Goal: Task Accomplishment & Management: Use online tool/utility

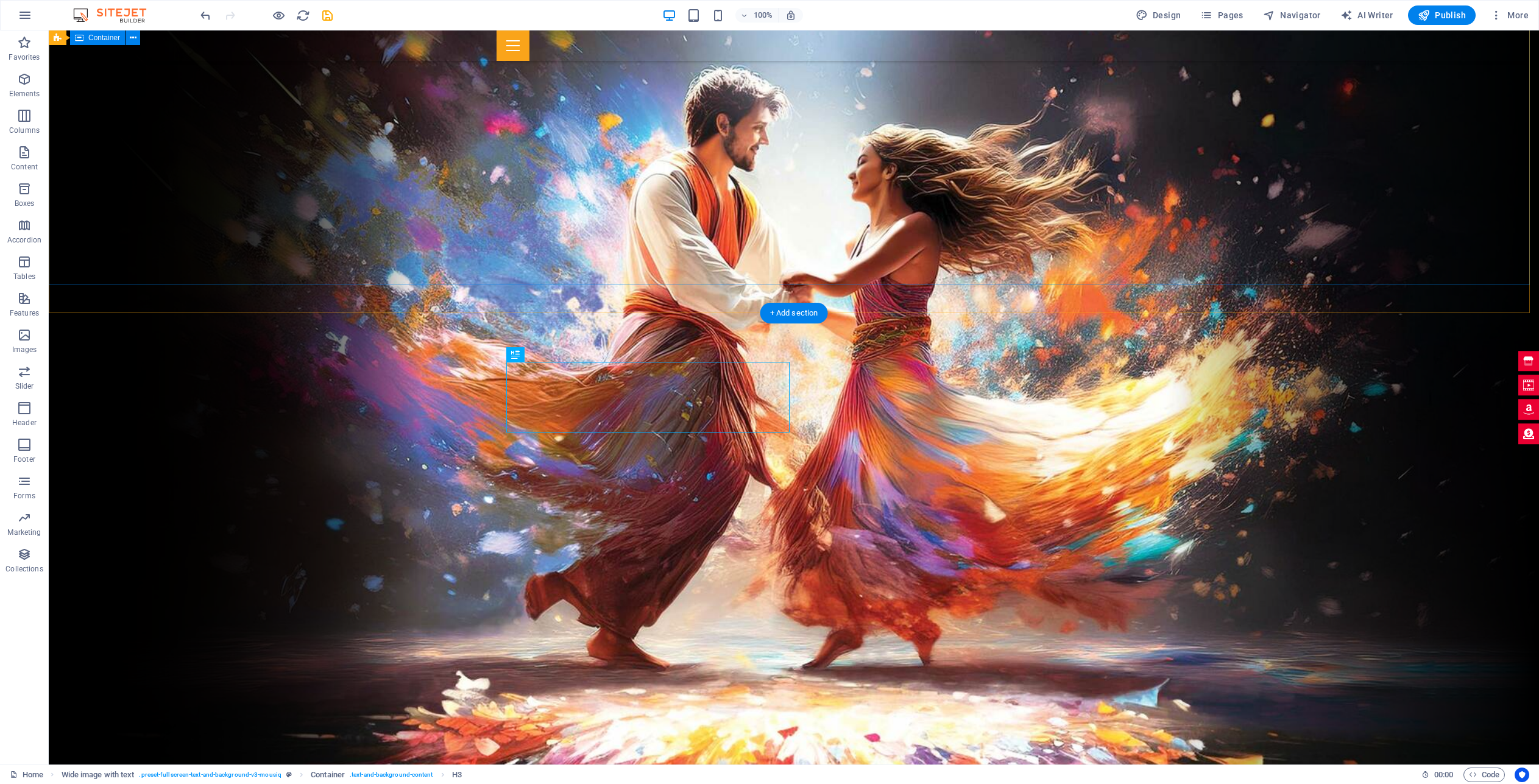
scroll to position [451, 0]
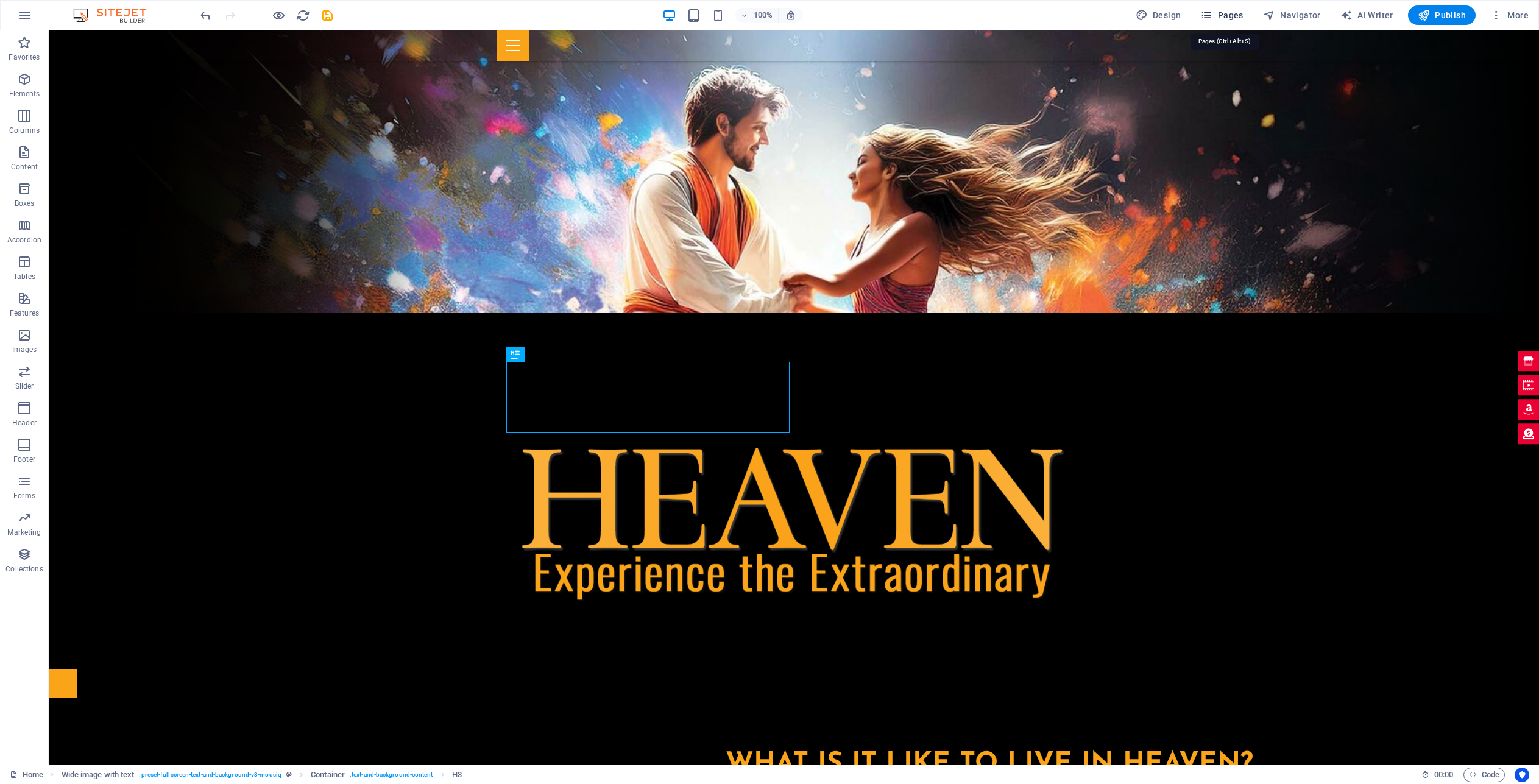
click at [1237, 12] on span "Pages" at bounding box center [1222, 15] width 43 height 12
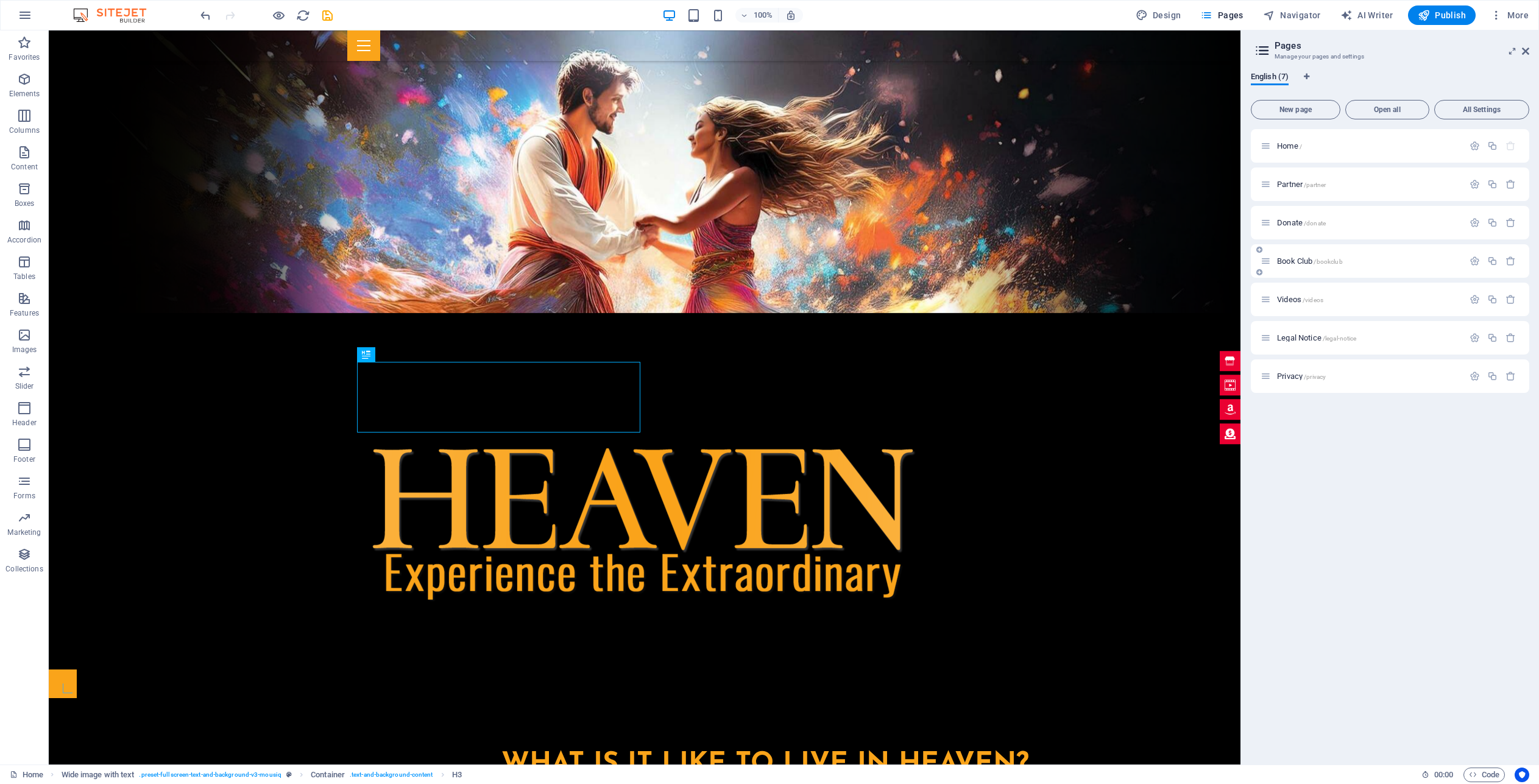
click at [1288, 262] on span "Book Club /bookclub" at bounding box center [1309, 261] width 66 height 9
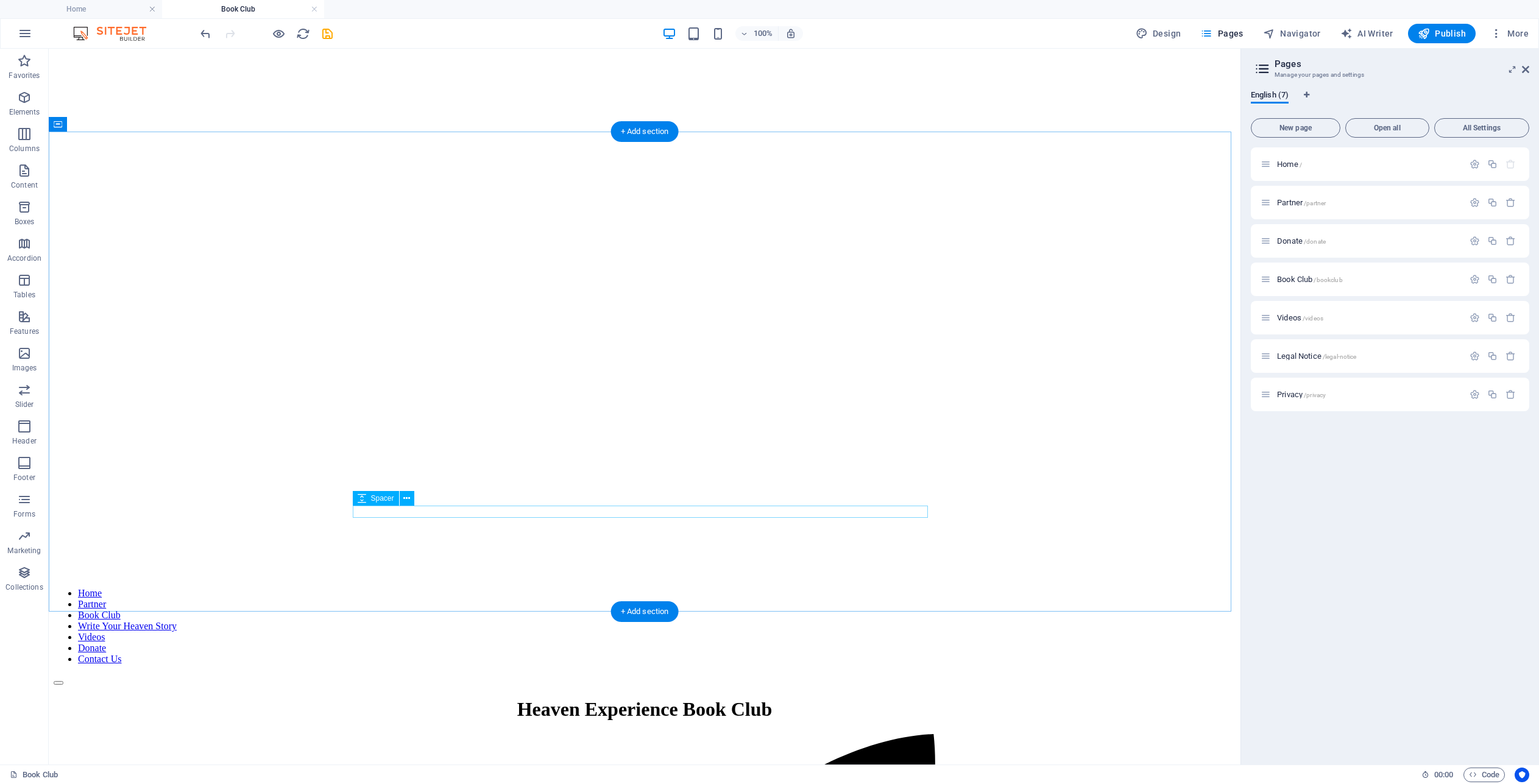
scroll to position [136, 0]
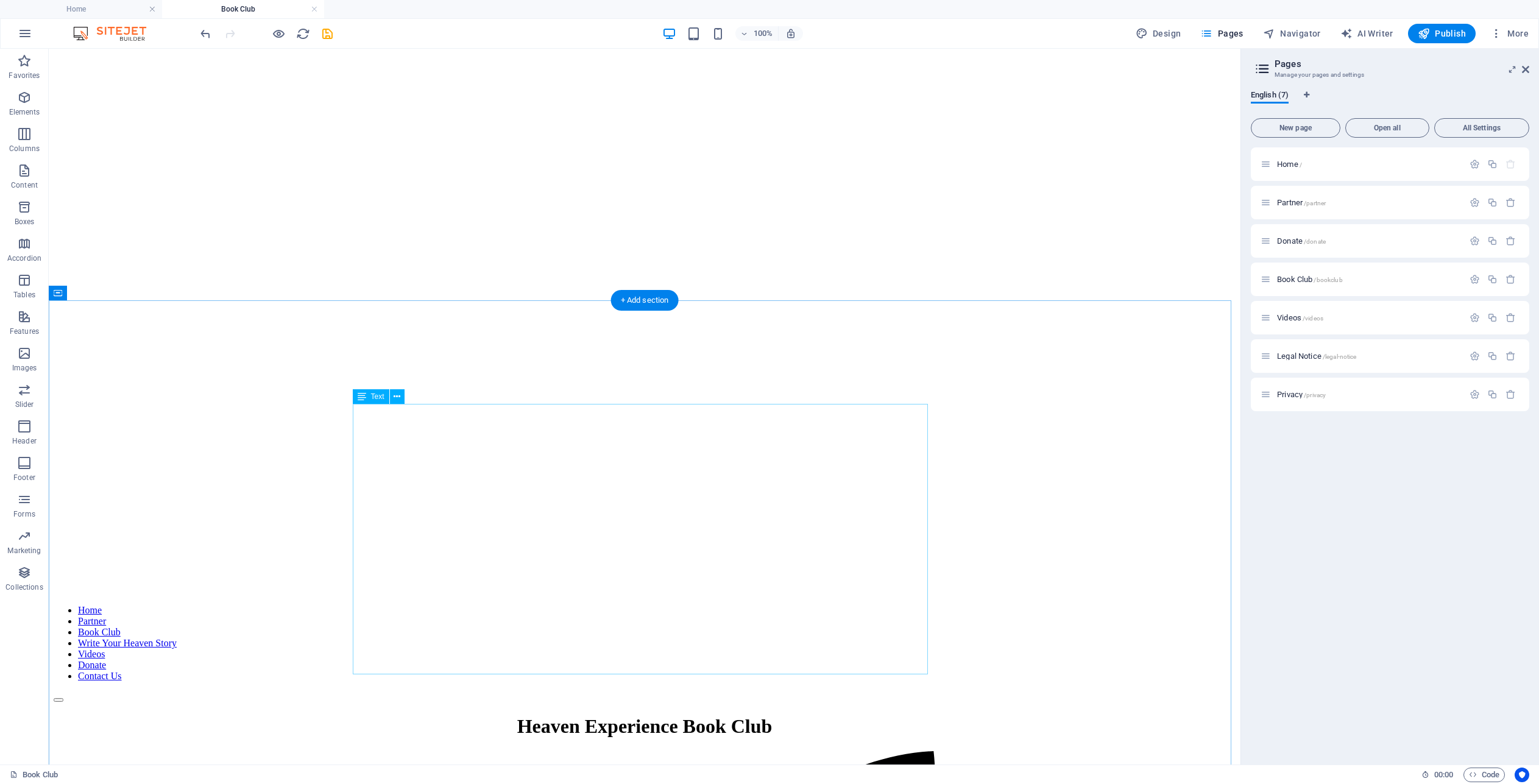
drag, startPoint x: 370, startPoint y: 465, endPoint x: 158, endPoint y: 463, distance: 212.0
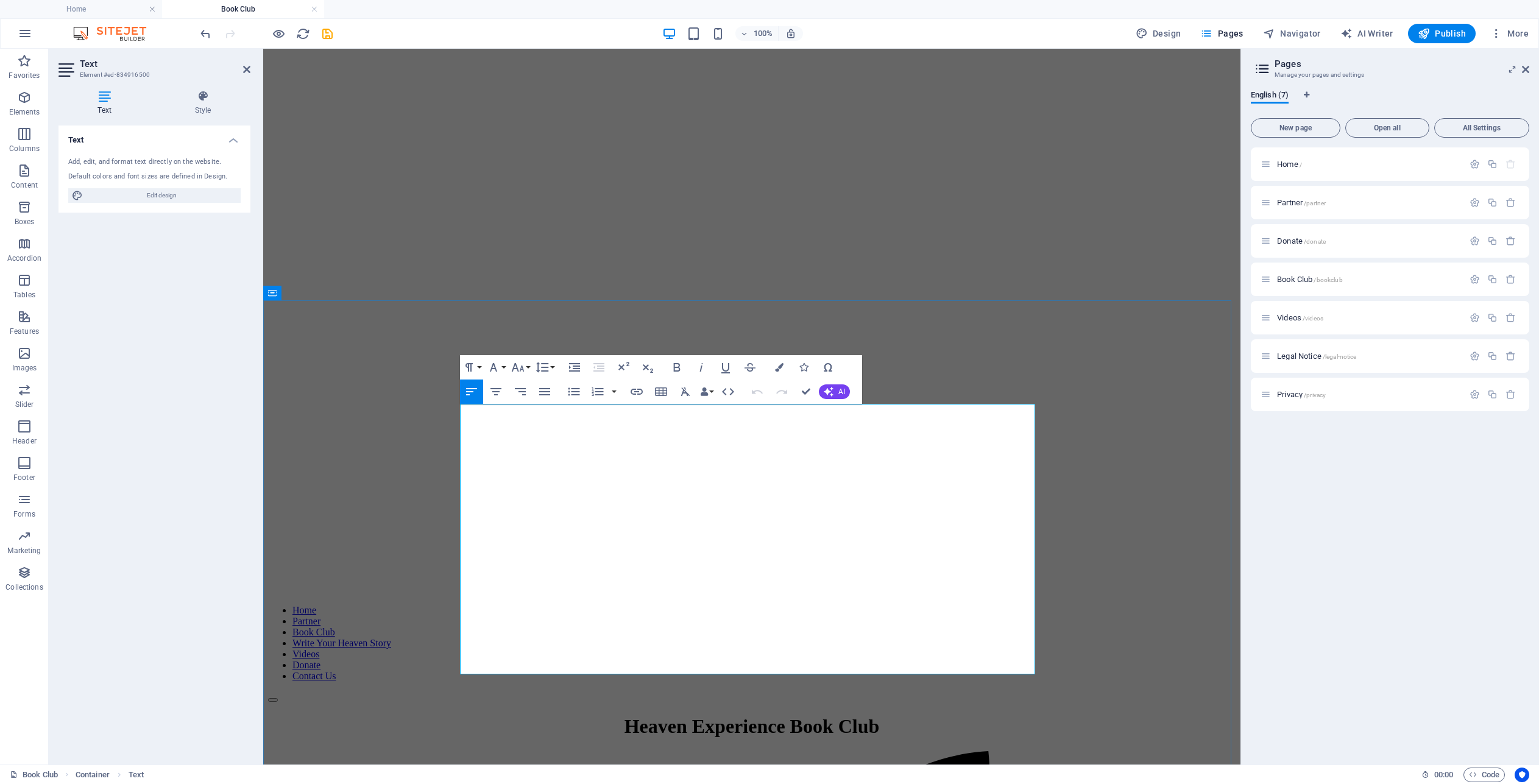
drag, startPoint x: 512, startPoint y: 467, endPoint x: 478, endPoint y: 469, distance: 34.1
click at [782, 369] on icon "button" at bounding box center [779, 368] width 9 height 9
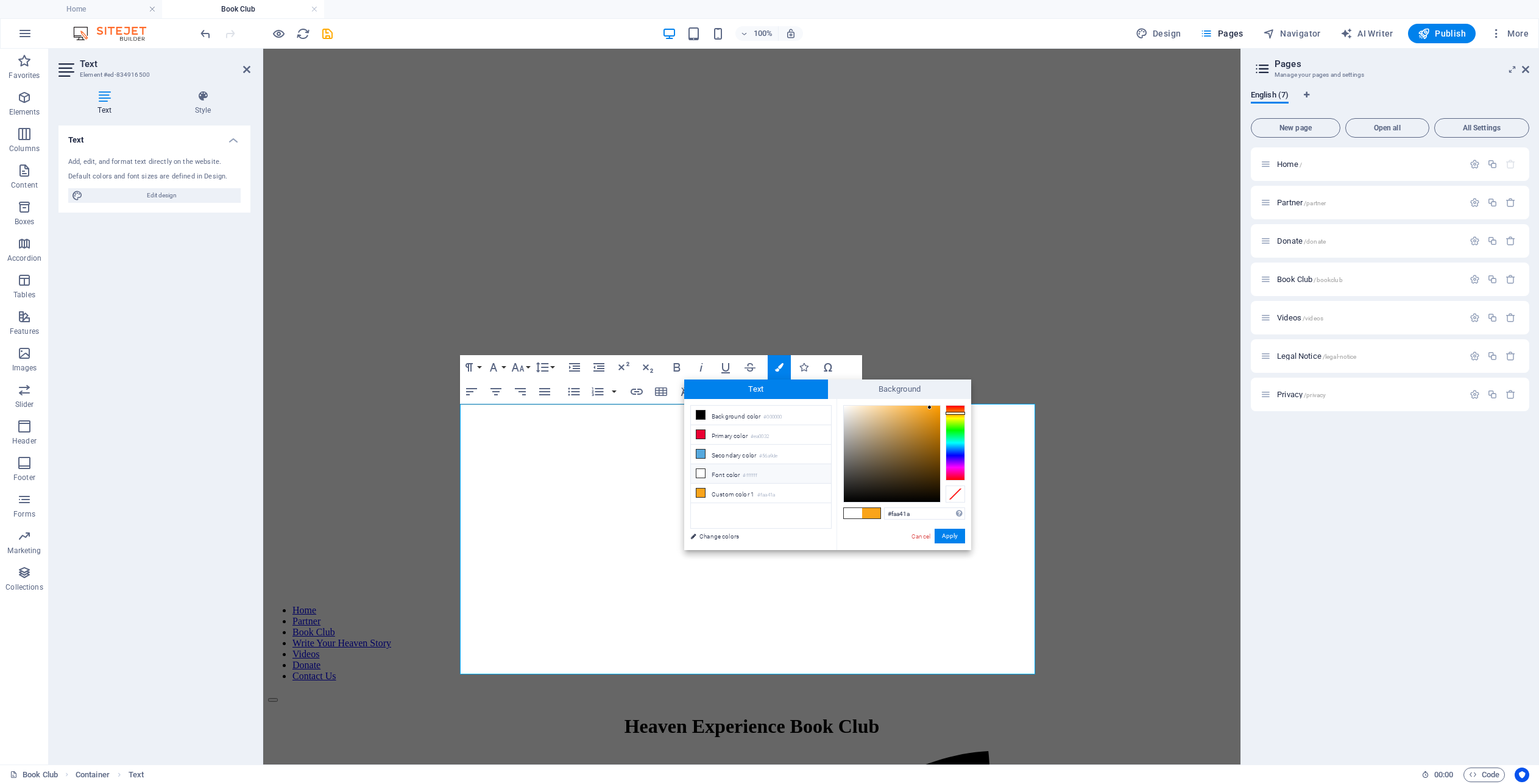
click at [703, 469] on icon at bounding box center [701, 474] width 9 height 9
click at [956, 534] on button "Apply" at bounding box center [950, 536] width 30 height 15
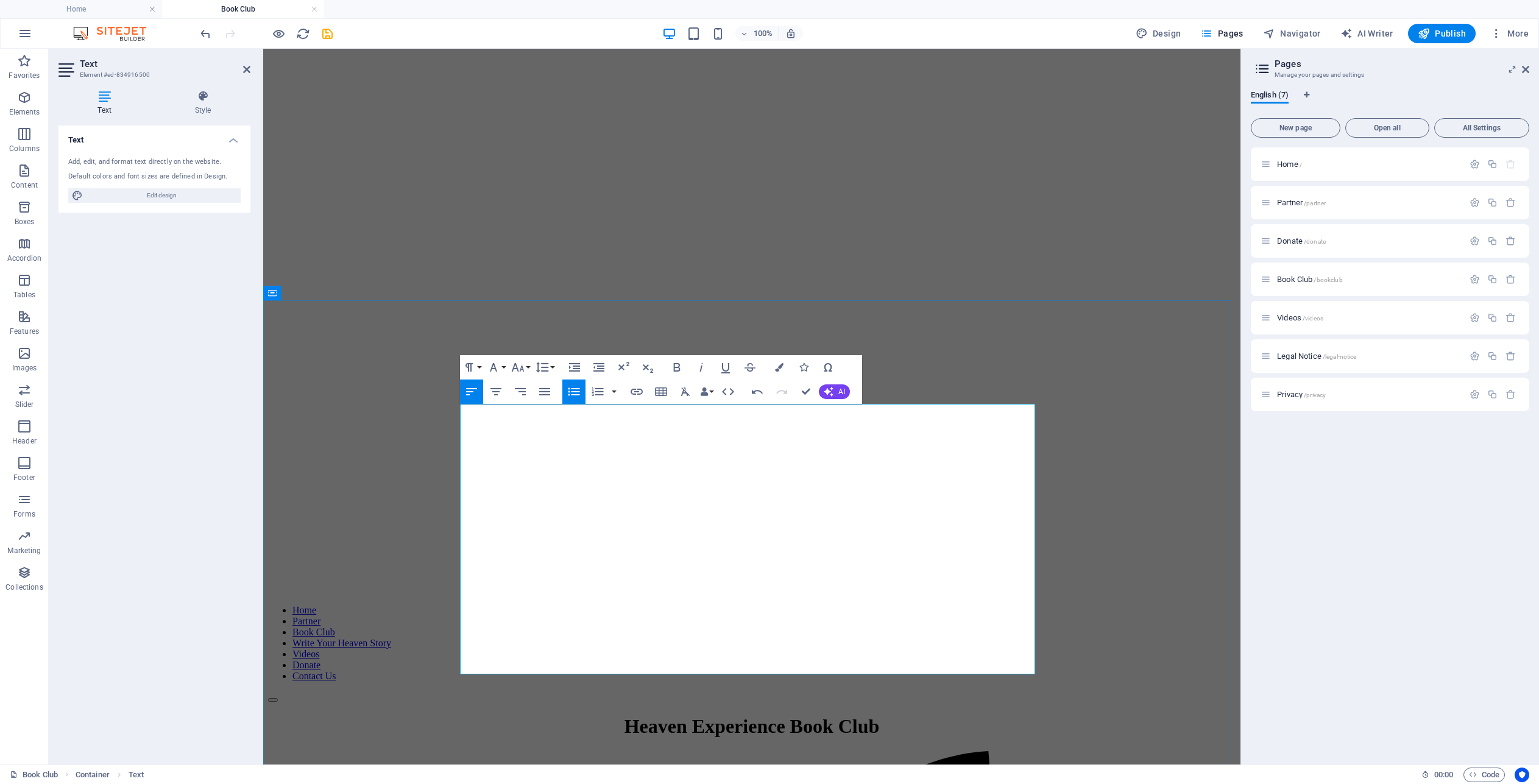
drag, startPoint x: 894, startPoint y: 467, endPoint x: 846, endPoint y: 469, distance: 48.0
drag, startPoint x: 672, startPoint y: 501, endPoint x: 568, endPoint y: 501, distance: 104.0
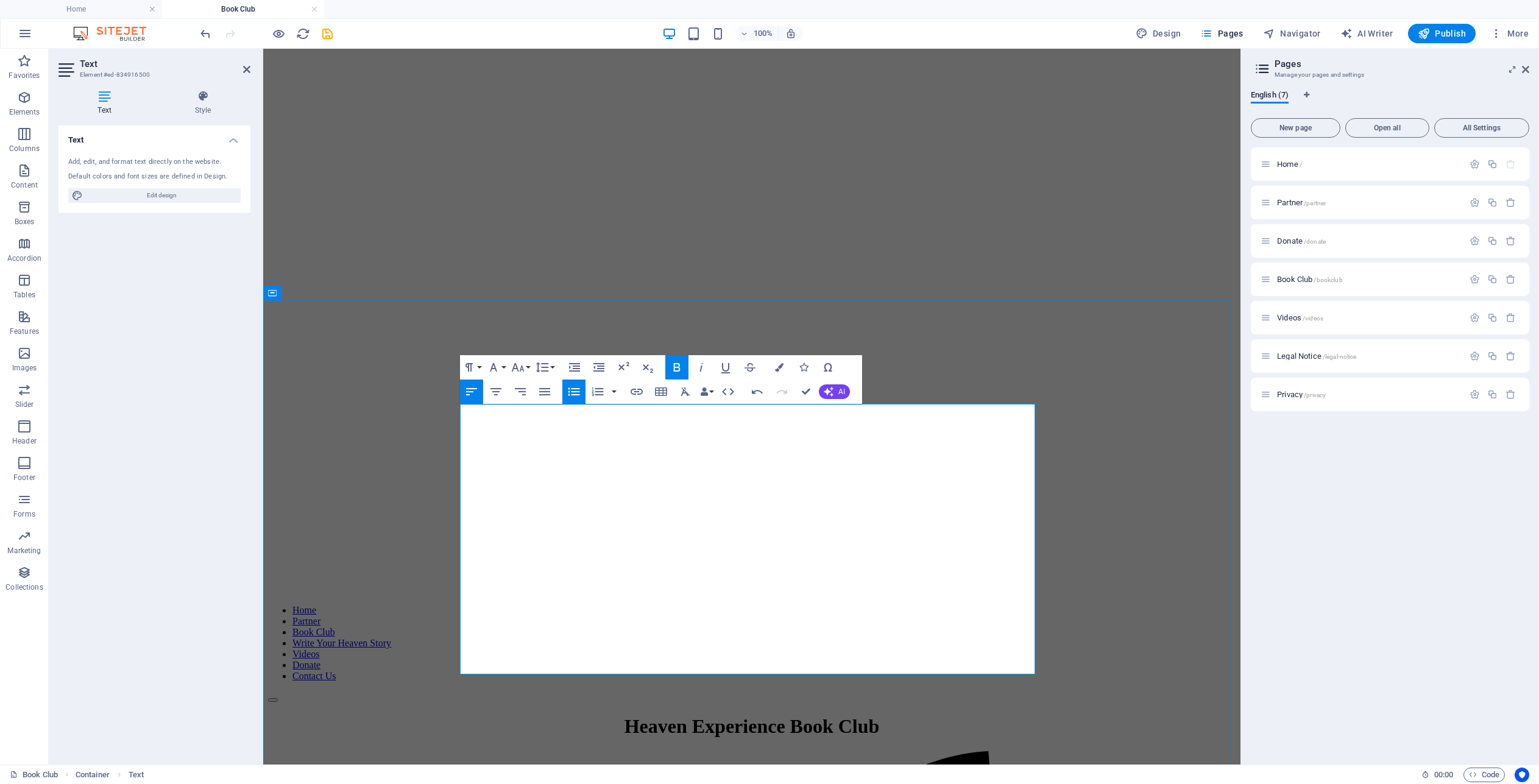
drag, startPoint x: 977, startPoint y: 514, endPoint x: 529, endPoint y: 516, distance: 448.0
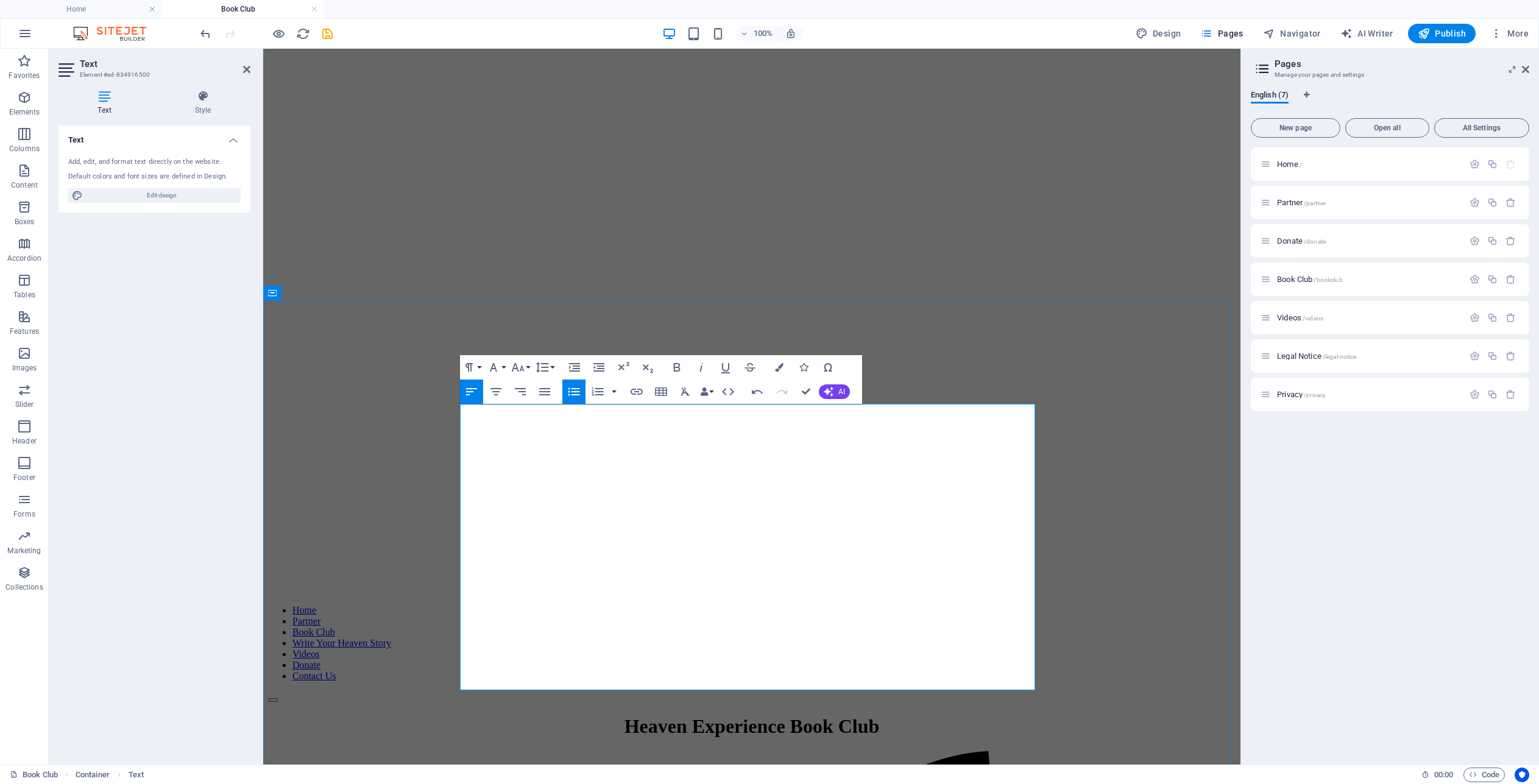
drag, startPoint x: 941, startPoint y: 517, endPoint x: 699, endPoint y: 519, distance: 242.0
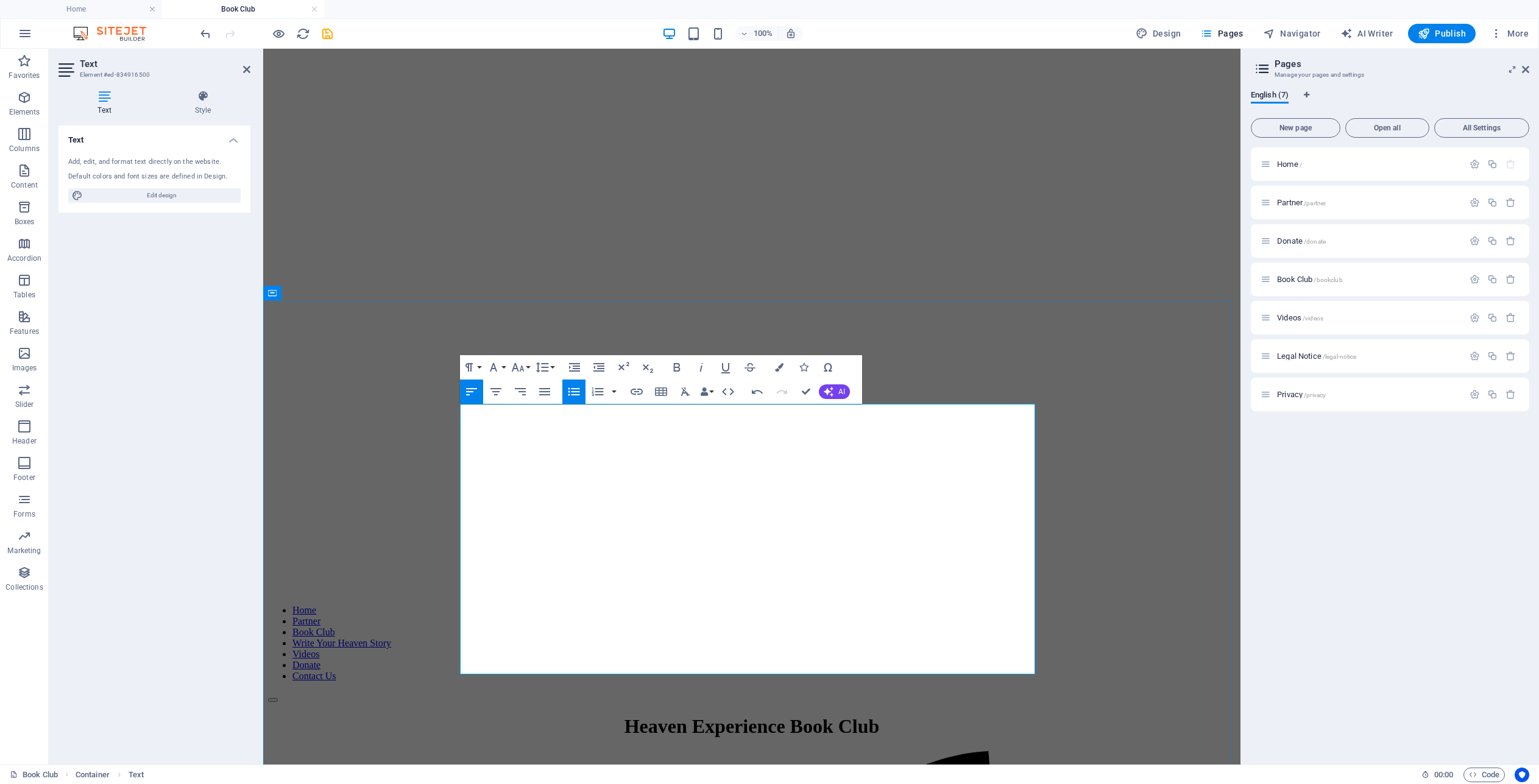
drag, startPoint x: 865, startPoint y: 515, endPoint x: 784, endPoint y: 511, distance: 81.1
drag, startPoint x: 913, startPoint y: 531, endPoint x: 474, endPoint y: 534, distance: 439.0
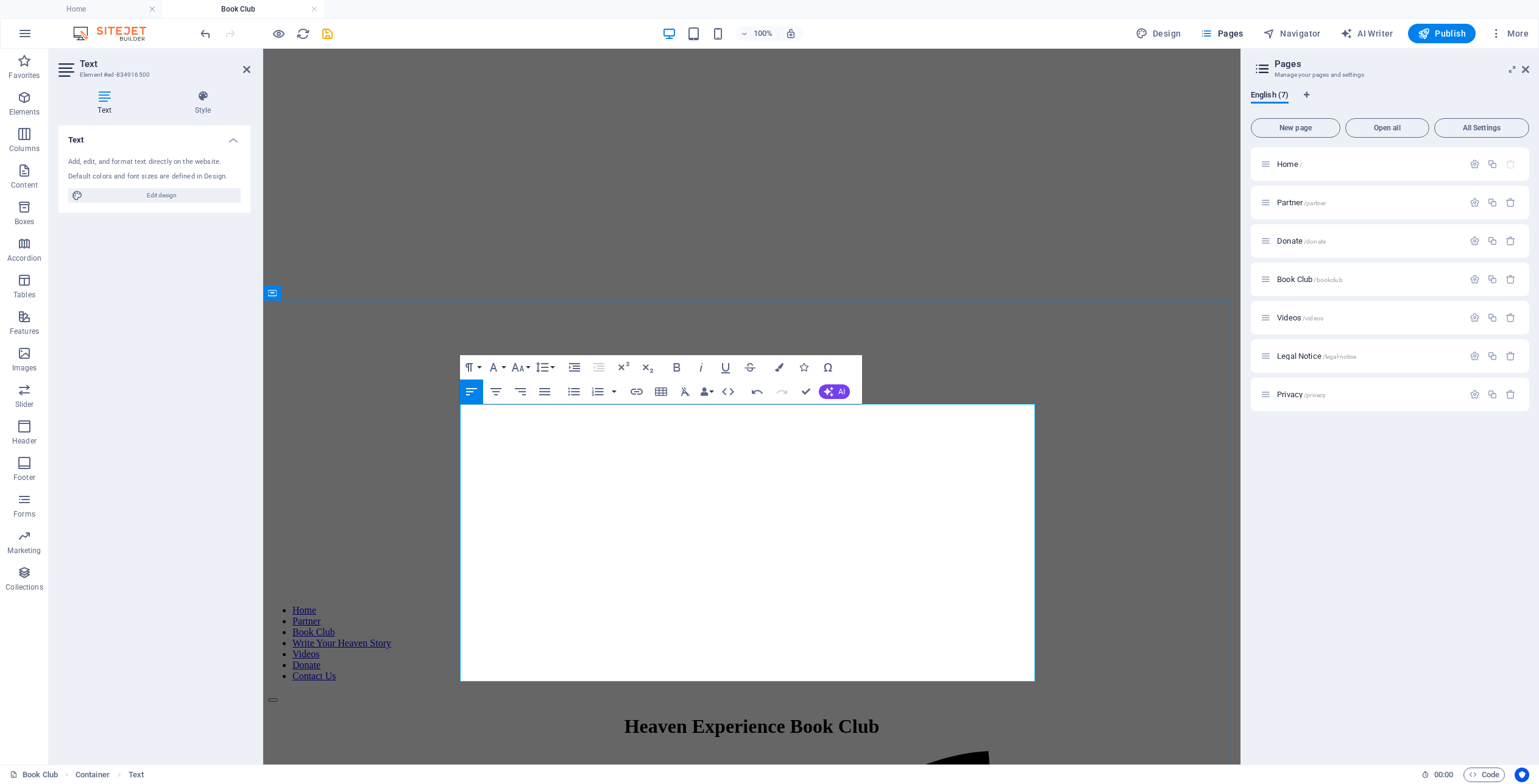
drag, startPoint x: 795, startPoint y: 442, endPoint x: 715, endPoint y: 442, distance: 80.0
drag, startPoint x: 819, startPoint y: 441, endPoint x: 636, endPoint y: 420, distance: 184.2
click at [502, 368] on button "Font Family" at bounding box center [495, 367] width 23 height 24
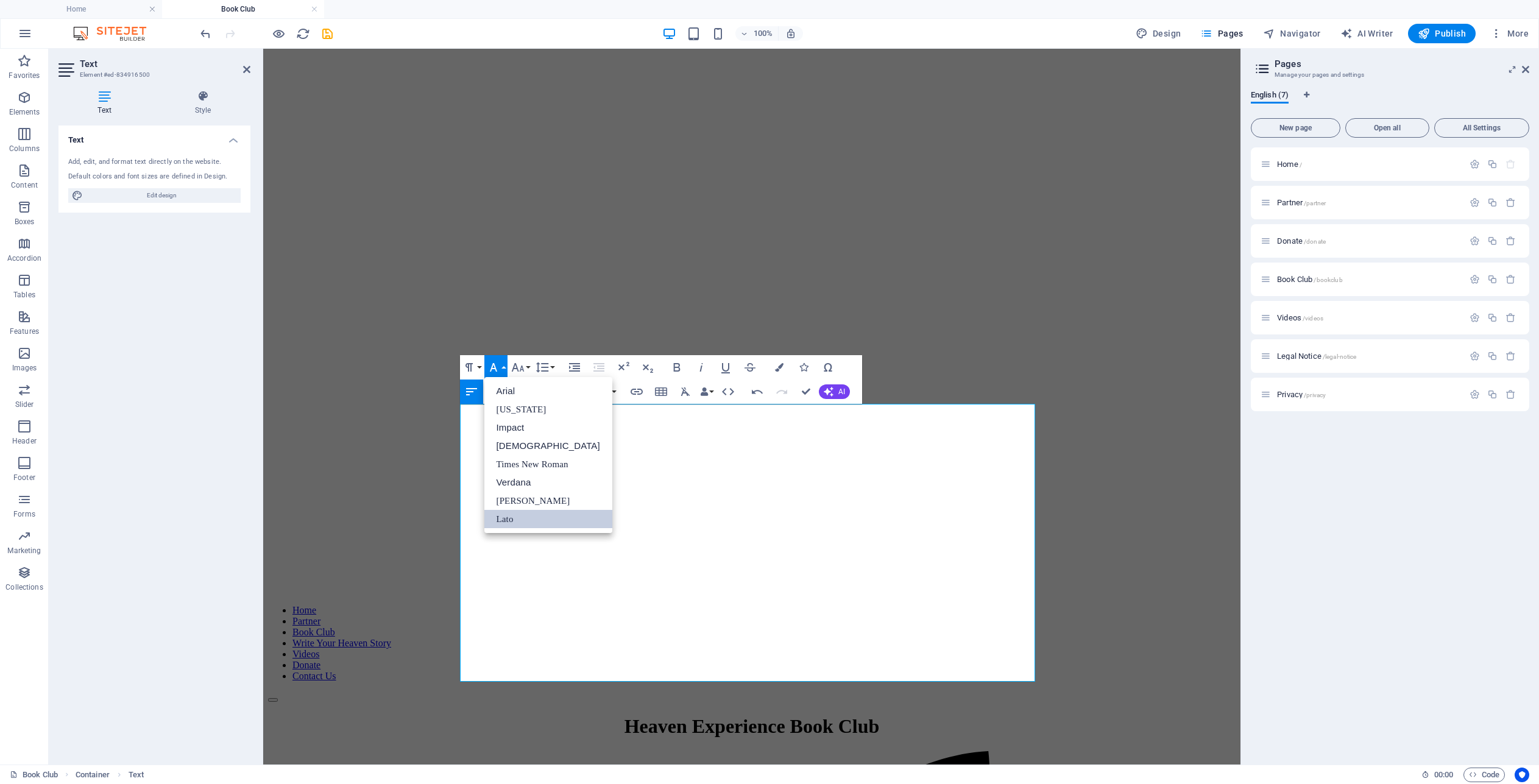
scroll to position [0, 0]
click at [502, 368] on button "Font Family" at bounding box center [495, 367] width 23 height 24
click at [522, 368] on icon "button" at bounding box center [517, 368] width 13 height 9
click at [534, 388] on link "14" at bounding box center [530, 384] width 44 height 19
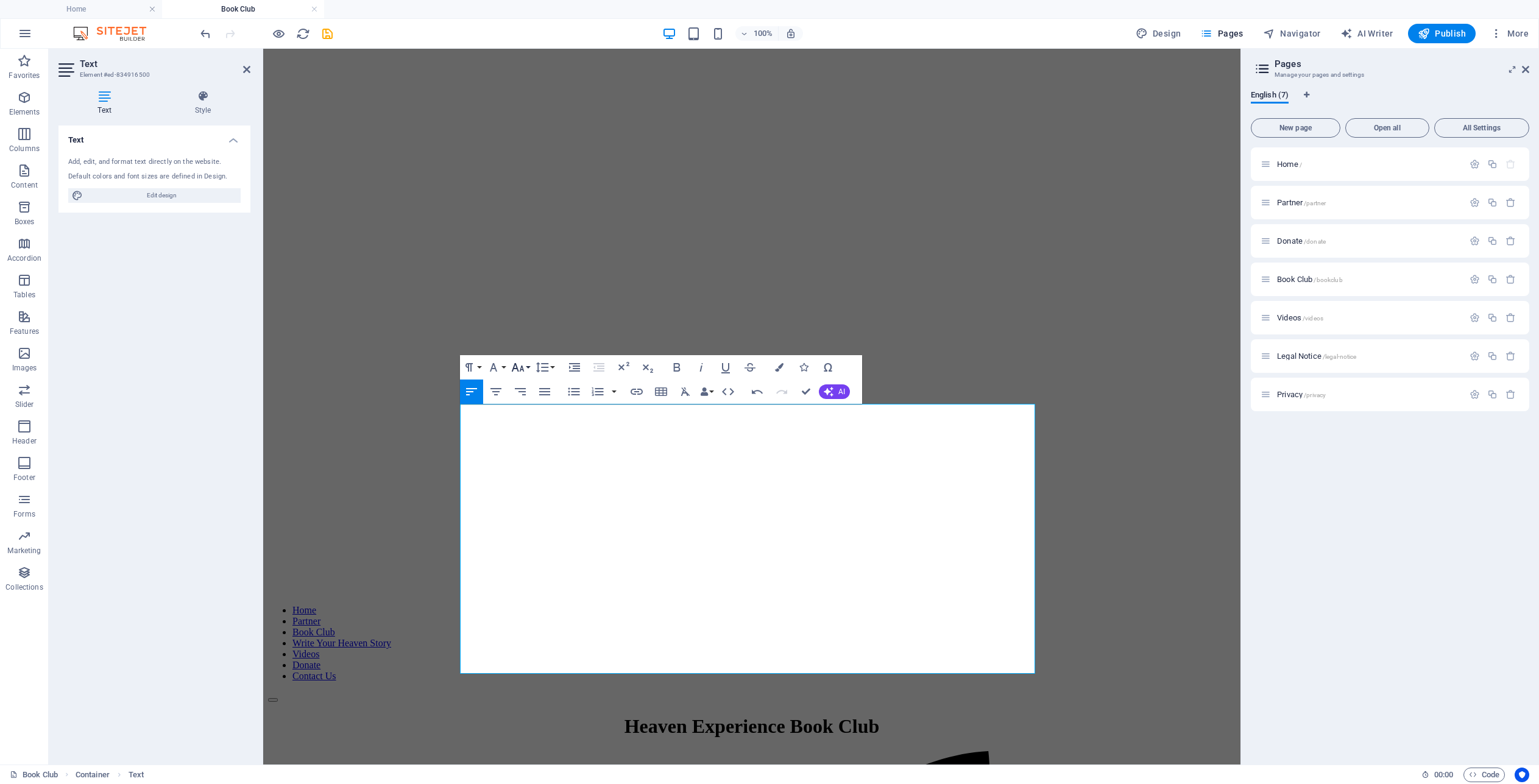
click at [526, 368] on button "Font Size" at bounding box center [520, 367] width 23 height 24
click at [525, 399] on link "18" at bounding box center [530, 402] width 44 height 19
drag, startPoint x: 884, startPoint y: 518, endPoint x: 836, endPoint y: 516, distance: 48.0
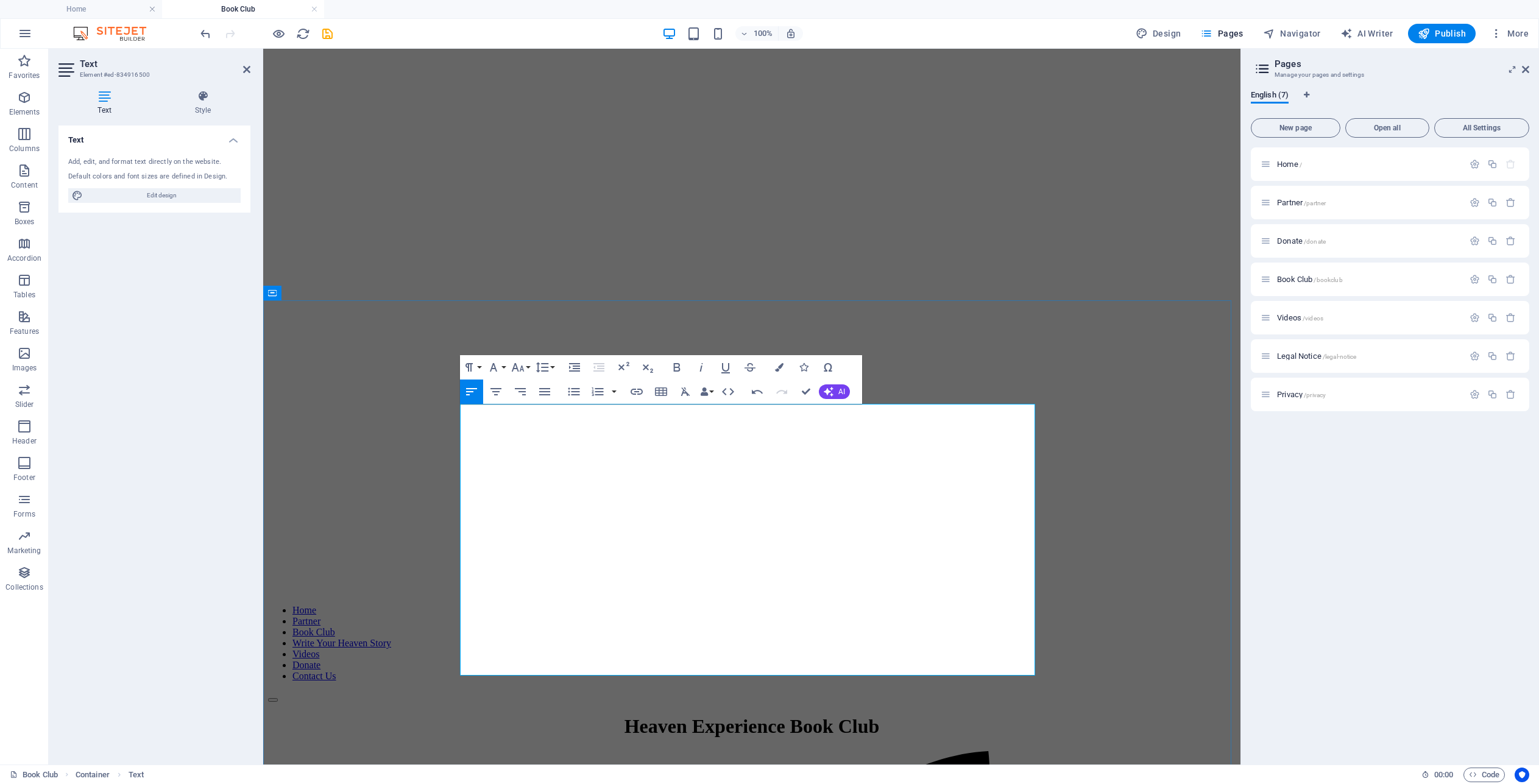
click at [634, 391] on icon "button" at bounding box center [637, 392] width 15 height 15
click at [812, 424] on button "Choose Link" at bounding box center [808, 419] width 23 height 19
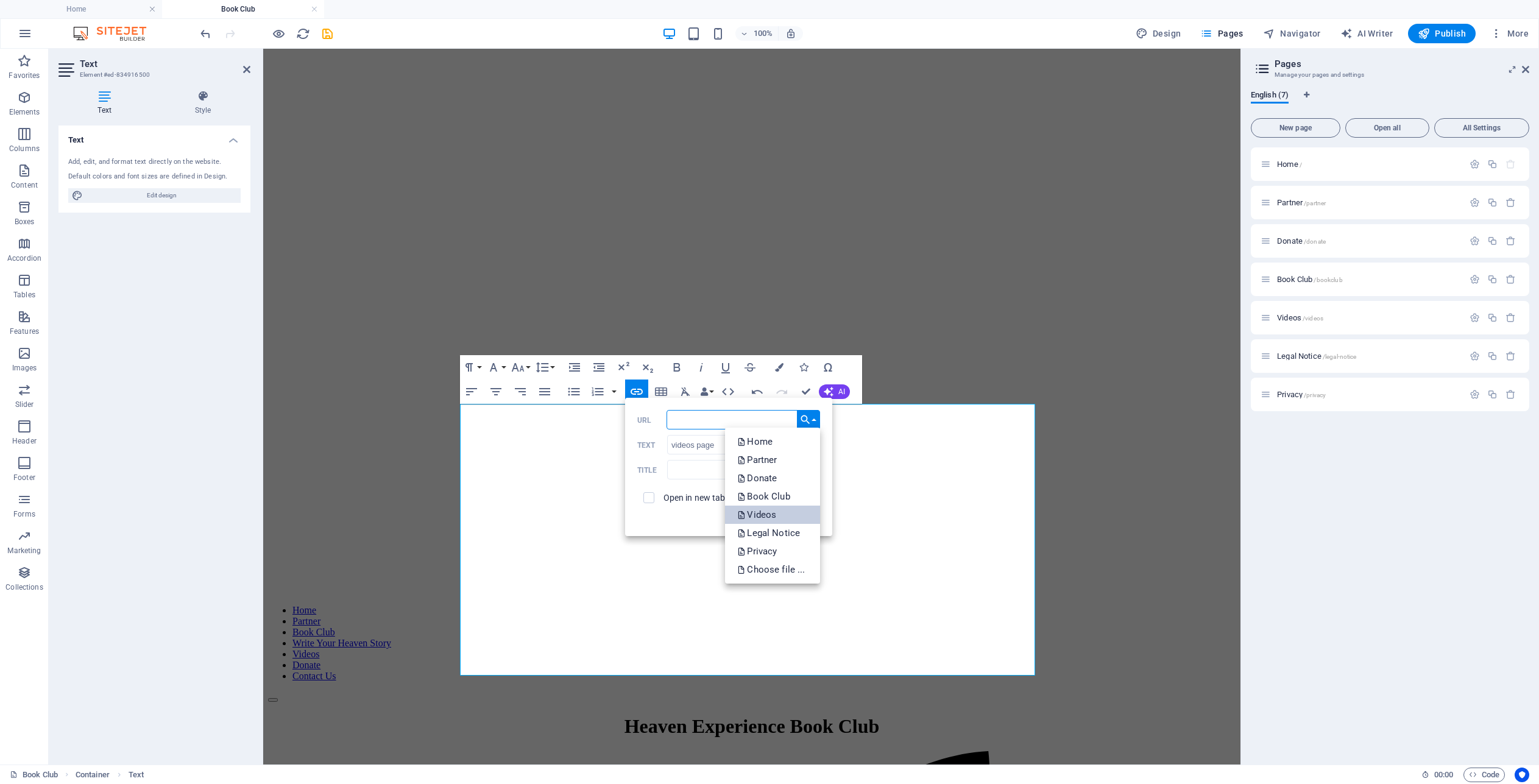
click at [765, 512] on p "Videos" at bounding box center [758, 514] width 42 height 19
click at [800, 518] on button "Insert" at bounding box center [804, 516] width 31 height 15
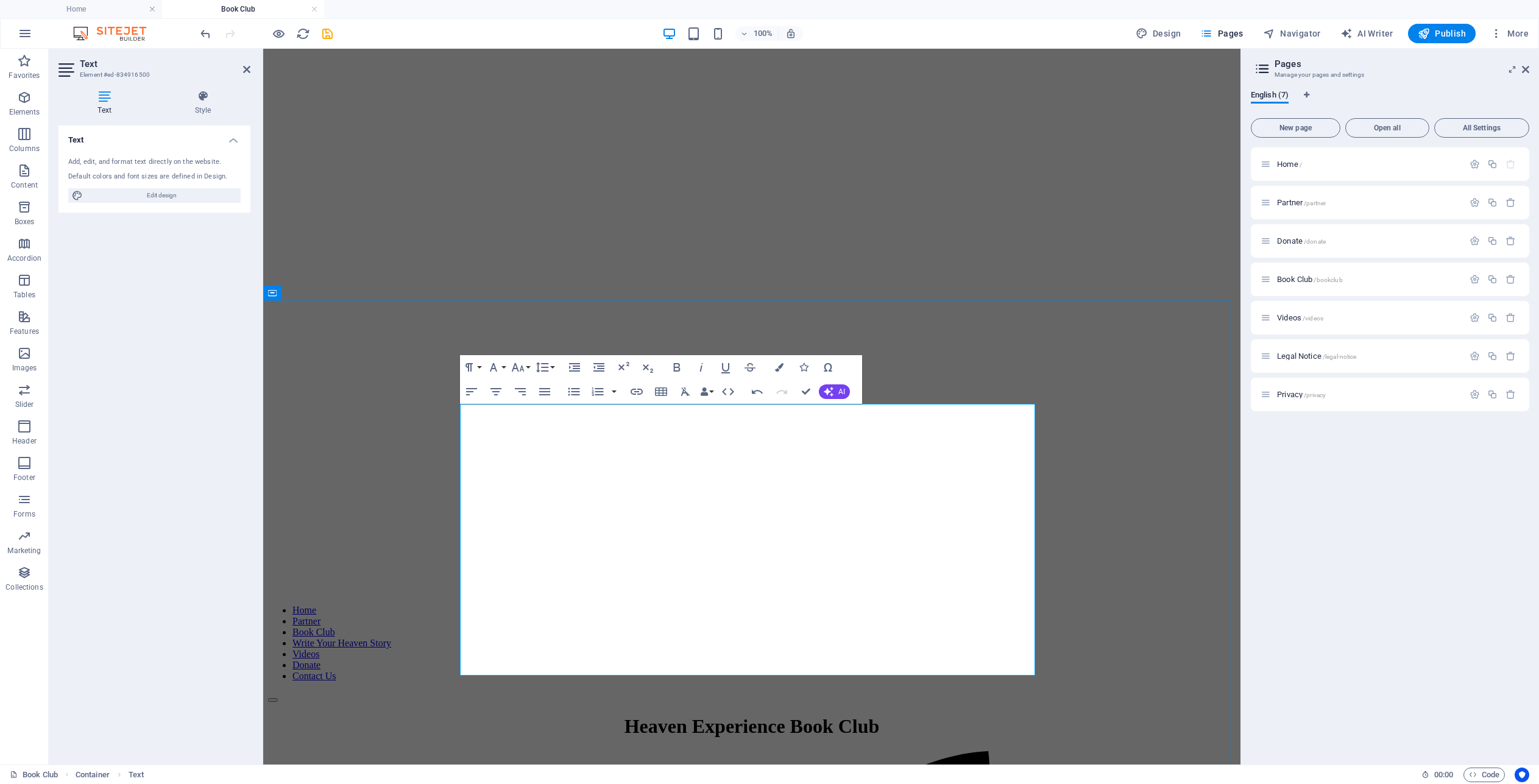
drag, startPoint x: 885, startPoint y: 519, endPoint x: 836, endPoint y: 514, distance: 49.3
click at [781, 369] on icon "button" at bounding box center [779, 368] width 9 height 9
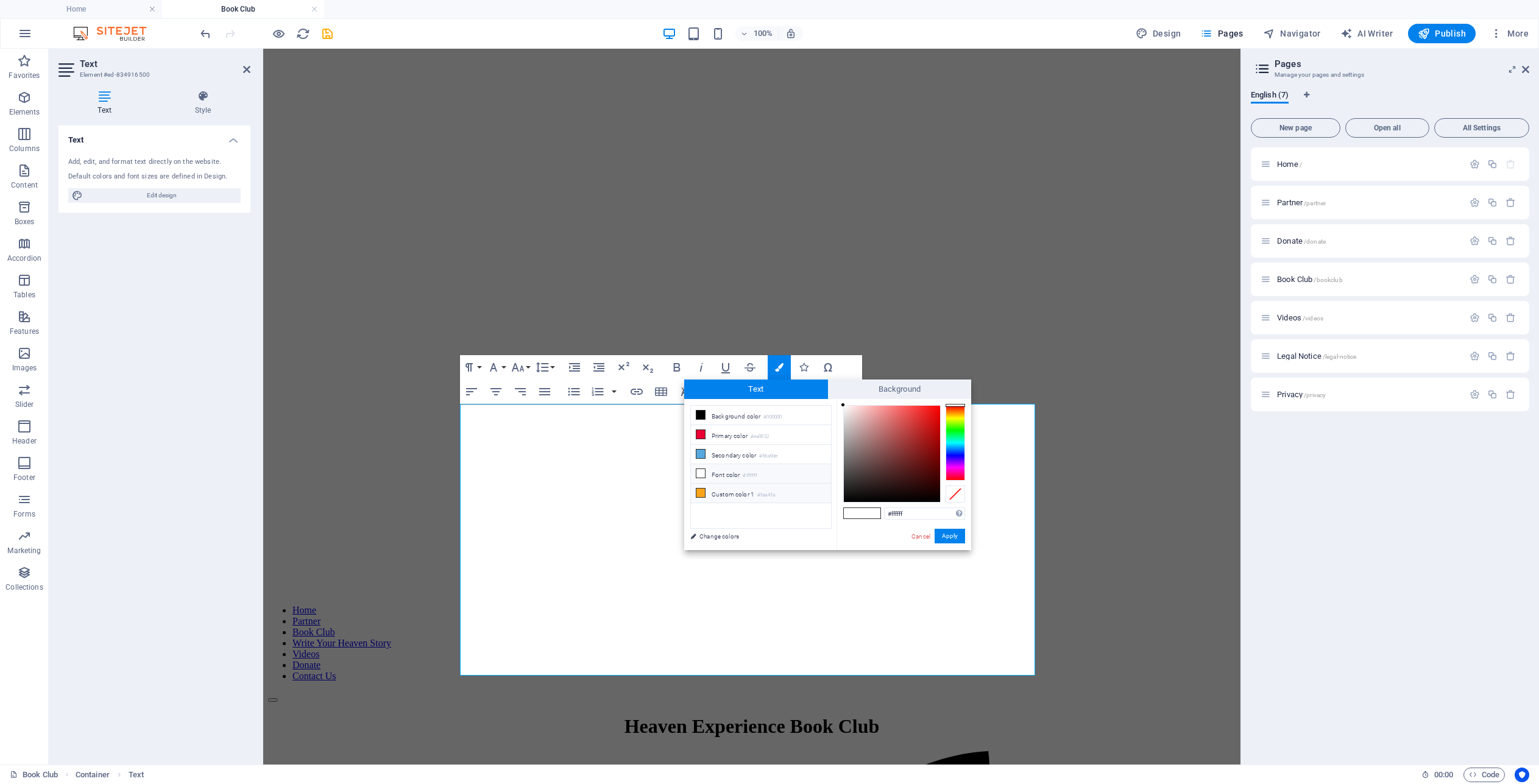
click at [704, 488] on icon at bounding box center [701, 493] width 9 height 9
type input "#faa41a"
drag, startPoint x: 959, startPoint y: 538, endPoint x: 691, endPoint y: 489, distance: 272.4
click at [959, 538] on button "Apply" at bounding box center [950, 536] width 30 height 15
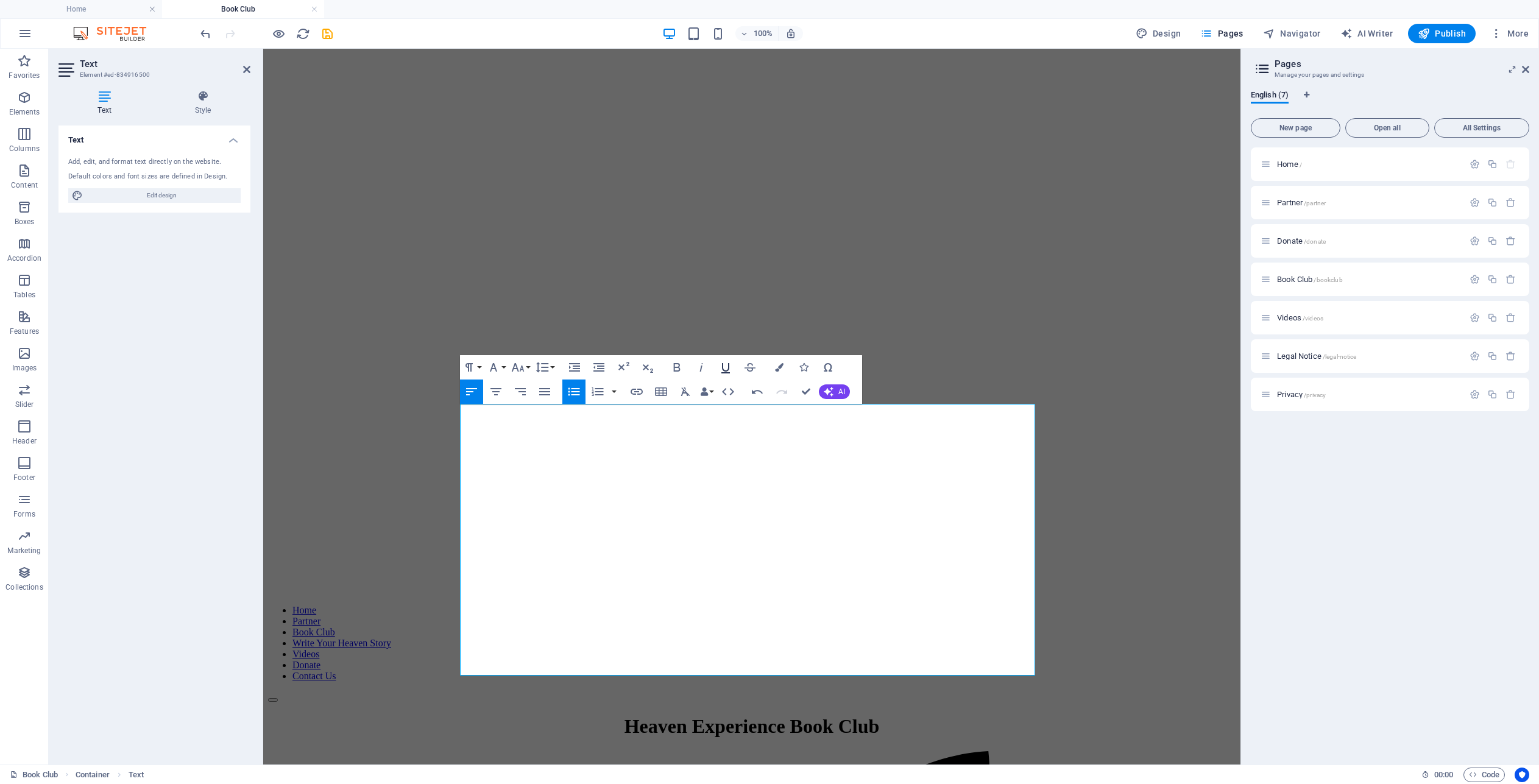
click at [728, 365] on icon "button" at bounding box center [726, 368] width 9 height 10
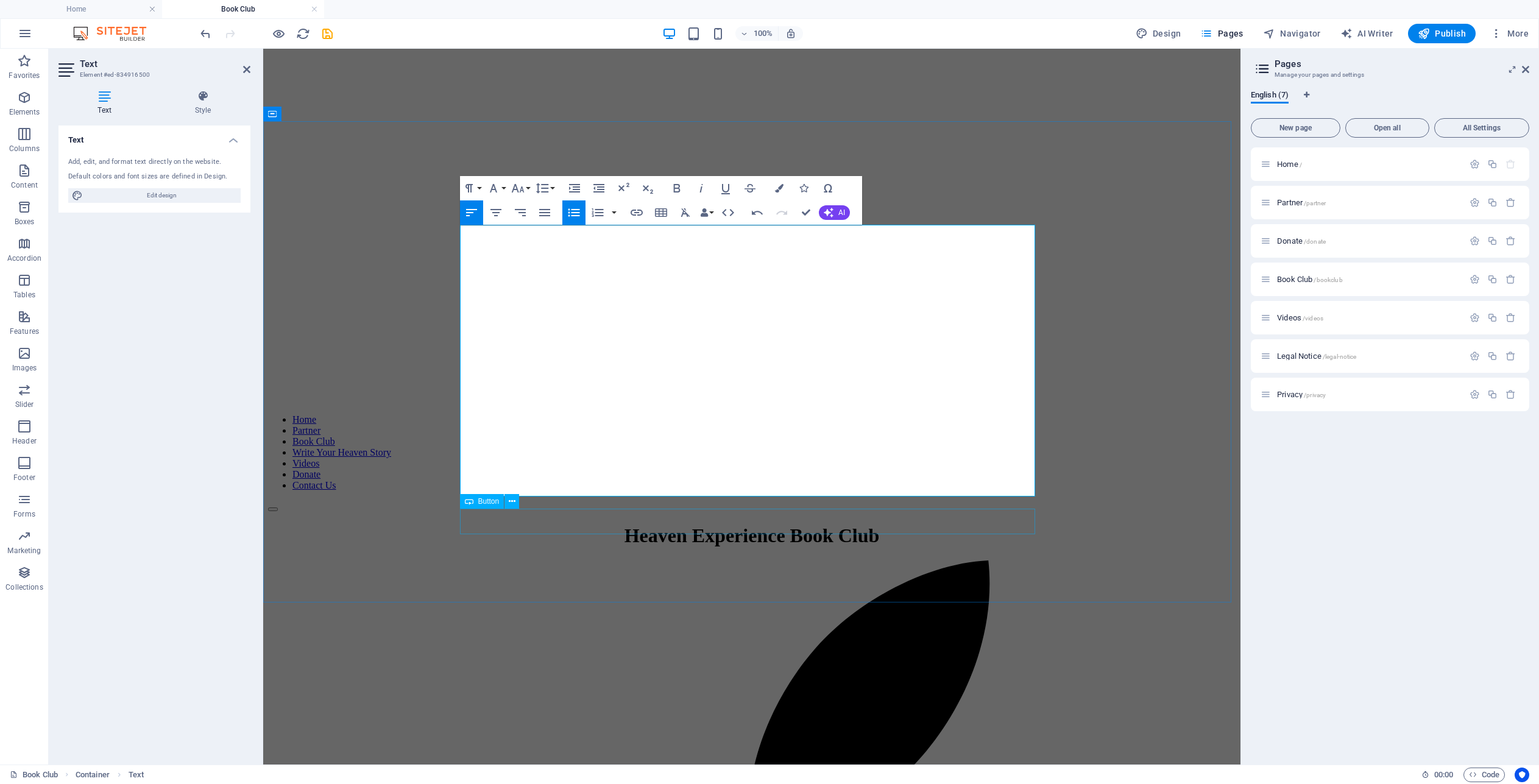
scroll to position [240, 0]
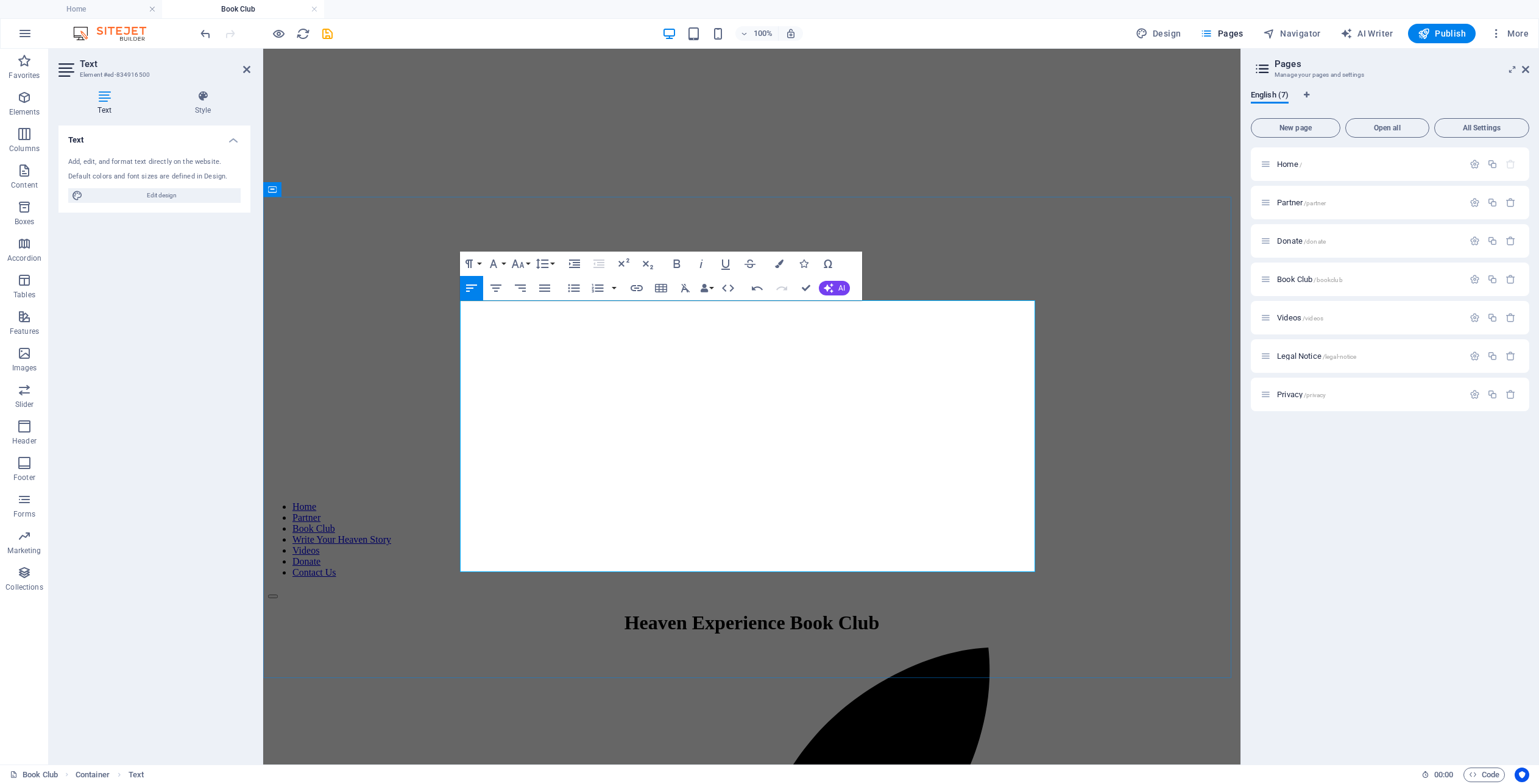
drag, startPoint x: 807, startPoint y: 285, endPoint x: 709, endPoint y: 256, distance: 102.2
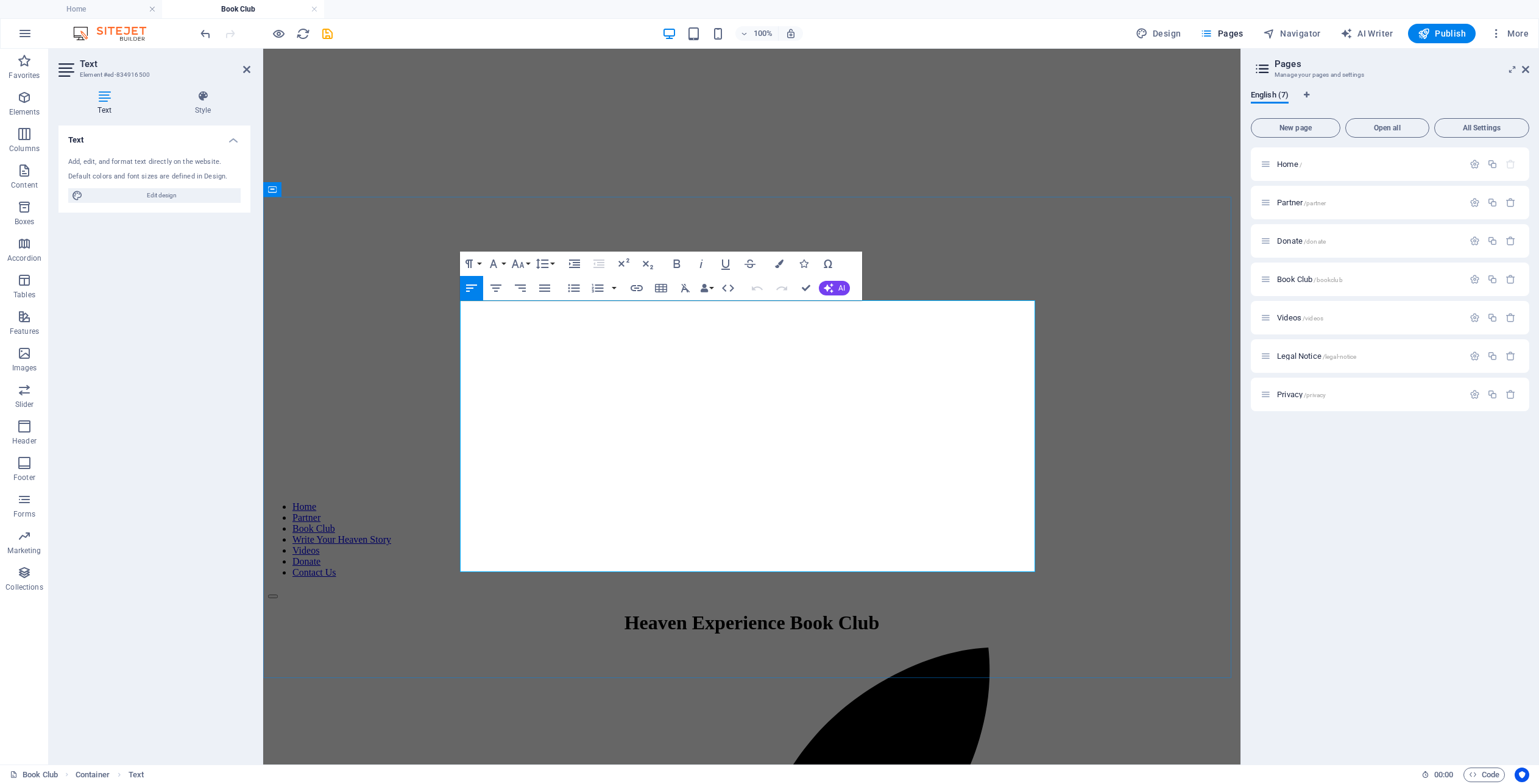
drag, startPoint x: 682, startPoint y: 411, endPoint x: 631, endPoint y: 411, distance: 51.0
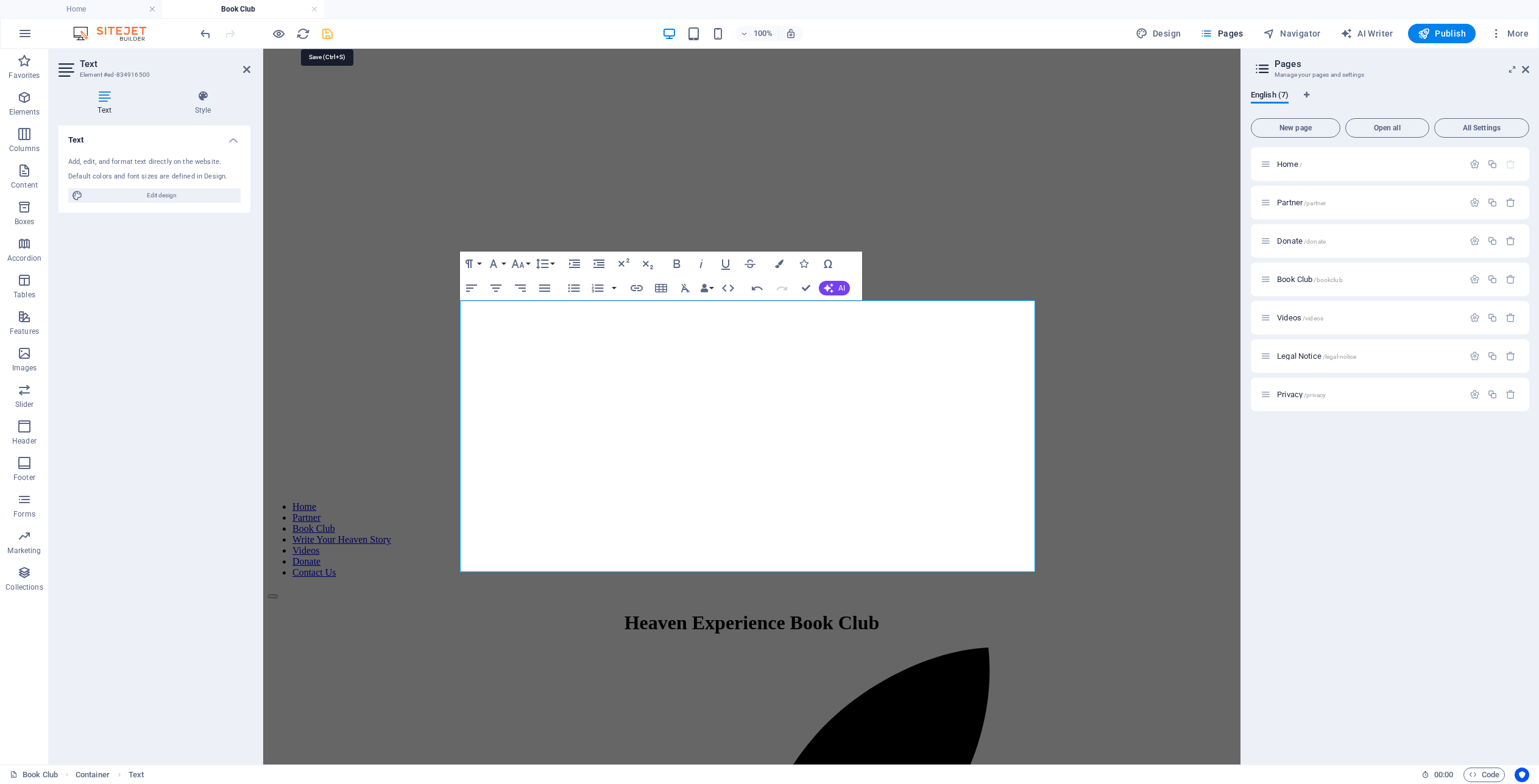
click at [325, 33] on icon "save" at bounding box center [327, 33] width 14 height 14
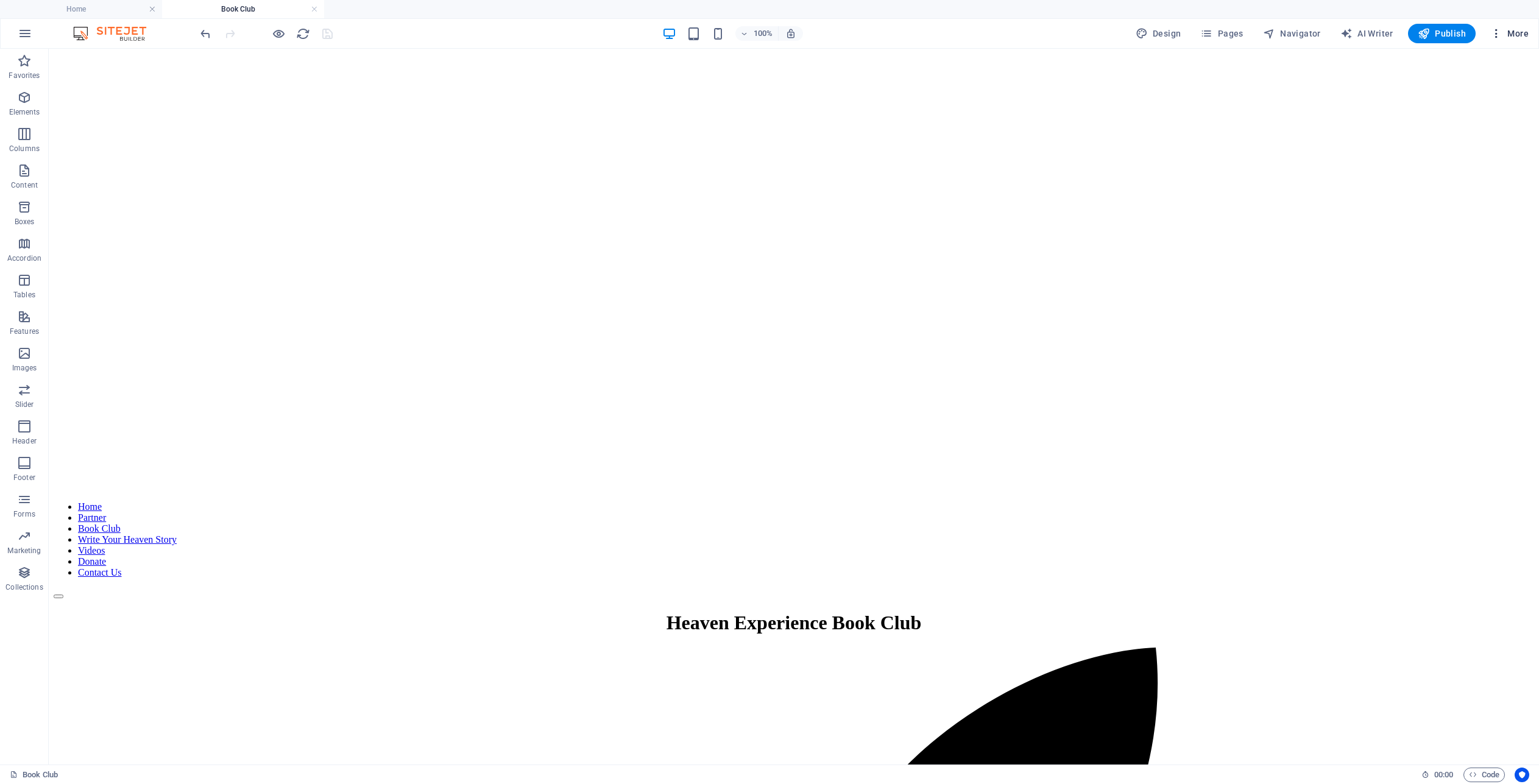
click at [1509, 33] on span "More" at bounding box center [1509, 33] width 39 height 12
click at [1475, 212] on h6 "Files & Stock Photos" at bounding box center [1484, 211] width 73 height 15
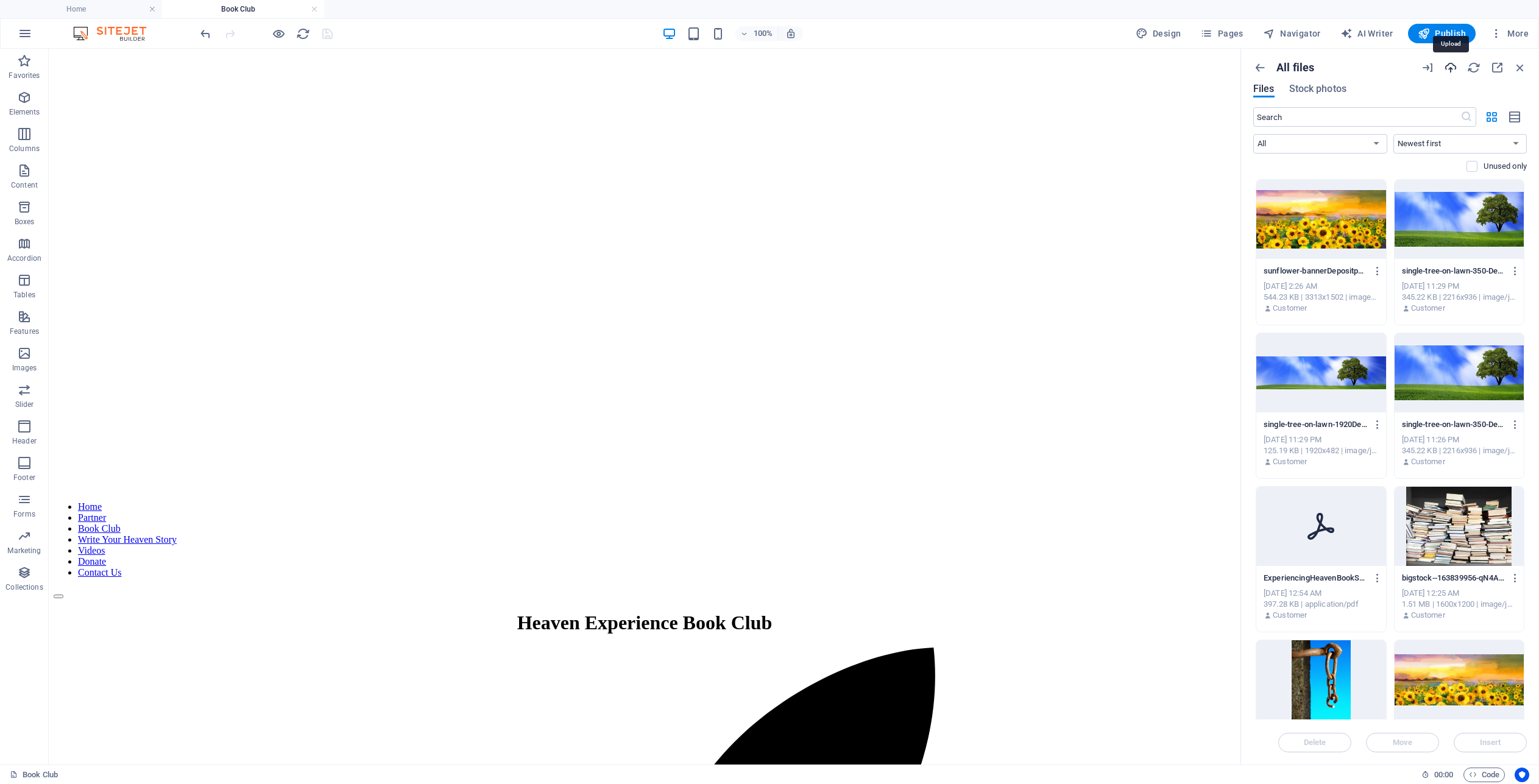
click at [1452, 66] on icon "button" at bounding box center [1451, 67] width 13 height 13
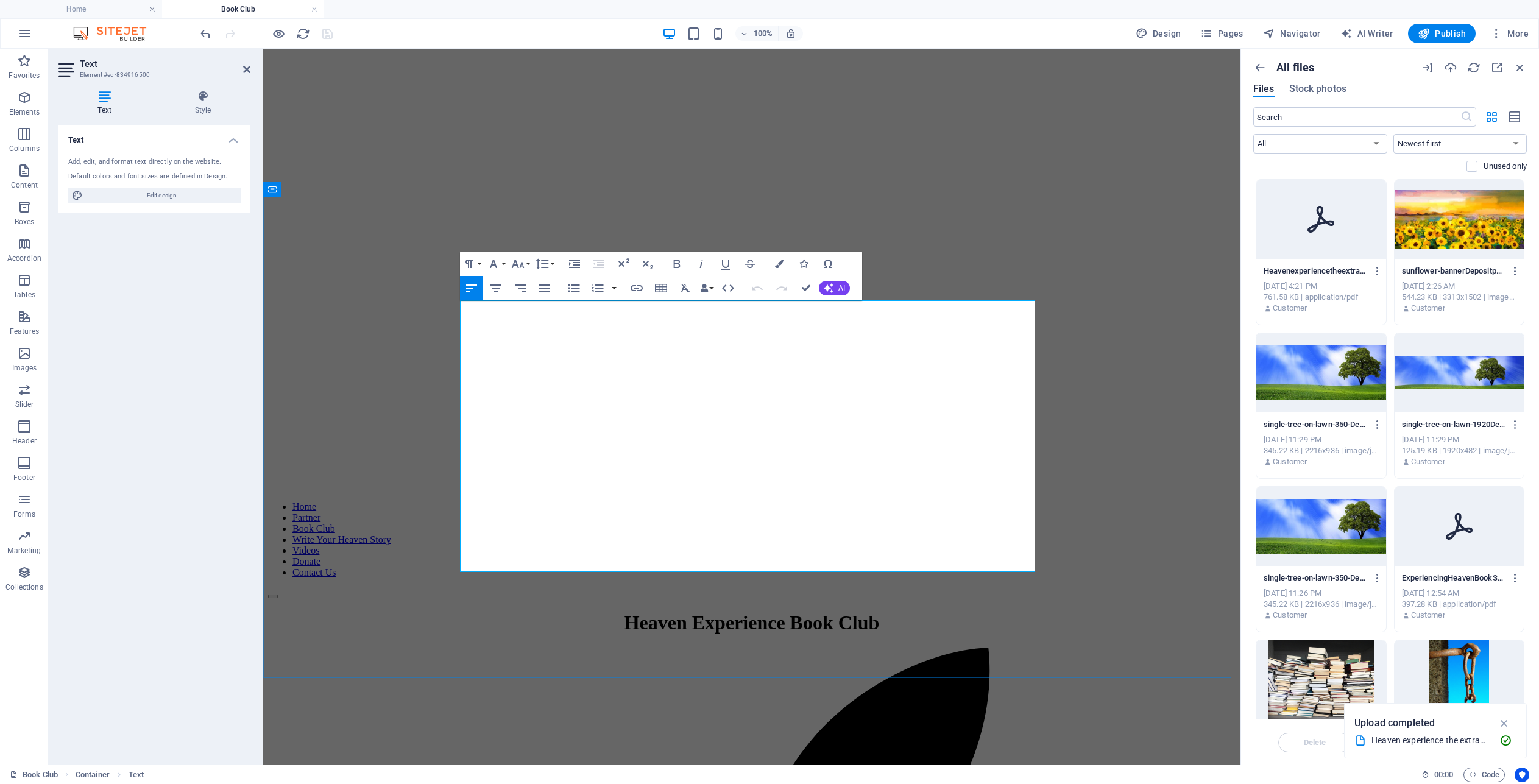
drag, startPoint x: 681, startPoint y: 414, endPoint x: 631, endPoint y: 418, distance: 50.2
click at [638, 288] on icon "button" at bounding box center [637, 288] width 15 height 15
click at [812, 315] on button "Choose Link" at bounding box center [808, 316] width 23 height 19
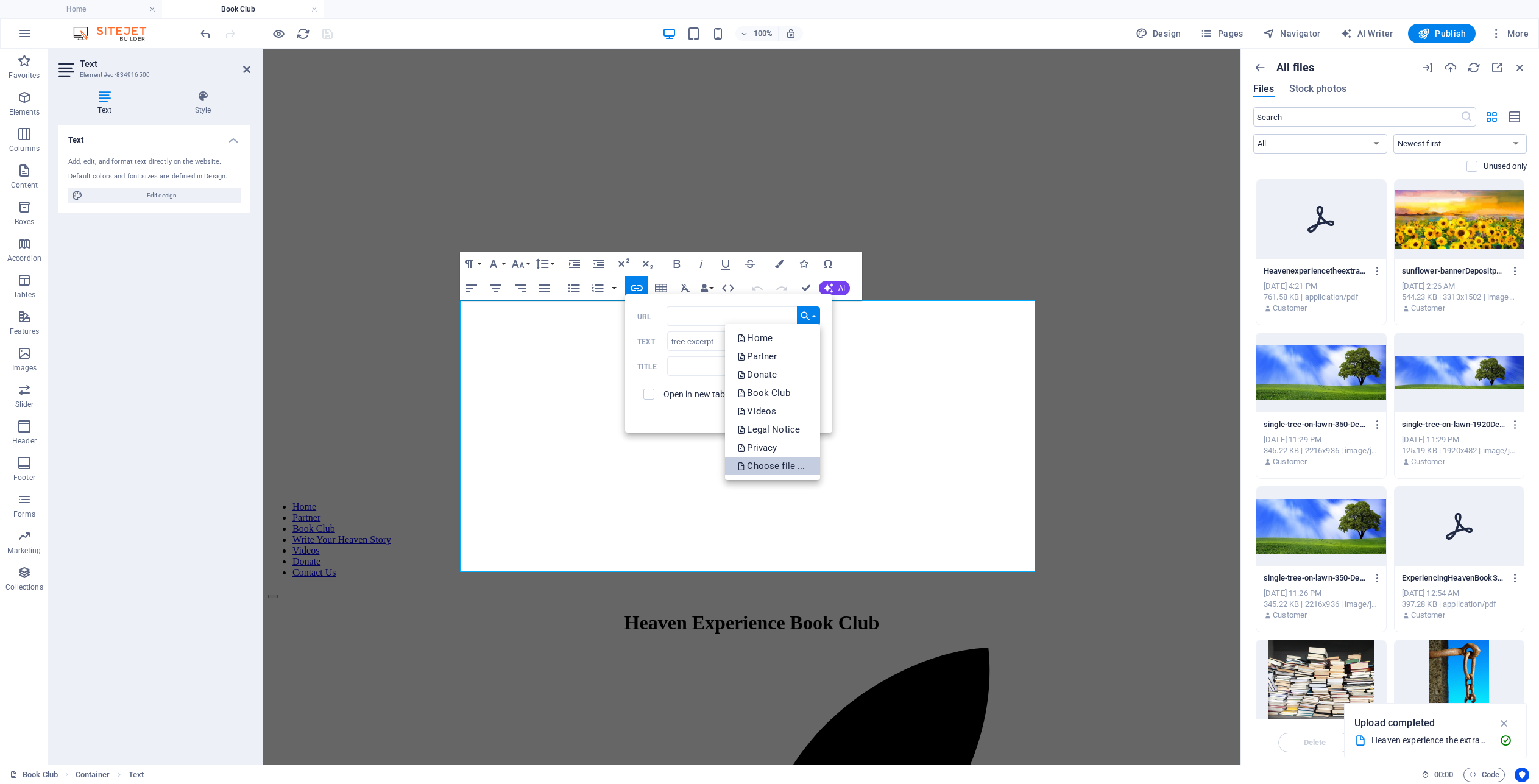
click at [787, 466] on p "Choose file ..." at bounding box center [772, 465] width 70 height 19
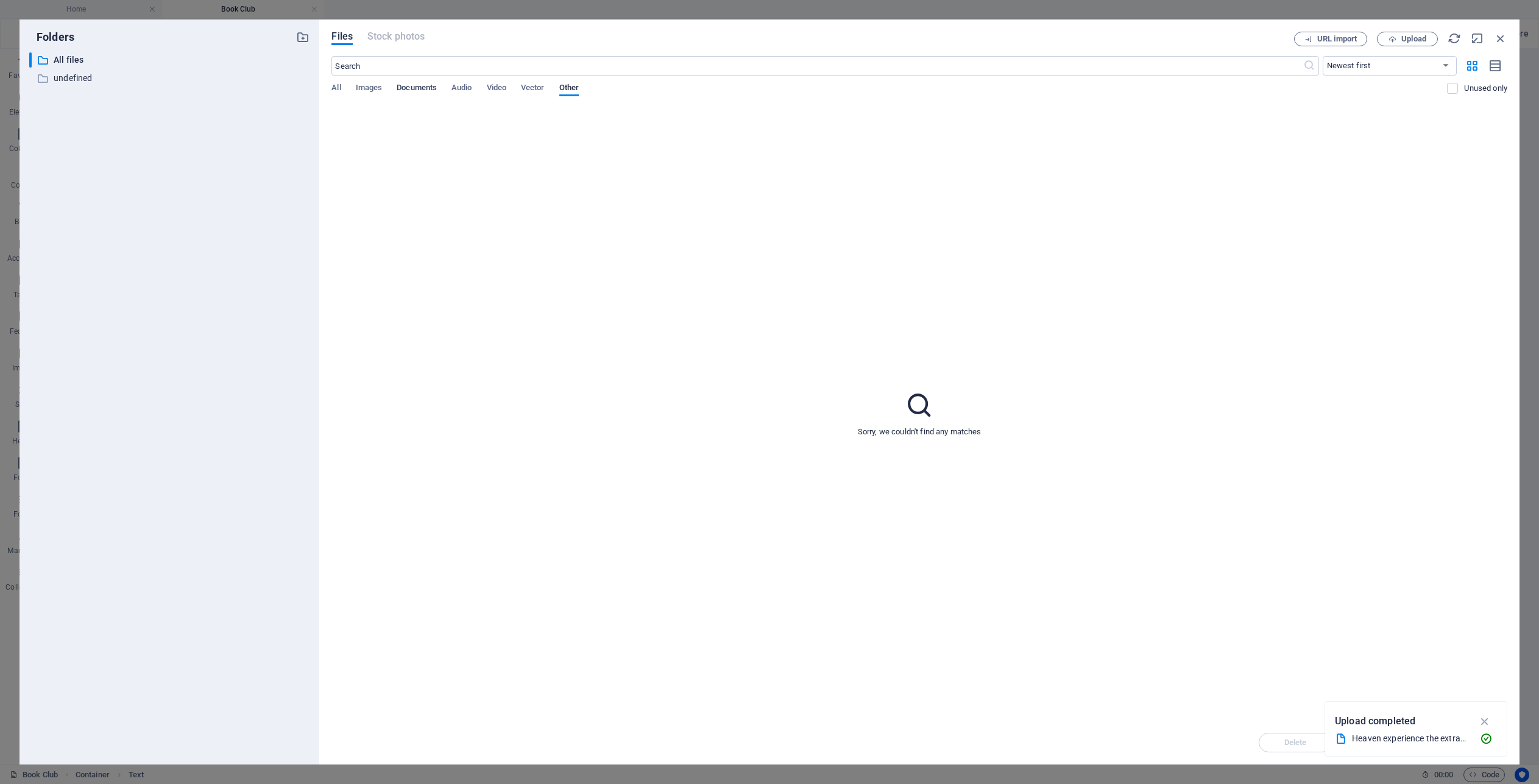
click at [425, 87] on span "Documents" at bounding box center [417, 88] width 40 height 17
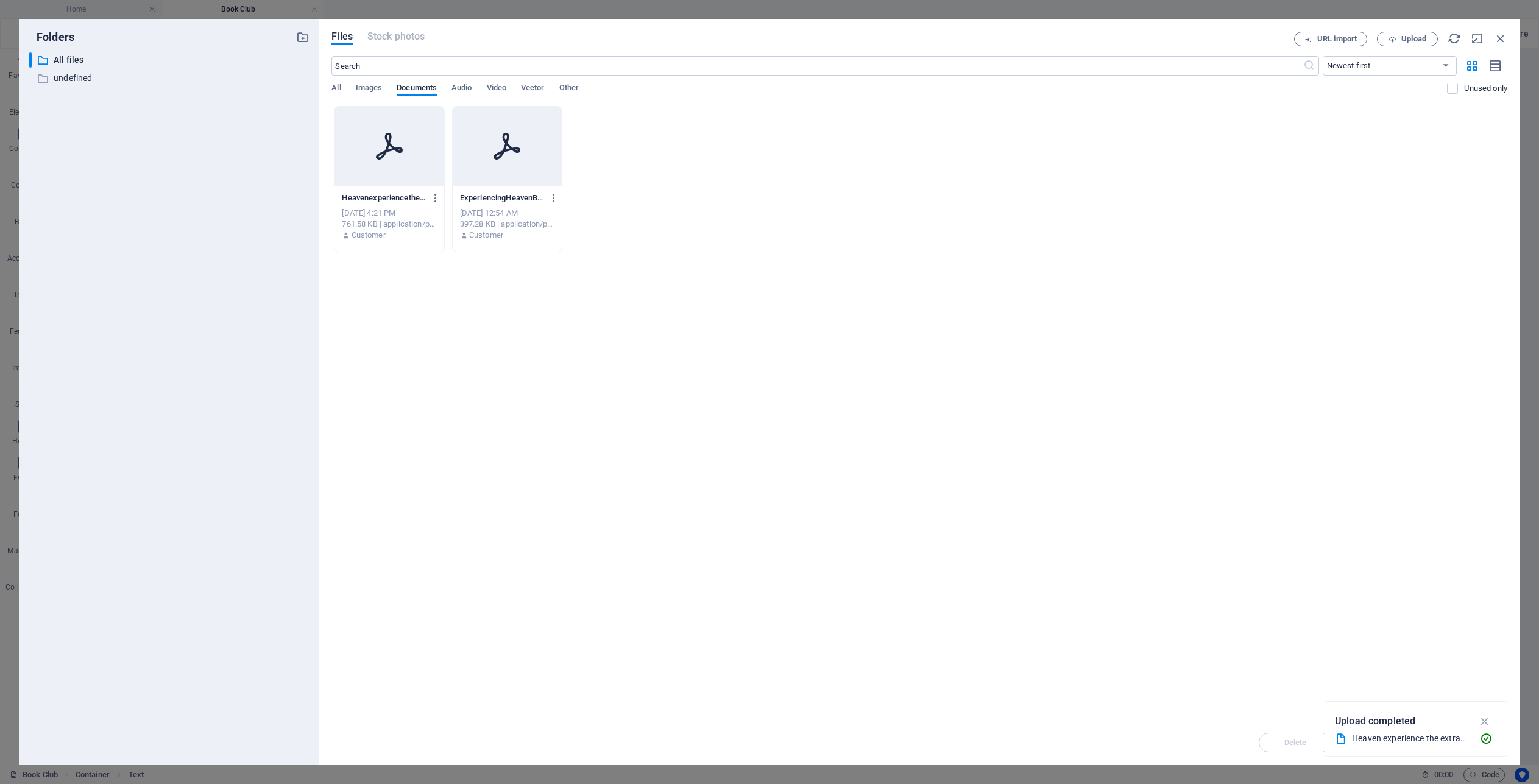
click at [390, 146] on icon at bounding box center [388, 146] width 29 height 29
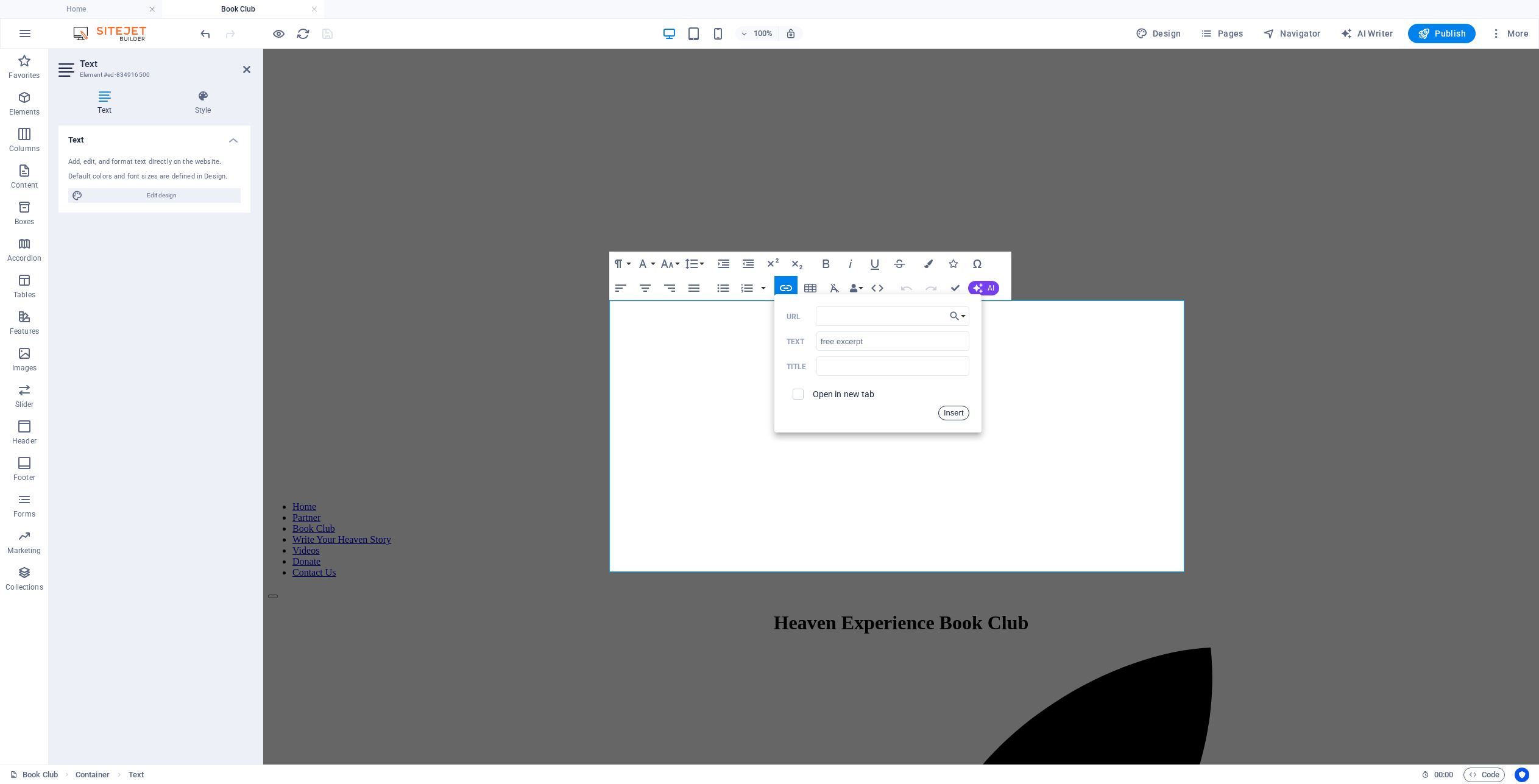
click at [949, 412] on button "Insert" at bounding box center [954, 413] width 31 height 15
click at [928, 265] on icon "button" at bounding box center [929, 264] width 9 height 9
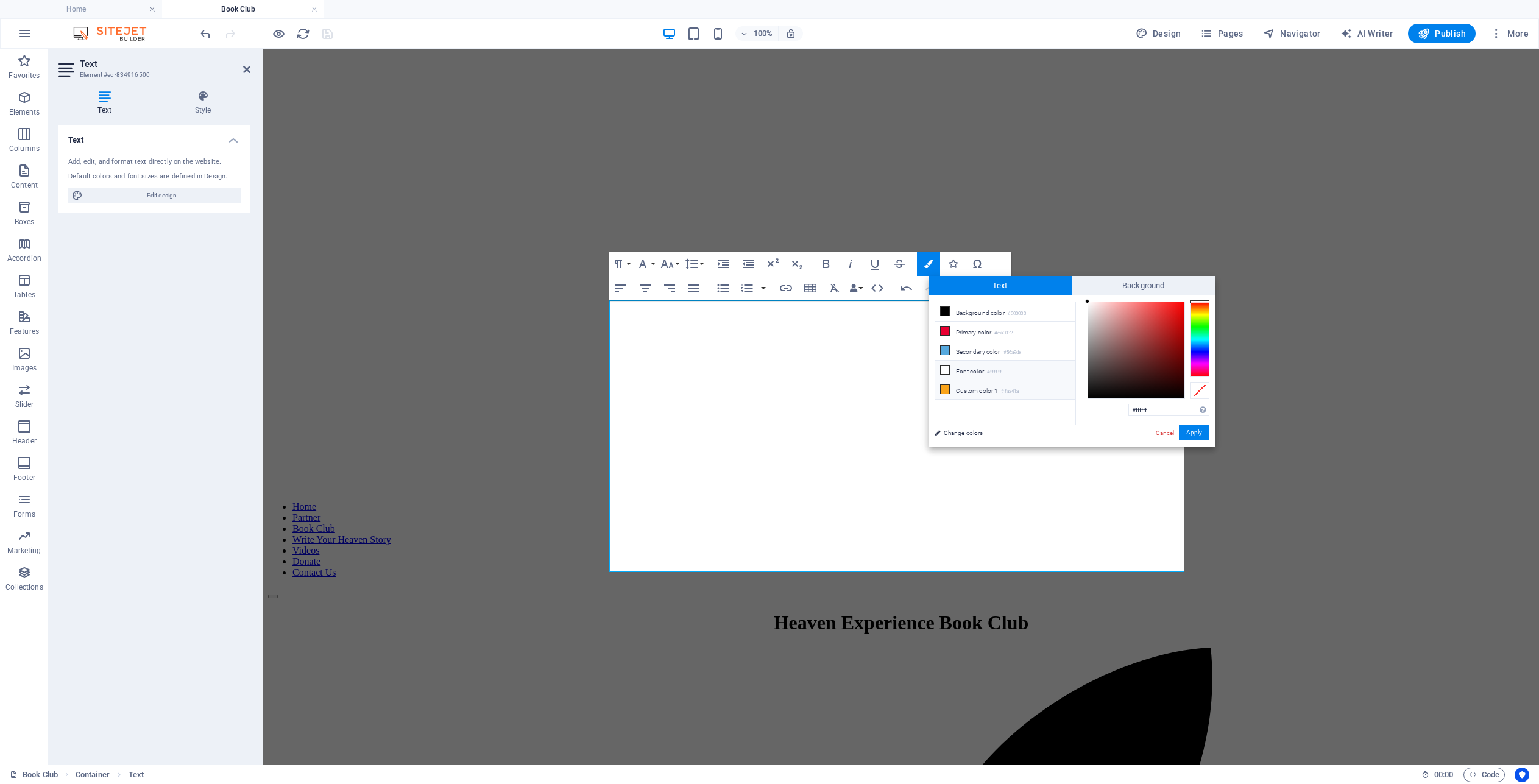
click at [950, 388] on li "Custom color 1 #faa41a" at bounding box center [1005, 390] width 140 height 19
click at [1194, 430] on button "Apply" at bounding box center [1194, 433] width 30 height 15
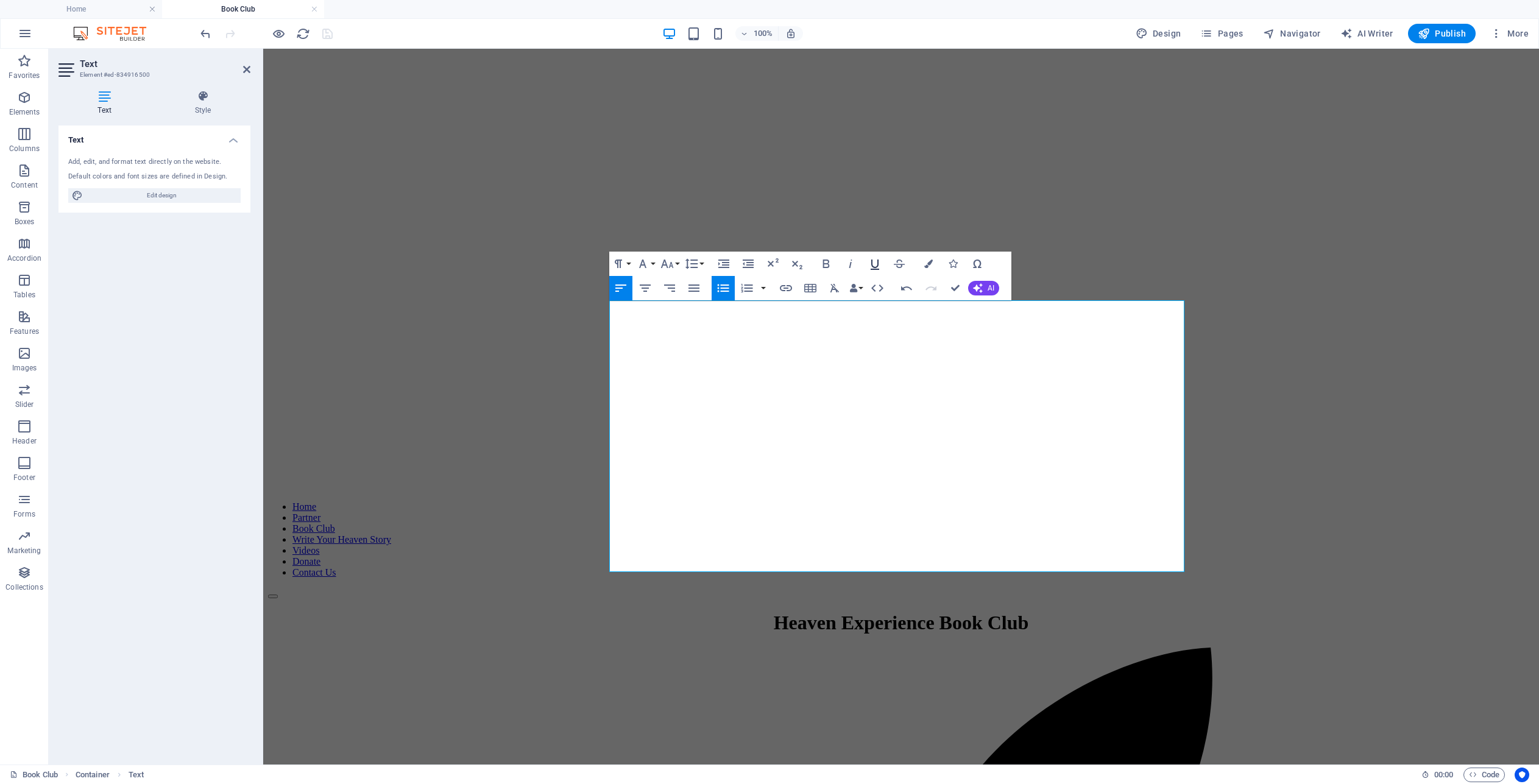
click at [872, 265] on icon "button" at bounding box center [875, 265] width 9 height 10
drag, startPoint x: 1063, startPoint y: 415, endPoint x: 1013, endPoint y: 415, distance: 50.0
click at [933, 262] on button "Colors" at bounding box center [928, 263] width 23 height 24
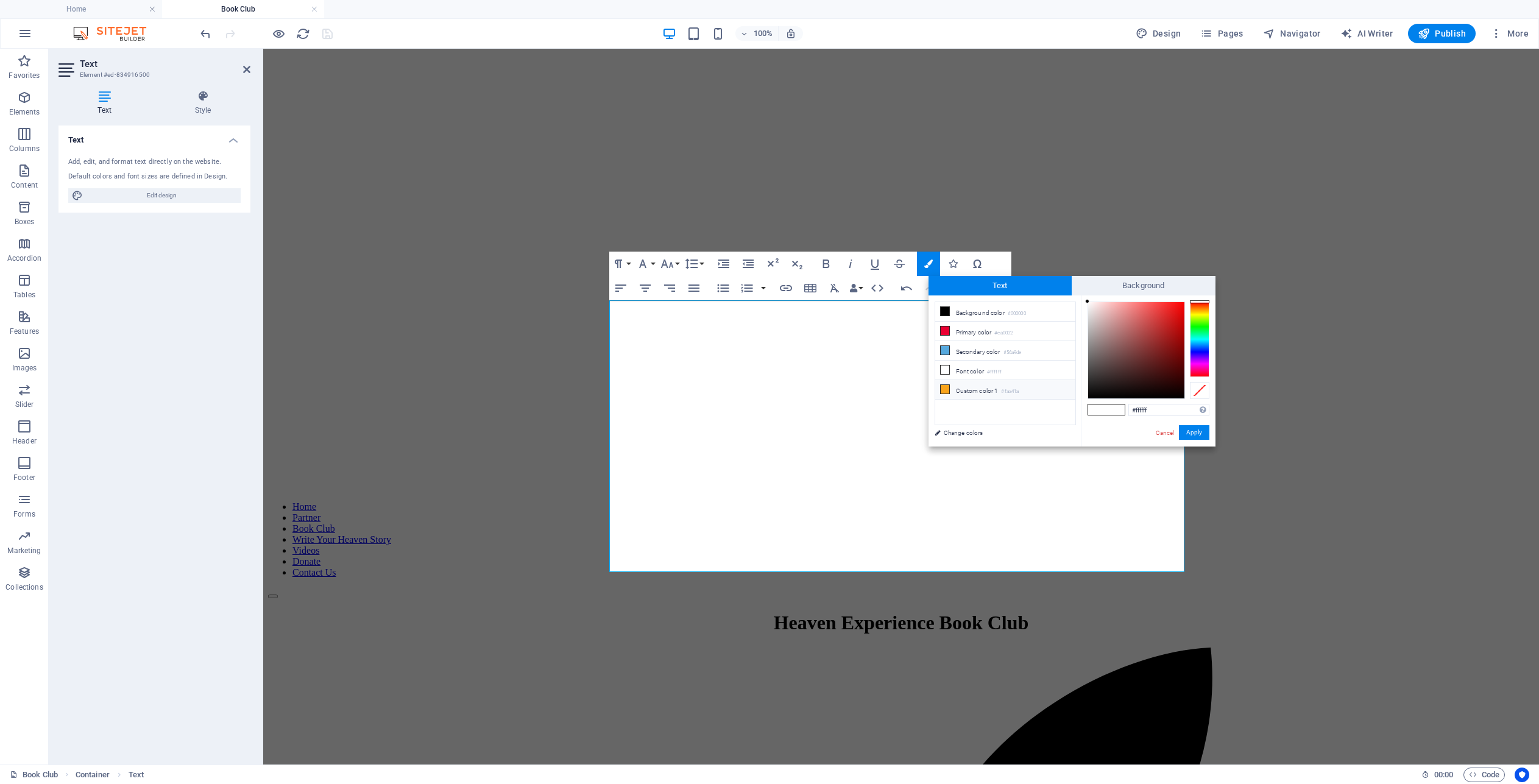
click at [950, 387] on li "Custom color 1 #faa41a" at bounding box center [1005, 390] width 140 height 19
click at [1205, 428] on button "Apply" at bounding box center [1194, 433] width 30 height 15
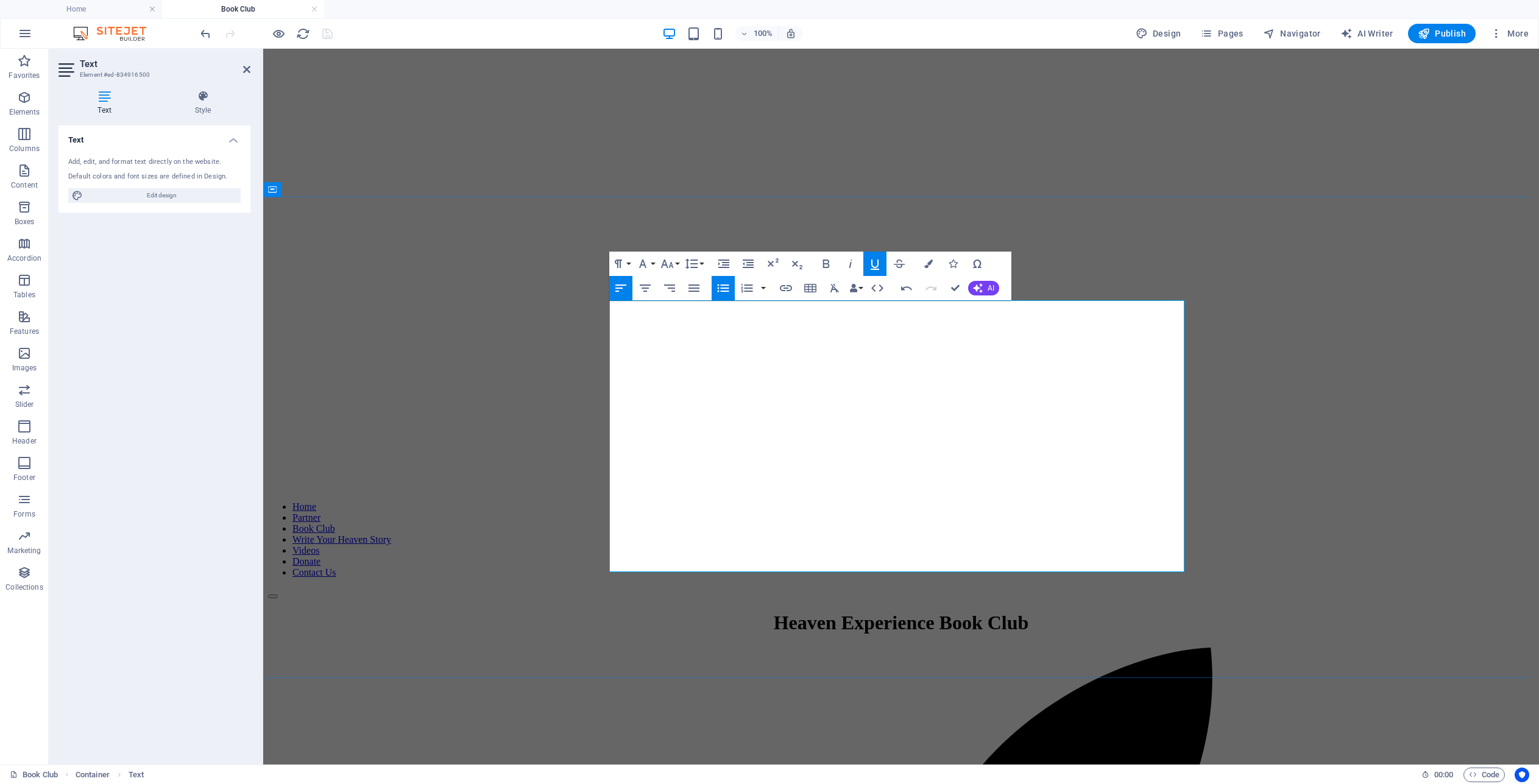
drag, startPoint x: 833, startPoint y: 414, endPoint x: 778, endPoint y: 415, distance: 55.0
click at [930, 265] on icon "button" at bounding box center [929, 264] width 9 height 9
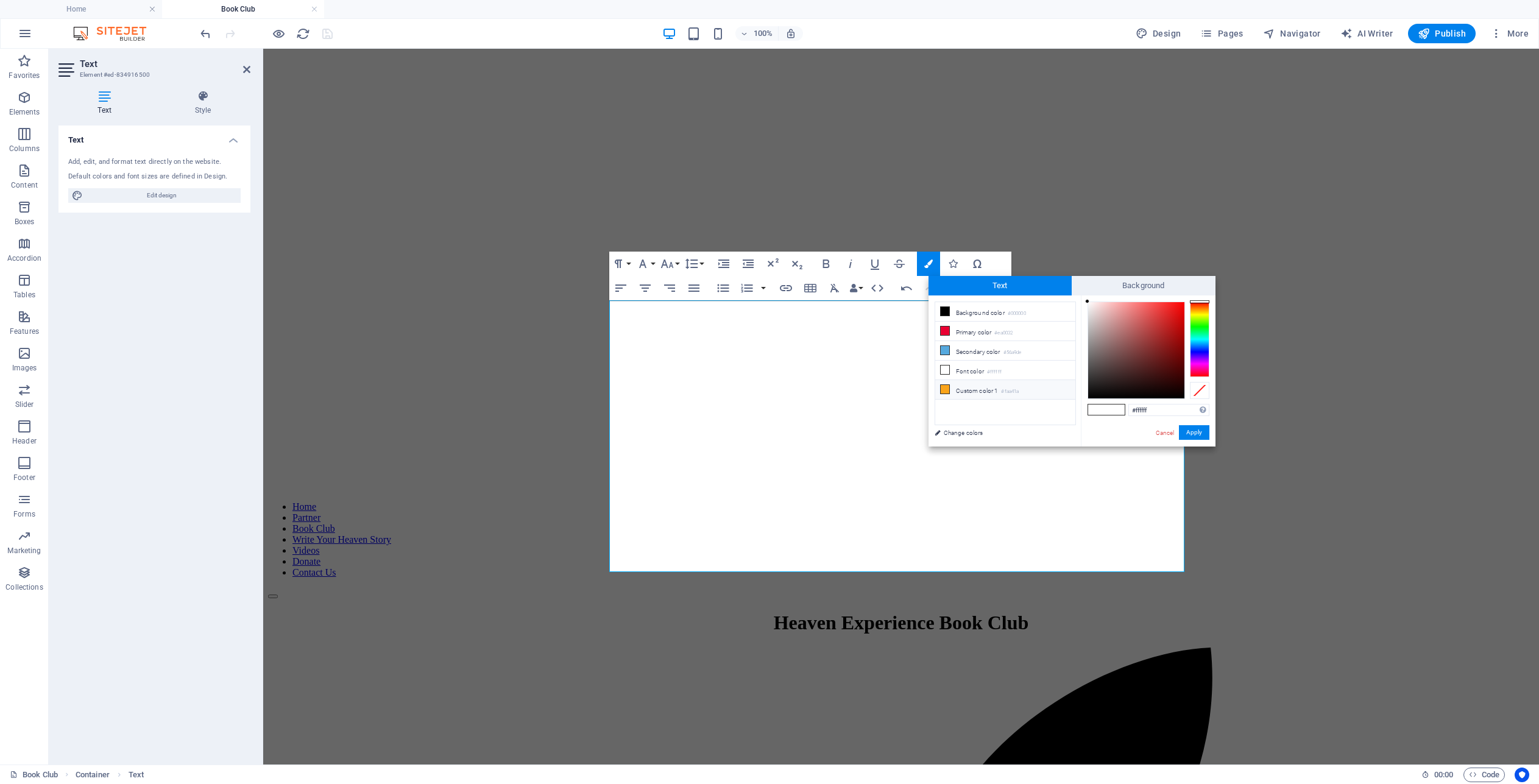
click at [954, 386] on li "Custom color 1 #faa41a" at bounding box center [1005, 390] width 140 height 19
click at [1199, 431] on button "Apply" at bounding box center [1194, 433] width 30 height 15
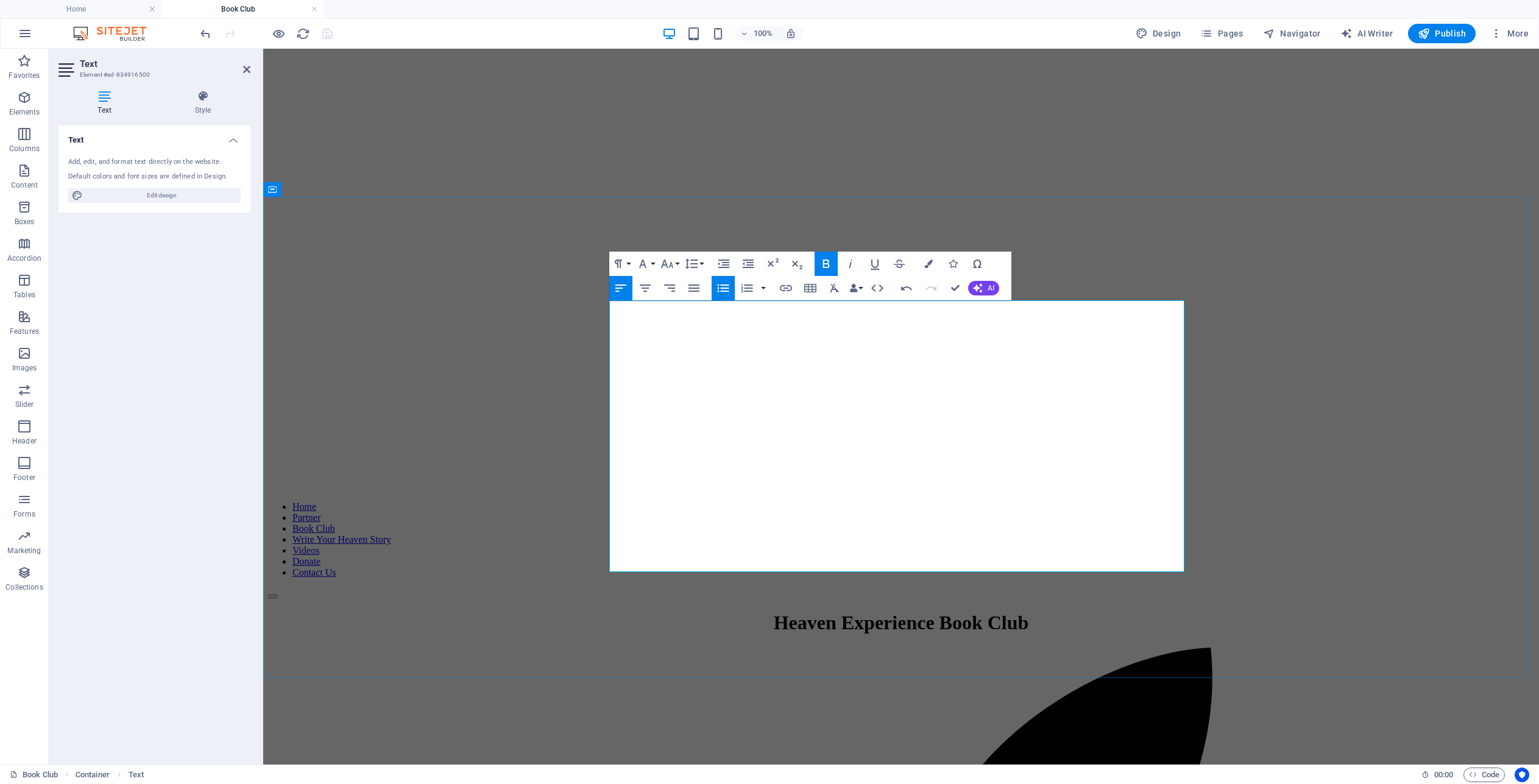
drag, startPoint x: 833, startPoint y: 413, endPoint x: 778, endPoint y: 419, distance: 55.3
click at [927, 265] on icon "button" at bounding box center [929, 264] width 9 height 9
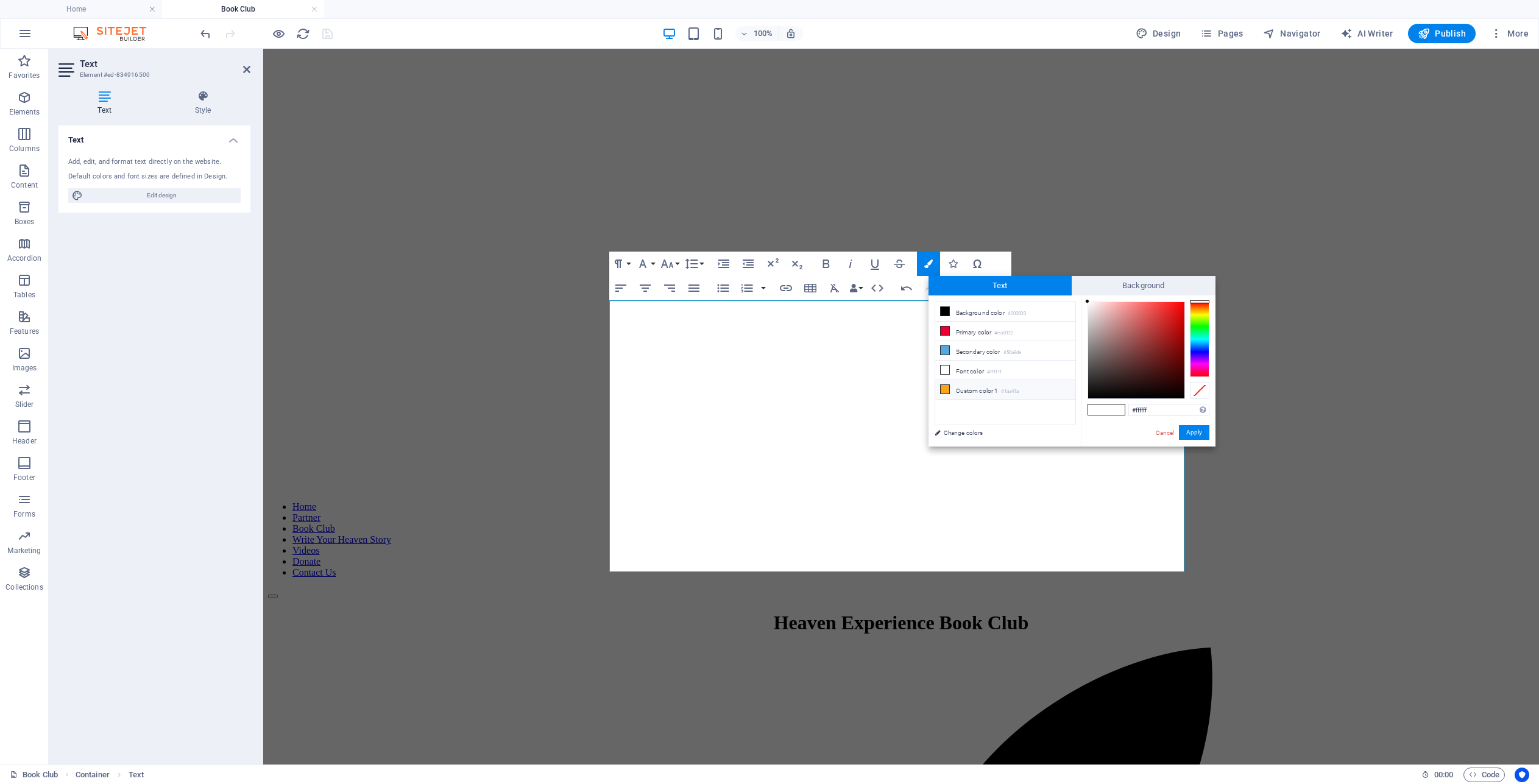
click at [945, 389] on icon at bounding box center [945, 389] width 9 height 9
type input "#faa41a"
click at [1203, 433] on button "Apply" at bounding box center [1194, 433] width 30 height 15
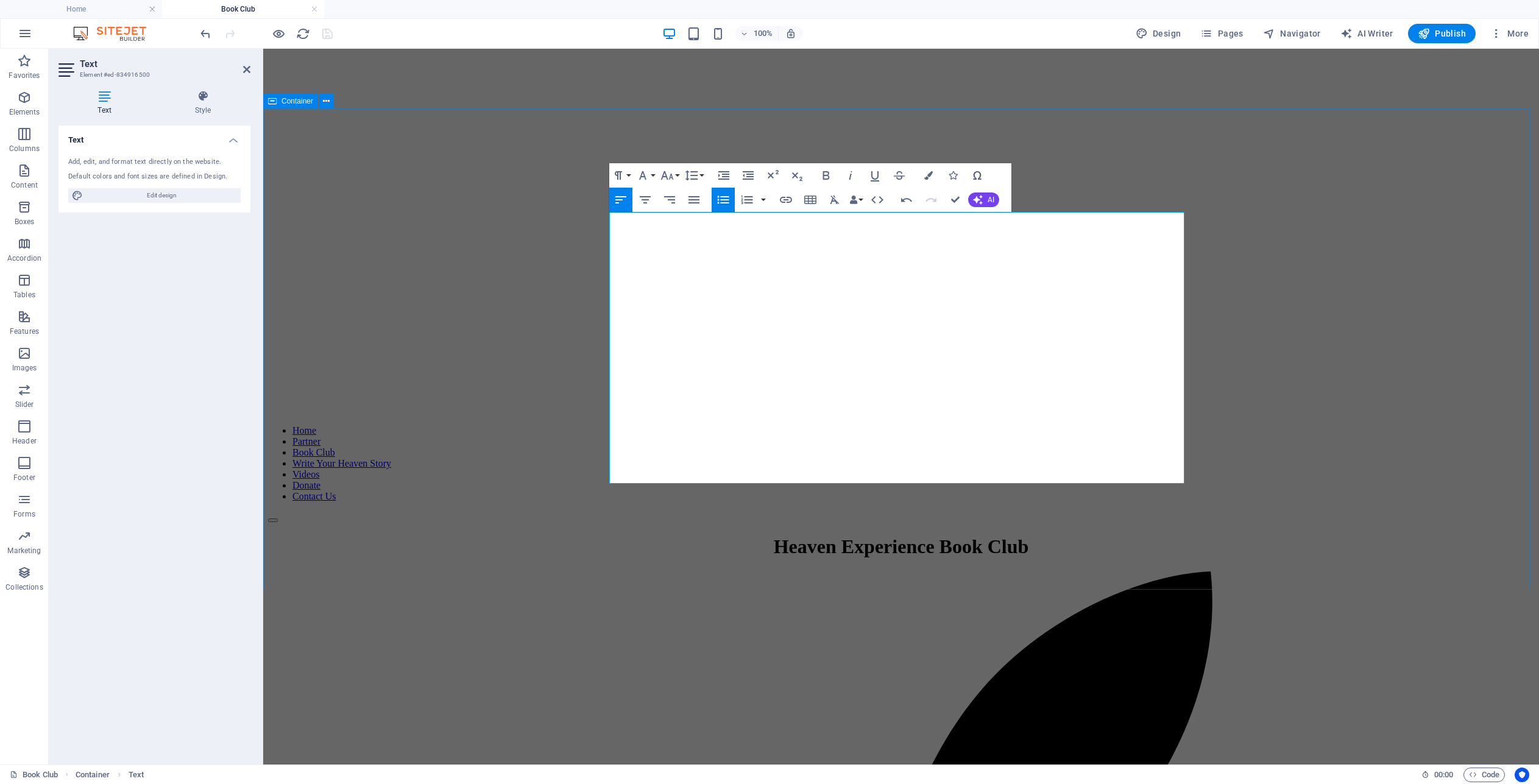
scroll to position [442, 0]
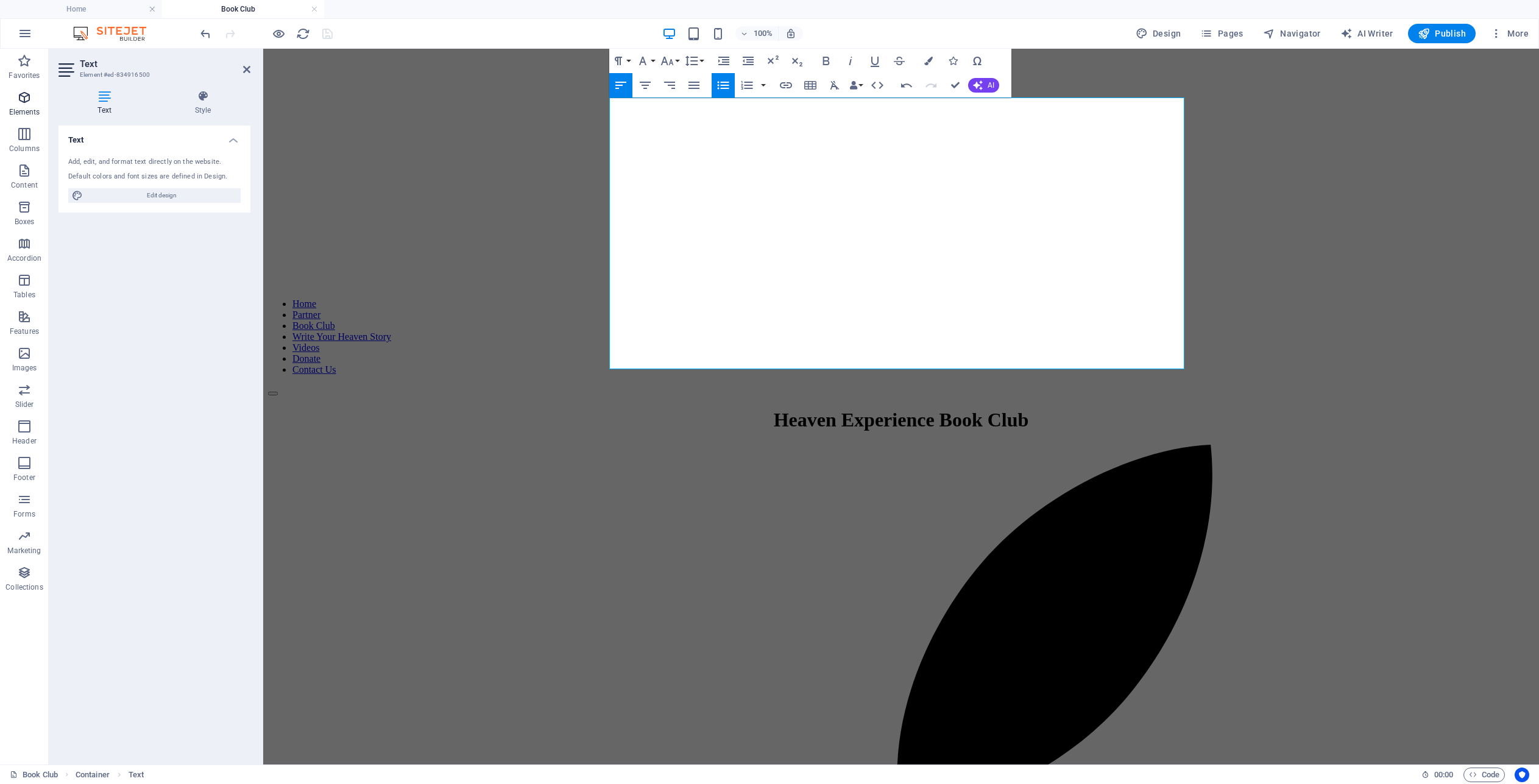
click at [25, 93] on icon "button" at bounding box center [24, 98] width 15 height 15
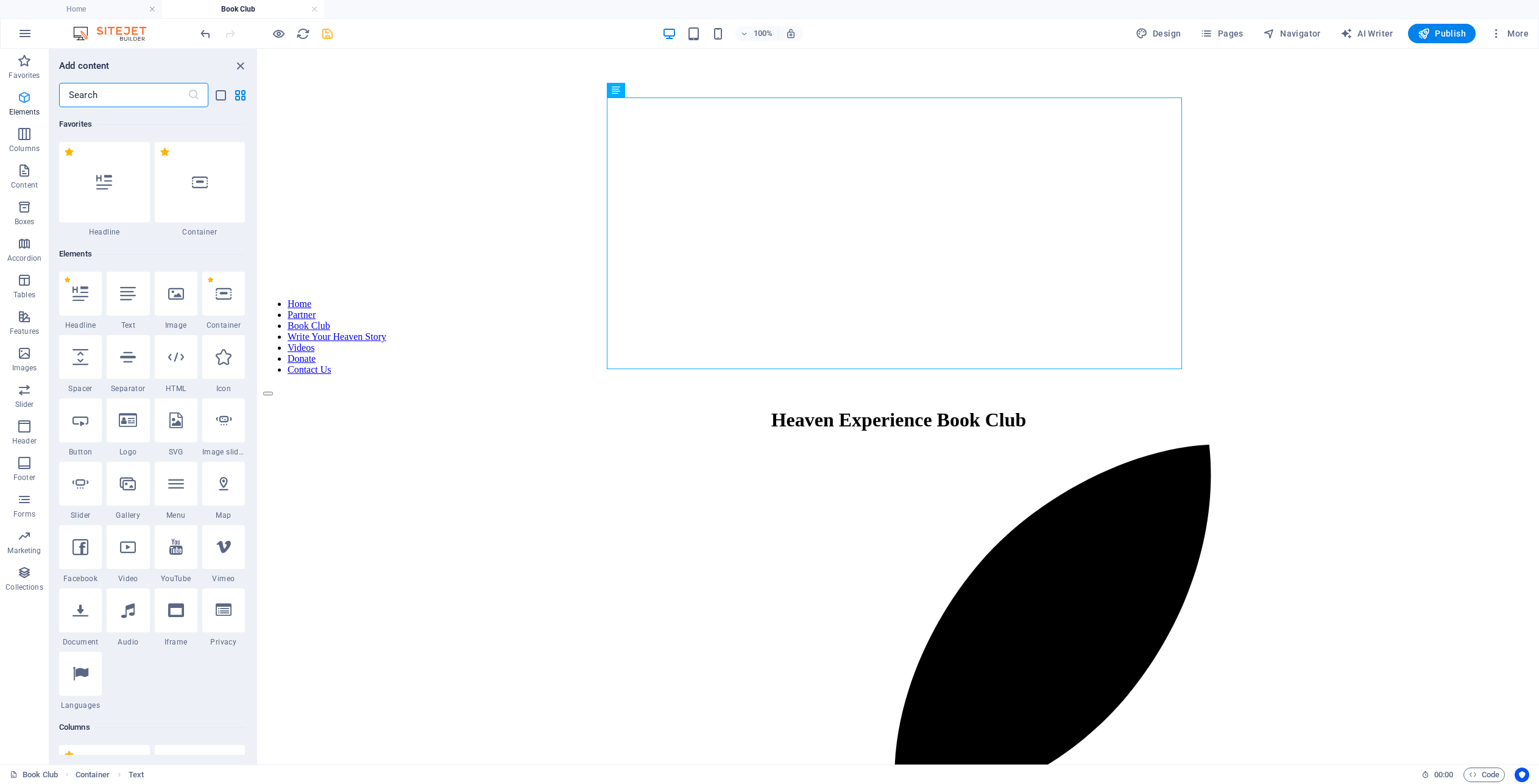
scroll to position [130, 0]
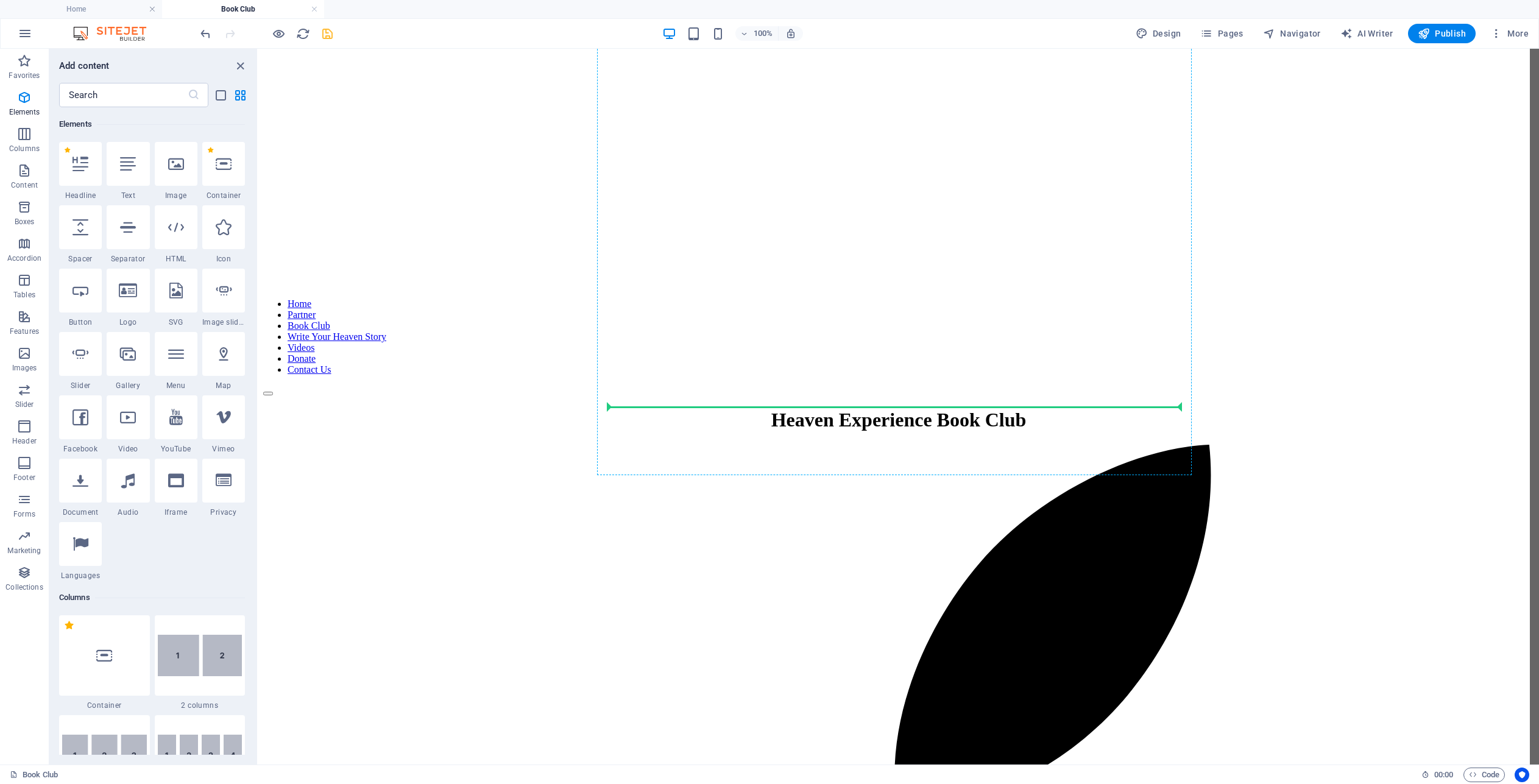
select select "px"
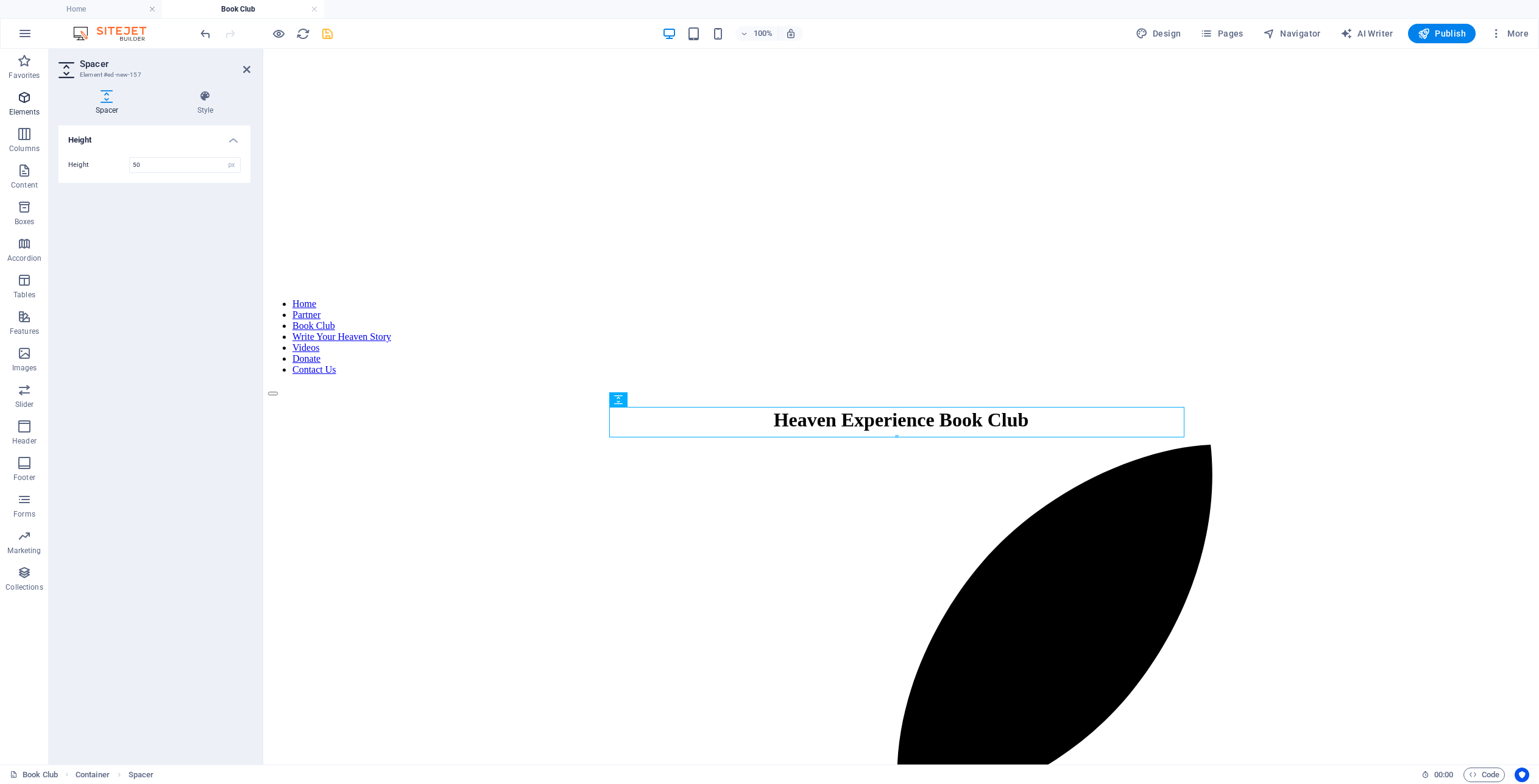
click at [26, 95] on icon "button" at bounding box center [24, 98] width 15 height 15
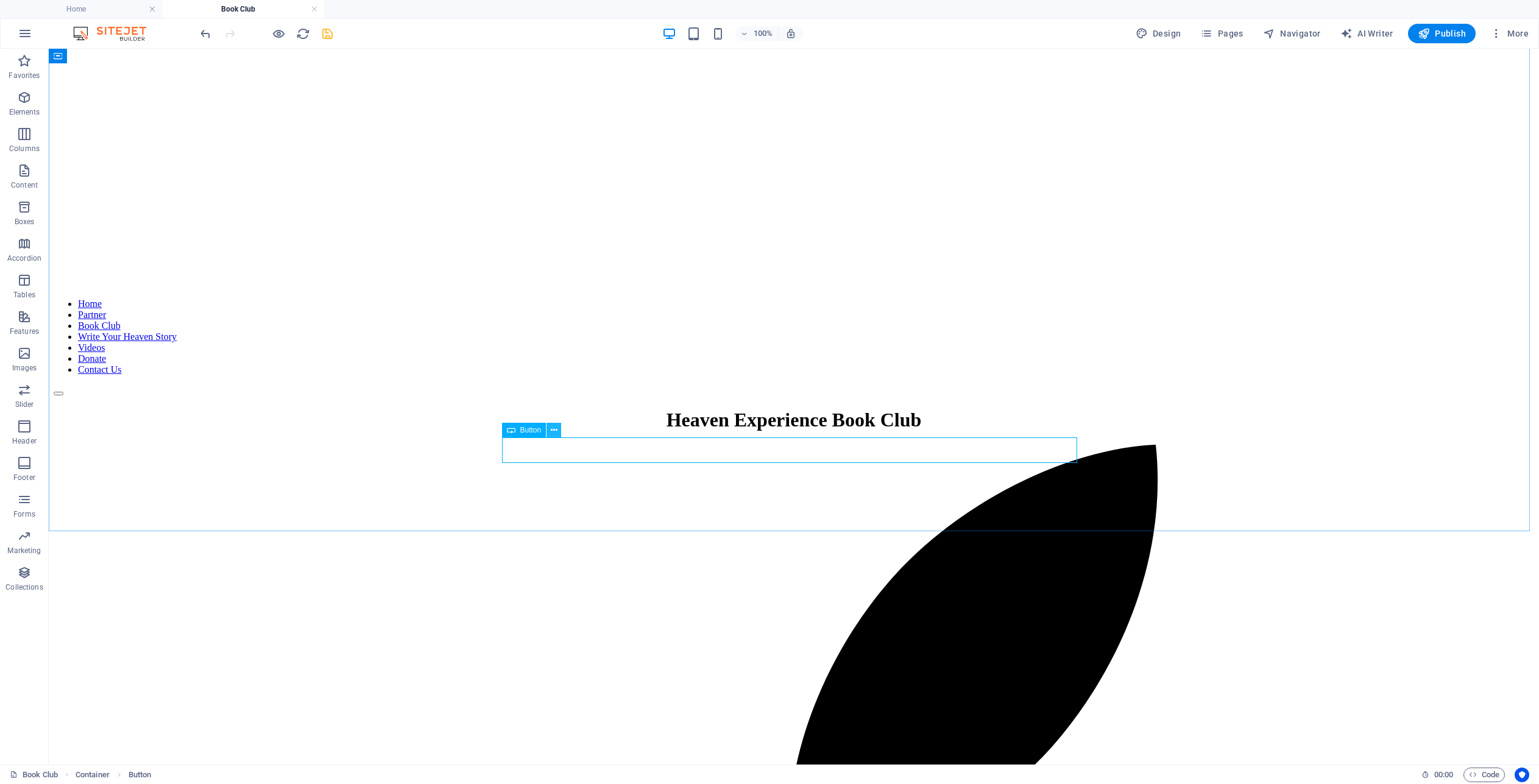
click at [553, 428] on icon at bounding box center [554, 430] width 7 height 13
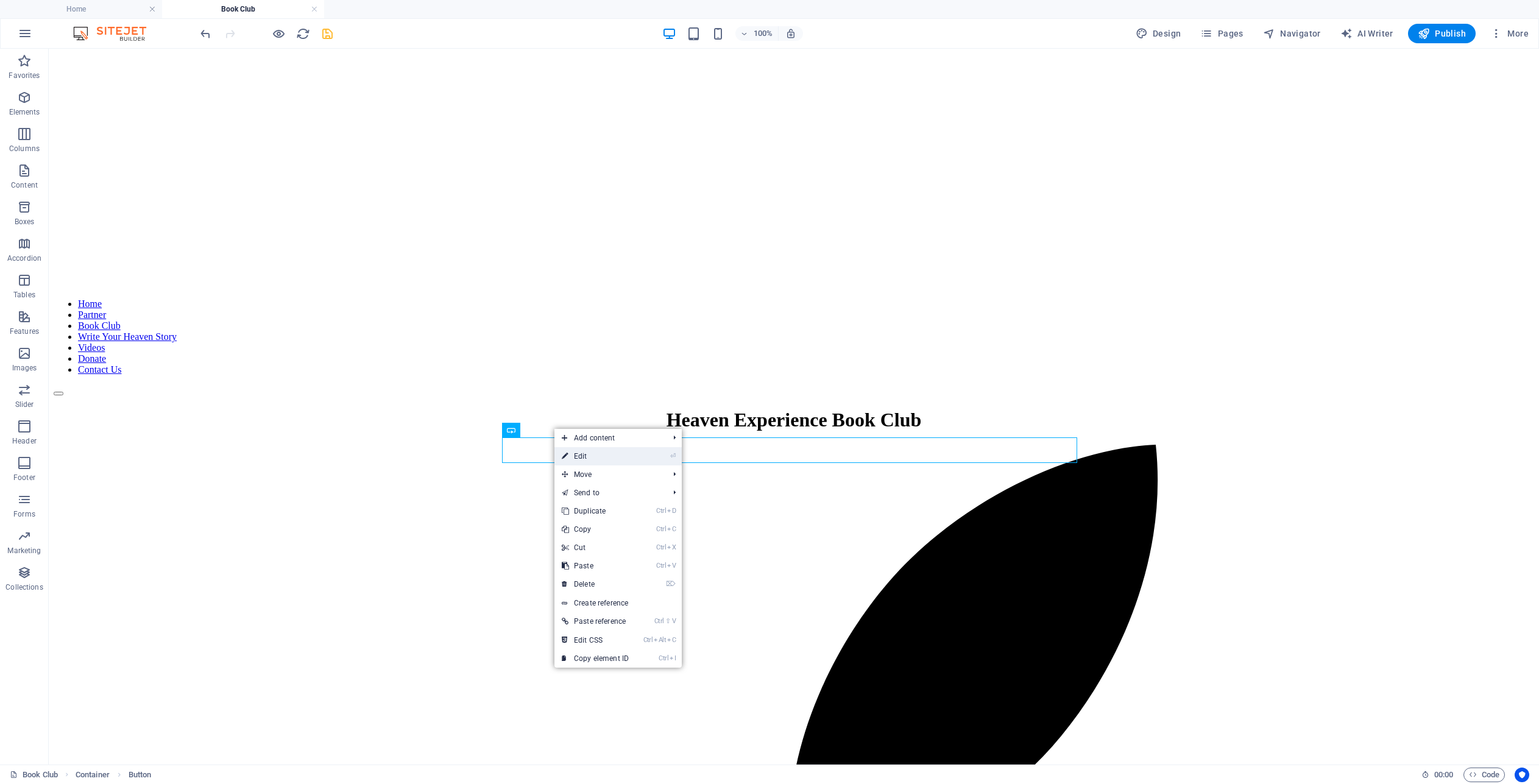
click at [586, 458] on link "⏎ Edit" at bounding box center [595, 456] width 82 height 19
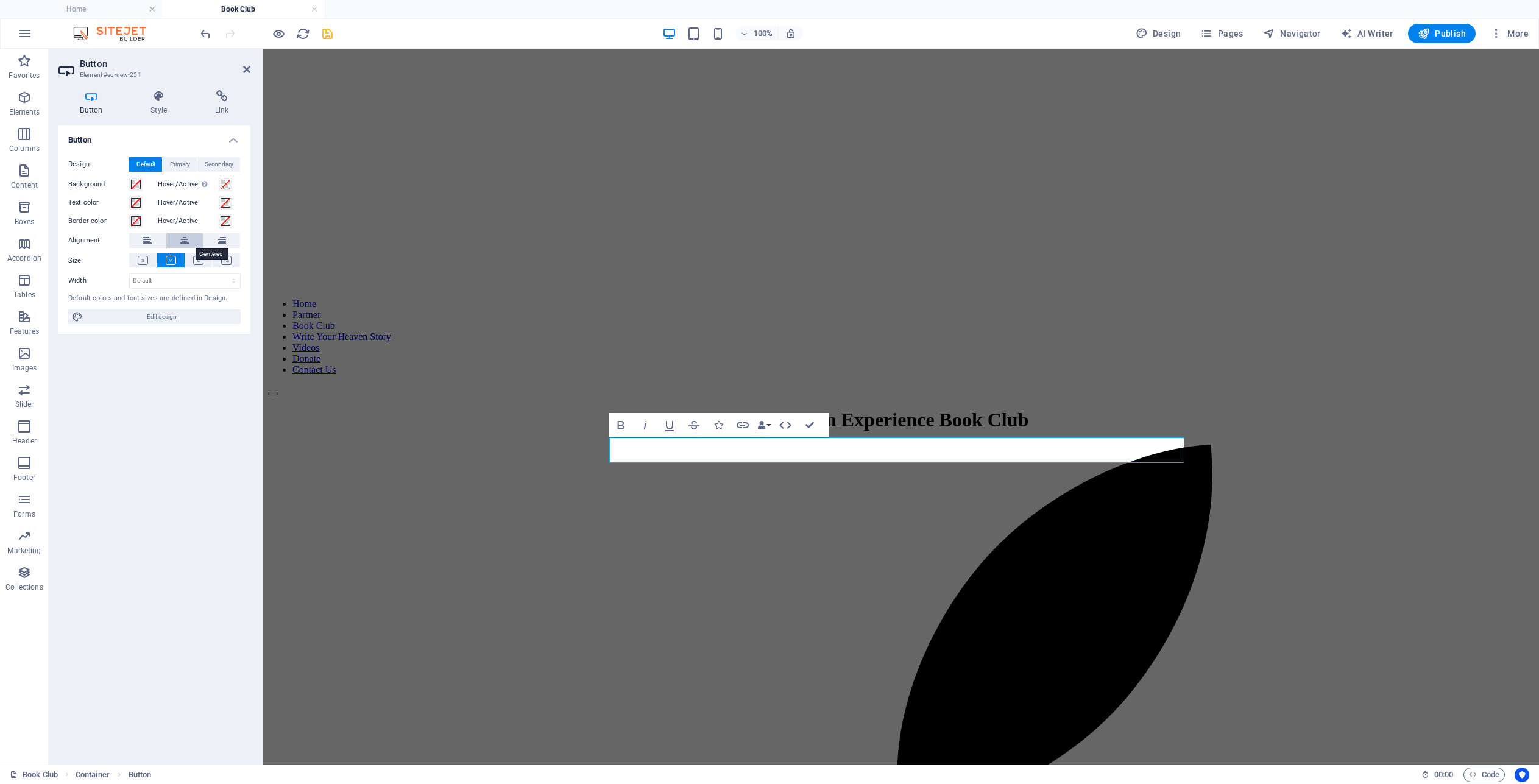
click at [183, 240] on icon at bounding box center [185, 241] width 9 height 15
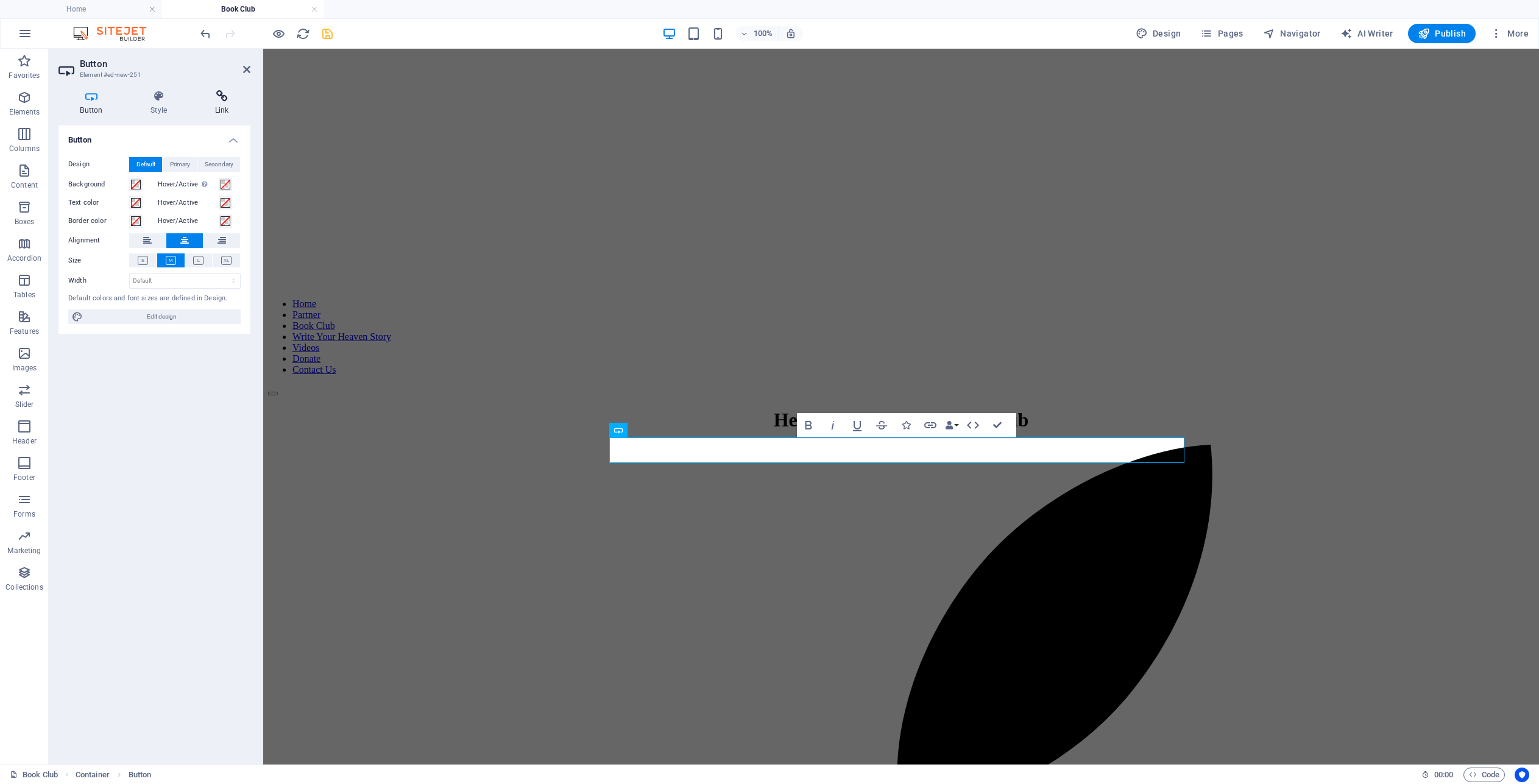
click at [225, 99] on icon at bounding box center [222, 96] width 57 height 12
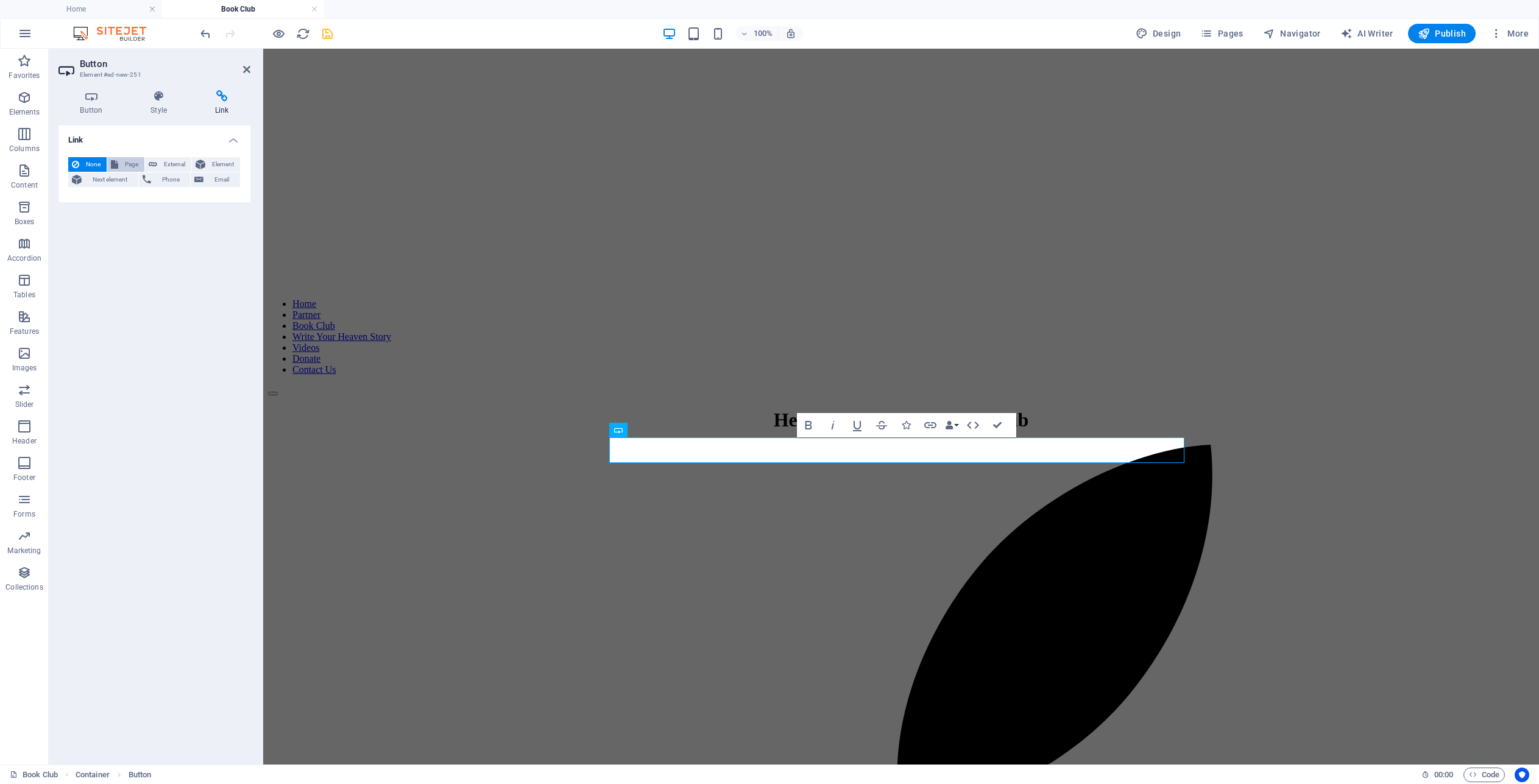
click at [126, 163] on span "Page" at bounding box center [130, 165] width 19 height 15
select select
click at [228, 200] on select "Home Partner Donate Book Club Videos Legal Notice Privacy" at bounding box center [185, 200] width 111 height 15
click at [231, 199] on select "Home Partner Donate Book Club Videos Legal Notice Privacy" at bounding box center [185, 200] width 111 height 15
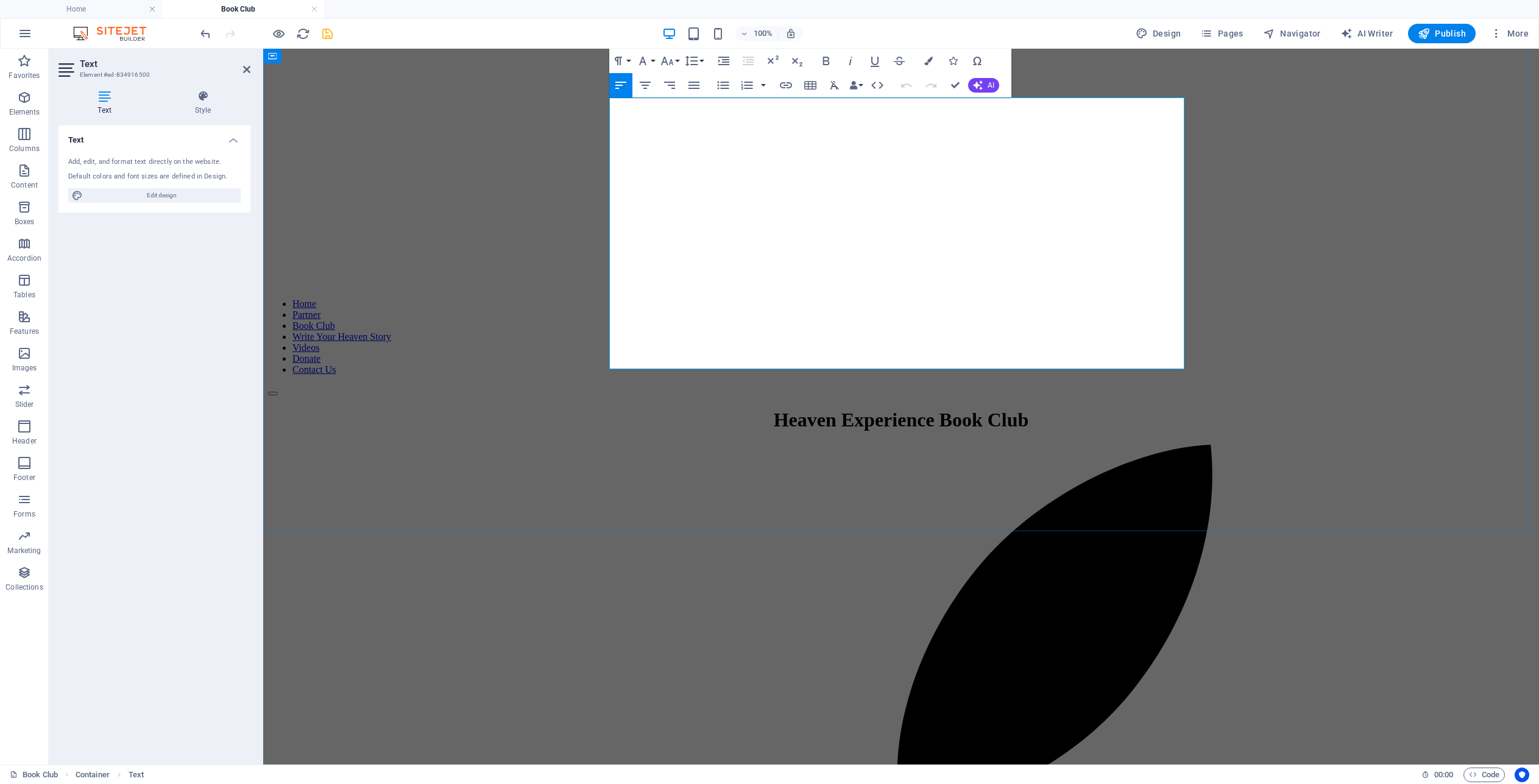
click at [878, 87] on icon "button" at bounding box center [878, 85] width 15 height 15
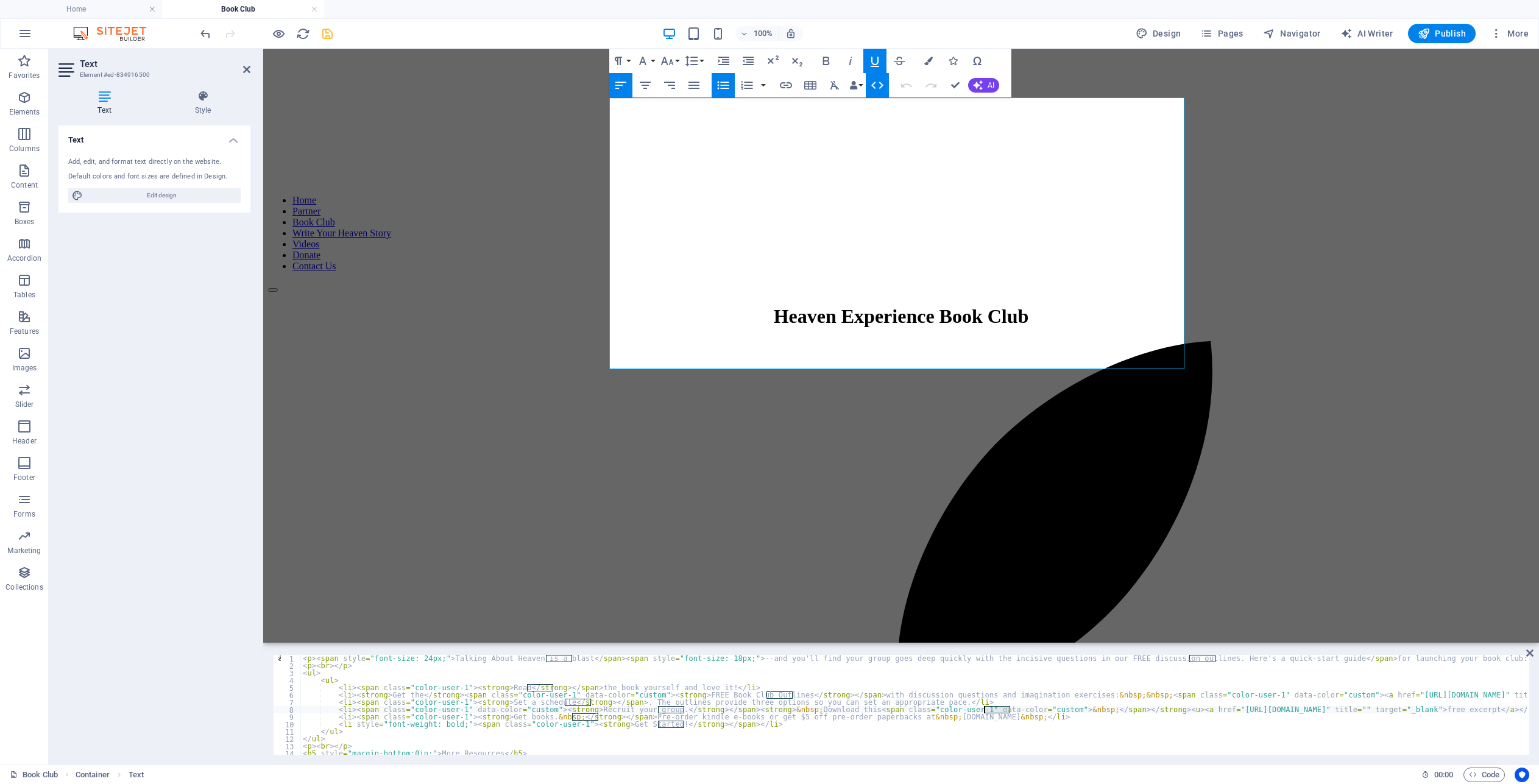
drag, startPoint x: 1010, startPoint y: 711, endPoint x: 984, endPoint y: 711, distance: 26.0
click at [984, 711] on div "< p > < span style = "font-size: 24px;" > Talking About Heaven is a blast </ sp…" at bounding box center [1318, 710] width 2036 height 112
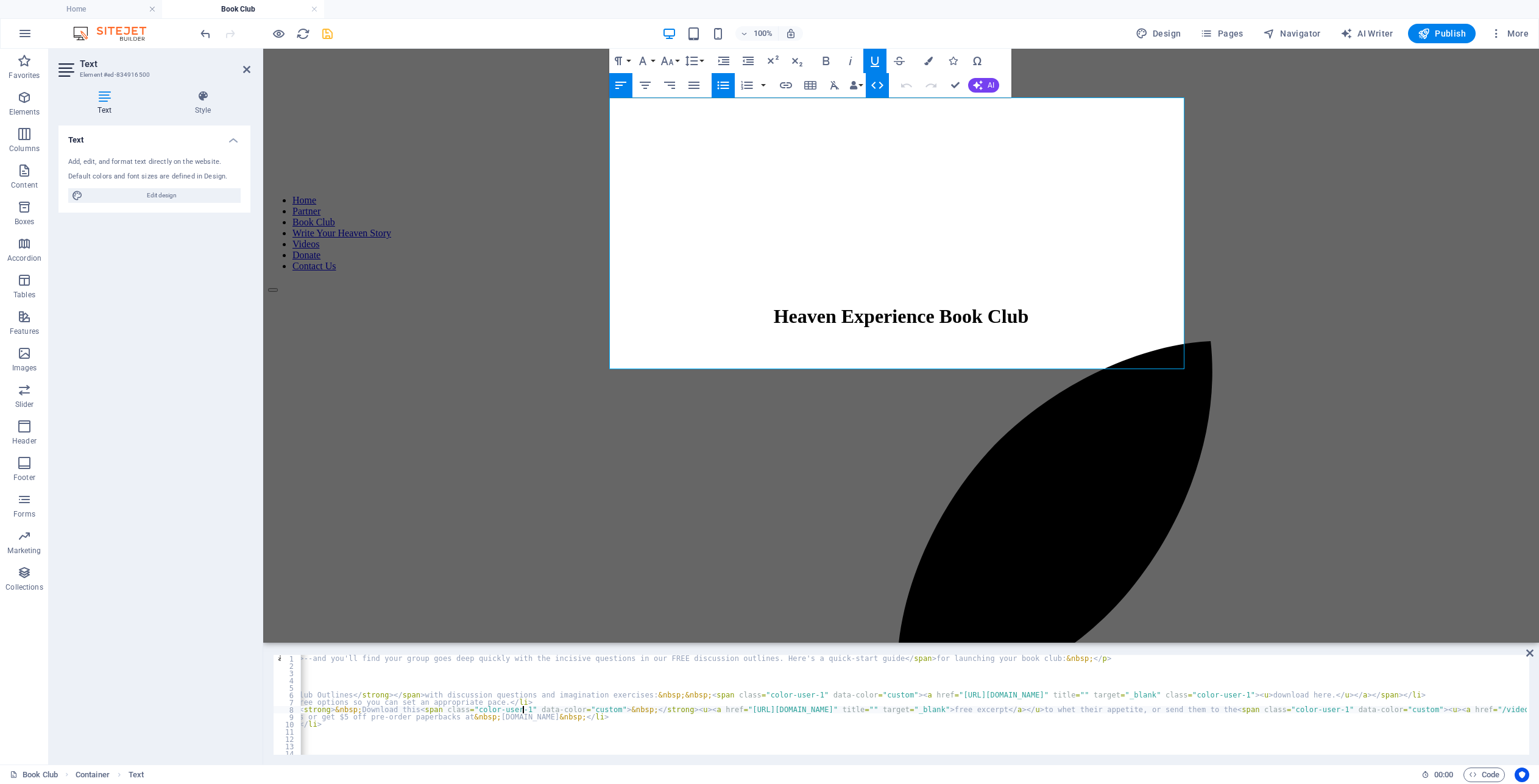
scroll to position [0, 469]
click at [1197, 711] on div "< p > < span style = "font-size: 24px;" > Talking About Heaven is a blast </ sp…" at bounding box center [835, 710] width 2010 height 112
paste textarea "span></u> to whet their appetite, or sen"
type textarea "<li><span class="color-user-1" data-color="custom"><strong>Recruit your group.<…"
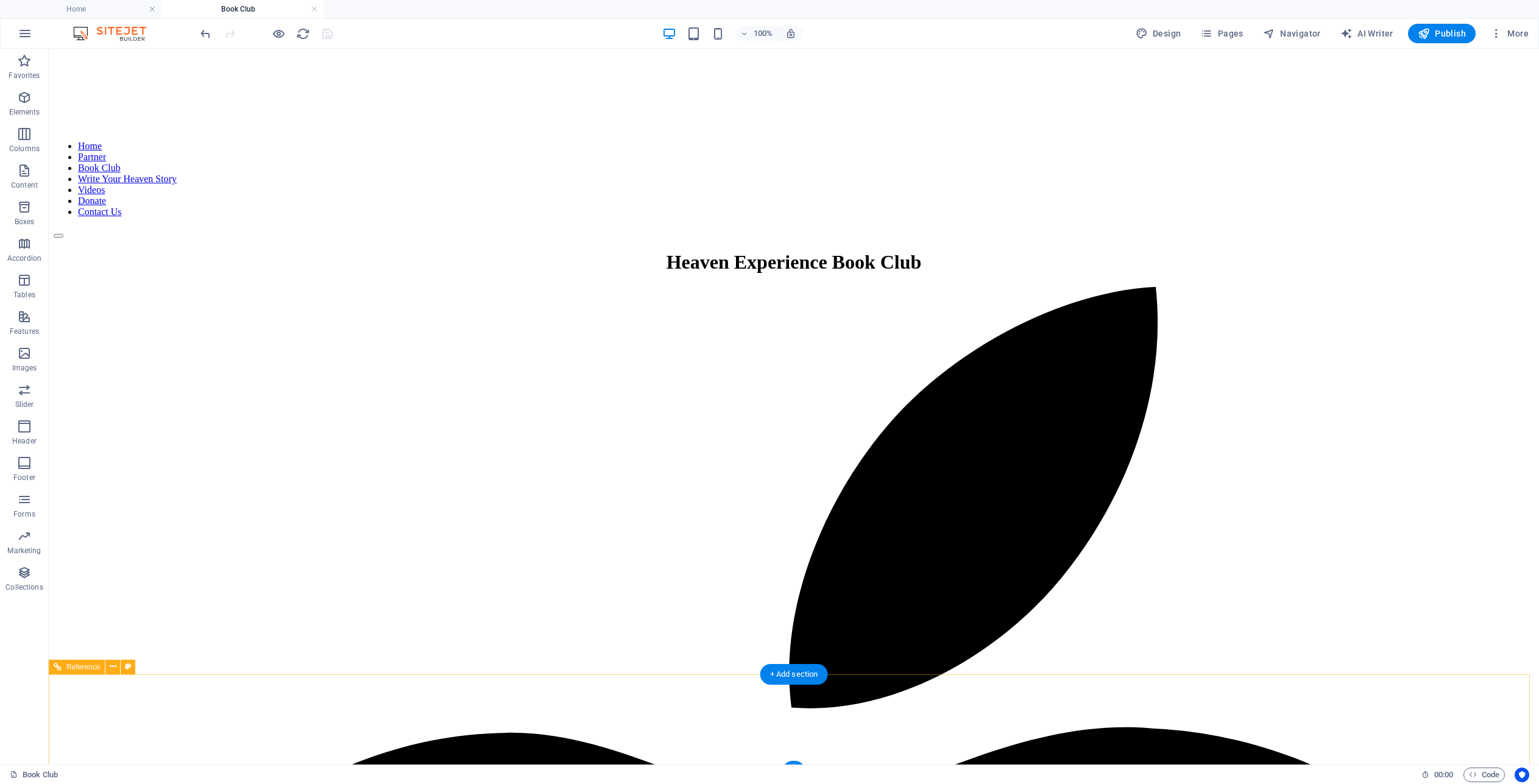
scroll to position [296, 0]
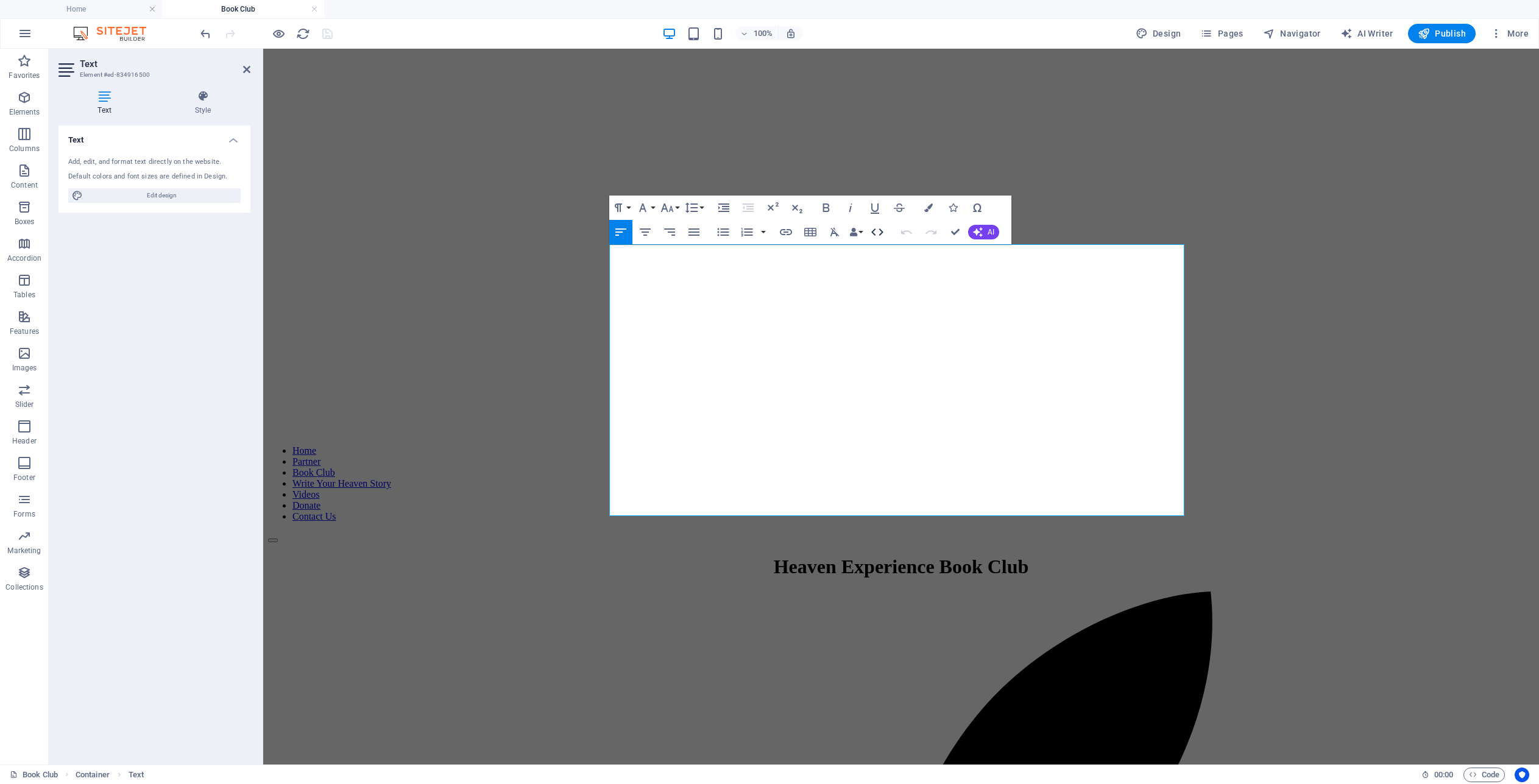
click at [874, 233] on icon "button" at bounding box center [878, 232] width 15 height 15
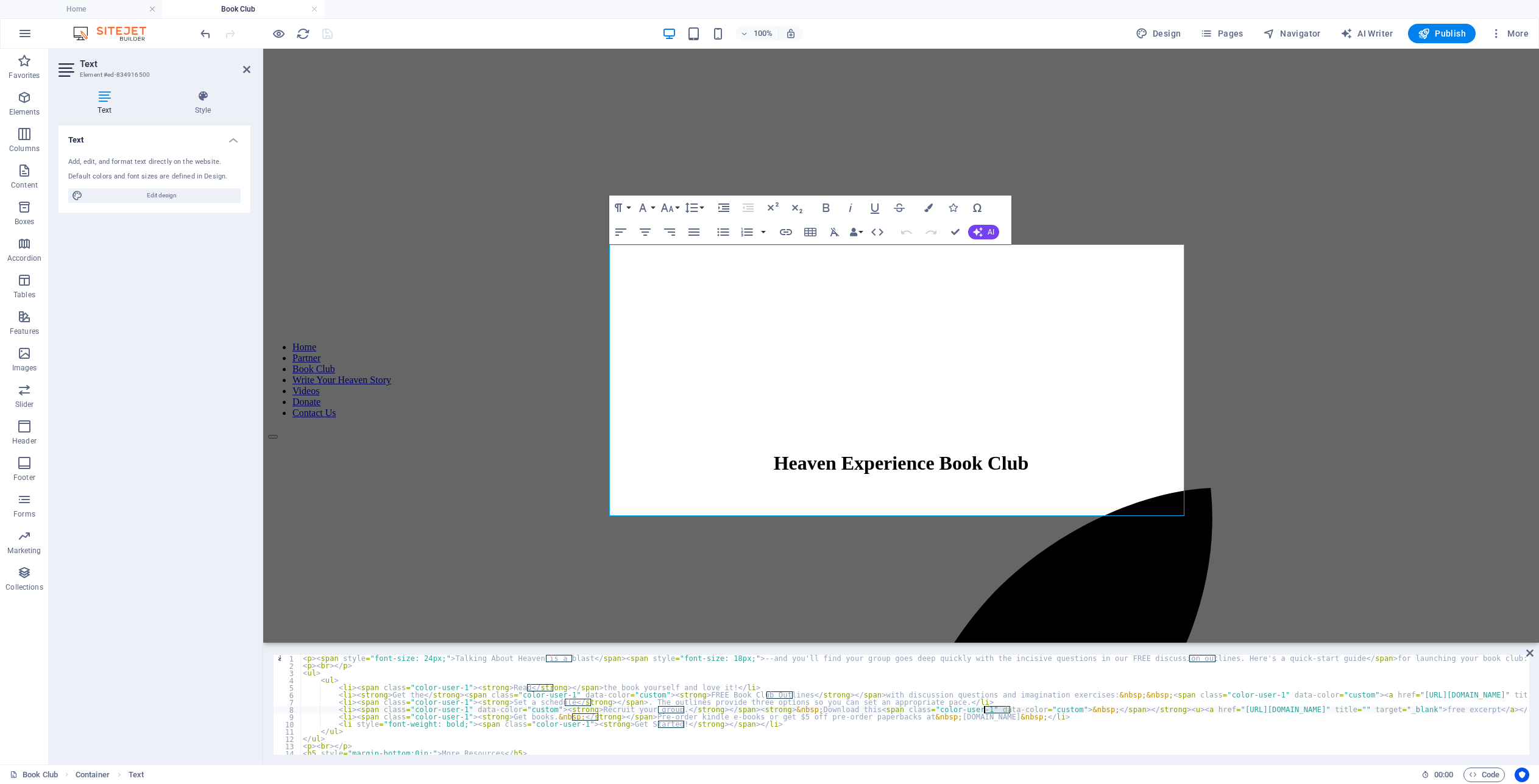
drag, startPoint x: 1010, startPoint y: 712, endPoint x: 954, endPoint y: 705, distance: 56.4
click at [984, 711] on div "< p > < span style = "font-size: 24px;" > Talking About Heaven is a blast </ sp…" at bounding box center [1318, 710] width 2036 height 112
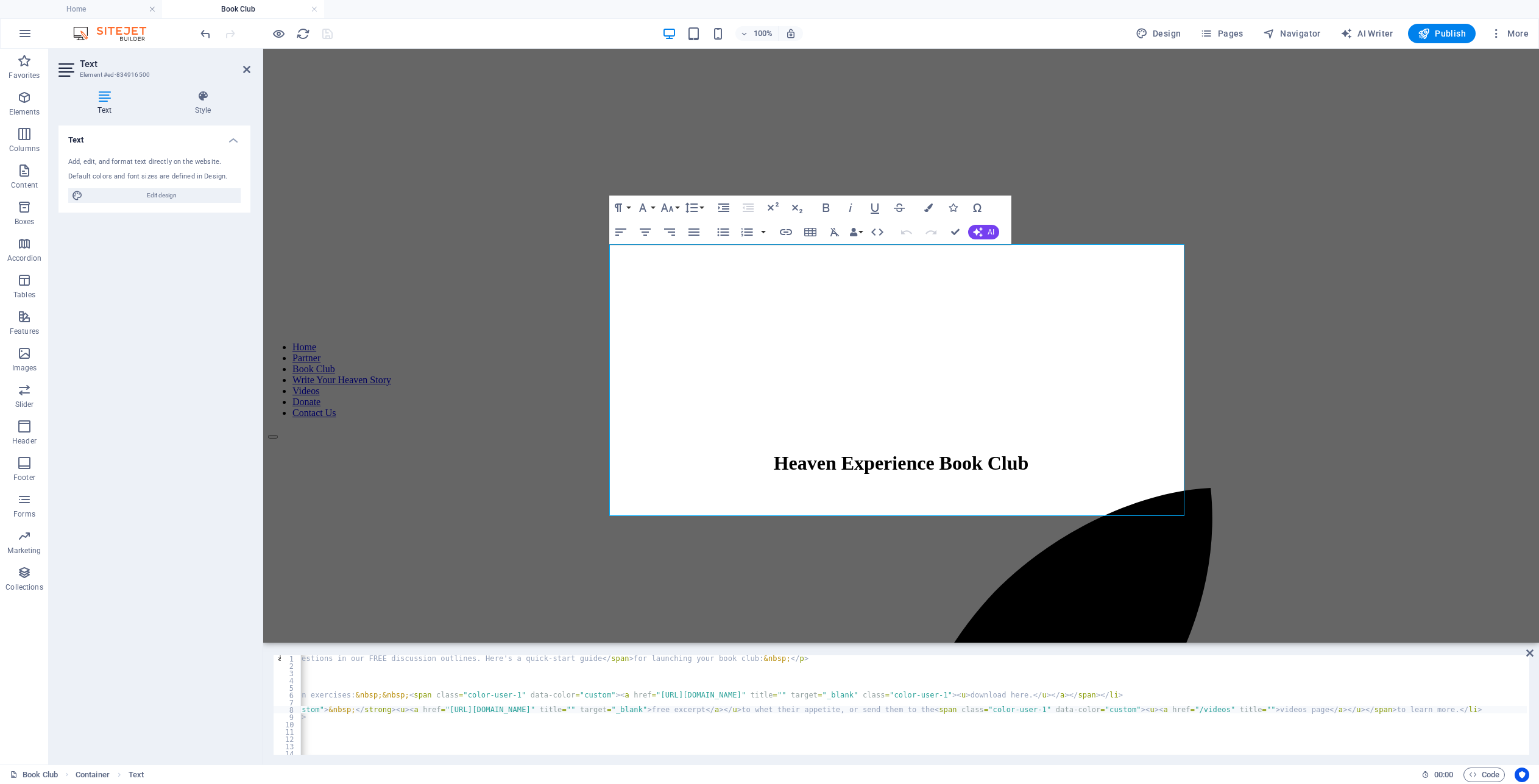
scroll to position [0, 763]
click at [902, 708] on div "< p > < span style = "font-size: 24px;" > Talking About Heaven is a blast </ sp…" at bounding box center [542, 710] width 2010 height 112
paste textarea "span></u> to whet their appetite, or sen"
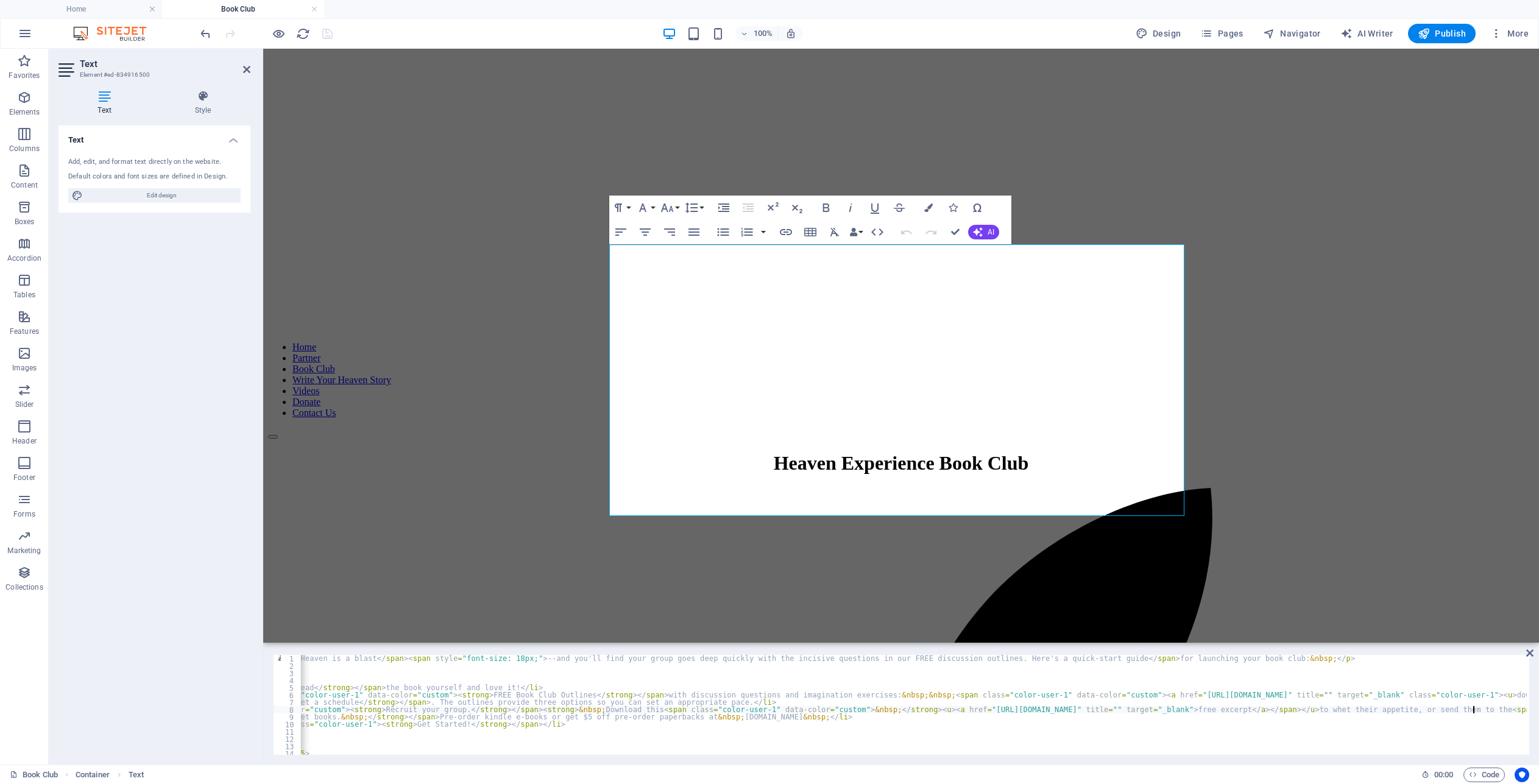
scroll to position [0, 217]
click at [798, 711] on div "< p > < span style = "font-size: 24px;" > Talking About Heaven is a blast </ sp…" at bounding box center [1101, 710] width 2036 height 112
click at [495, 712] on div "< p > < span style = "font-size: 24px;" > Talking About Heaven is a blast </ sp…" at bounding box center [1084, 710] width 2002 height 112
click at [532, 723] on div "< p > < span style = "font-size: 24px;" > Talking About Heaven is a blast </ sp…" at bounding box center [1069, 710] width 1973 height 112
click at [1423, 706] on div "< p > < span style = "font-size: 24px;" > Talking About Heaven is a blast </ sp…" at bounding box center [1069, 710] width 1973 height 112
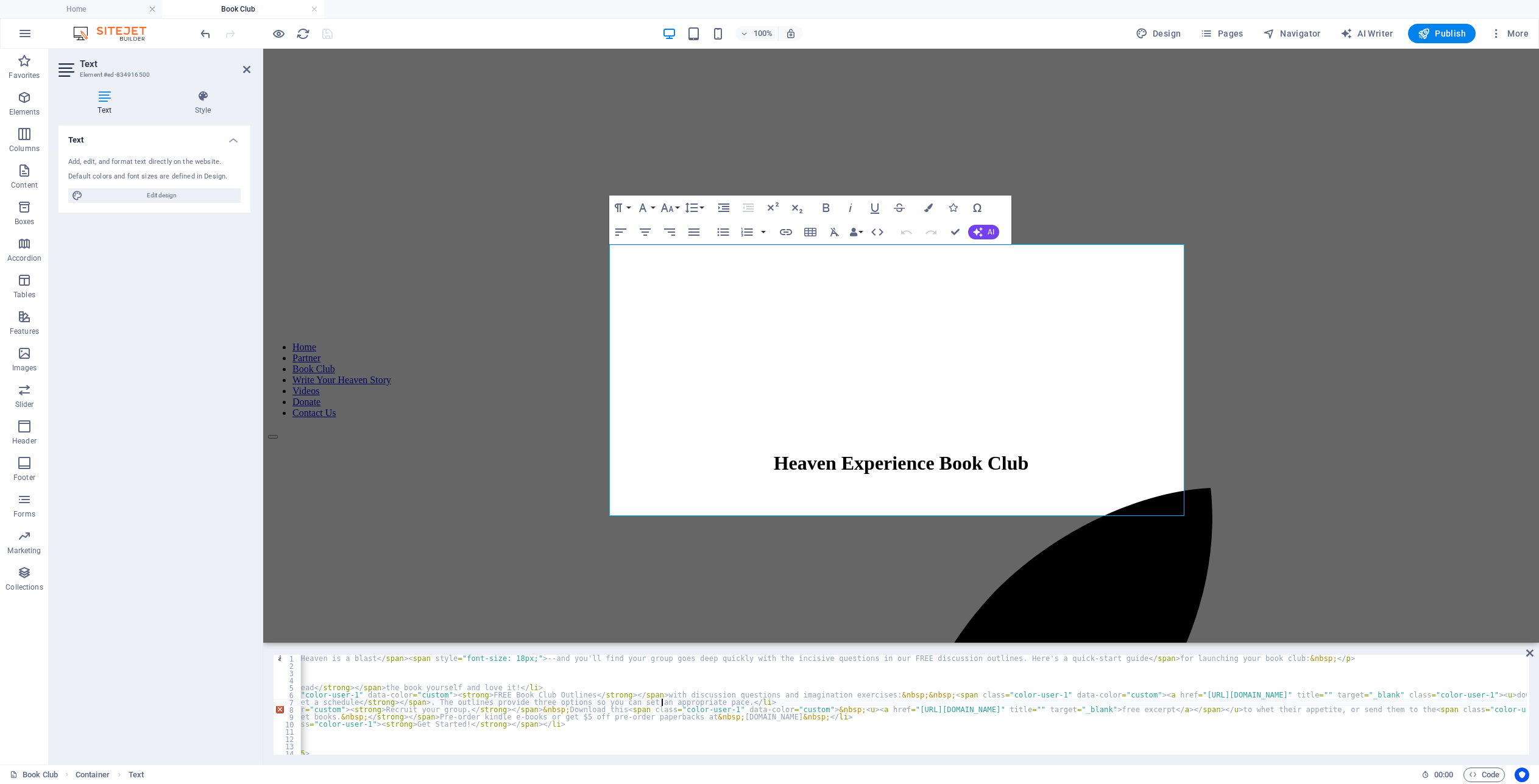
click at [672, 700] on div "< p > < span style = "font-size: 24px;" > Talking About Heaven is a blast </ sp…" at bounding box center [1069, 710] width 1973 height 112
click at [569, 679] on div "< p > < span style = "font-size: 24px;" > Talking About Heaven is a blast </ sp…" at bounding box center [1069, 710] width 1973 height 112
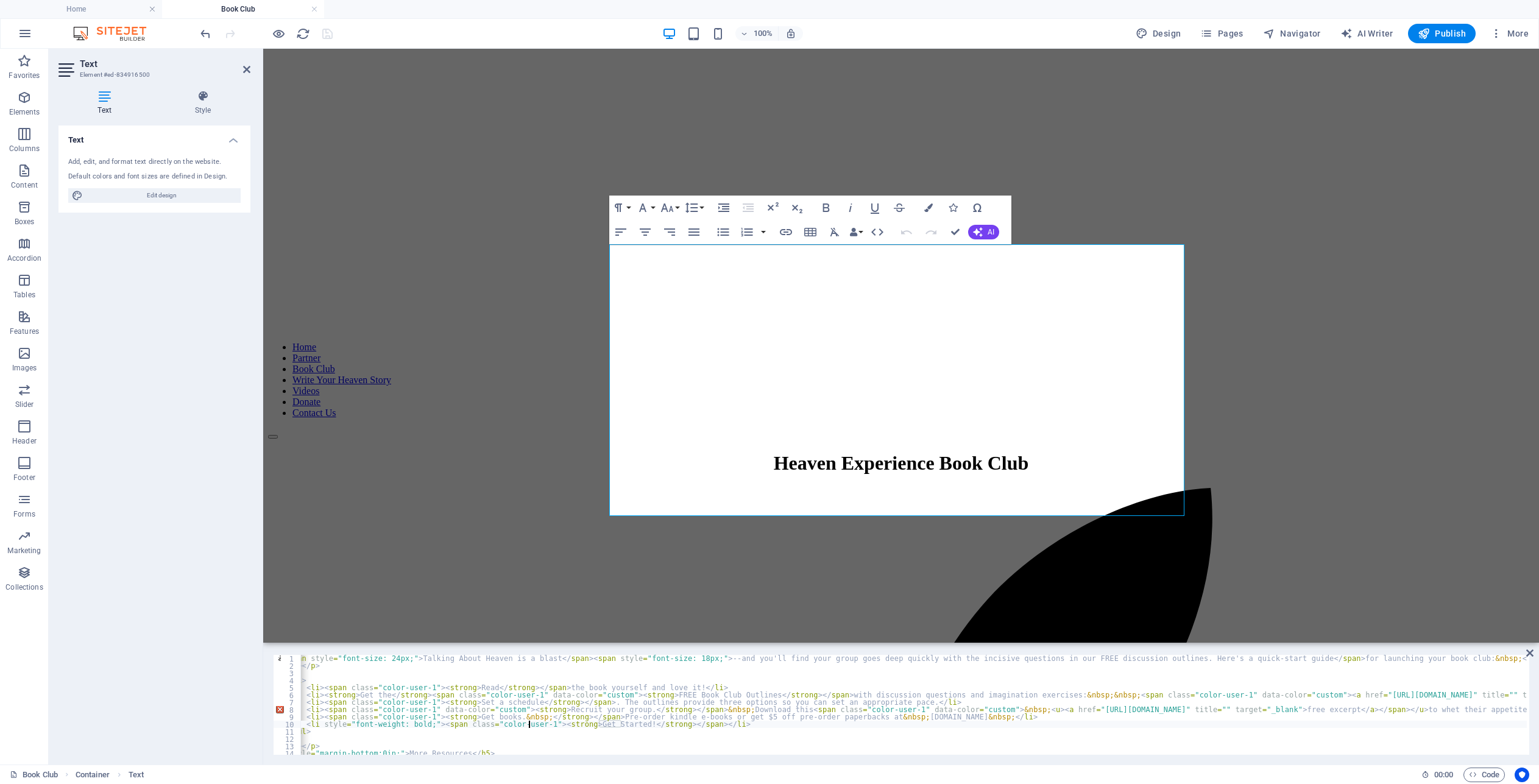
click at [530, 720] on div "< p > < span style = "font-size: 24px;" > Talking About Heaven is a blast </ sp…" at bounding box center [1254, 710] width 1973 height 112
click at [360, 713] on div "< p > < span style = "font-size: 24px;" > Talking About Heaven is a blast </ sp…" at bounding box center [1254, 710] width 1973 height 112
type textarea "<li><span class="color-user-1" data-color="custom"><strong>Recruit your group.<…"
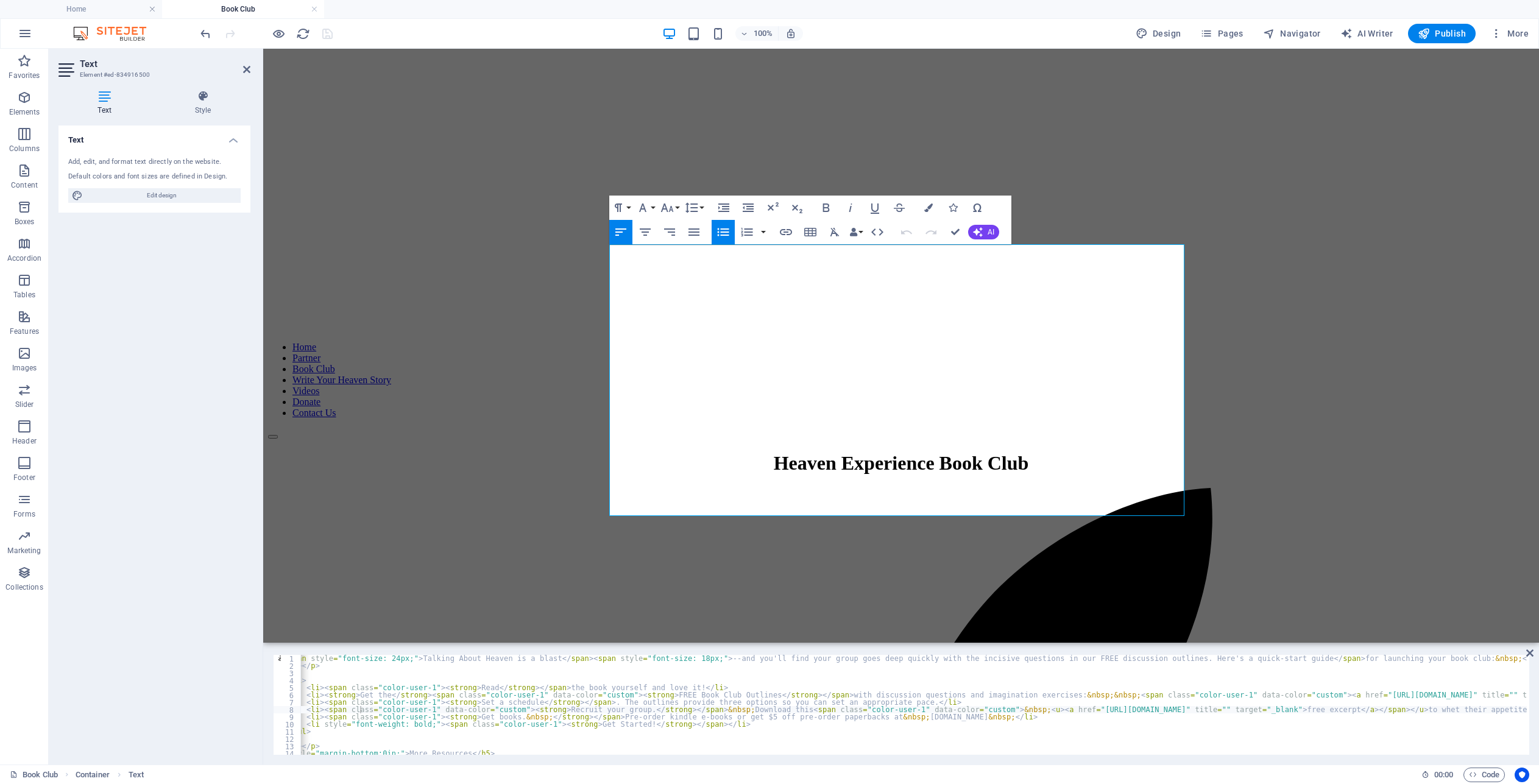
click at [489, 706] on div "< p > < span style = "font-size: 24px;" > Talking About Heaven is a blast </ sp…" at bounding box center [1254, 710] width 1973 height 112
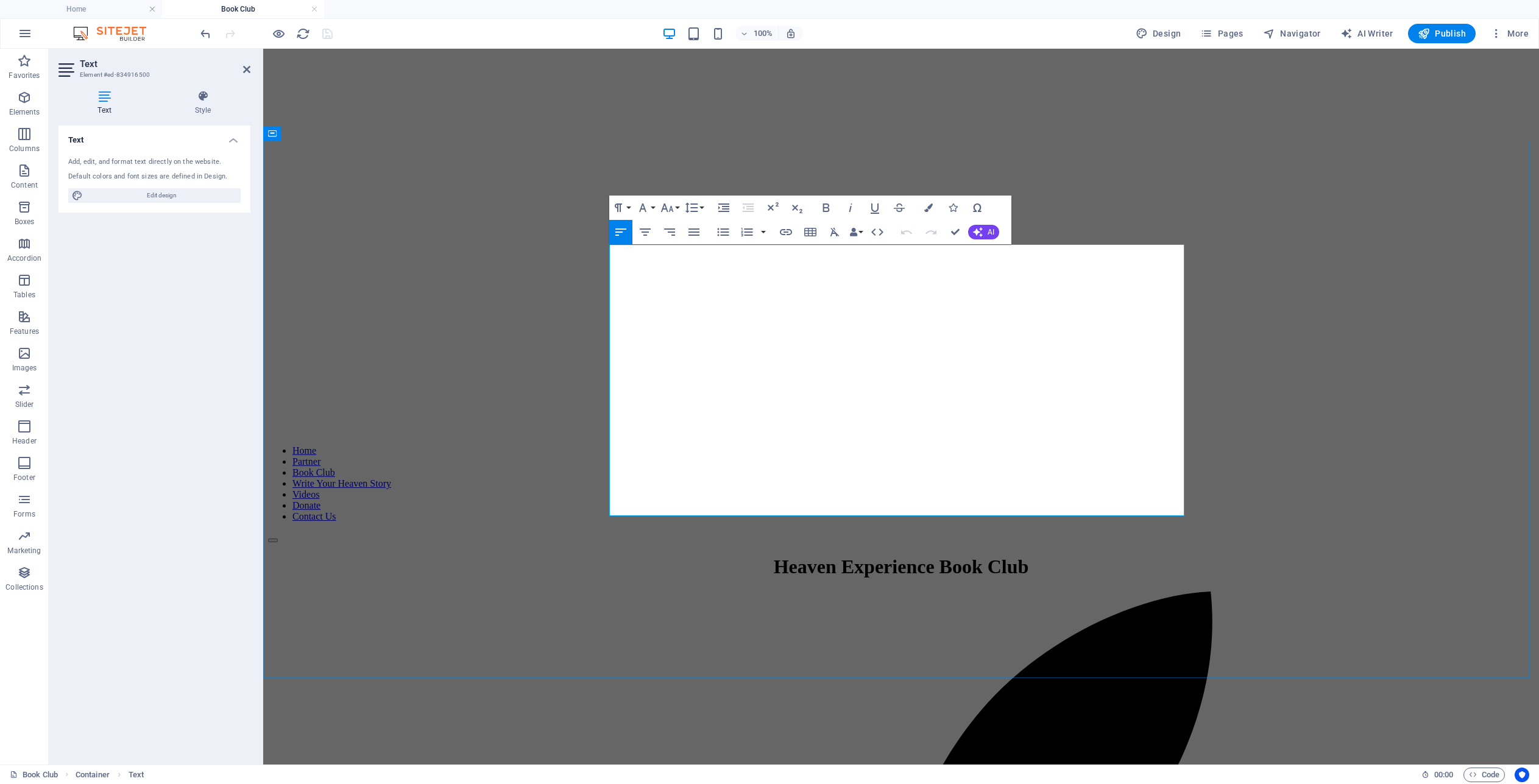
drag, startPoint x: 1131, startPoint y: 357, endPoint x: 762, endPoint y: 354, distance: 369.0
drag, startPoint x: 1140, startPoint y: 359, endPoint x: 715, endPoint y: 358, distance: 425.0
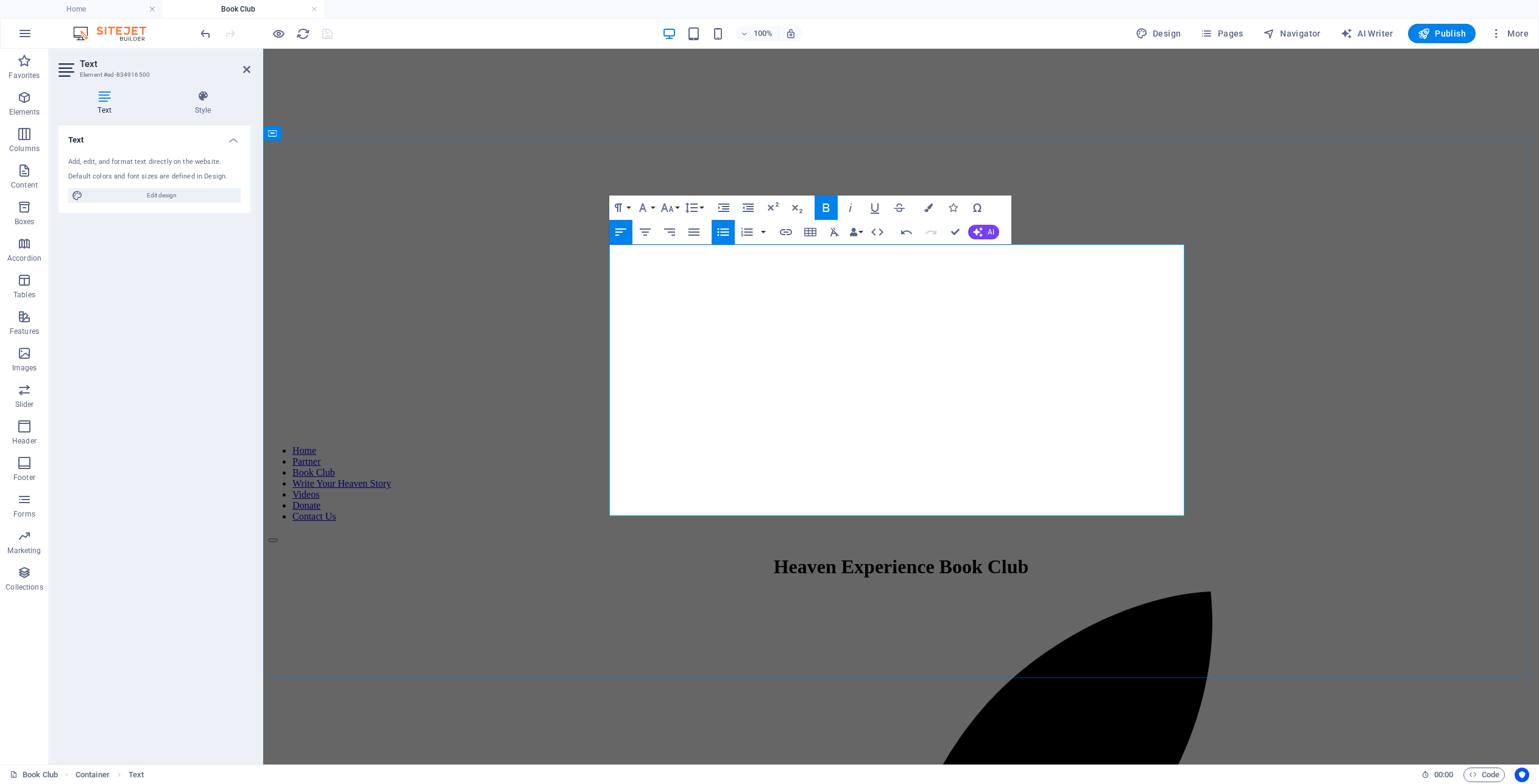
click at [827, 204] on icon "button" at bounding box center [825, 207] width 7 height 9
drag, startPoint x: 886, startPoint y: 359, endPoint x: 833, endPoint y: 363, distance: 53.2
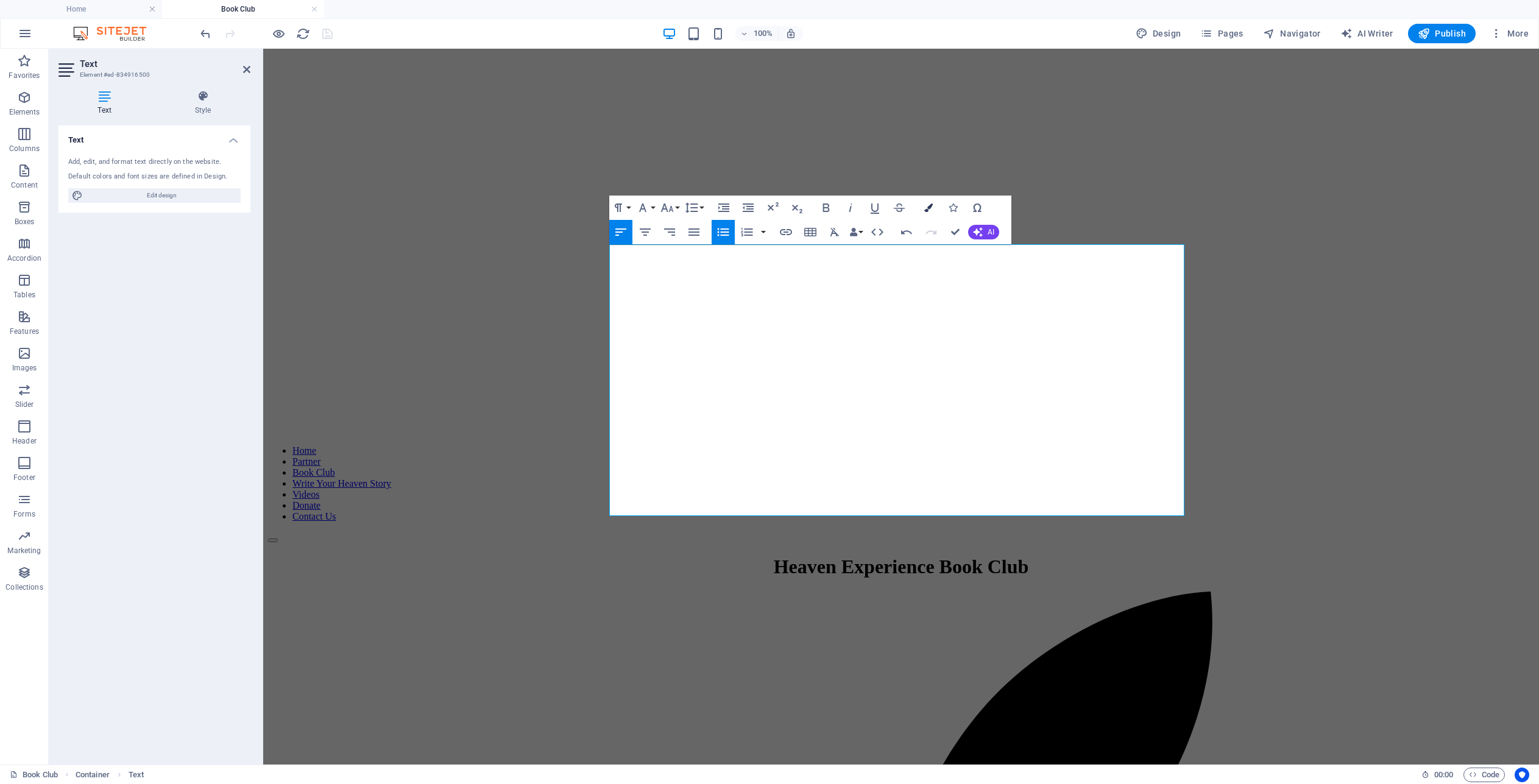
click at [929, 210] on icon "button" at bounding box center [929, 207] width 9 height 9
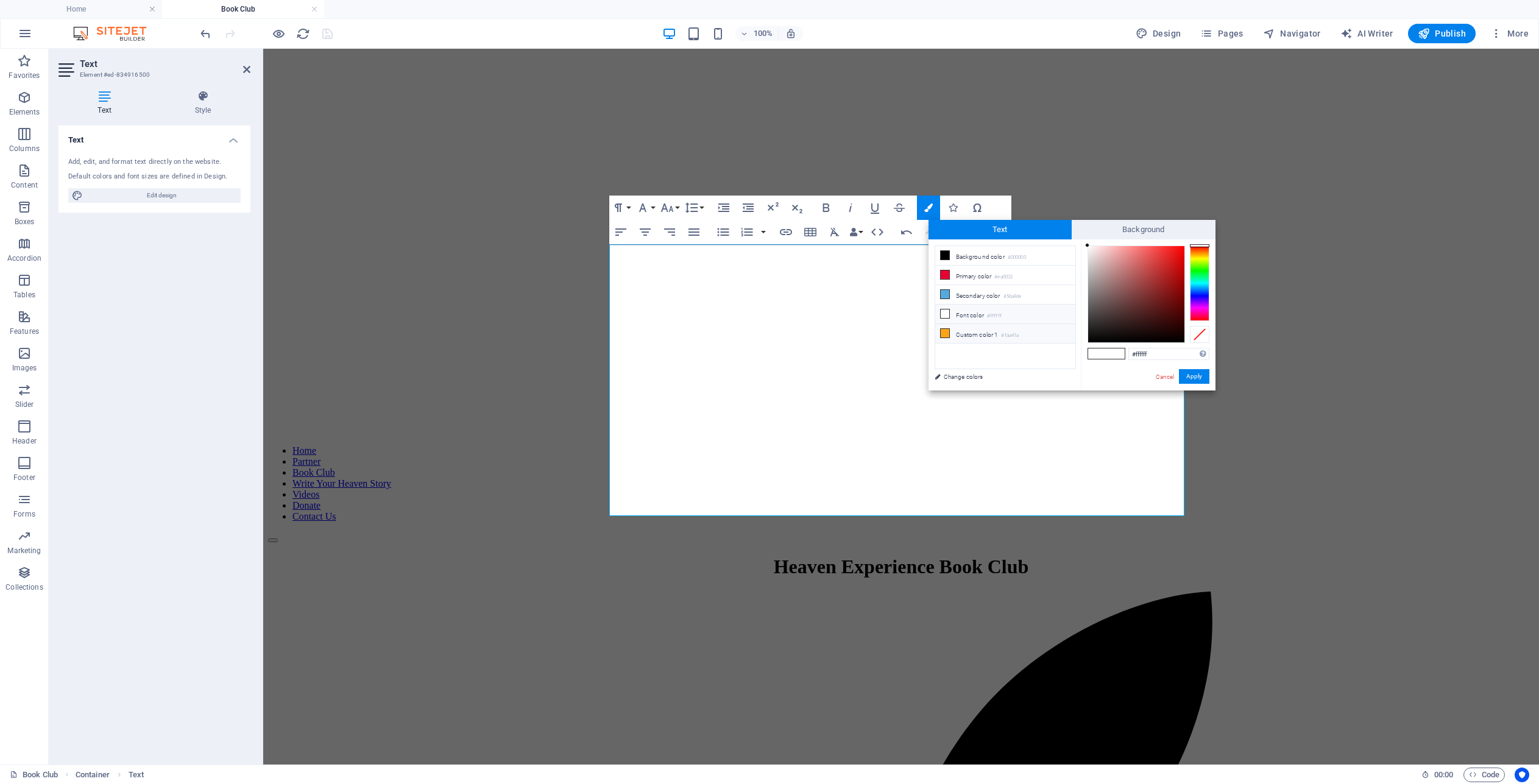
click at [945, 329] on icon at bounding box center [945, 333] width 9 height 9
type input "#faa41a"
click at [1195, 376] on button "Apply" at bounding box center [1194, 376] width 30 height 15
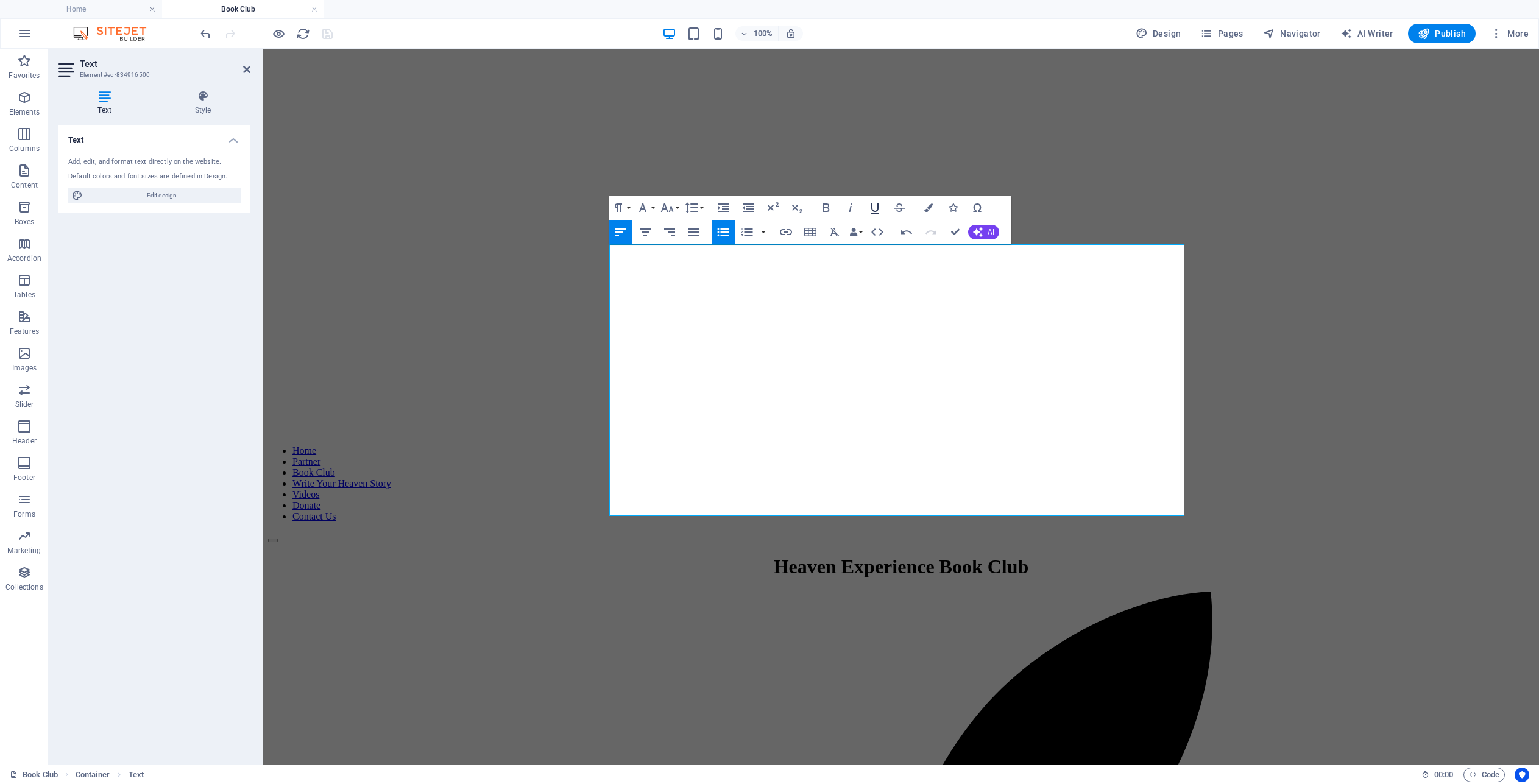
click at [876, 210] on icon "button" at bounding box center [875, 207] width 15 height 15
click at [784, 234] on icon "button" at bounding box center [786, 232] width 15 height 15
click at [966, 262] on button "Choose Link" at bounding box center [957, 260] width 23 height 19
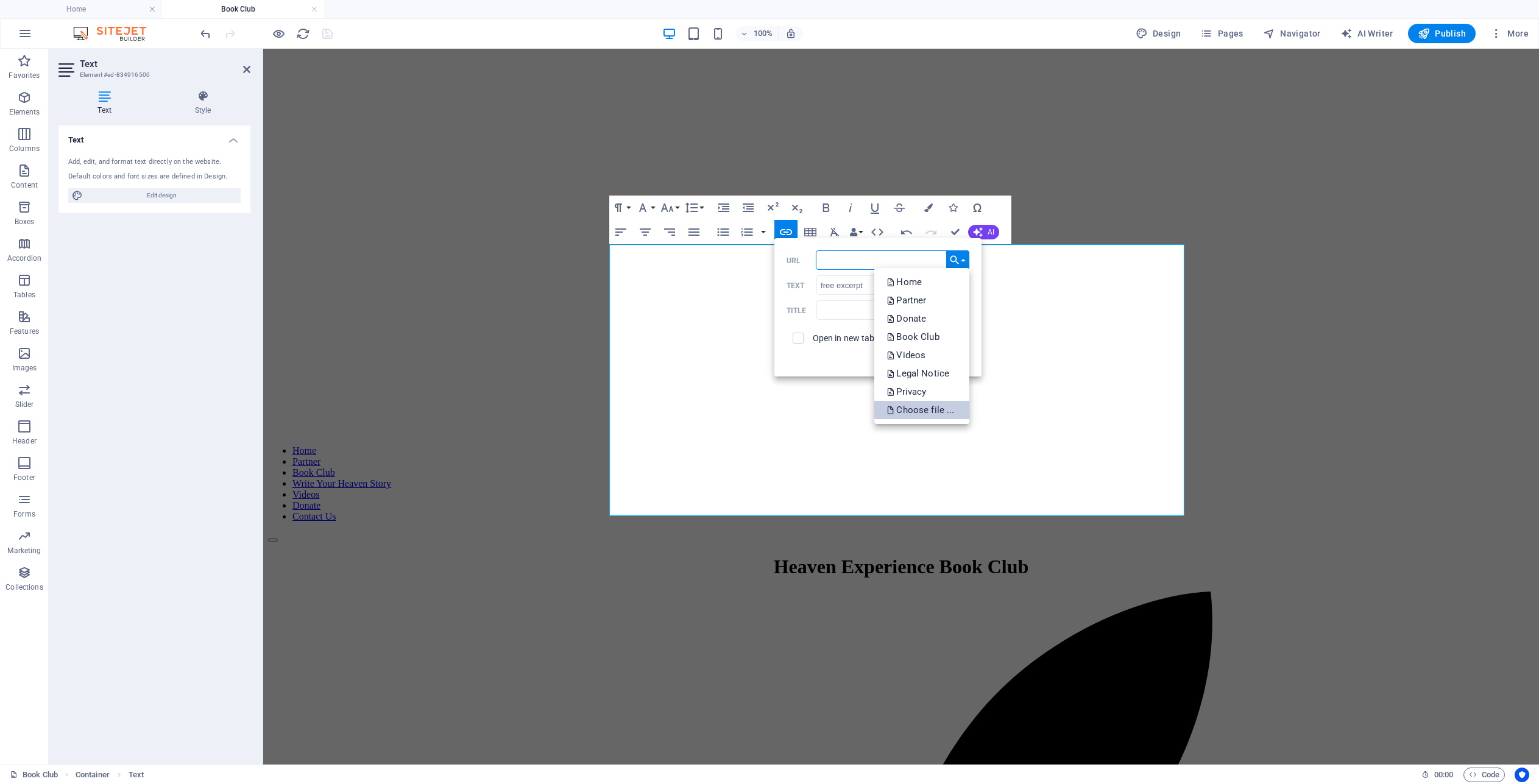
click at [945, 410] on p "Choose file ..." at bounding box center [921, 410] width 70 height 19
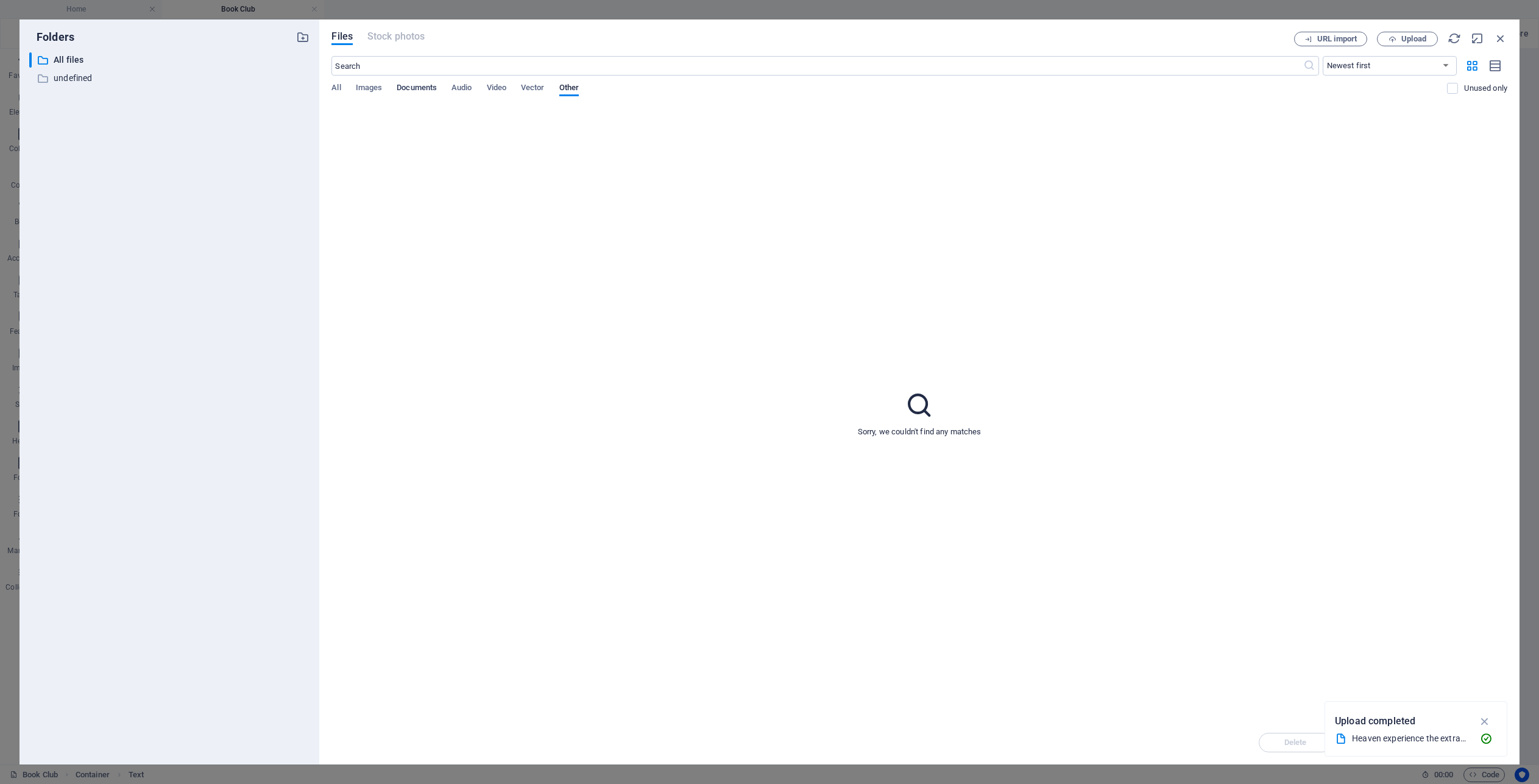
click at [426, 90] on span "Documents" at bounding box center [417, 88] width 40 height 17
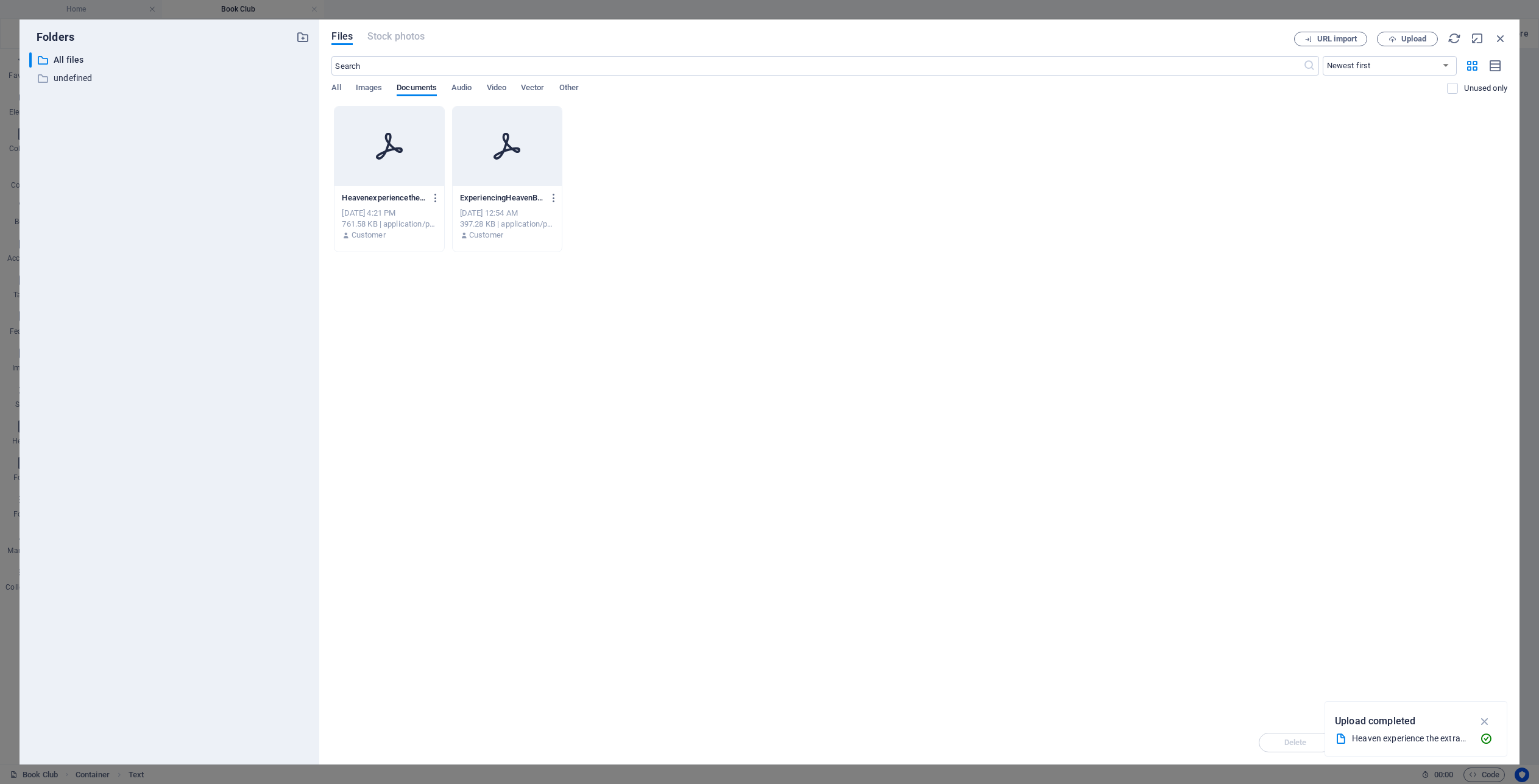
click at [395, 134] on icon at bounding box center [388, 146] width 29 height 29
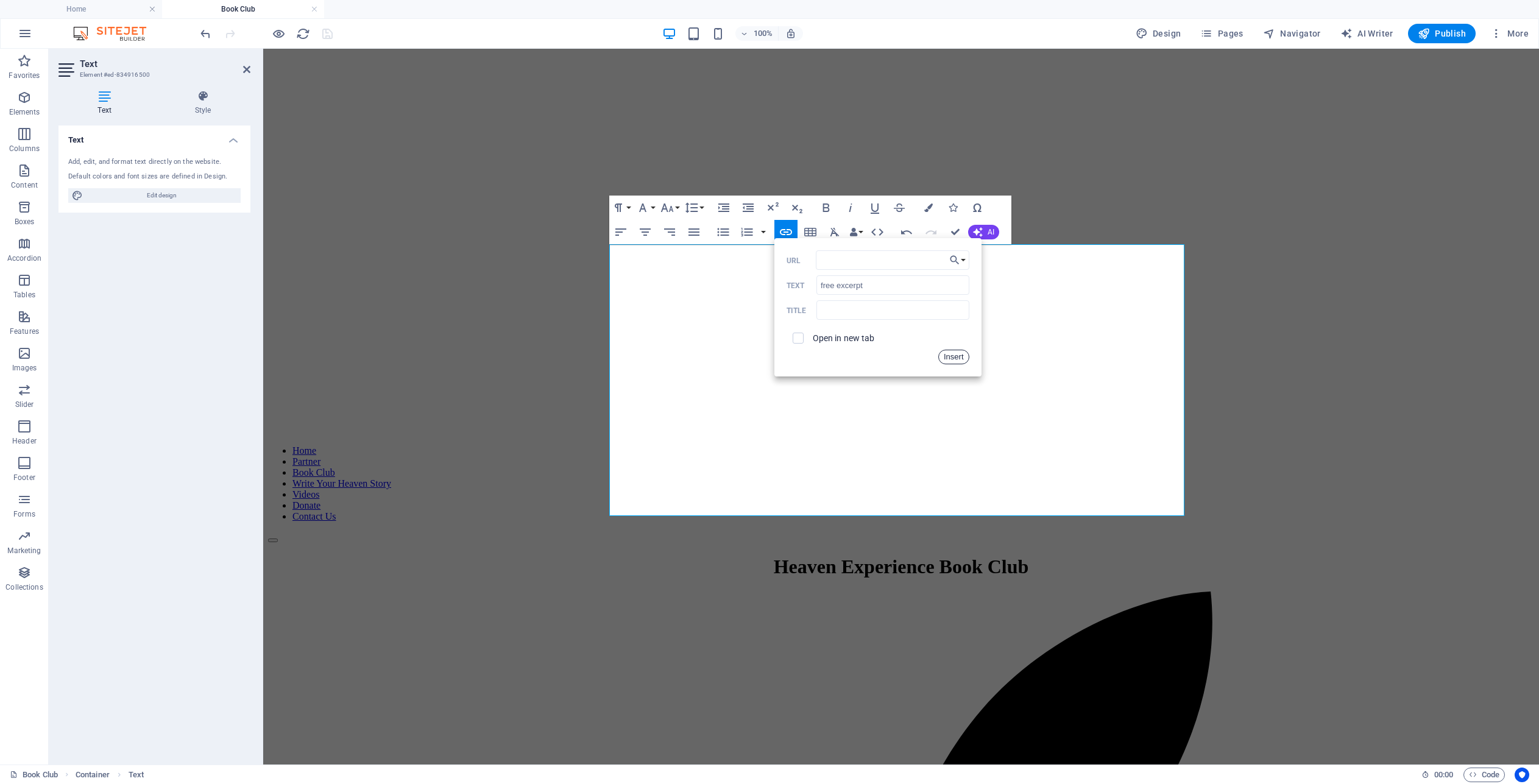
click at [964, 353] on button "Insert" at bounding box center [954, 357] width 31 height 15
click at [208, 35] on icon "undo" at bounding box center [205, 33] width 14 height 14
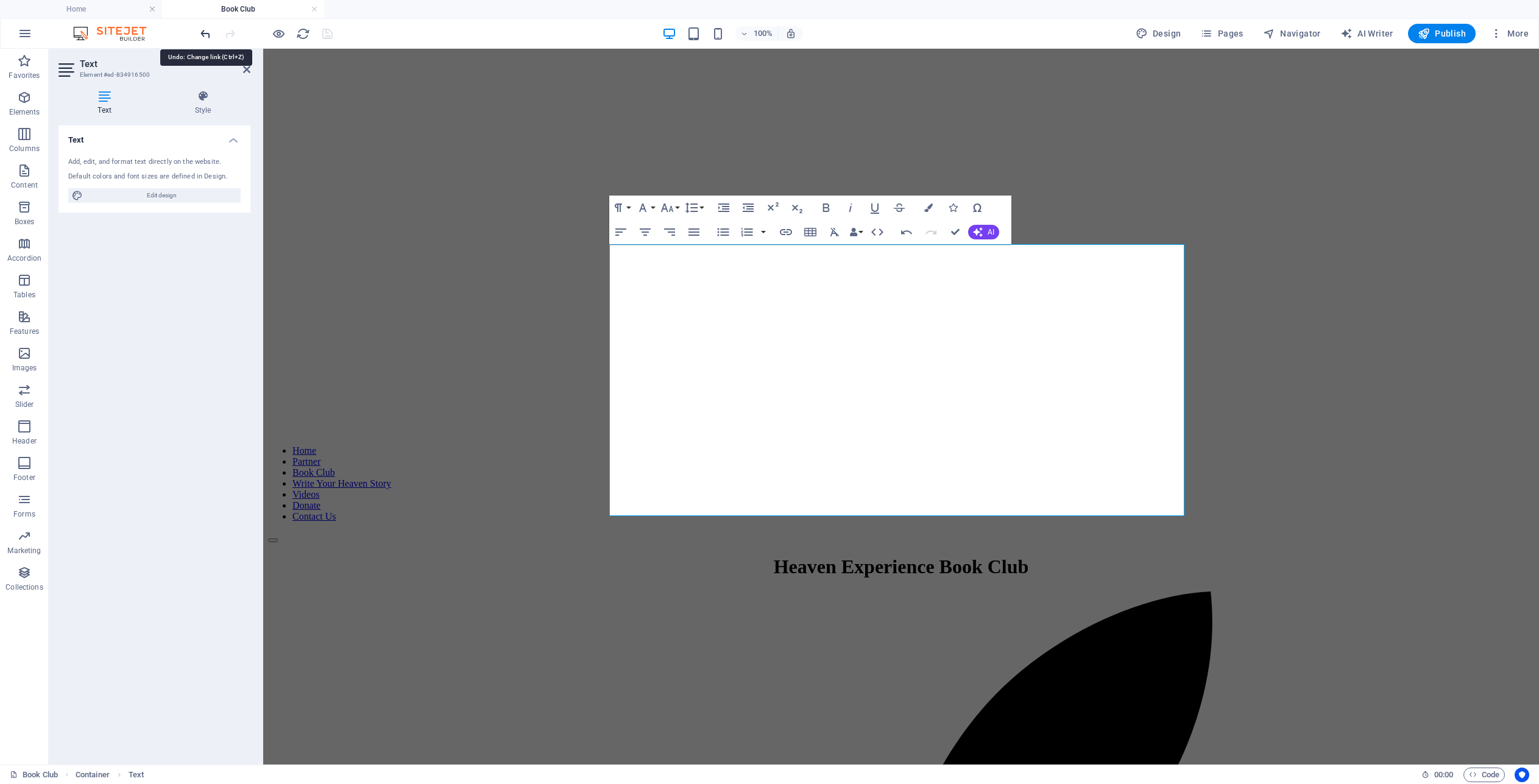
click at [203, 29] on icon "undo" at bounding box center [205, 33] width 14 height 14
click at [205, 30] on icon "undo" at bounding box center [205, 33] width 14 height 14
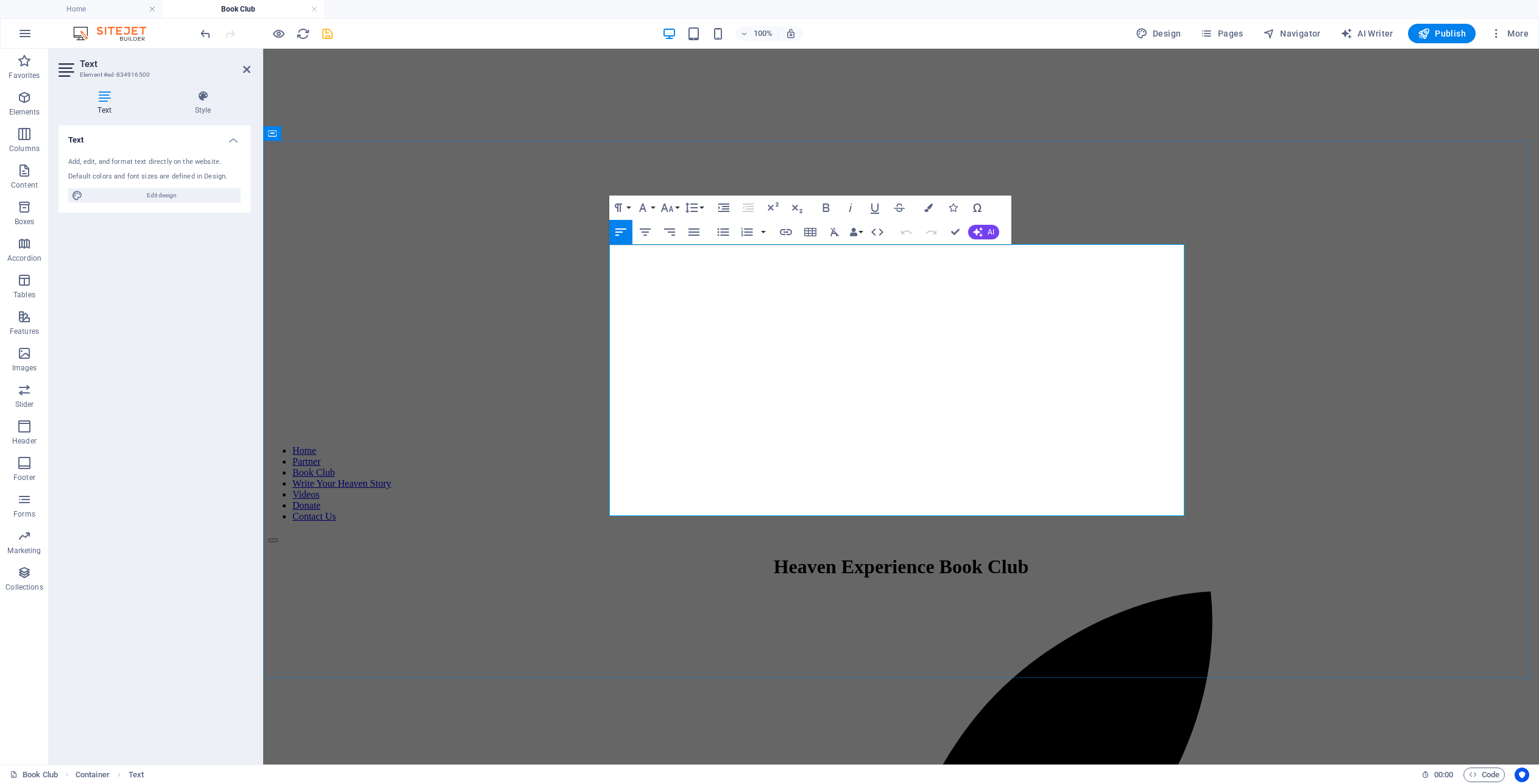
drag, startPoint x: 885, startPoint y: 361, endPoint x: 833, endPoint y: 360, distance: 52.0
click at [930, 207] on icon "button" at bounding box center [929, 207] width 9 height 9
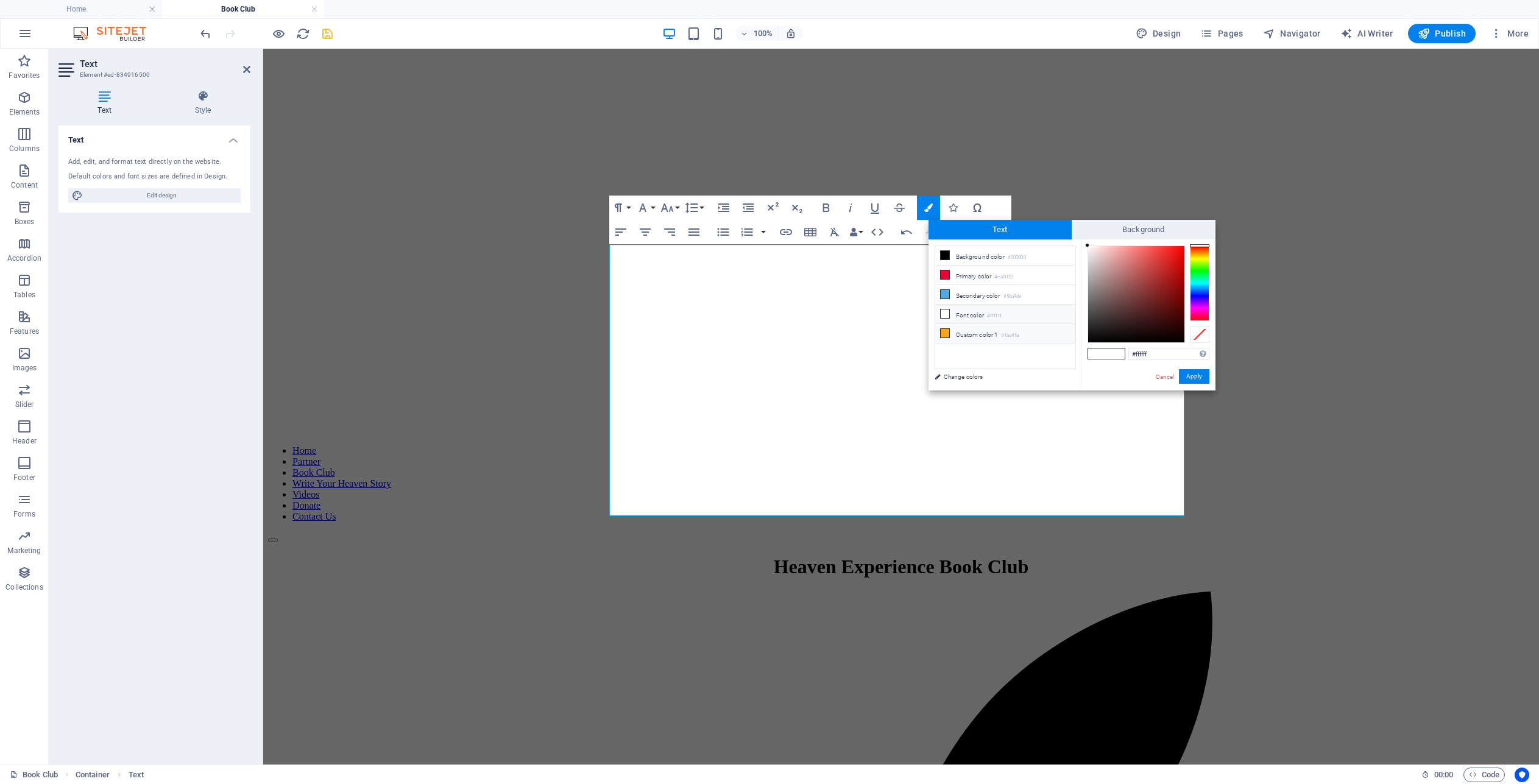
click at [949, 330] on icon at bounding box center [945, 333] width 9 height 9
type input "#faa41a"
click at [1188, 370] on button "Apply" at bounding box center [1194, 376] width 30 height 15
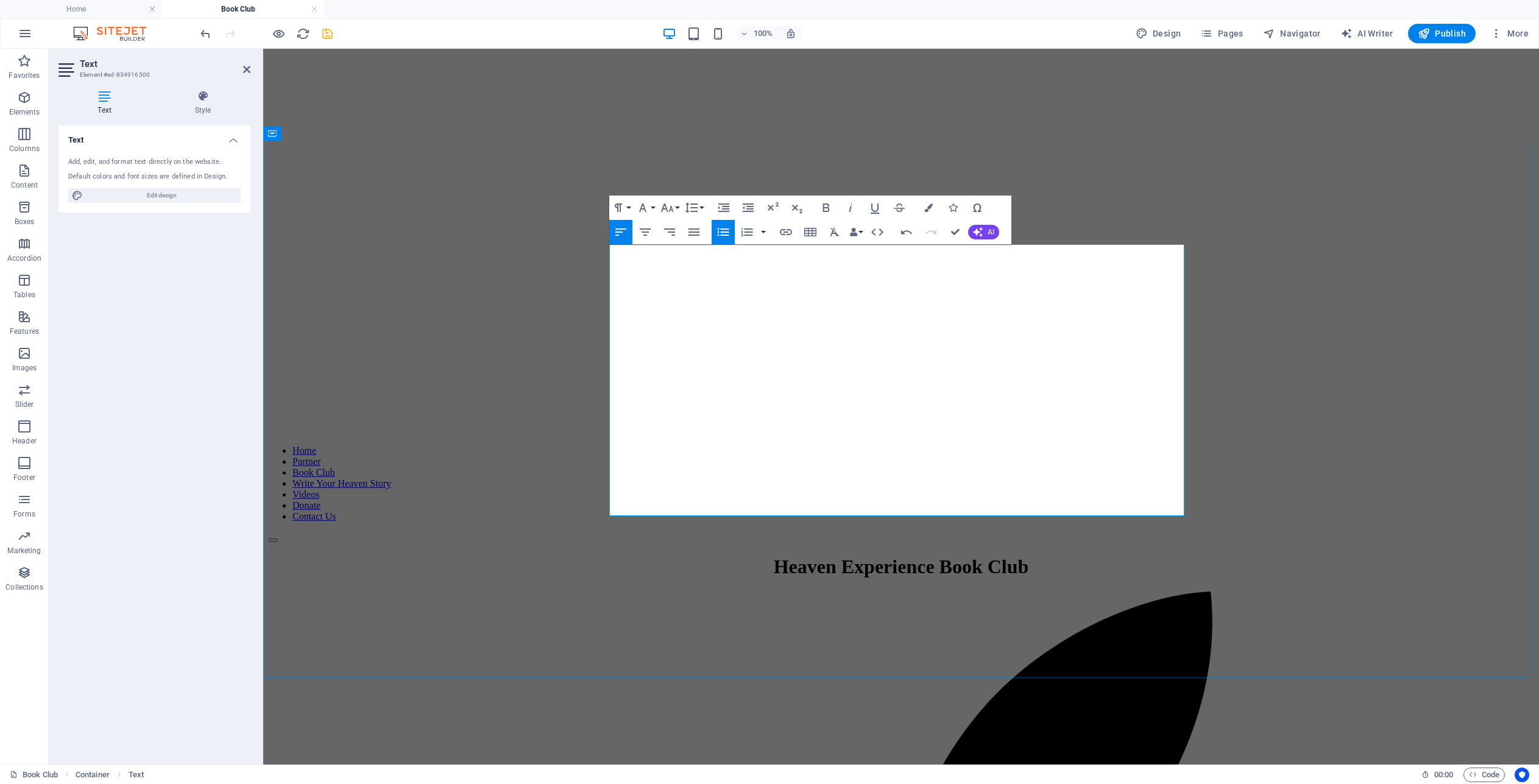
drag, startPoint x: 885, startPoint y: 359, endPoint x: 835, endPoint y: 356, distance: 50.1
click at [873, 205] on icon "button" at bounding box center [875, 207] width 15 height 15
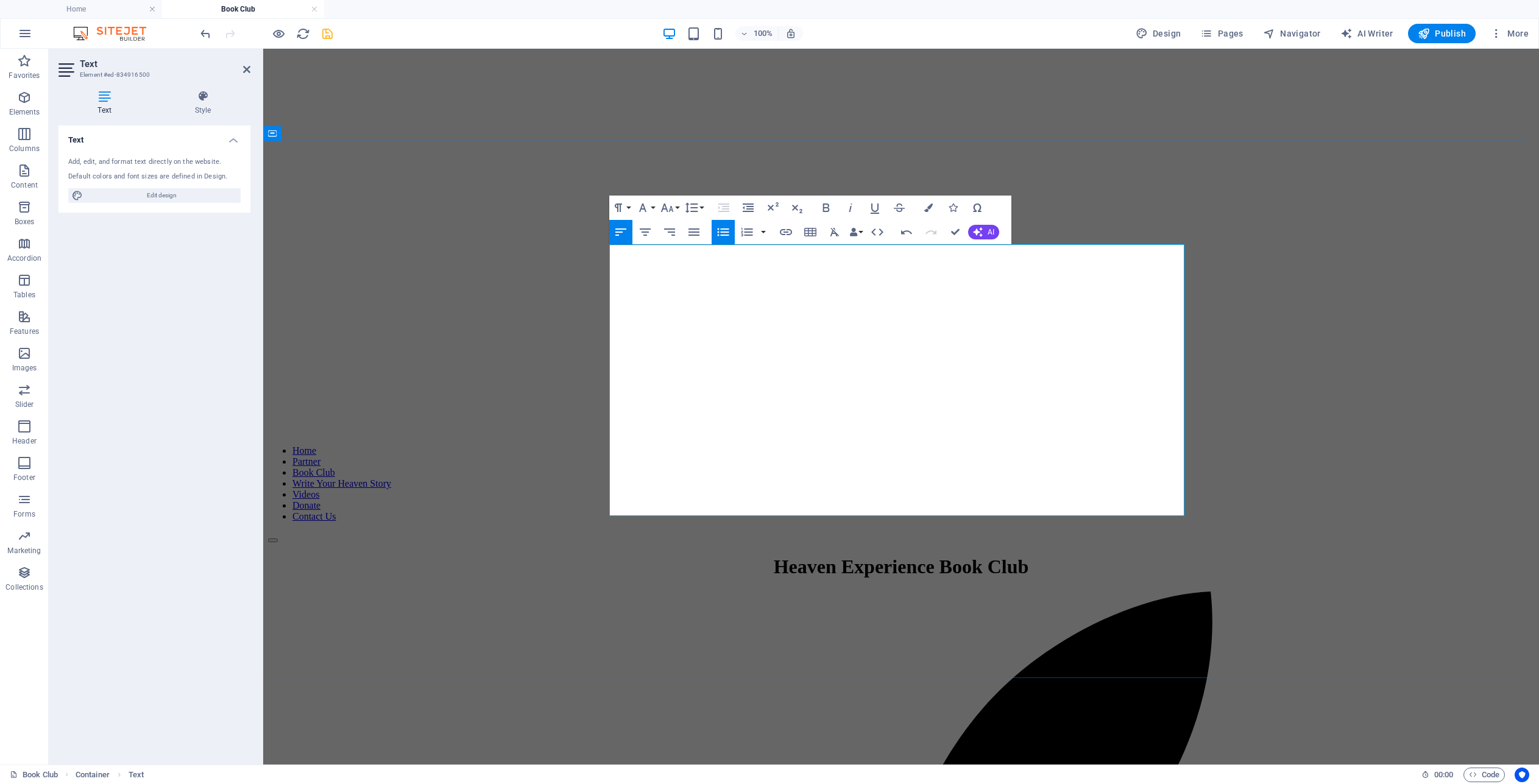
drag, startPoint x: 983, startPoint y: 361, endPoint x: 887, endPoint y: 360, distance: 96.0
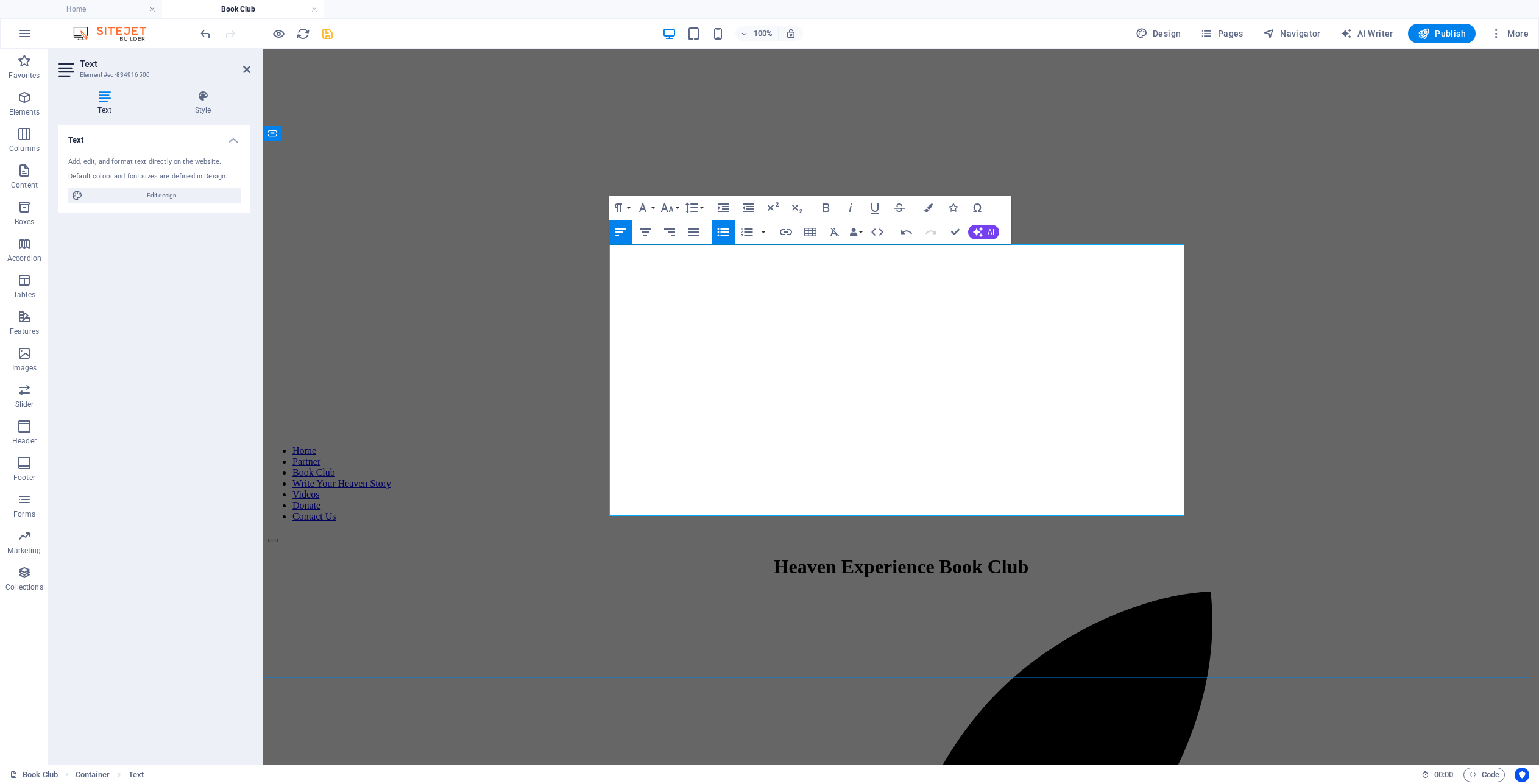
drag, startPoint x: 1022, startPoint y: 357, endPoint x: 971, endPoint y: 355, distance: 51.0
click at [785, 231] on icon "button" at bounding box center [786, 232] width 15 height 15
click at [962, 262] on button "Choose Link" at bounding box center [957, 260] width 23 height 19
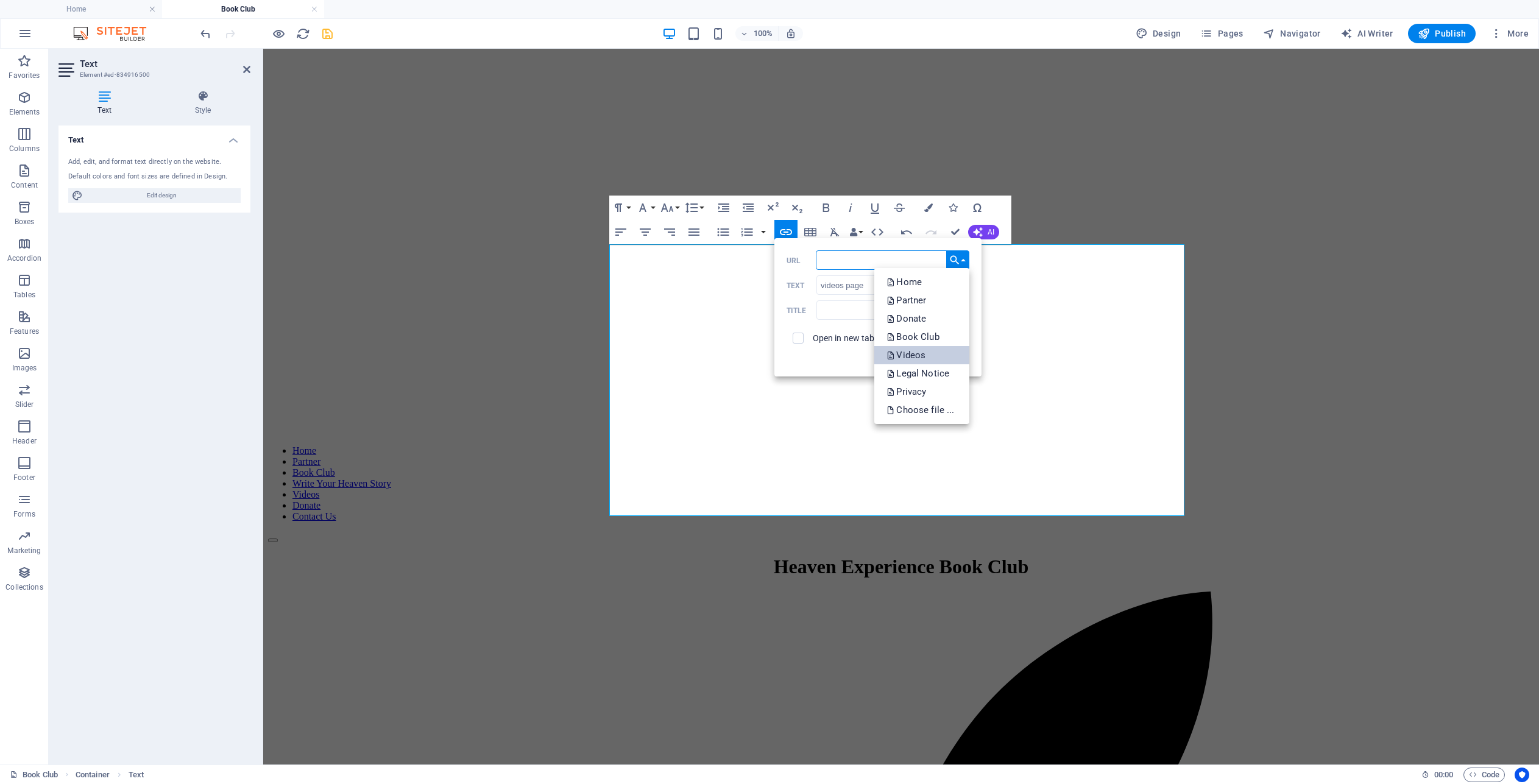
click at [918, 354] on p "Videos" at bounding box center [907, 355] width 42 height 19
click at [953, 358] on button "Insert" at bounding box center [954, 357] width 31 height 15
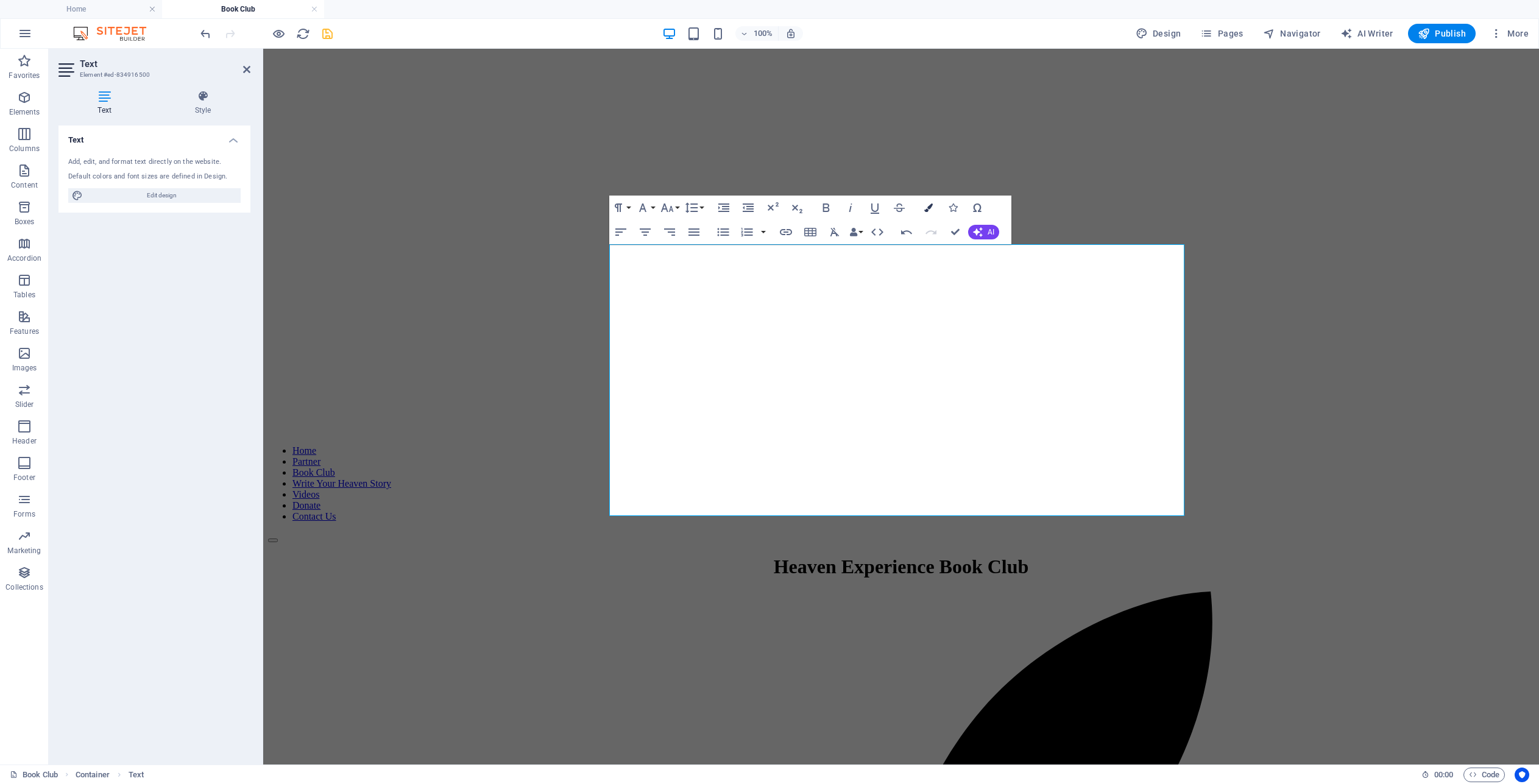
click at [928, 207] on icon "button" at bounding box center [929, 207] width 9 height 9
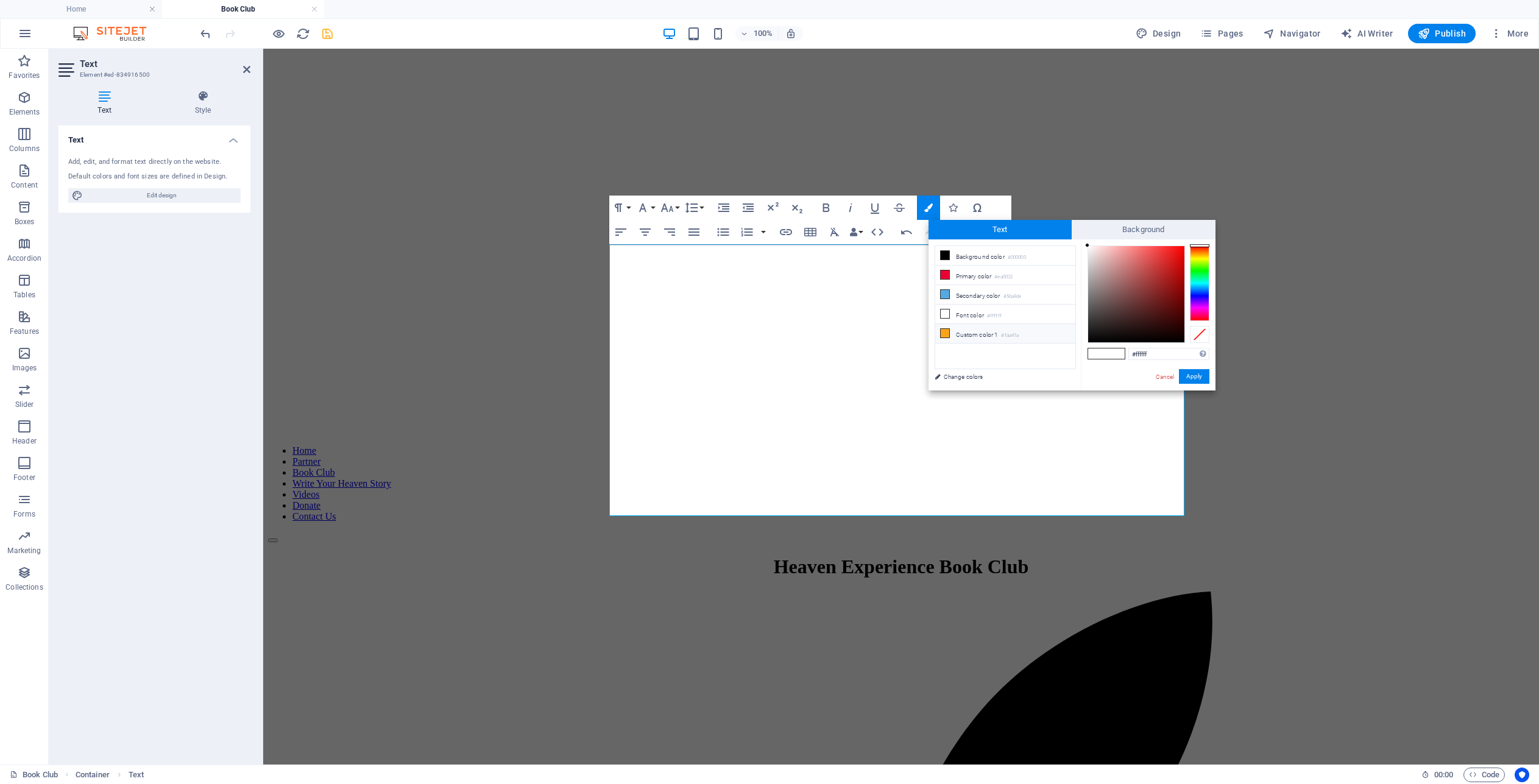
click at [947, 332] on icon at bounding box center [945, 333] width 9 height 9
type input "#faa41a"
click at [1203, 376] on button "Apply" at bounding box center [1194, 376] width 30 height 15
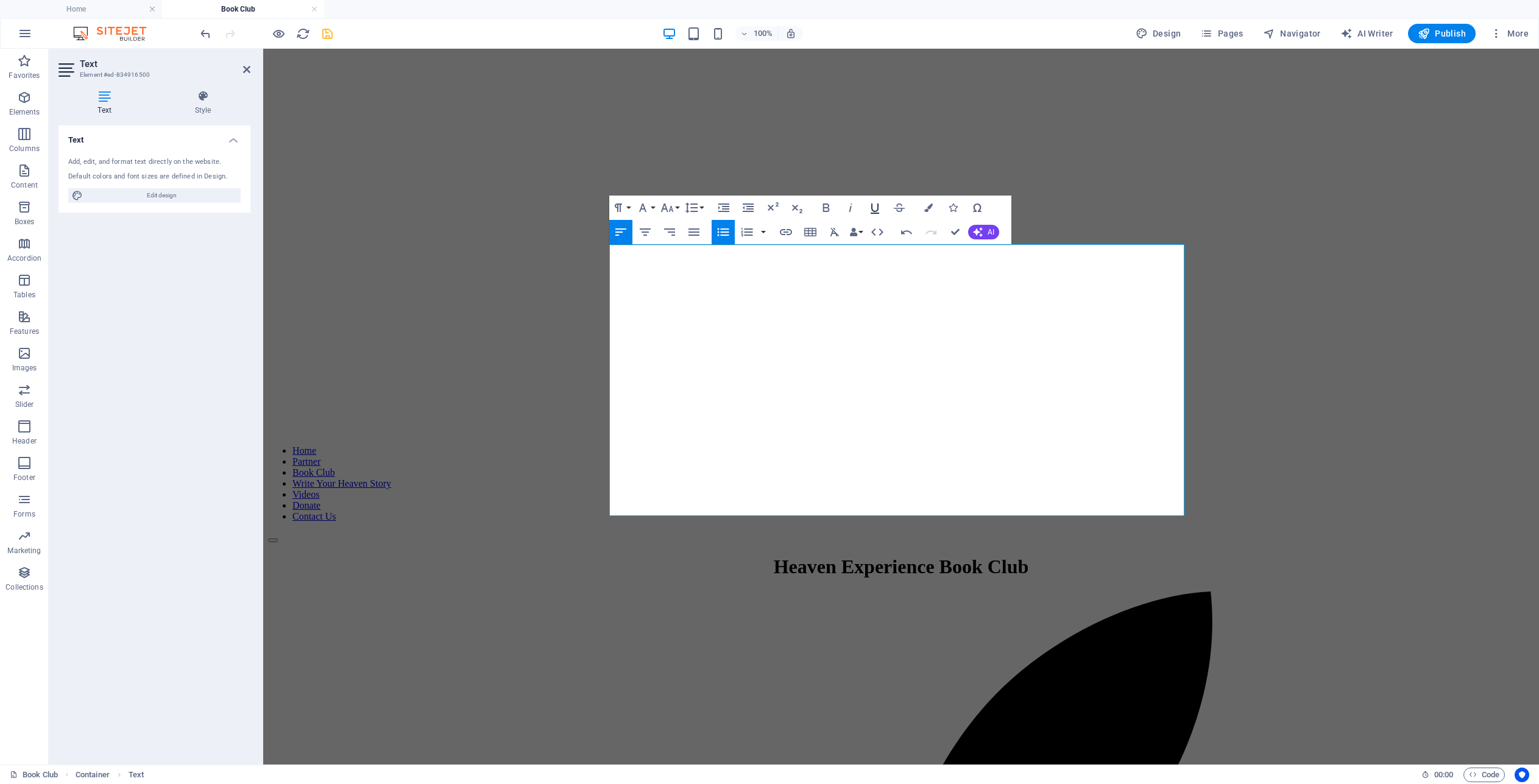
click at [871, 207] on icon "button" at bounding box center [875, 208] width 9 height 10
drag, startPoint x: 782, startPoint y: 376, endPoint x: 720, endPoint y: 381, distance: 62.2
click at [1029, 19] on header "100% Design Pages Navigator AI Writer Publish More" at bounding box center [770, 33] width 1539 height 30
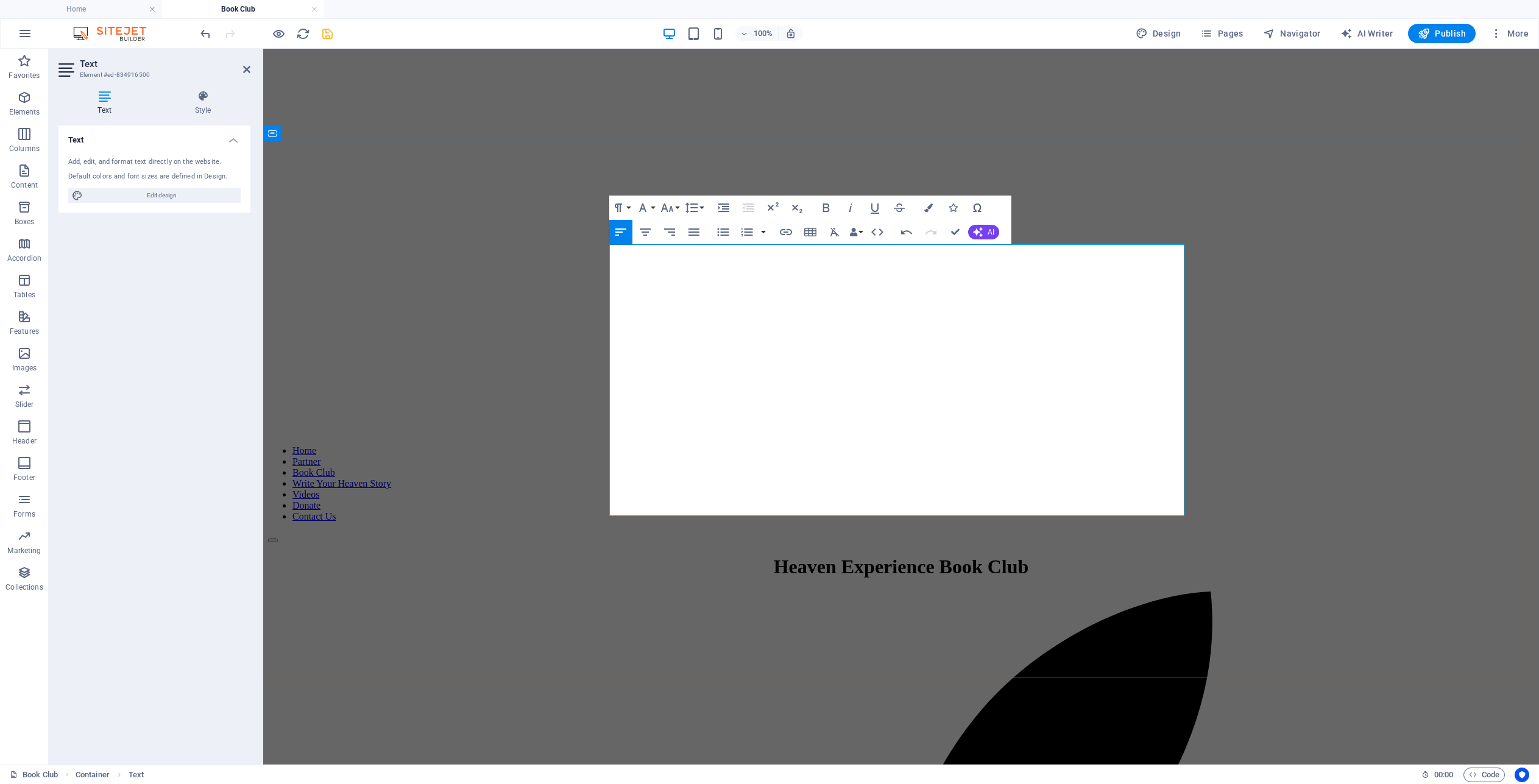
drag, startPoint x: 784, startPoint y: 376, endPoint x: 723, endPoint y: 376, distance: 61.0
type input "kindle e-books"
click at [789, 234] on icon "button" at bounding box center [786, 232] width 12 height 6
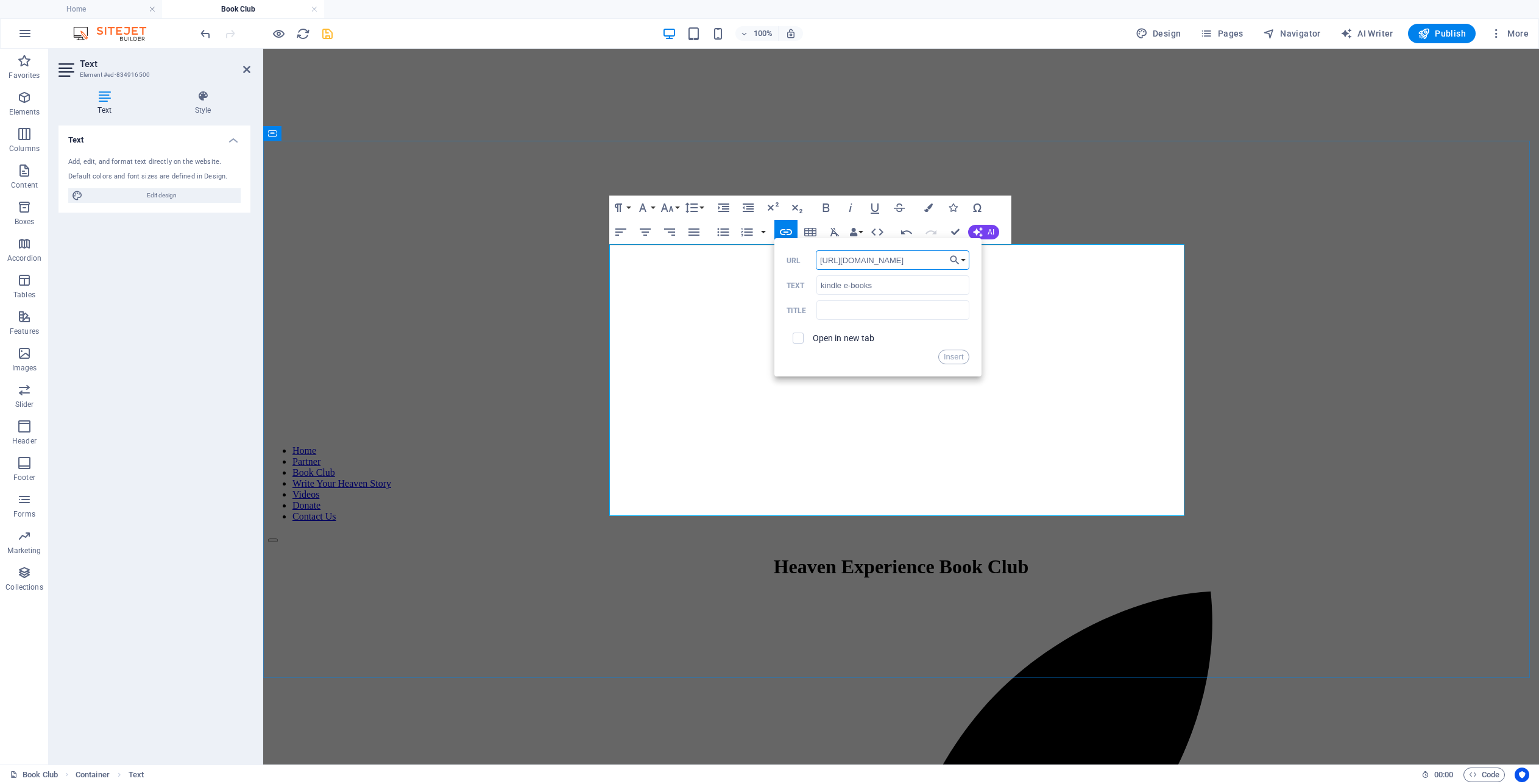
scroll to position [0, 26]
type input "[URL][DOMAIN_NAME]"
click at [801, 338] on input "checkbox" at bounding box center [796, 336] width 11 height 11
checkbox input "true"
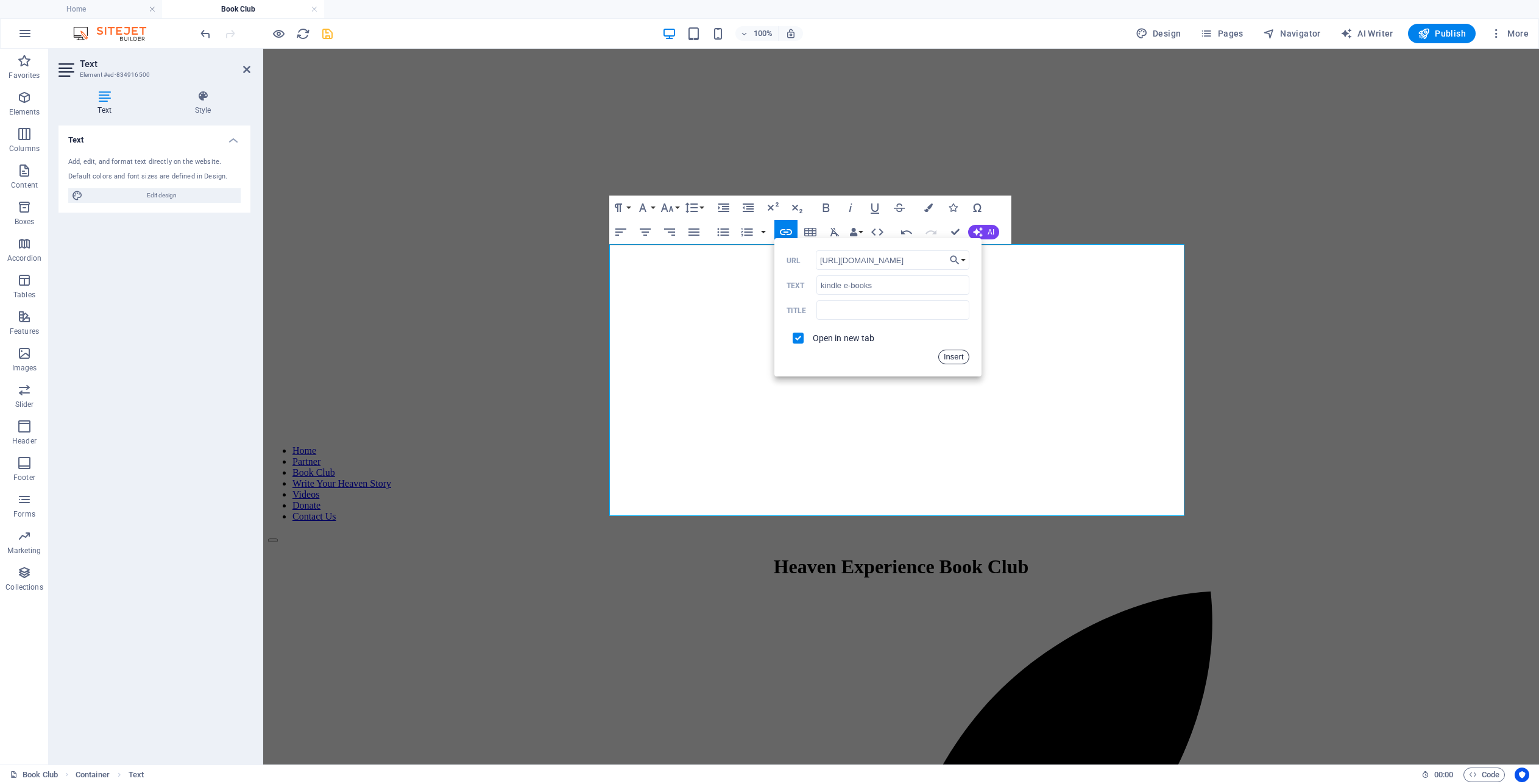
click at [956, 357] on button "Insert" at bounding box center [954, 357] width 31 height 15
click at [926, 210] on icon "button" at bounding box center [929, 207] width 9 height 9
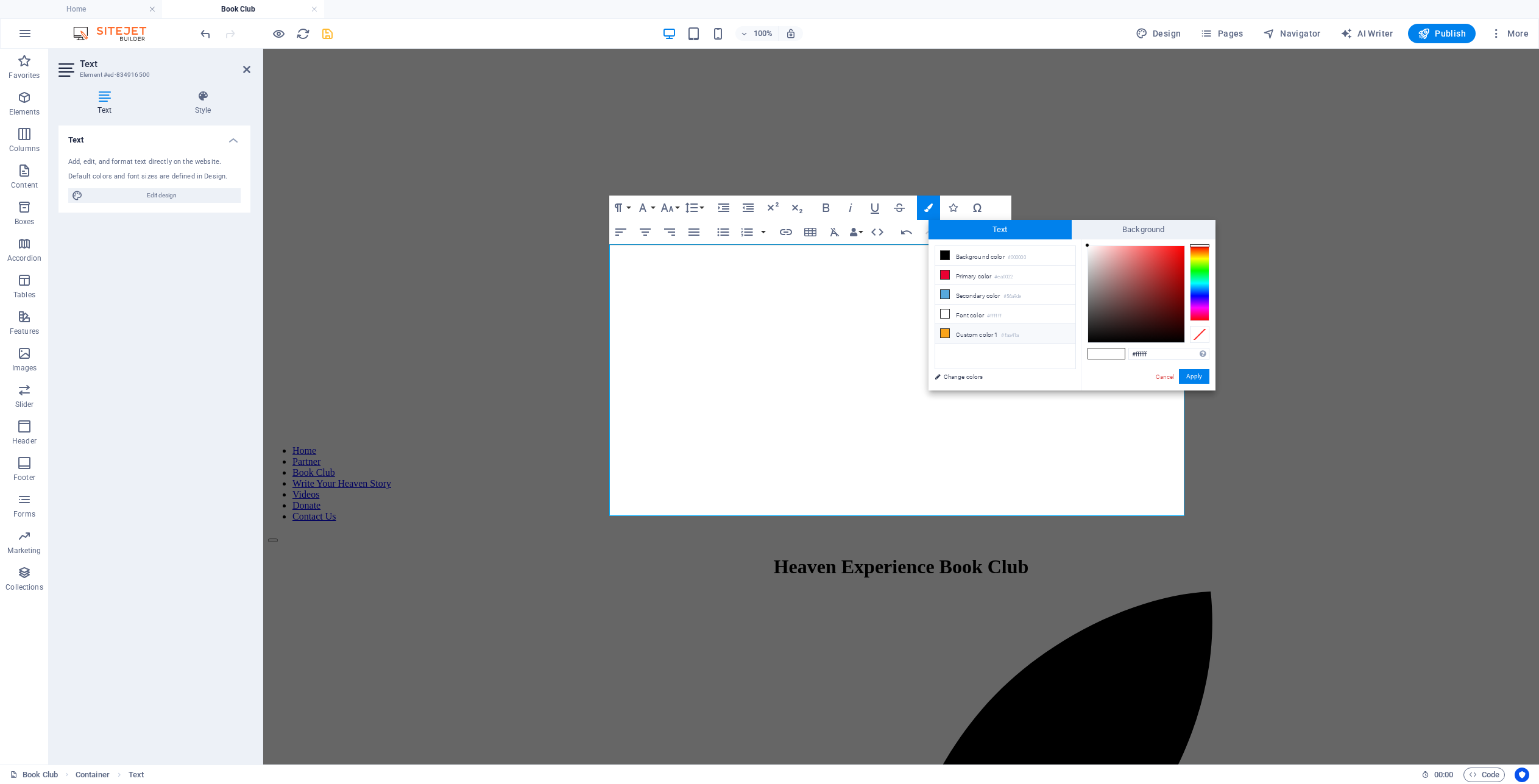
click at [946, 332] on icon at bounding box center [945, 333] width 9 height 9
click at [1192, 373] on button "Apply" at bounding box center [1194, 376] width 30 height 15
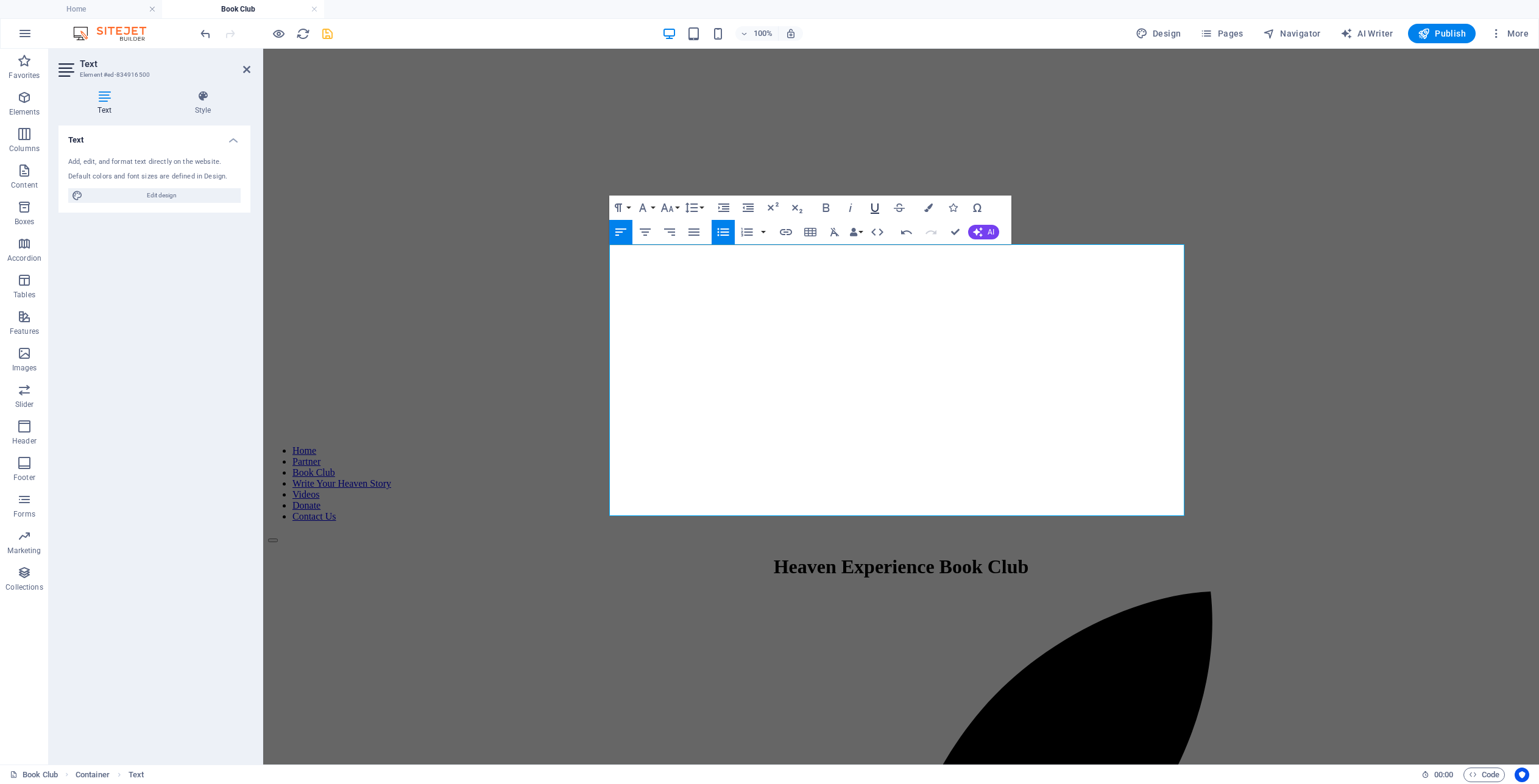
click at [876, 208] on icon "button" at bounding box center [875, 207] width 15 height 15
drag, startPoint x: 781, startPoint y: 374, endPoint x: 721, endPoint y: 374, distance: 60.0
click at [932, 207] on icon "button" at bounding box center [929, 207] width 9 height 9
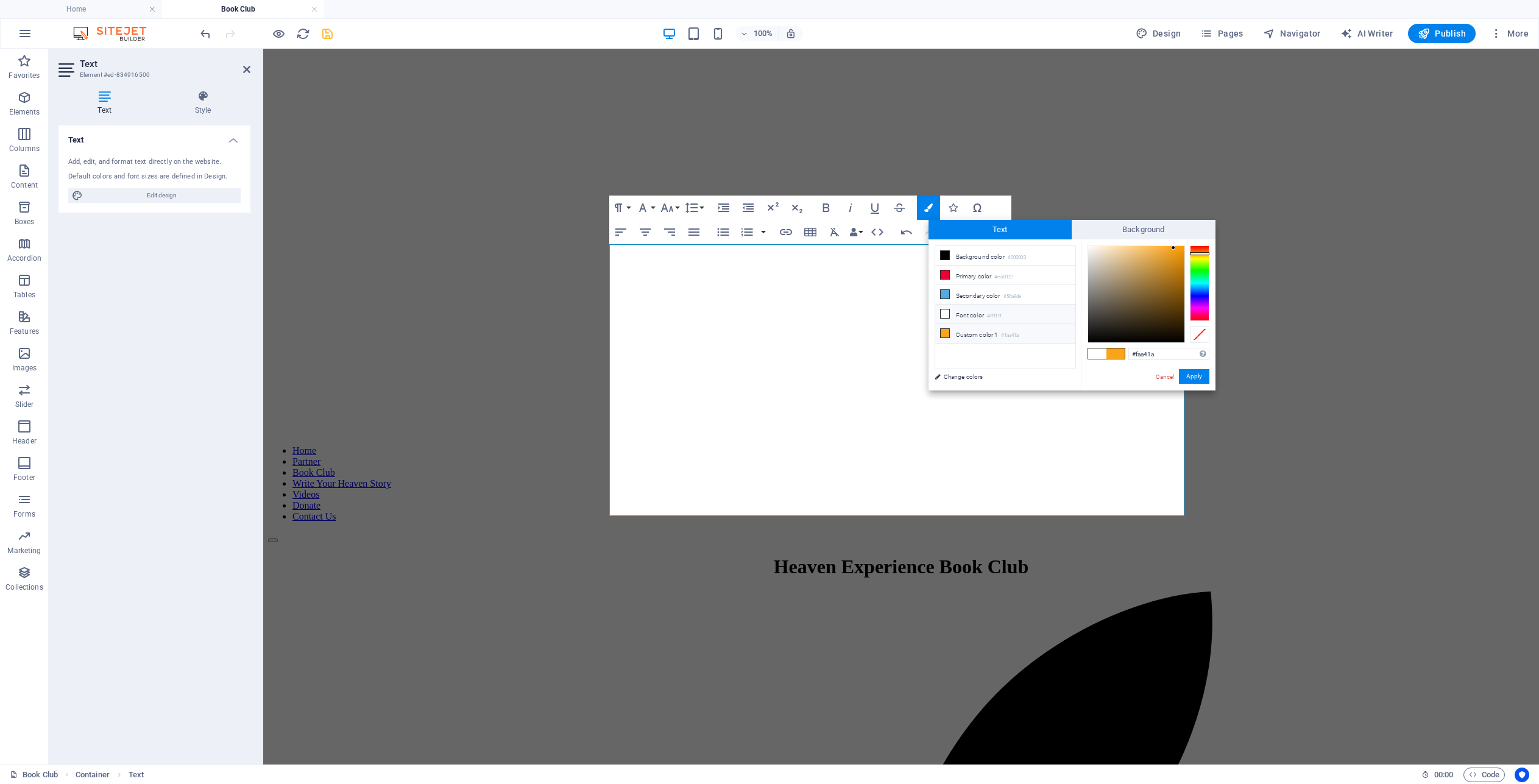
click at [947, 313] on icon at bounding box center [945, 313] width 9 height 9
click at [1190, 373] on button "Apply" at bounding box center [1194, 376] width 30 height 15
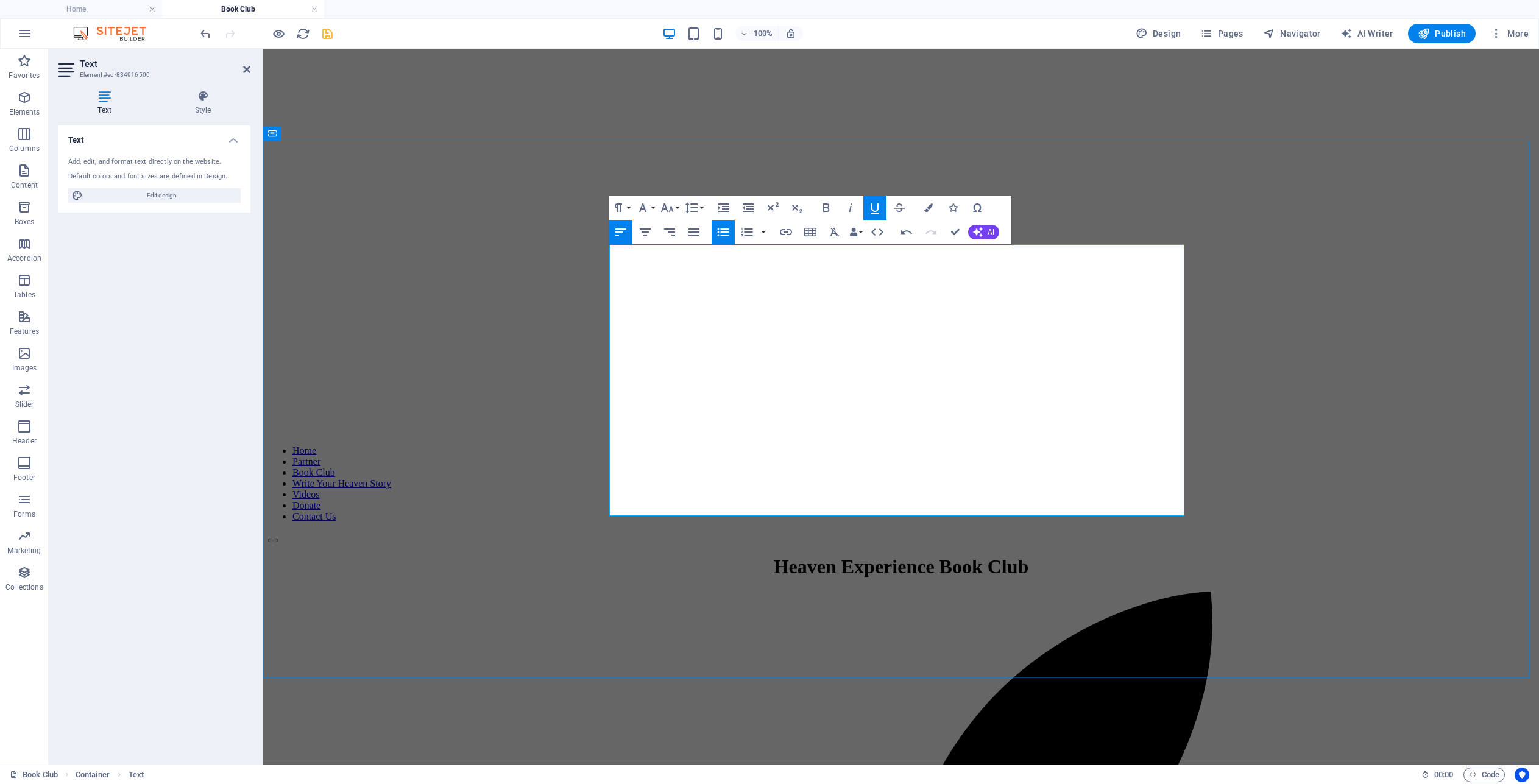
click at [205, 31] on icon "undo" at bounding box center [205, 33] width 14 height 14
click at [207, 33] on icon "undo" at bounding box center [205, 33] width 14 height 14
drag, startPoint x: 783, startPoint y: 374, endPoint x: 720, endPoint y: 373, distance: 63.0
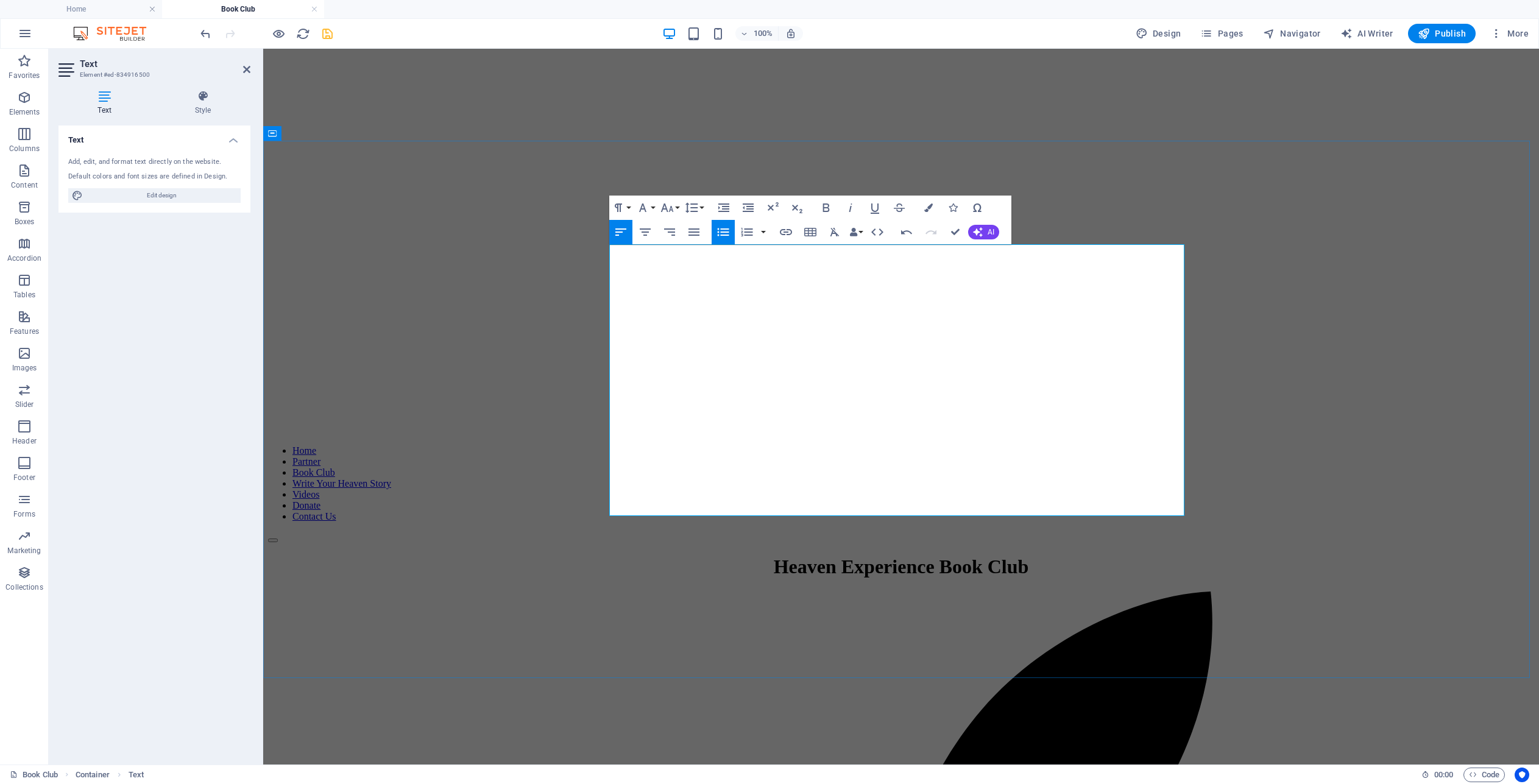
click at [924, 210] on icon "button" at bounding box center [929, 207] width 9 height 9
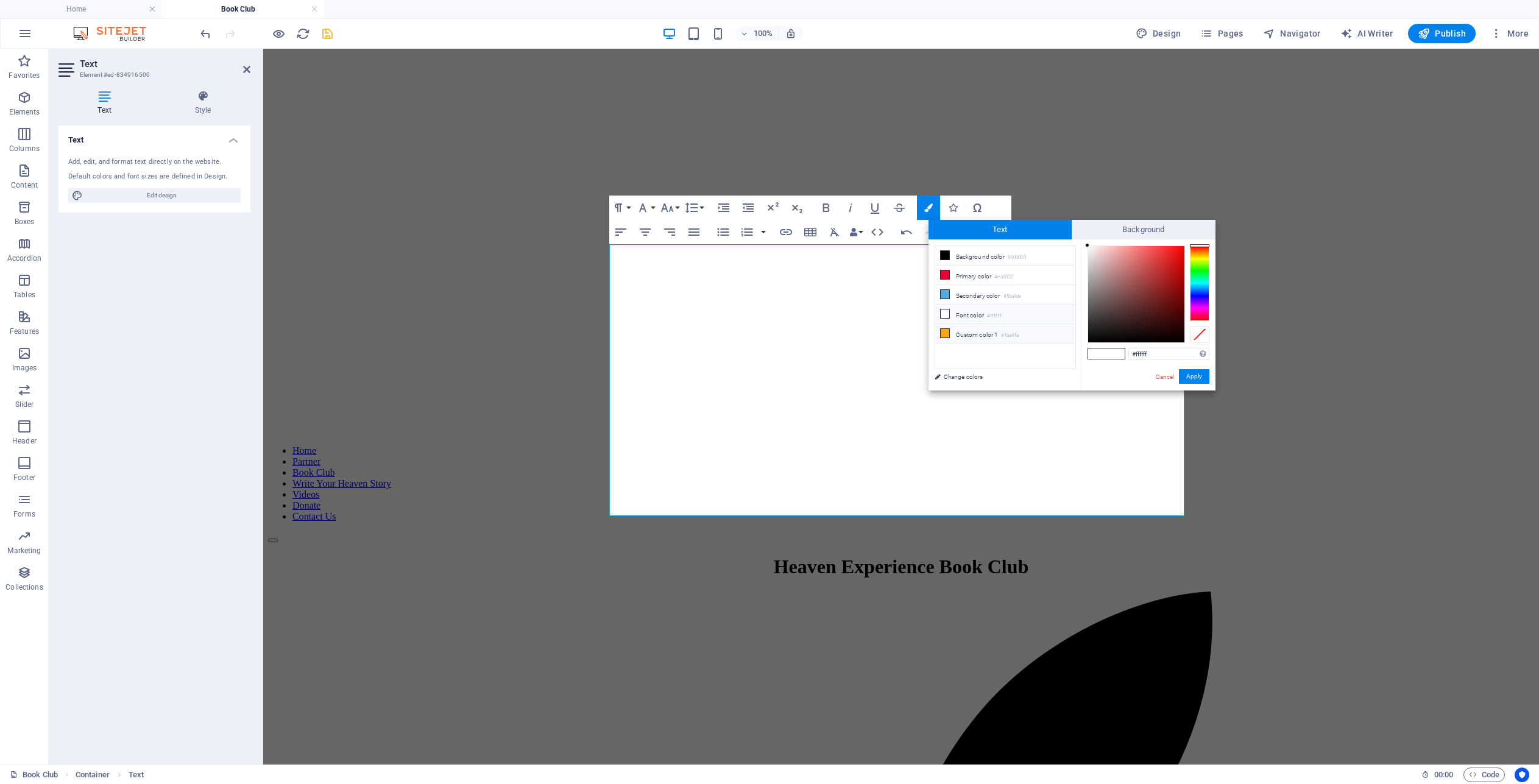
click at [942, 331] on icon at bounding box center [945, 333] width 9 height 9
type input "#faa41a"
click at [1195, 369] on button "Apply" at bounding box center [1194, 376] width 30 height 15
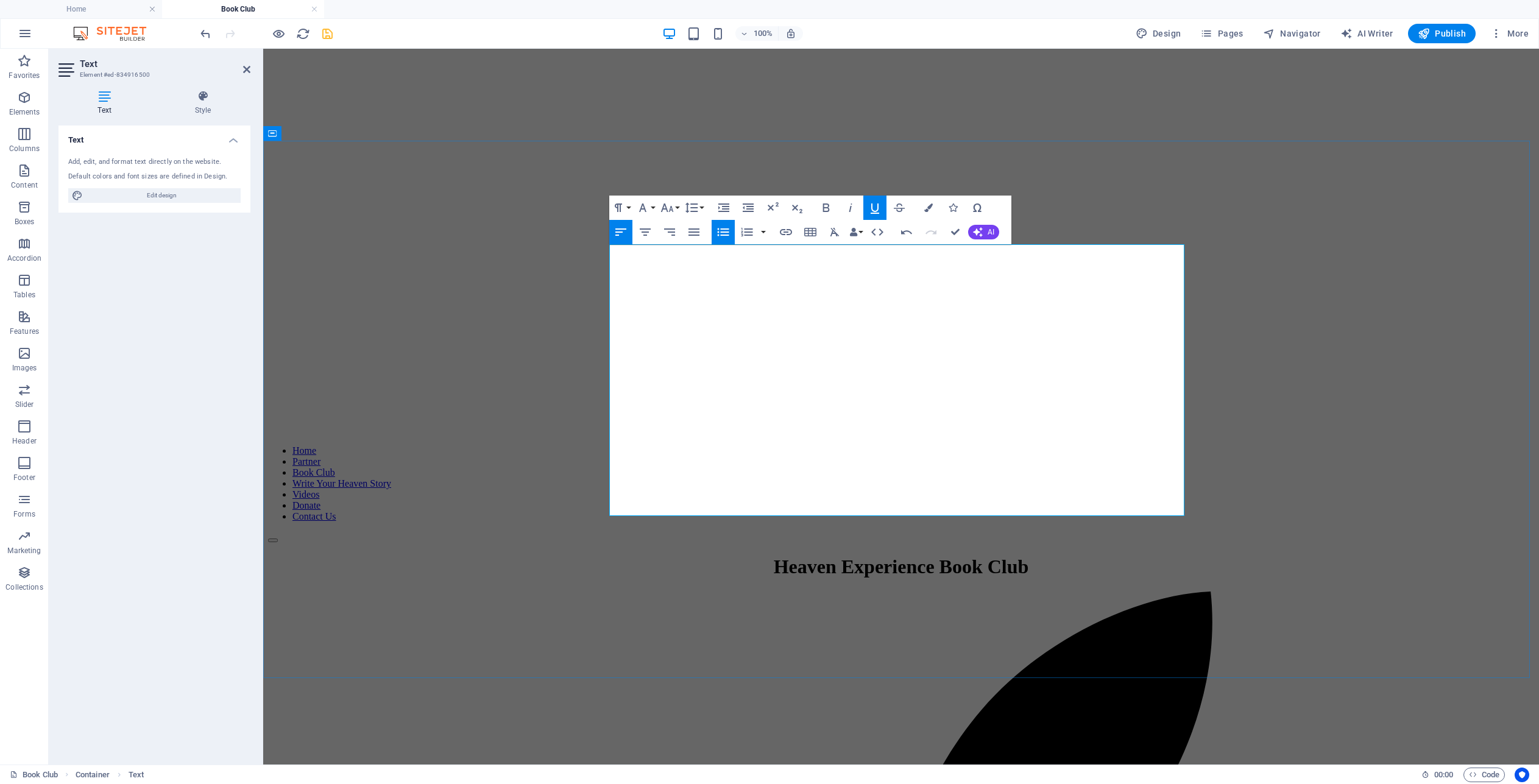
click at [207, 35] on icon "undo" at bounding box center [205, 33] width 14 height 14
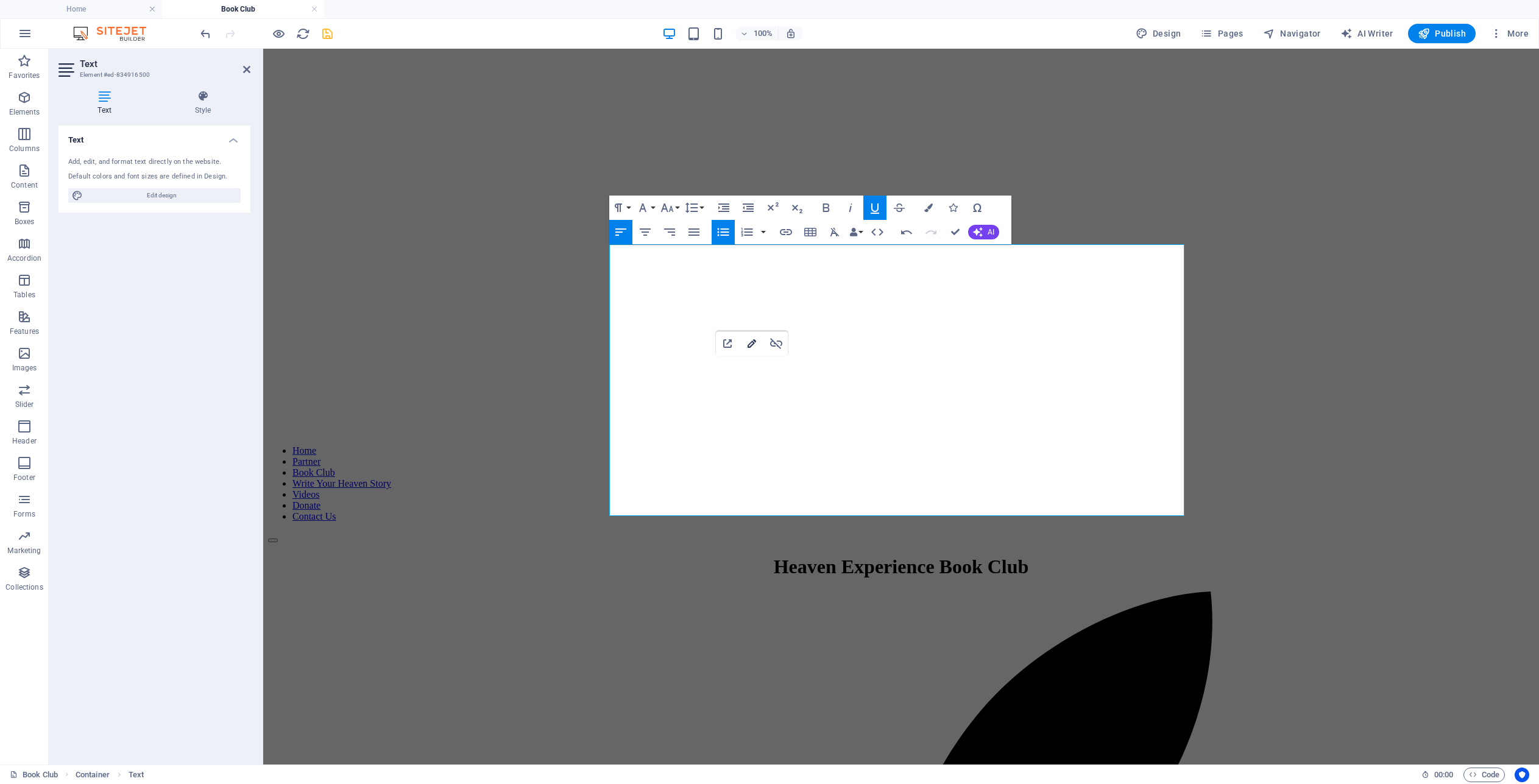
click at [752, 340] on icon "button" at bounding box center [752, 344] width 15 height 15
click at [812, 330] on button "Update" at bounding box center [812, 336] width 36 height 15
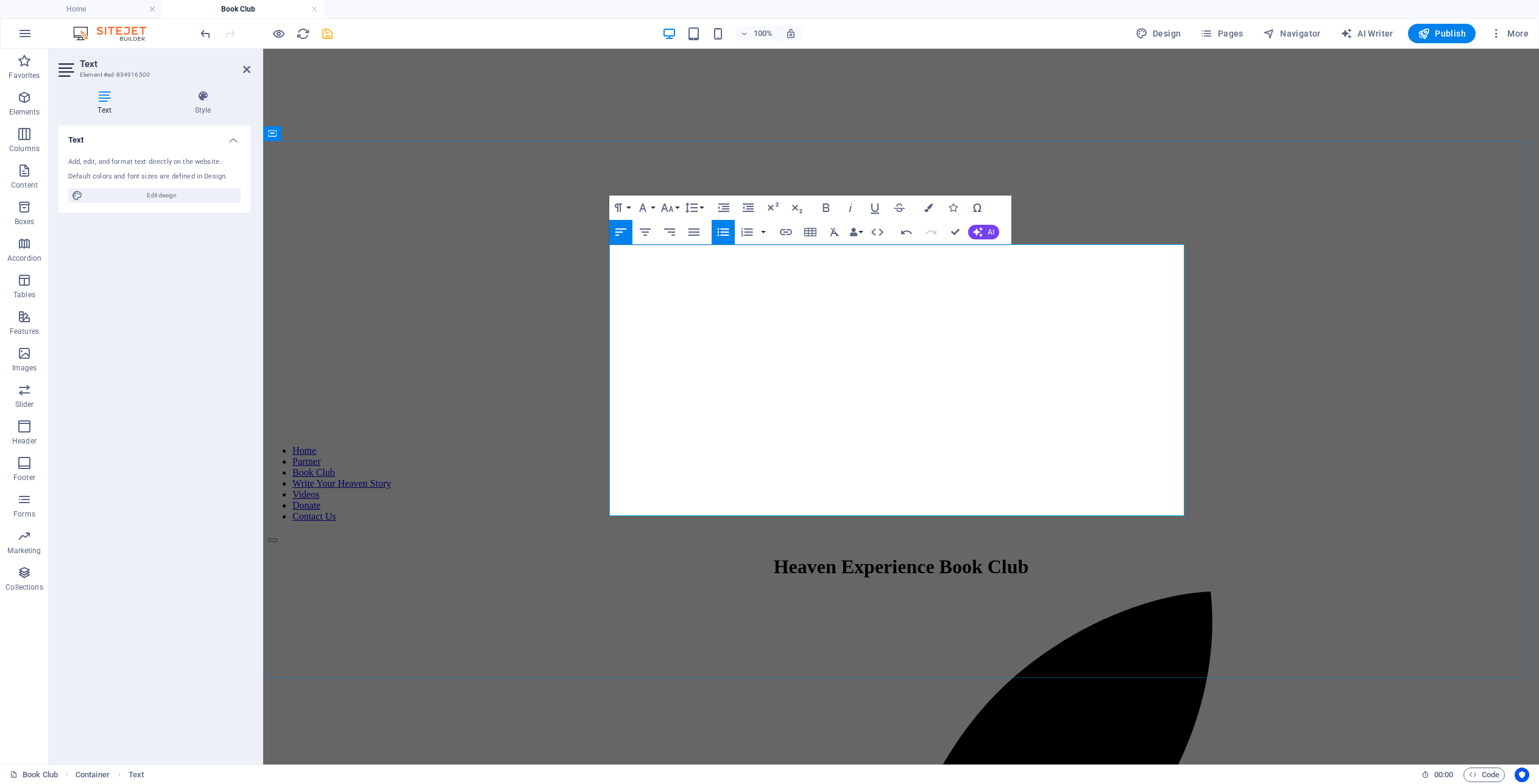
drag, startPoint x: 1059, startPoint y: 374, endPoint x: 946, endPoint y: 374, distance: 113.0
type input "[DOMAIN_NAME]"
checkbox input "false"
click at [785, 234] on icon "button" at bounding box center [786, 232] width 15 height 15
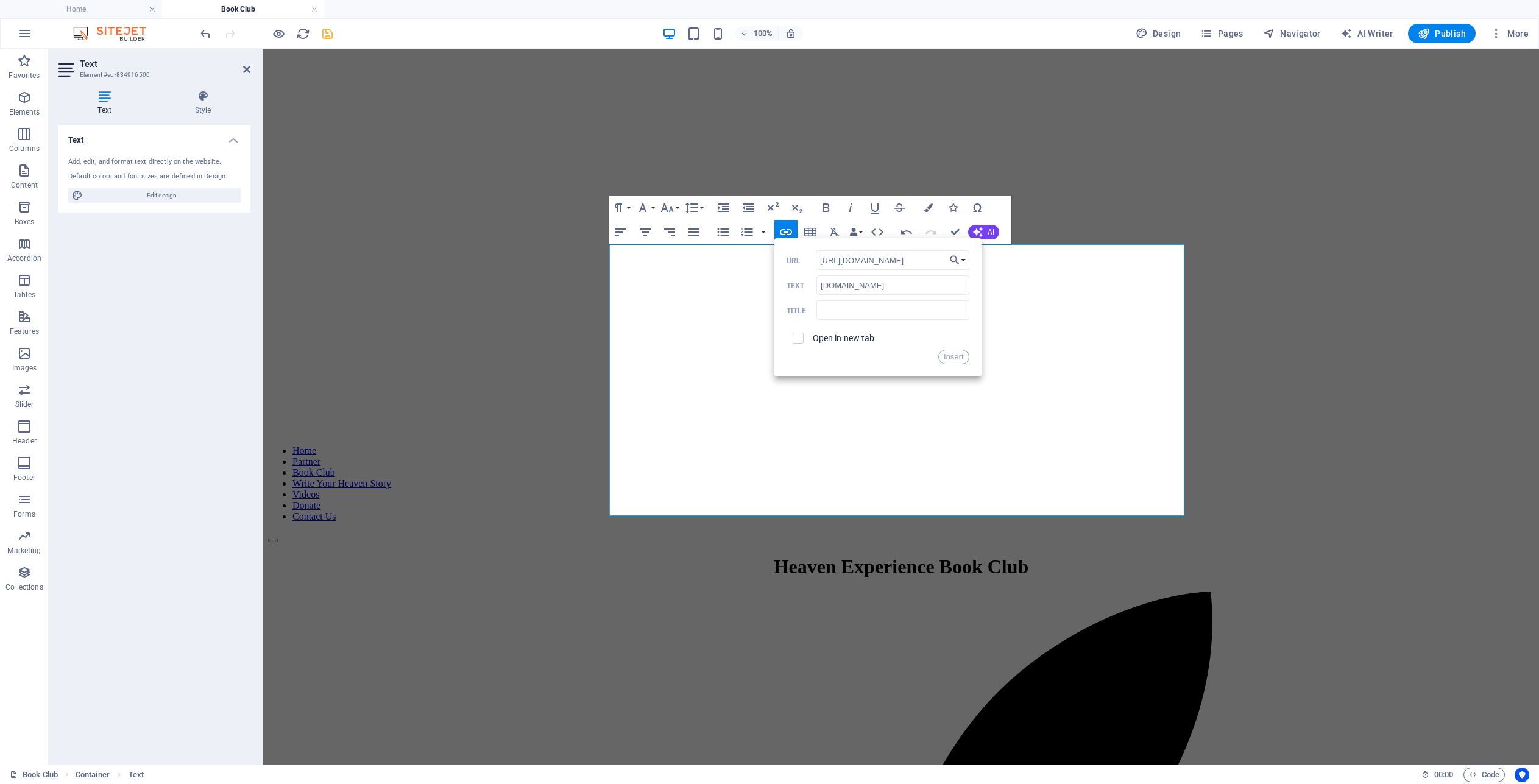
type input "[URL][DOMAIN_NAME]"
drag, startPoint x: 949, startPoint y: 353, endPoint x: 654, endPoint y: 305, distance: 298.9
click at [949, 353] on button "Insert" at bounding box center [954, 357] width 31 height 15
drag, startPoint x: 1069, startPoint y: 374, endPoint x: 946, endPoint y: 378, distance: 123.1
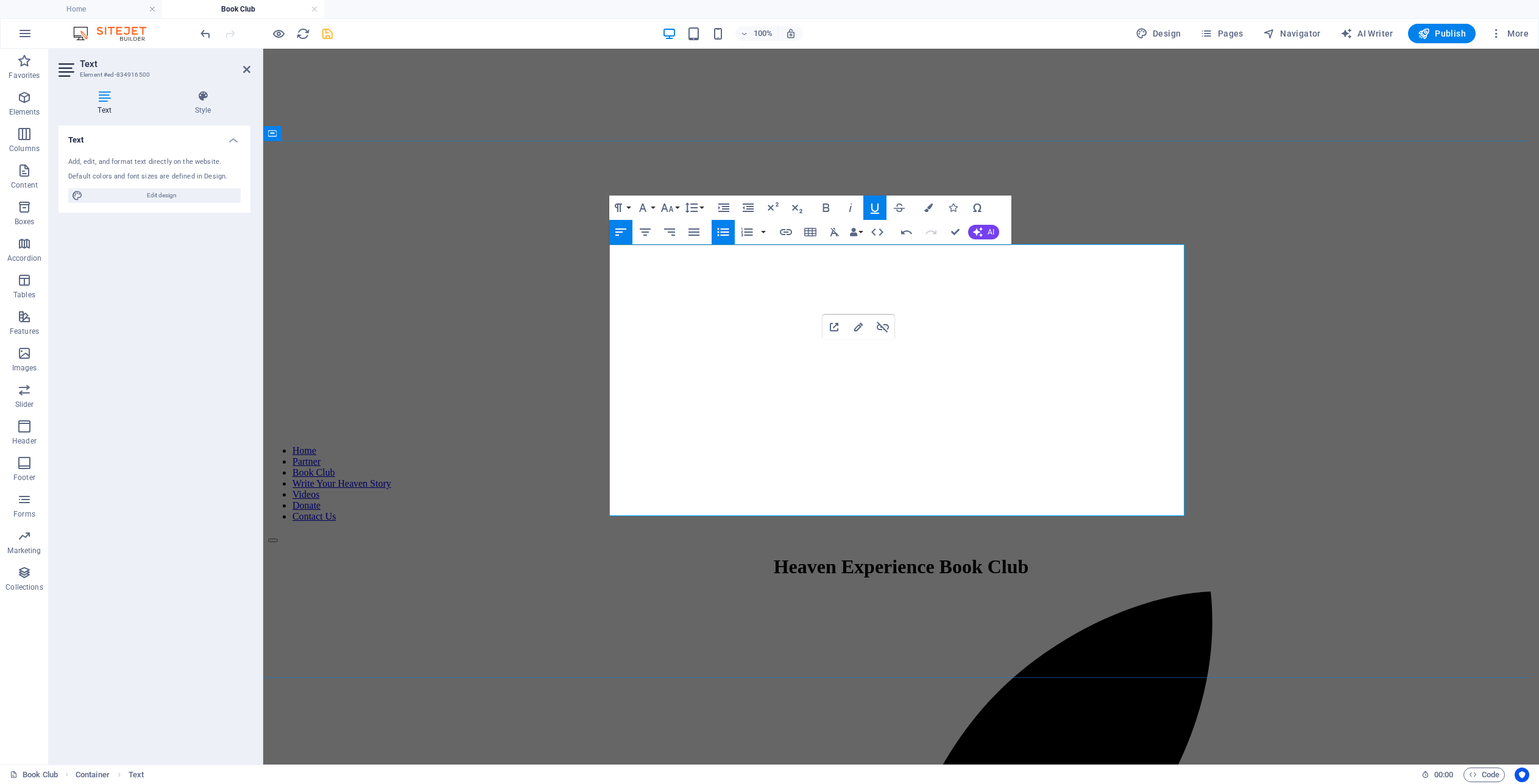
click at [930, 208] on icon "button" at bounding box center [929, 207] width 9 height 9
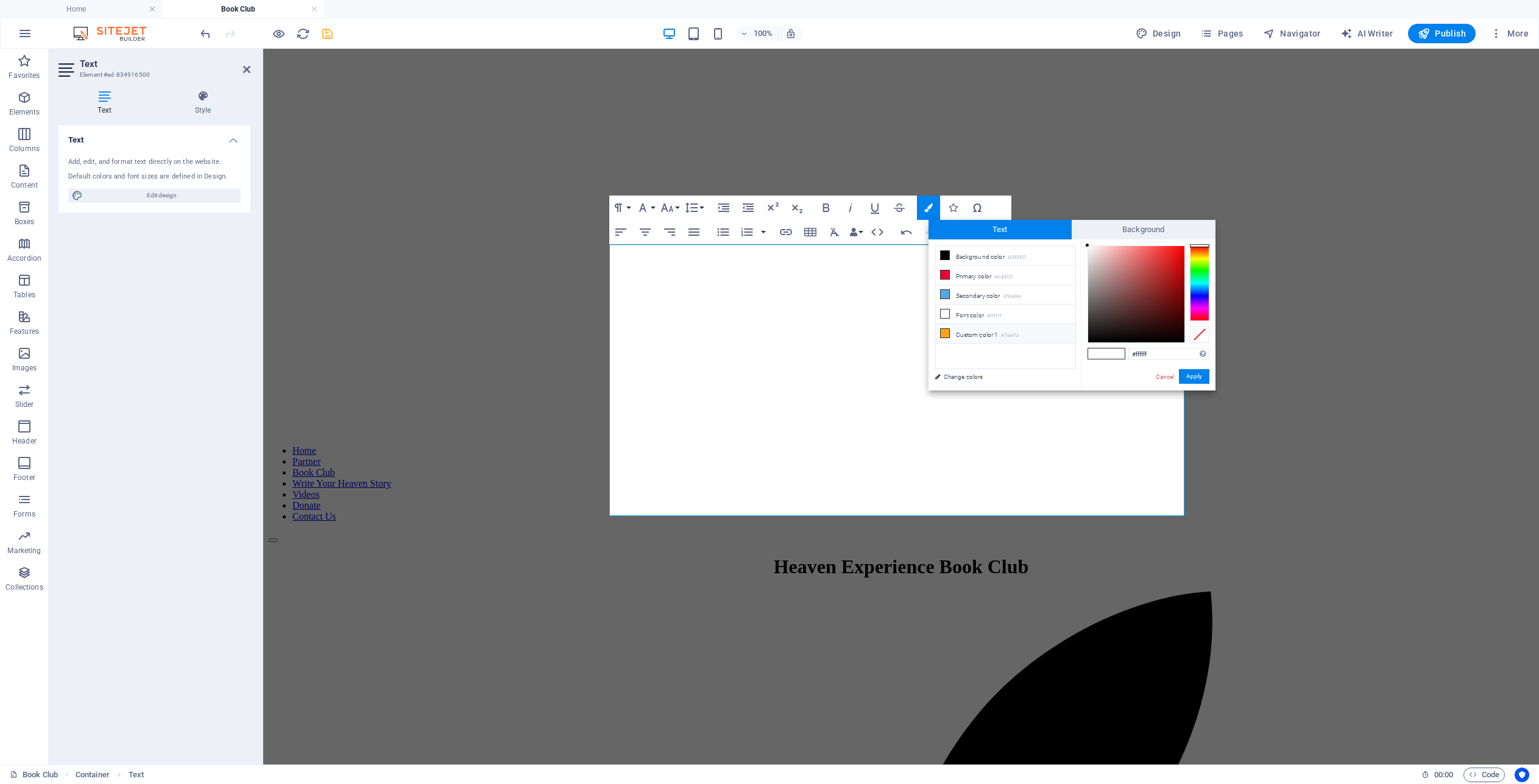
click at [945, 329] on icon at bounding box center [945, 333] width 9 height 9
click at [1195, 373] on button "Apply" at bounding box center [1194, 376] width 30 height 15
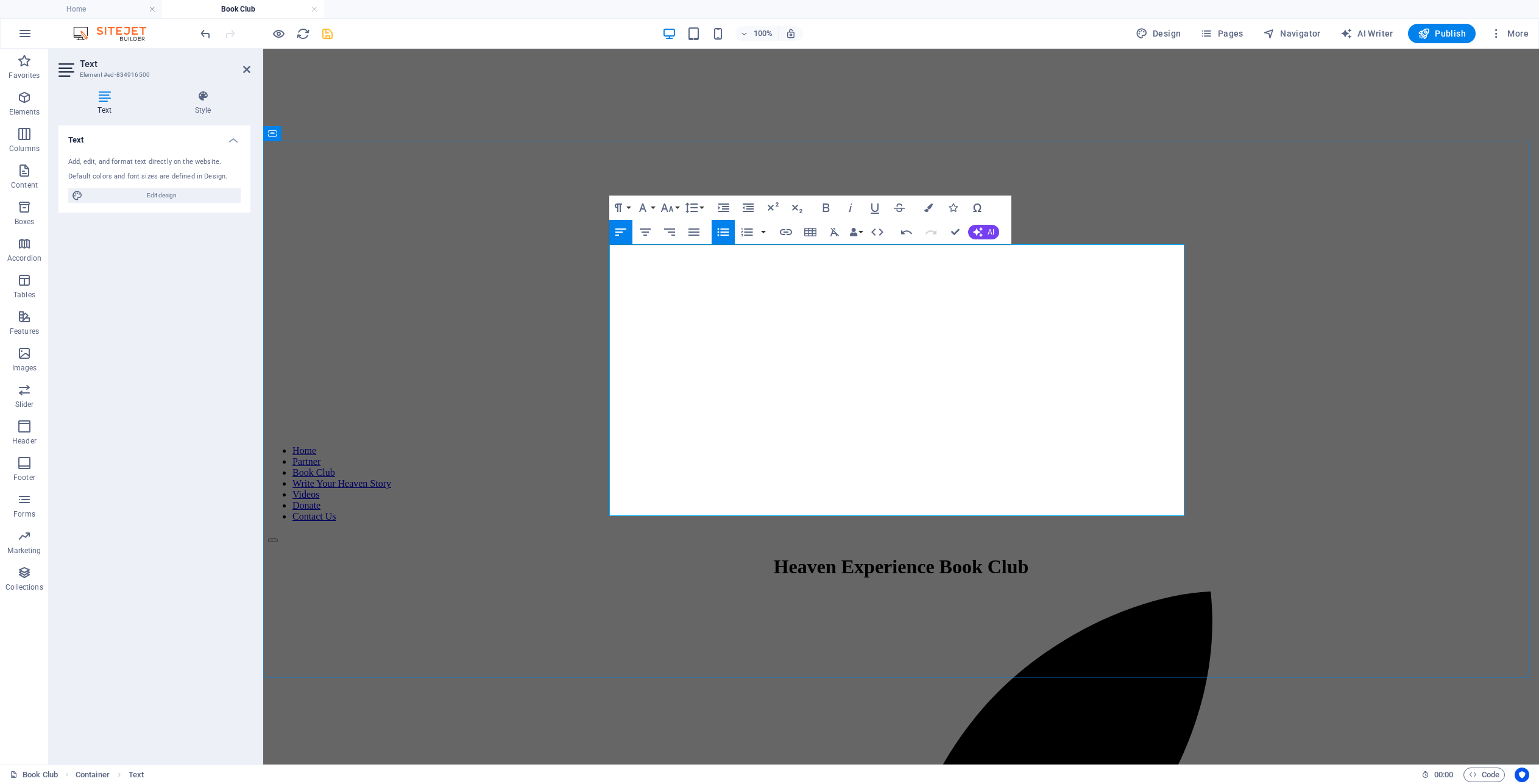
drag, startPoint x: 1059, startPoint y: 371, endPoint x: 947, endPoint y: 374, distance: 112.0
click at [873, 205] on icon "button" at bounding box center [875, 207] width 15 height 15
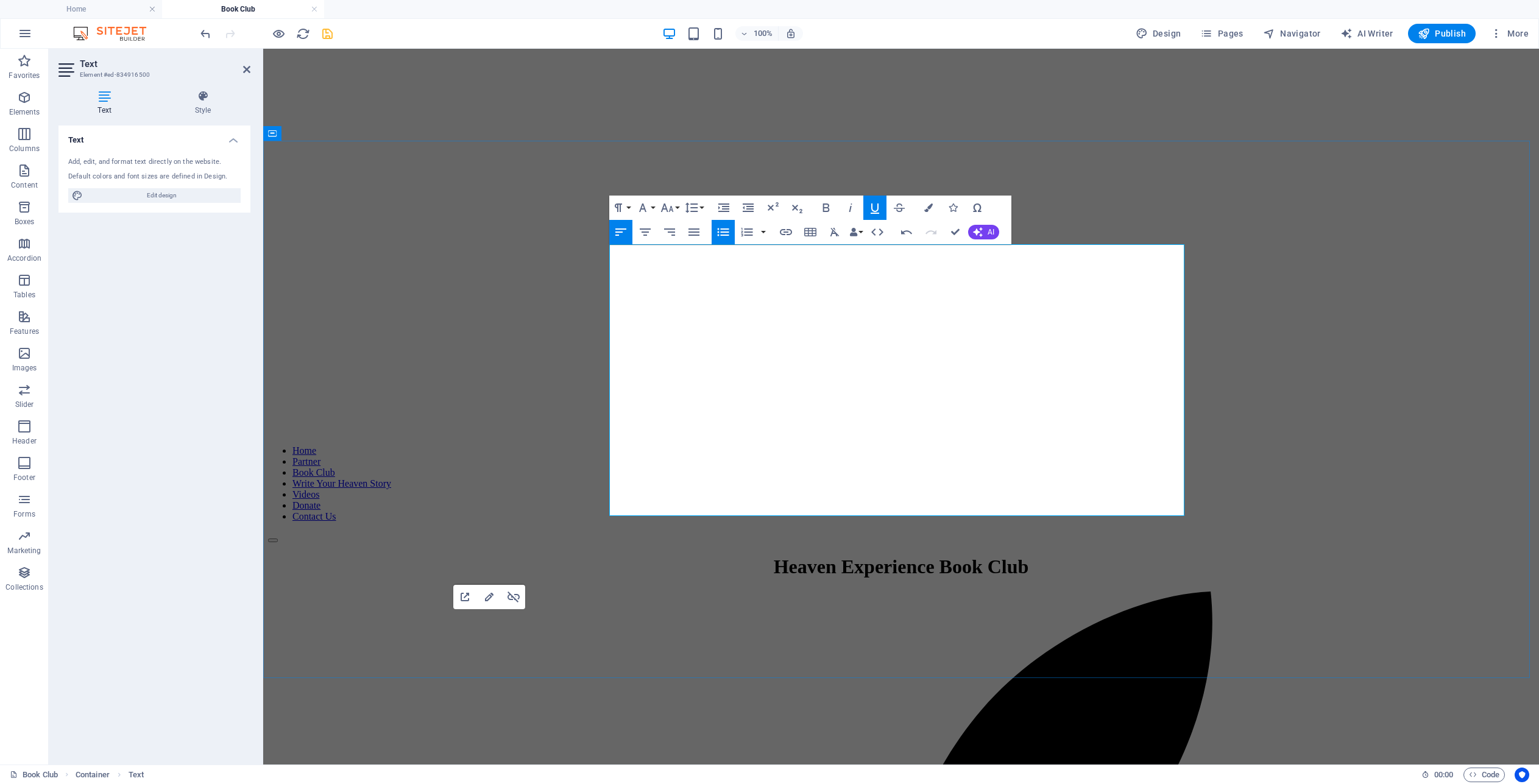
drag, startPoint x: 784, startPoint y: 375, endPoint x: 720, endPoint y: 374, distance: 64.0
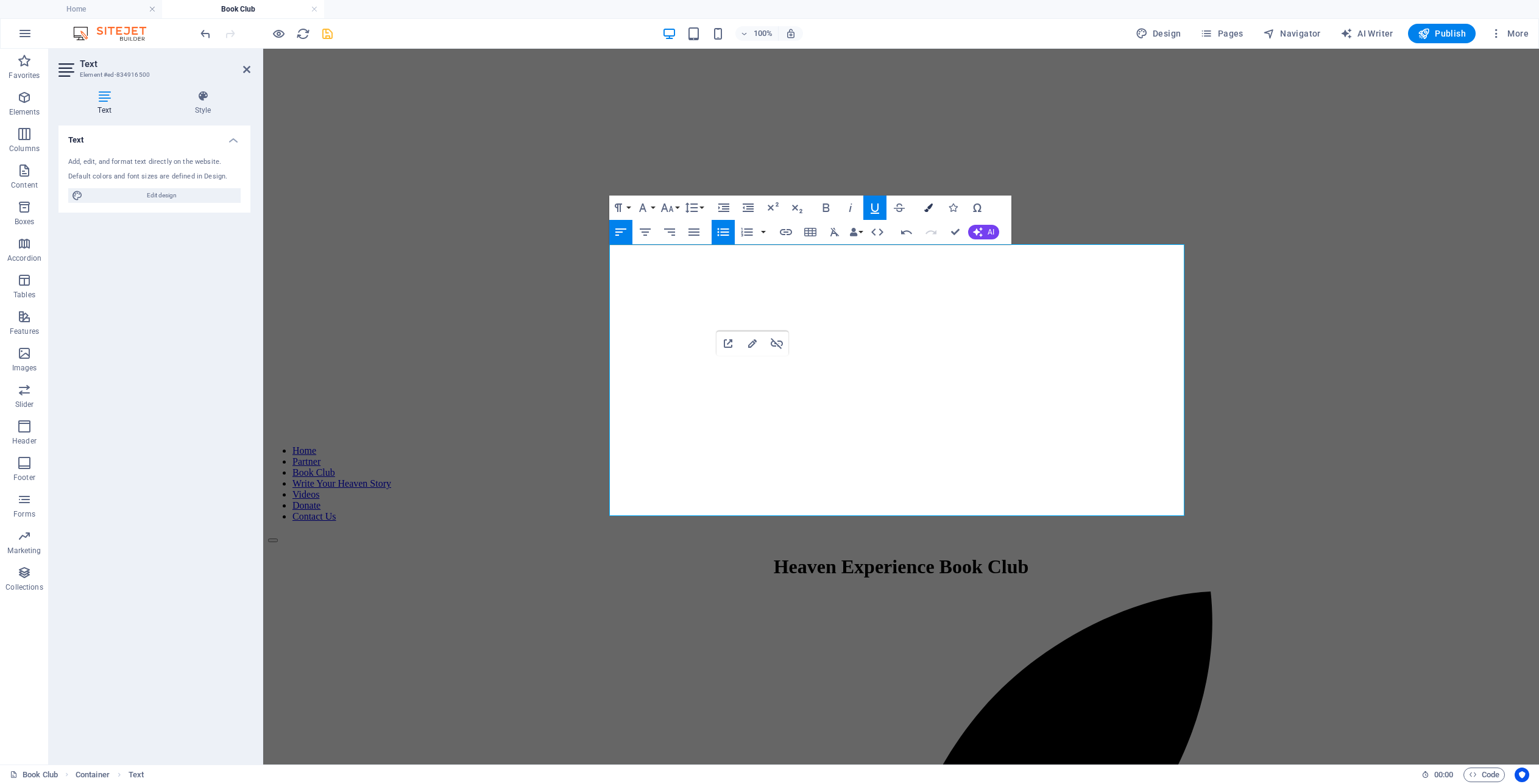
click at [930, 207] on icon "button" at bounding box center [929, 207] width 9 height 9
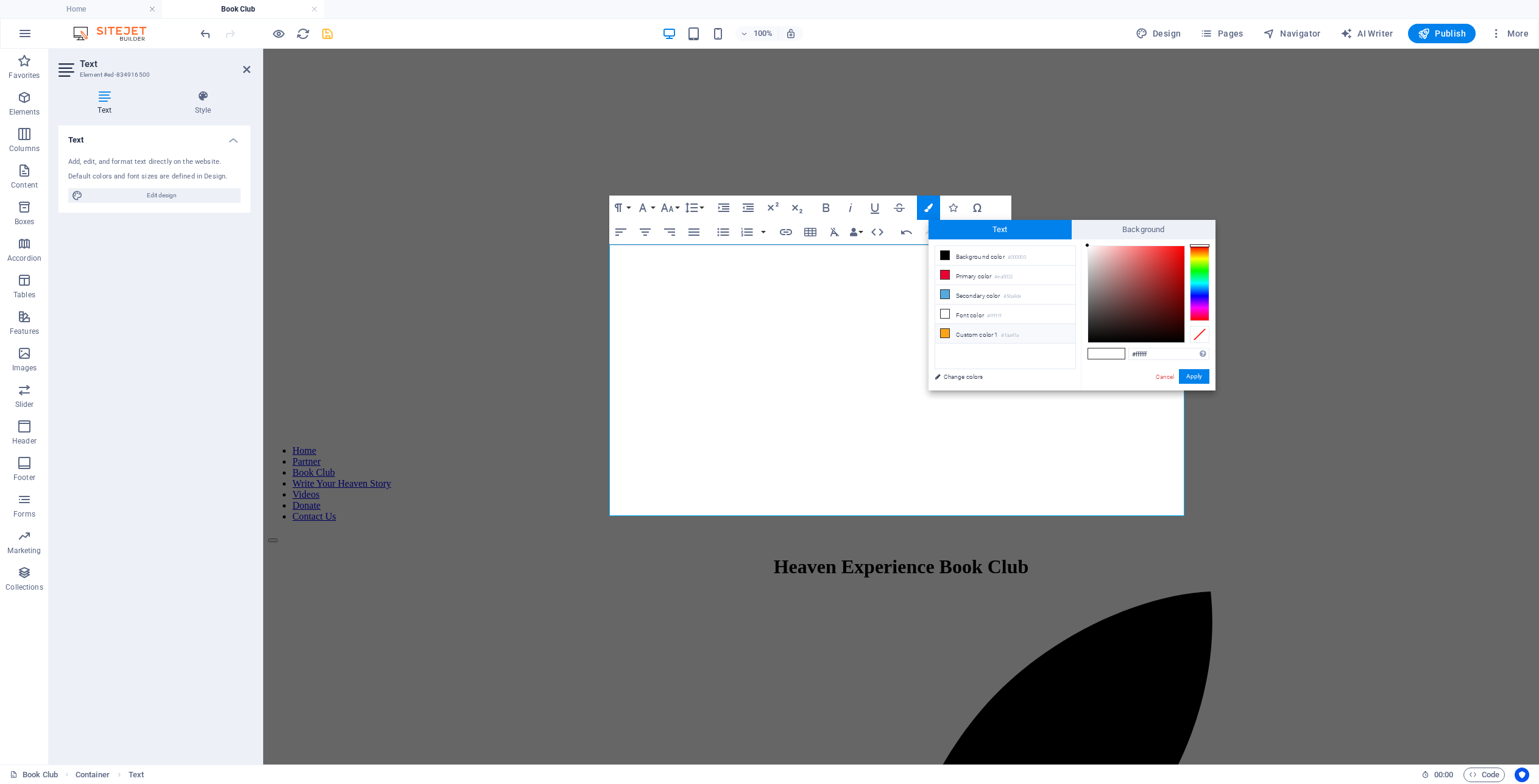
click at [946, 330] on icon at bounding box center [945, 333] width 9 height 9
type input "#faa41a"
click at [1197, 374] on button "Apply" at bounding box center [1194, 376] width 30 height 15
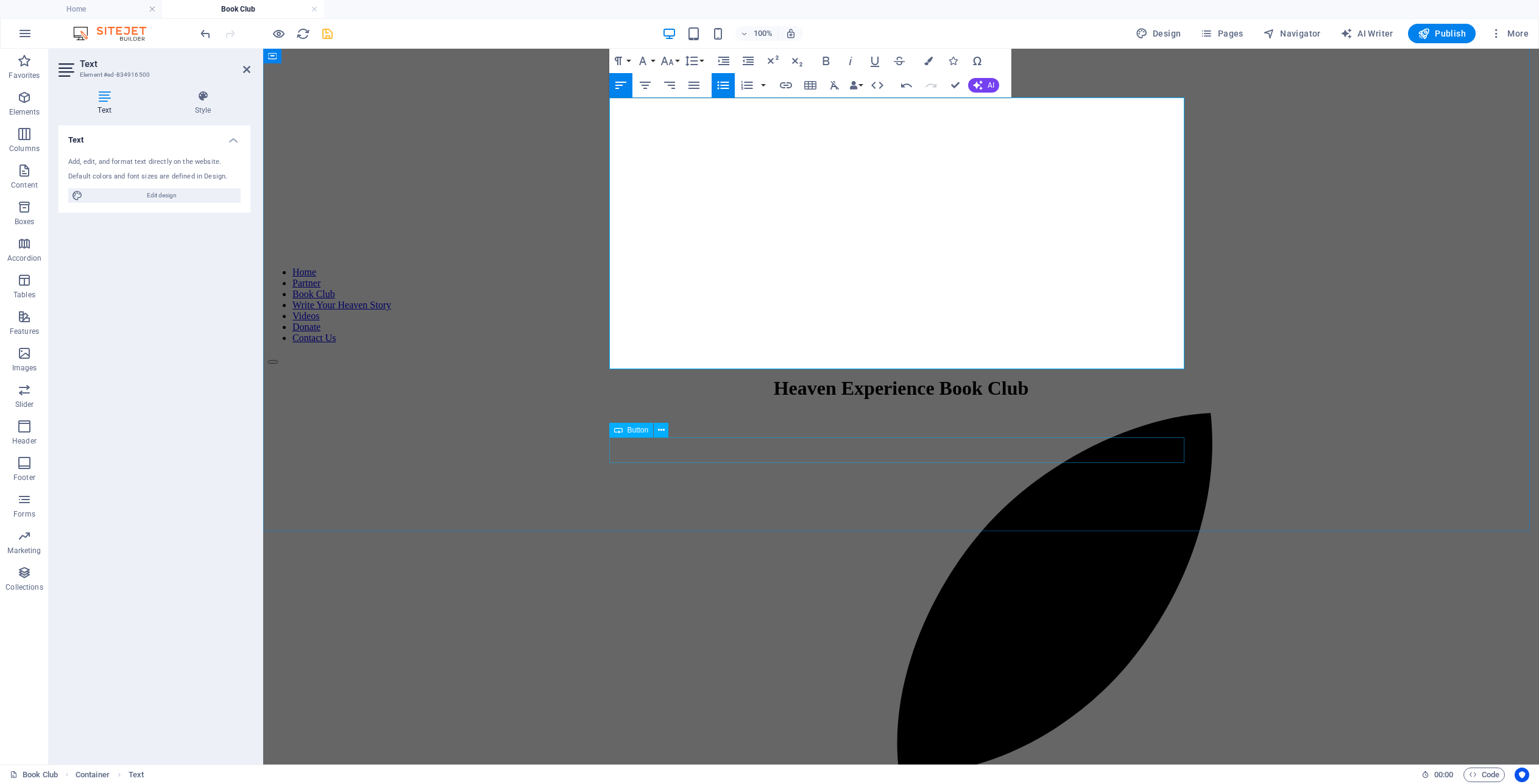
scroll to position [398, 0]
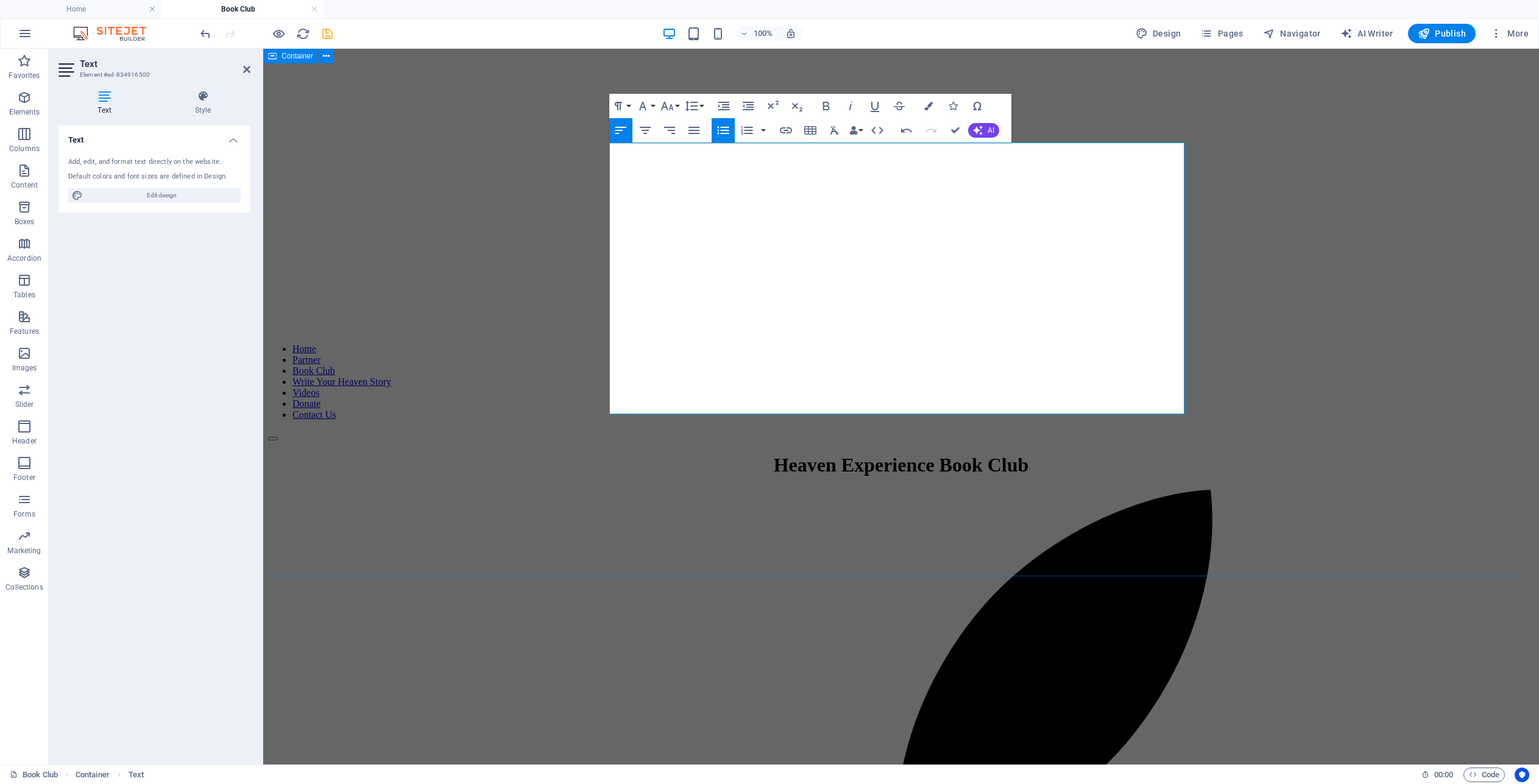
drag, startPoint x: 907, startPoint y: 401, endPoint x: 580, endPoint y: 319, distance: 337.1
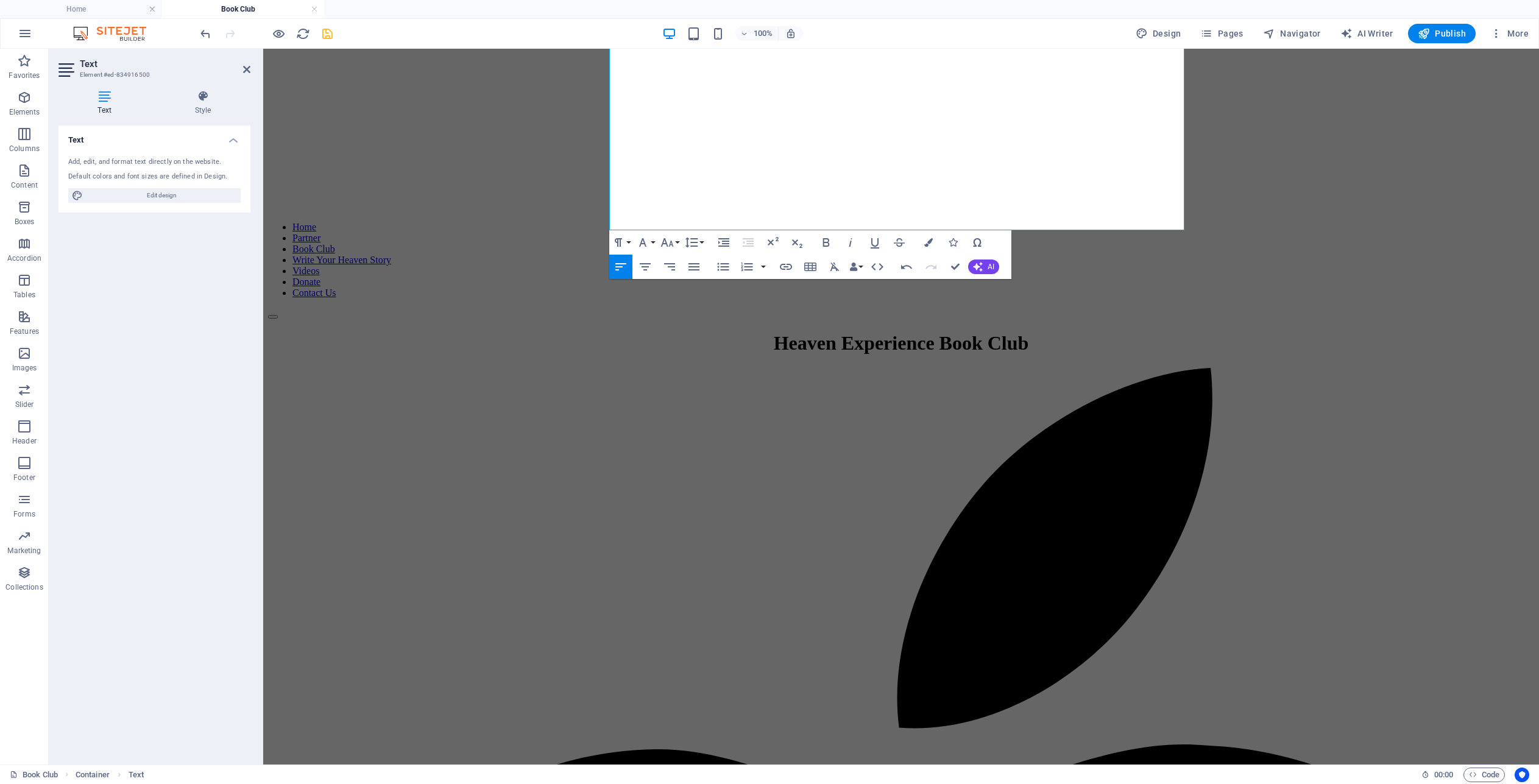
scroll to position [520, 0]
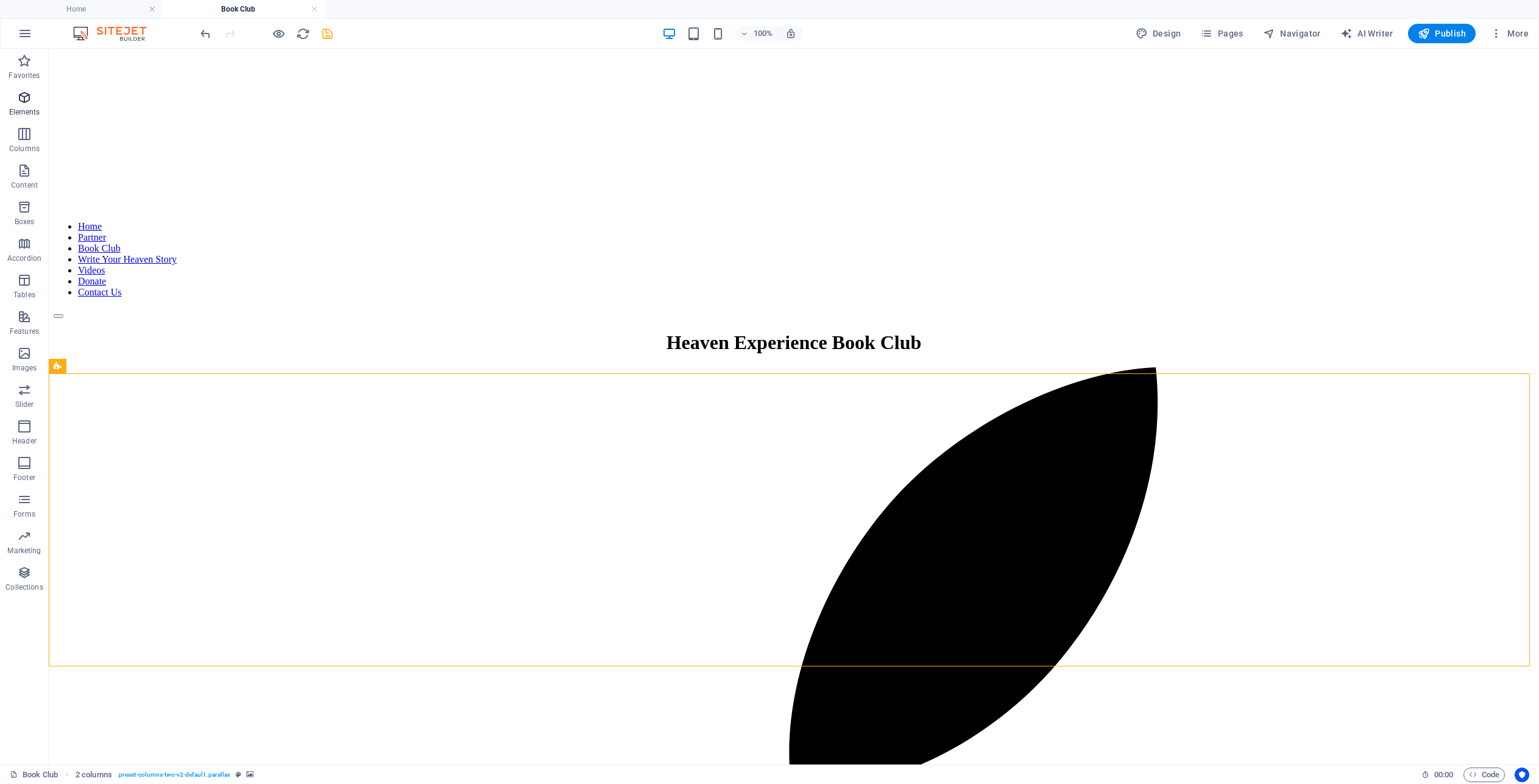
click at [24, 97] on icon "button" at bounding box center [24, 98] width 15 height 15
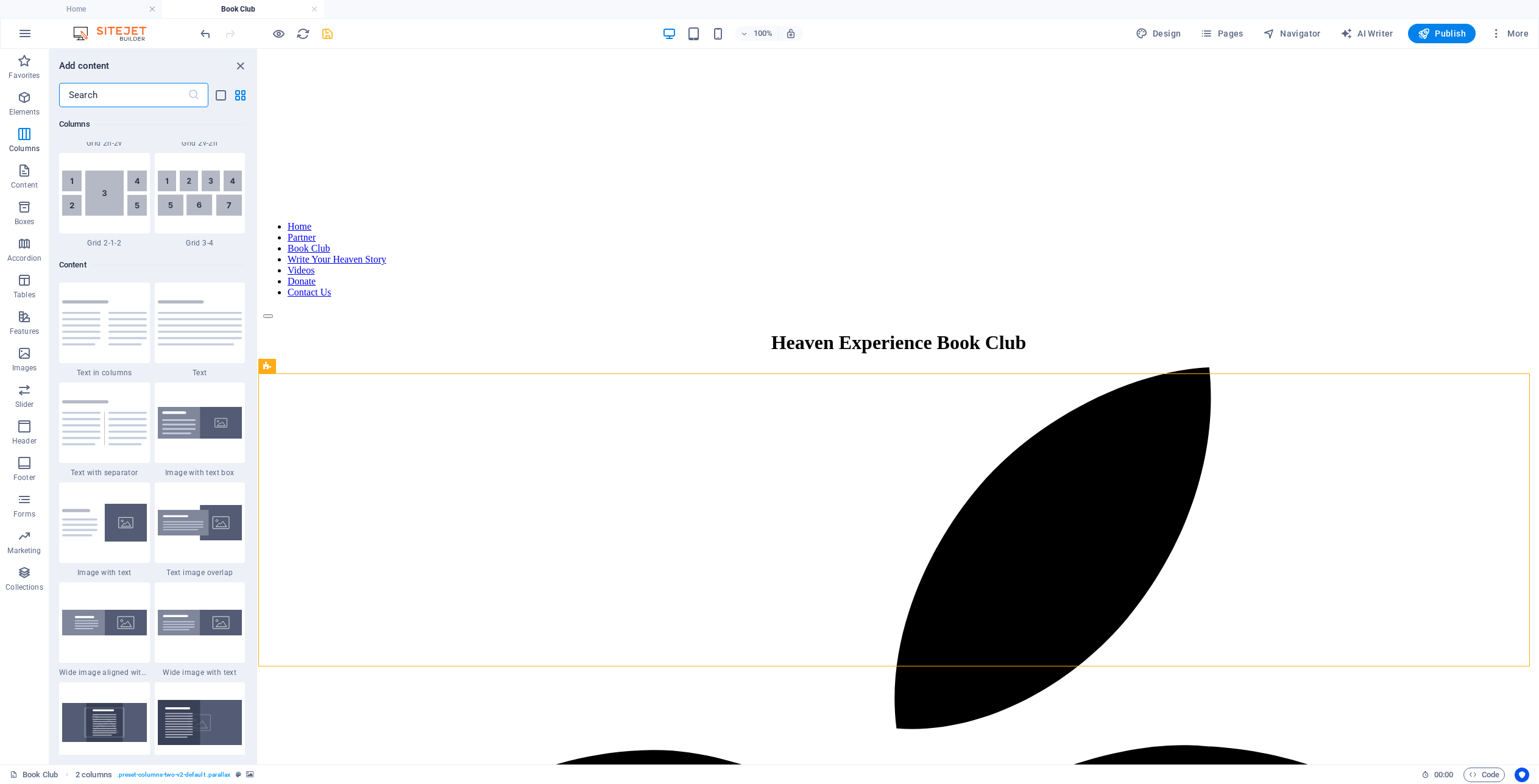
scroll to position [2059, 0]
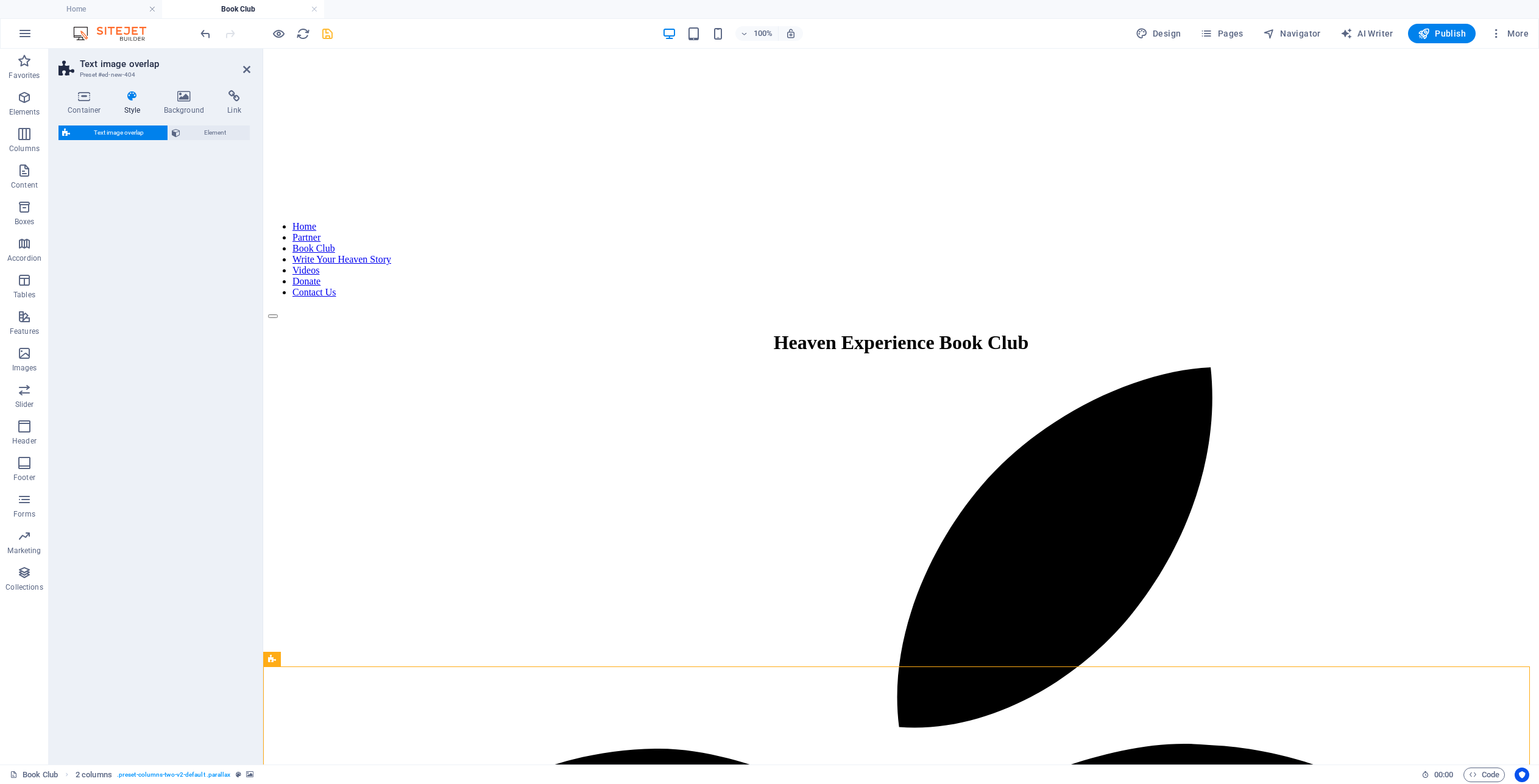
select select "rem"
select select "px"
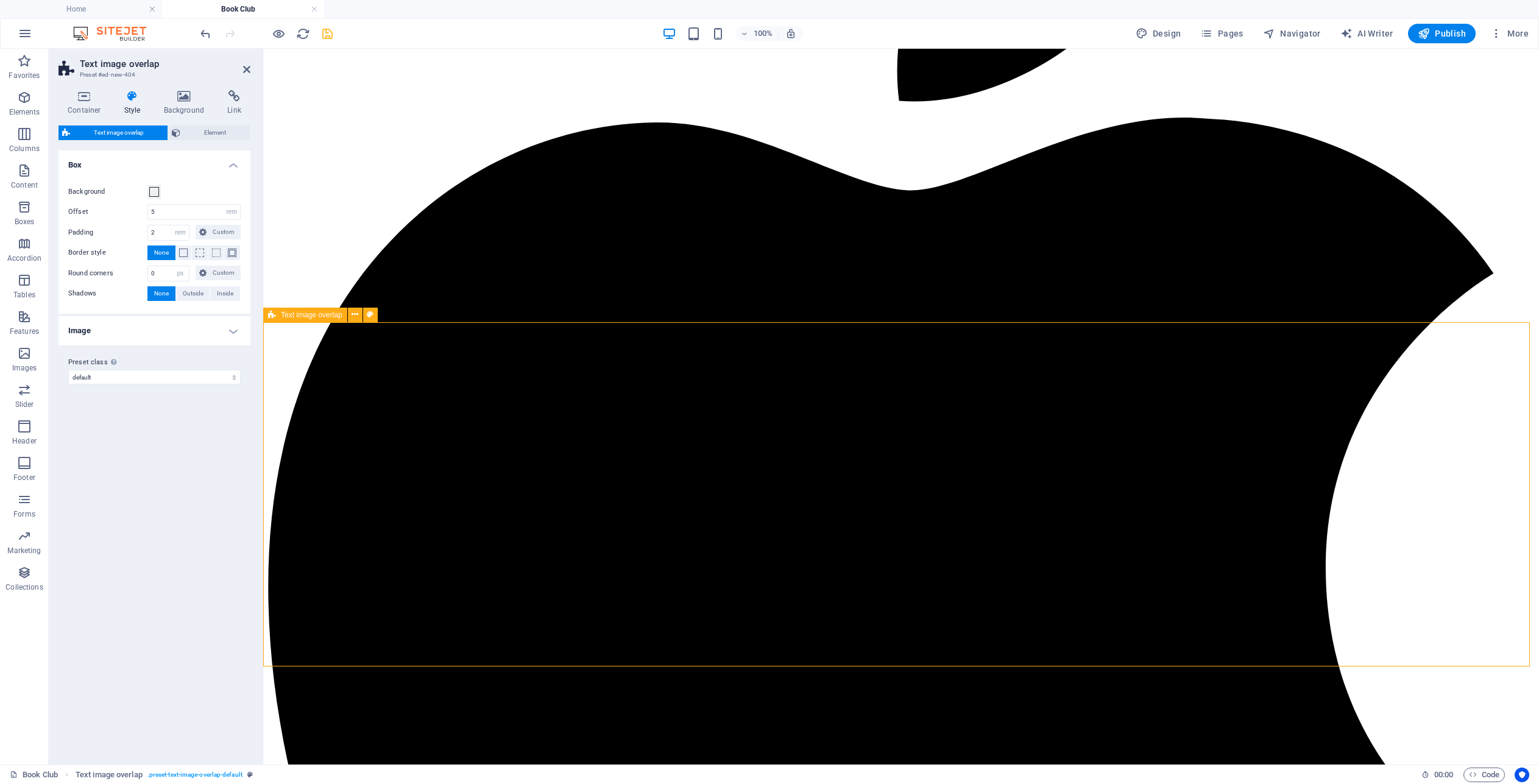
scroll to position [864, 0]
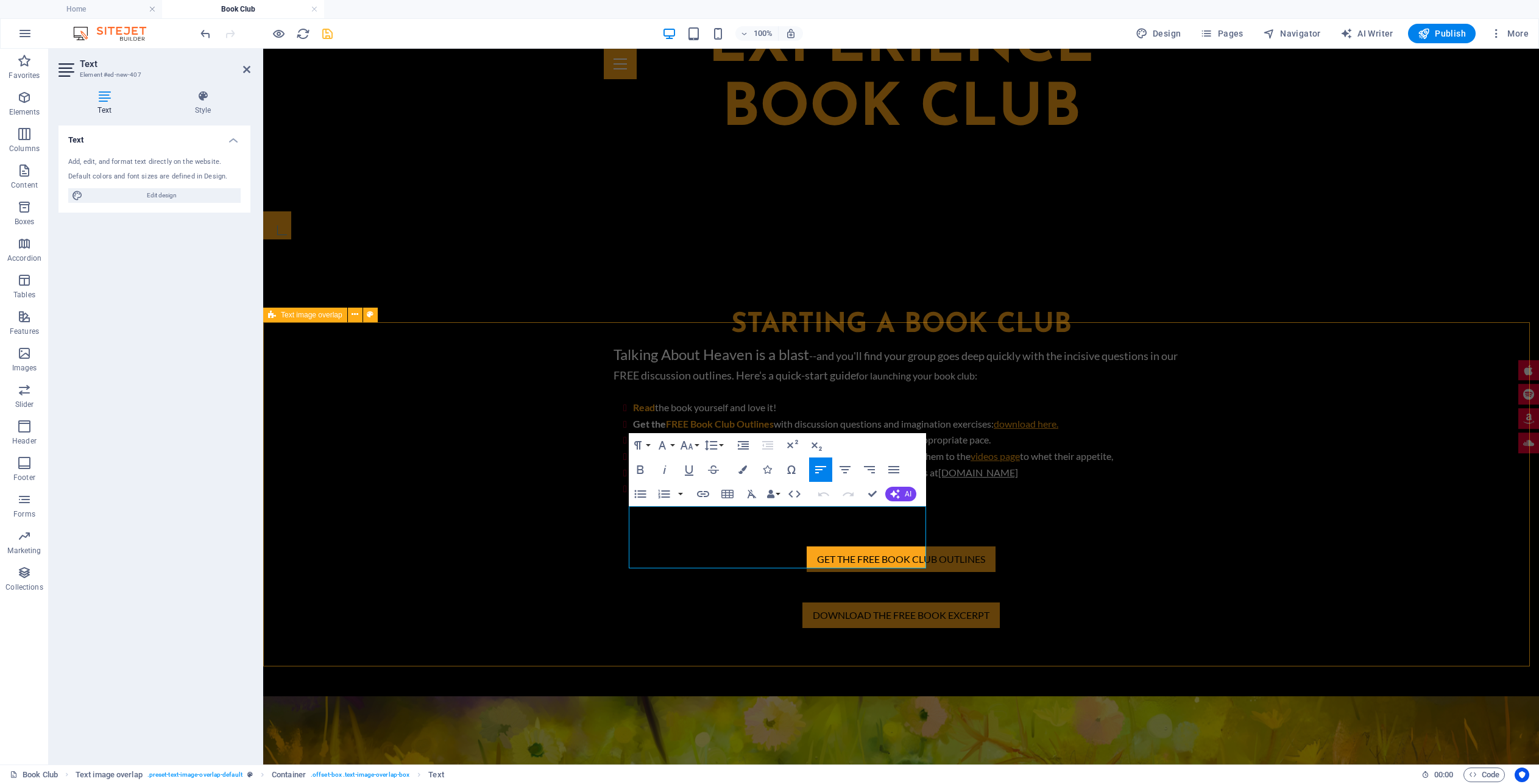
drag, startPoint x: 847, startPoint y: 562, endPoint x: 607, endPoint y: 508, distance: 246.0
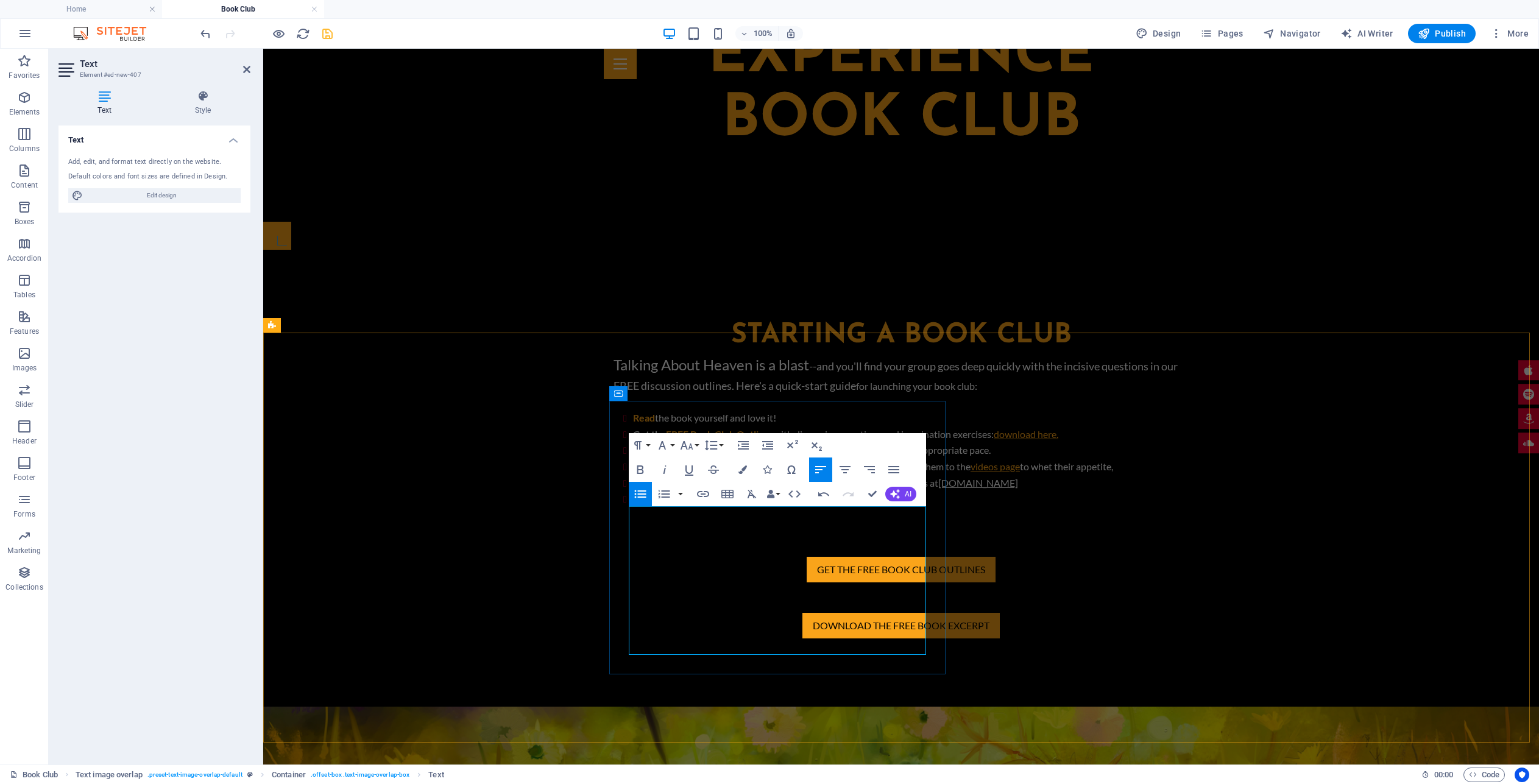
drag, startPoint x: 776, startPoint y: 517, endPoint x: 631, endPoint y: 515, distance: 145.0
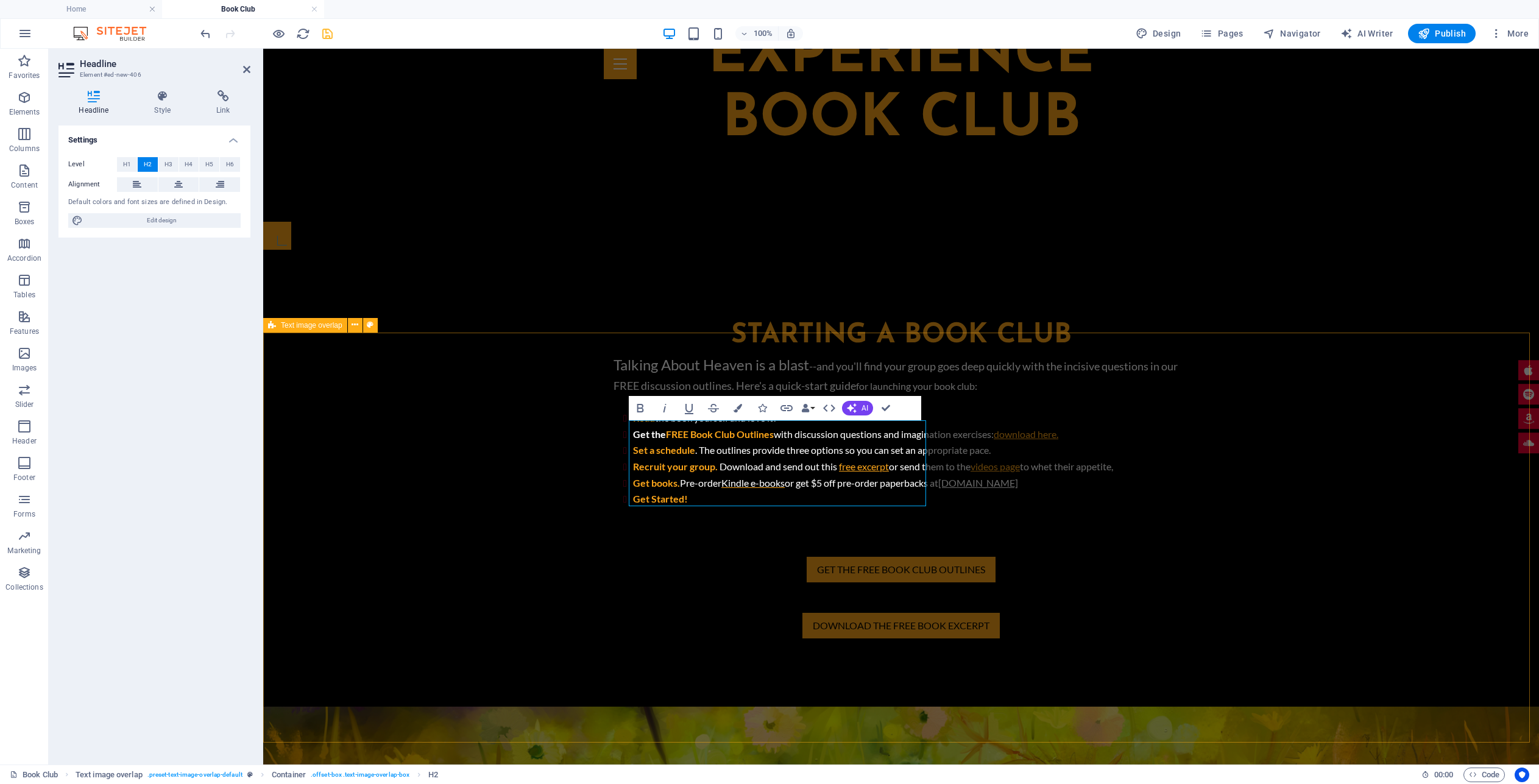
drag, startPoint x: 884, startPoint y: 485, endPoint x: 590, endPoint y: 425, distance: 300.1
drag, startPoint x: 887, startPoint y: 411, endPoint x: 821, endPoint y: 392, distance: 68.7
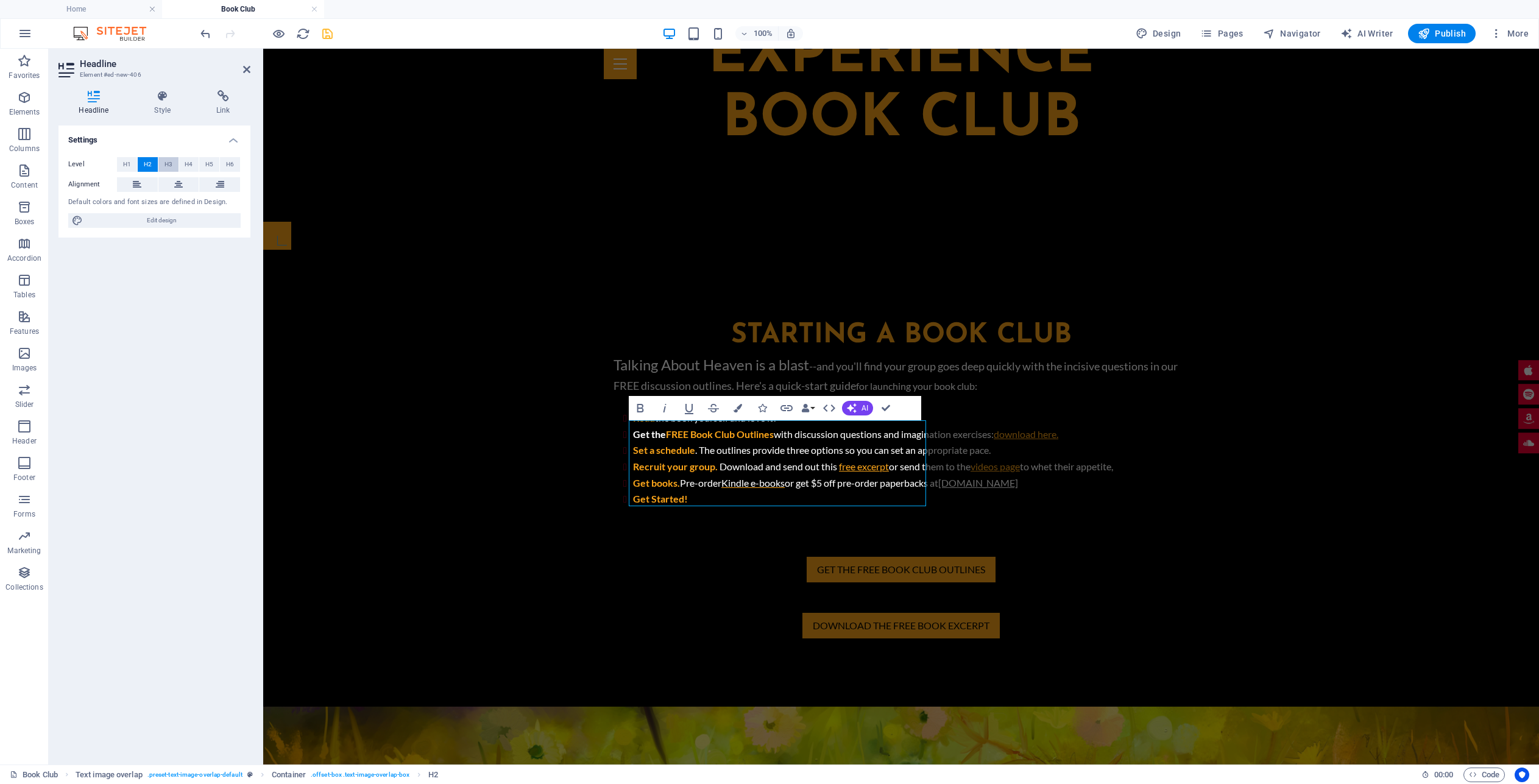
click at [171, 166] on span "H3" at bounding box center [168, 165] width 8 height 15
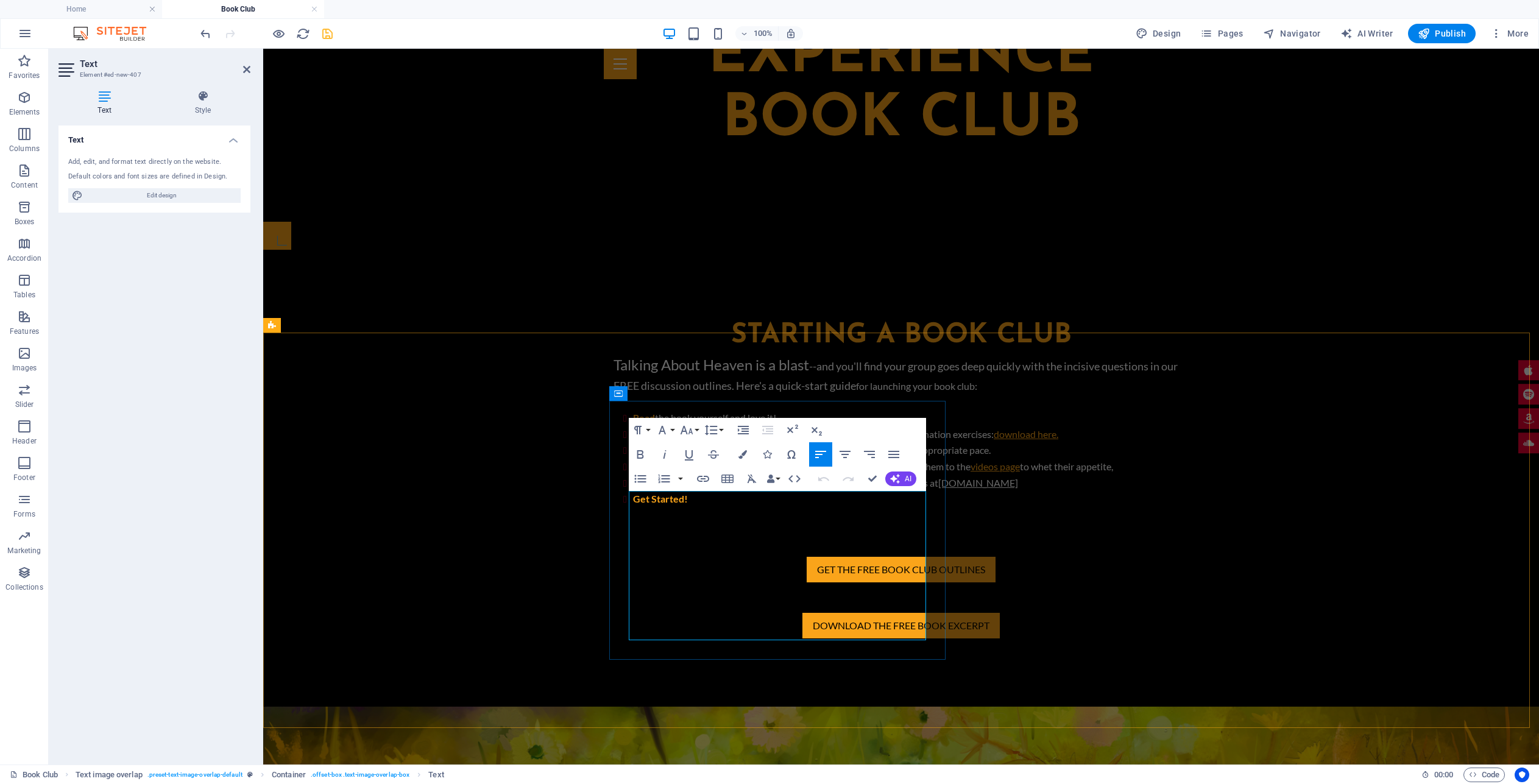
drag, startPoint x: 746, startPoint y: 524, endPoint x: 648, endPoint y: 522, distance: 98.0
click at [745, 453] on icon "button" at bounding box center [743, 454] width 9 height 9
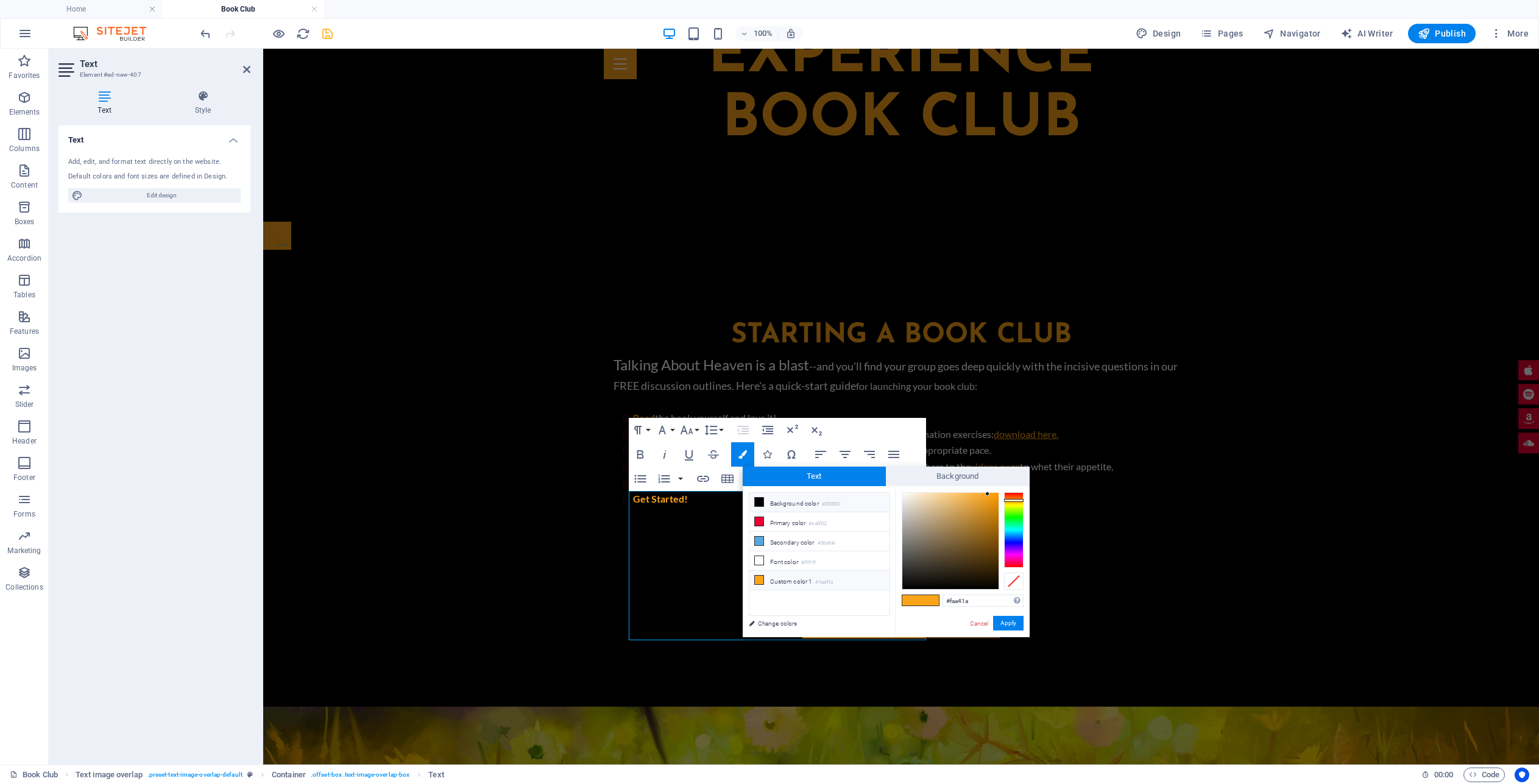
click at [763, 501] on icon at bounding box center [759, 502] width 9 height 9
click at [1005, 617] on button "Apply" at bounding box center [1008, 623] width 30 height 15
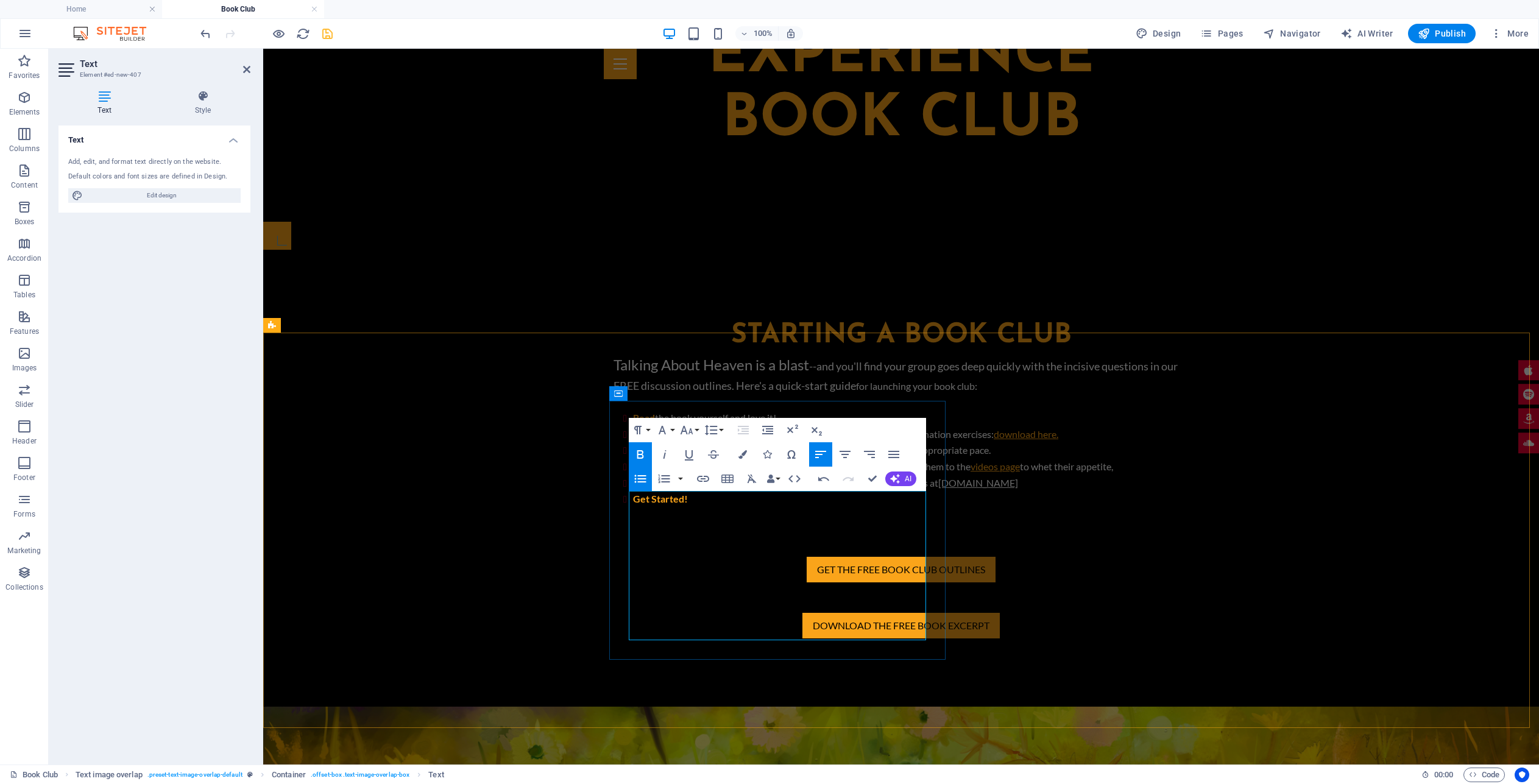
drag, startPoint x: 719, startPoint y: 557, endPoint x: 644, endPoint y: 557, distance: 75.0
click at [744, 451] on icon "button" at bounding box center [743, 454] width 9 height 9
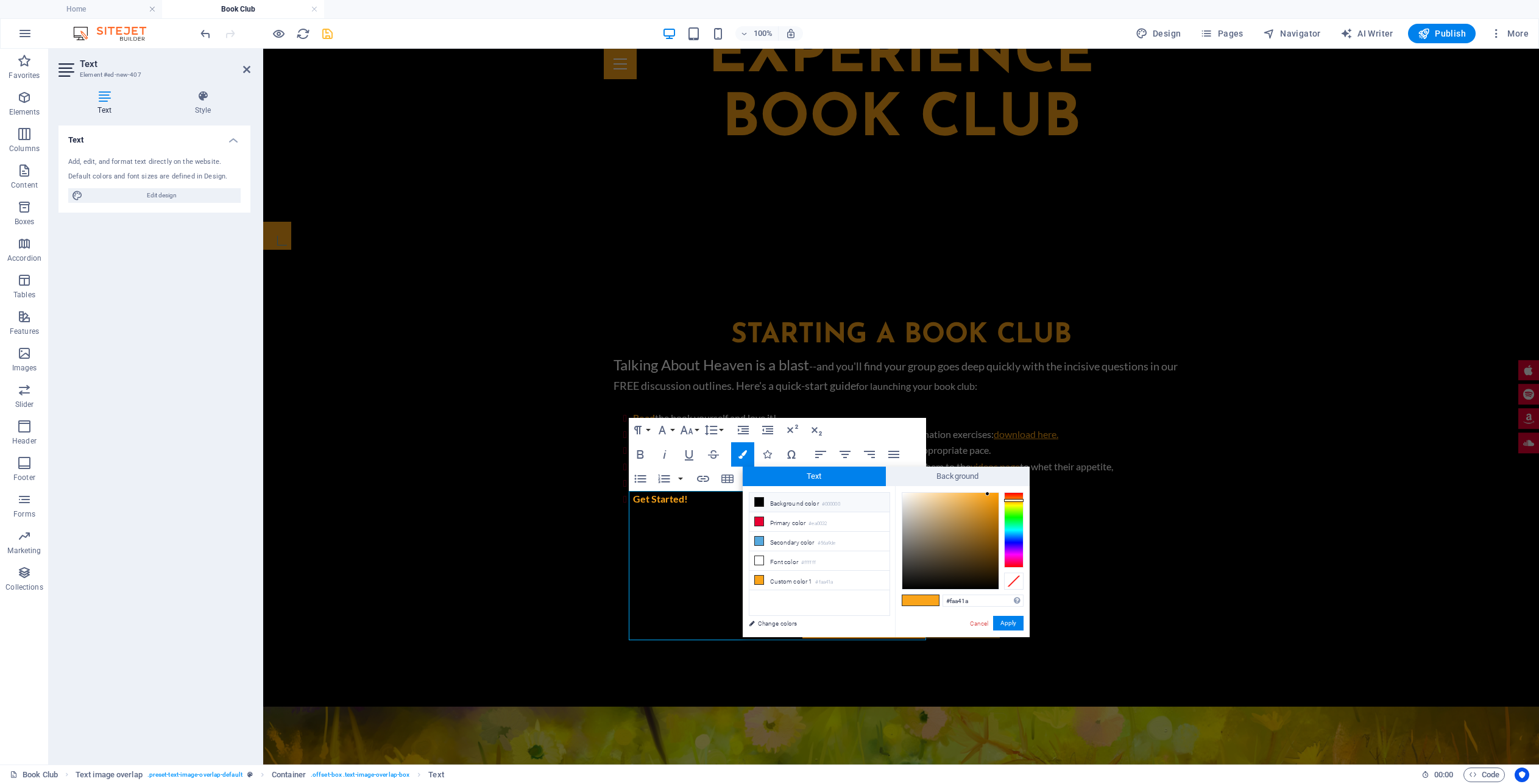
click at [774, 503] on li "Background color #000000" at bounding box center [819, 502] width 140 height 19
click at [999, 622] on button "Apply" at bounding box center [1008, 623] width 30 height 15
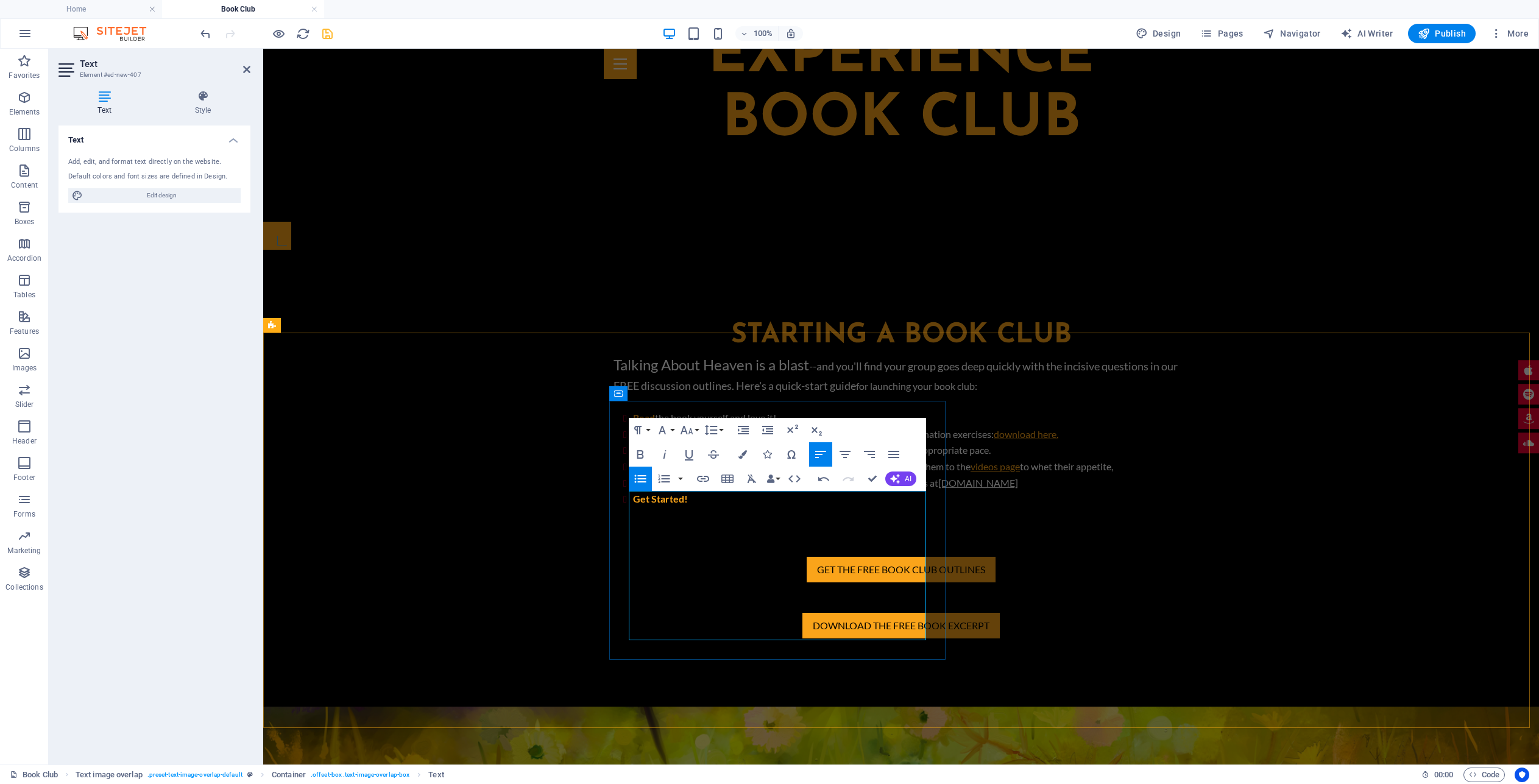
drag, startPoint x: 767, startPoint y: 587, endPoint x: 646, endPoint y: 586, distance: 121.0
click at [743, 454] on icon "button" at bounding box center [743, 454] width 9 height 9
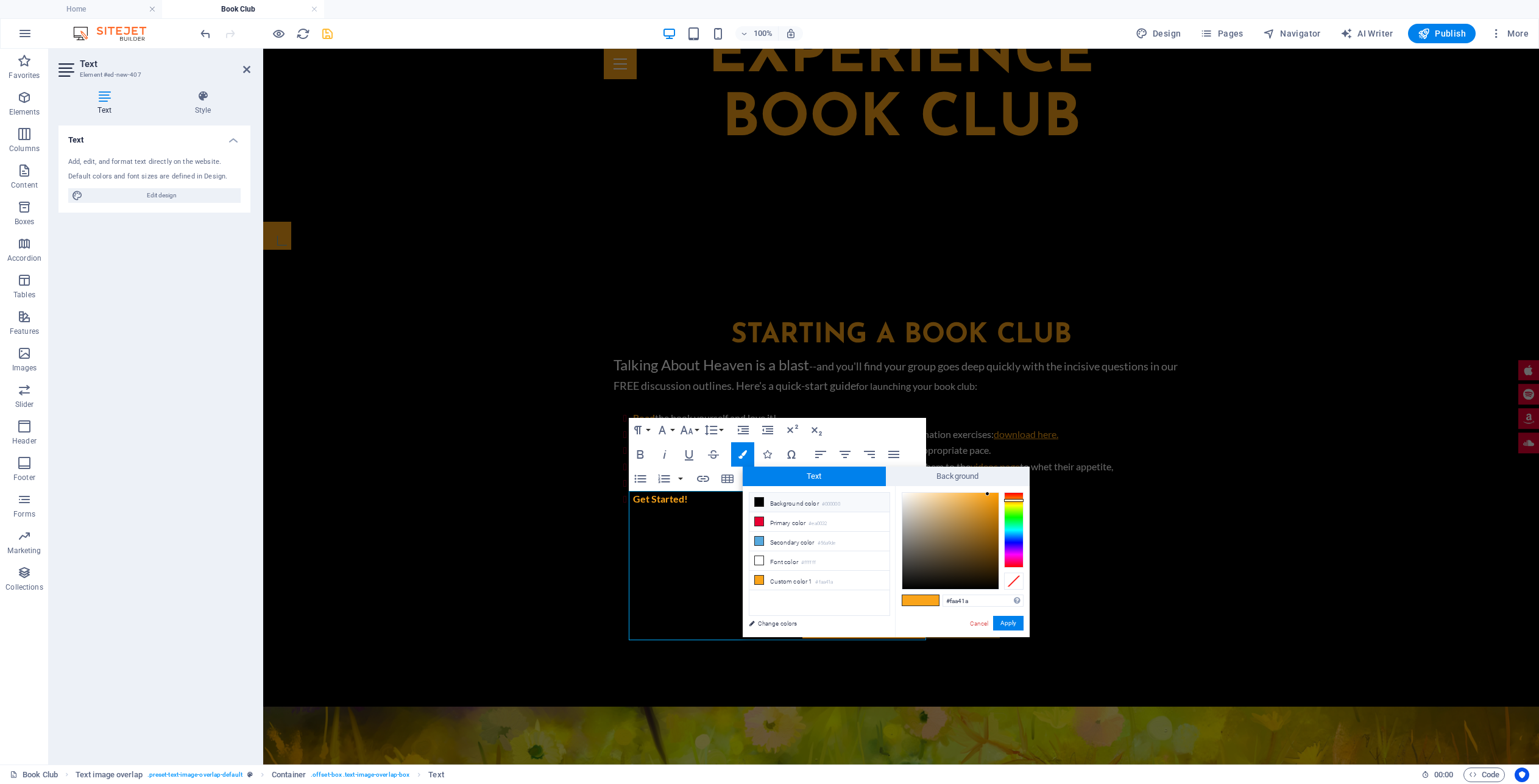
click at [761, 501] on icon at bounding box center [759, 502] width 9 height 9
click at [1004, 622] on button "Apply" at bounding box center [1008, 623] width 30 height 15
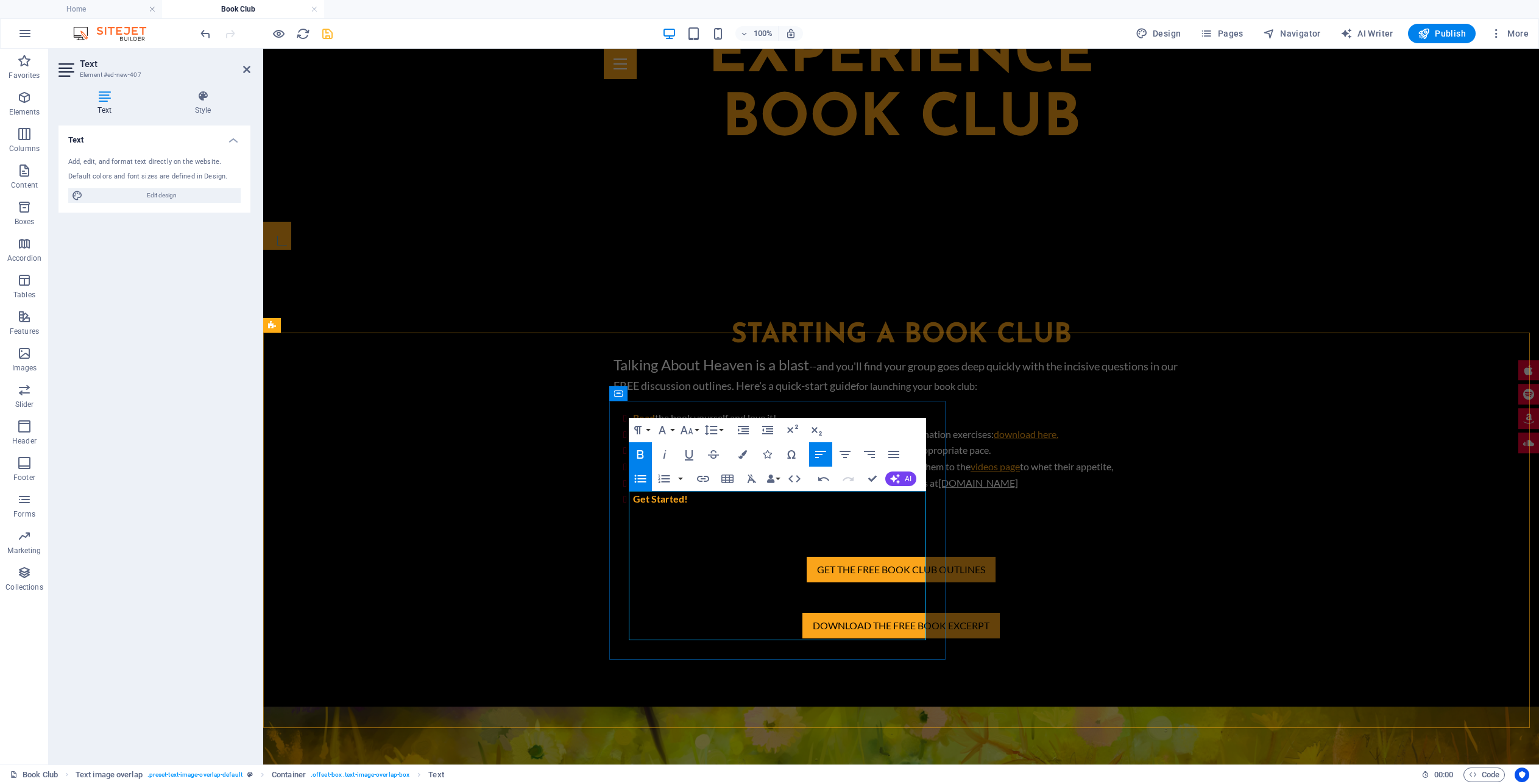
drag, startPoint x: 739, startPoint y: 631, endPoint x: 645, endPoint y: 630, distance: 94.0
click at [744, 454] on icon "button" at bounding box center [743, 454] width 9 height 9
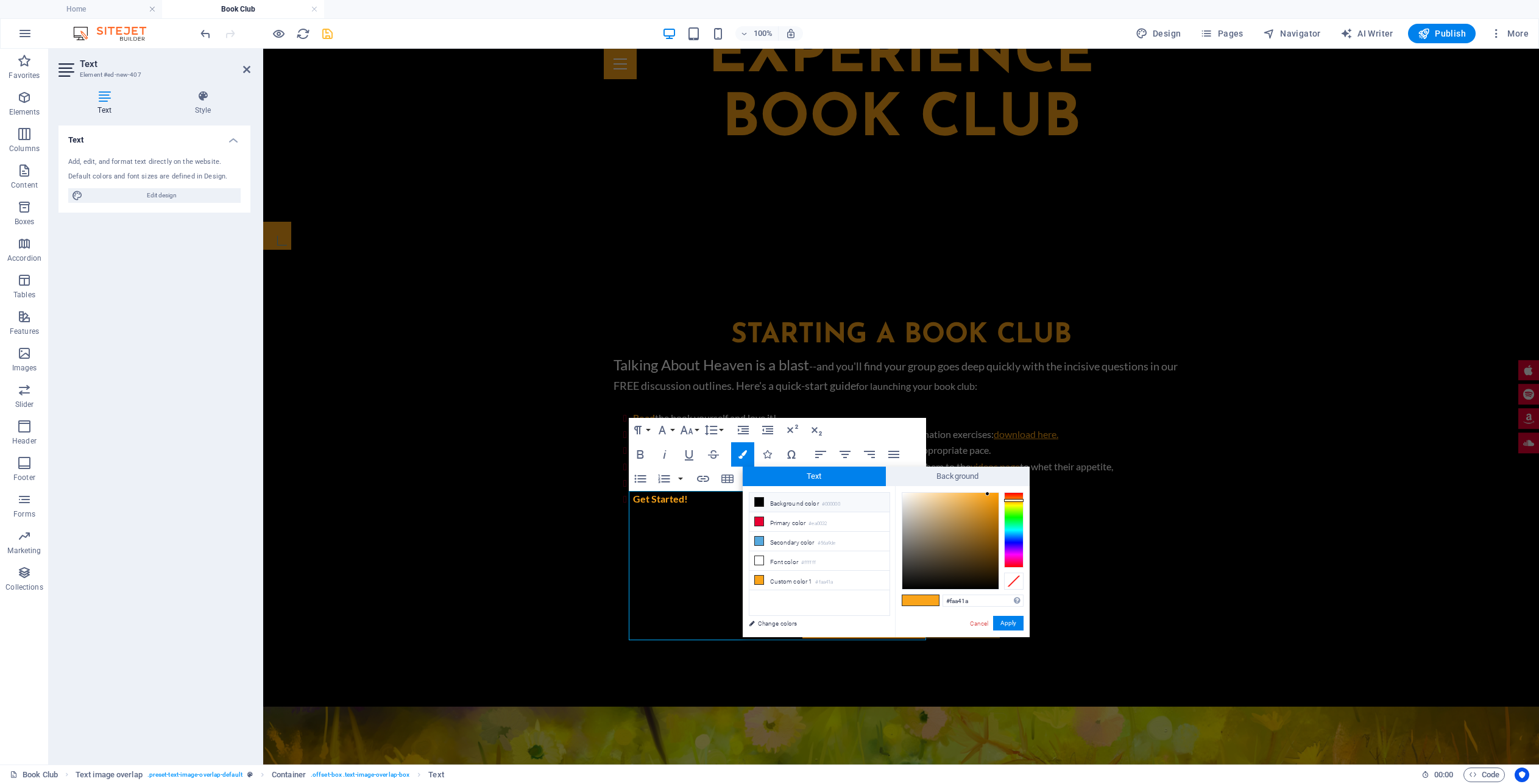
click at [756, 502] on icon at bounding box center [759, 502] width 9 height 9
click at [1002, 620] on button "Apply" at bounding box center [1008, 623] width 30 height 15
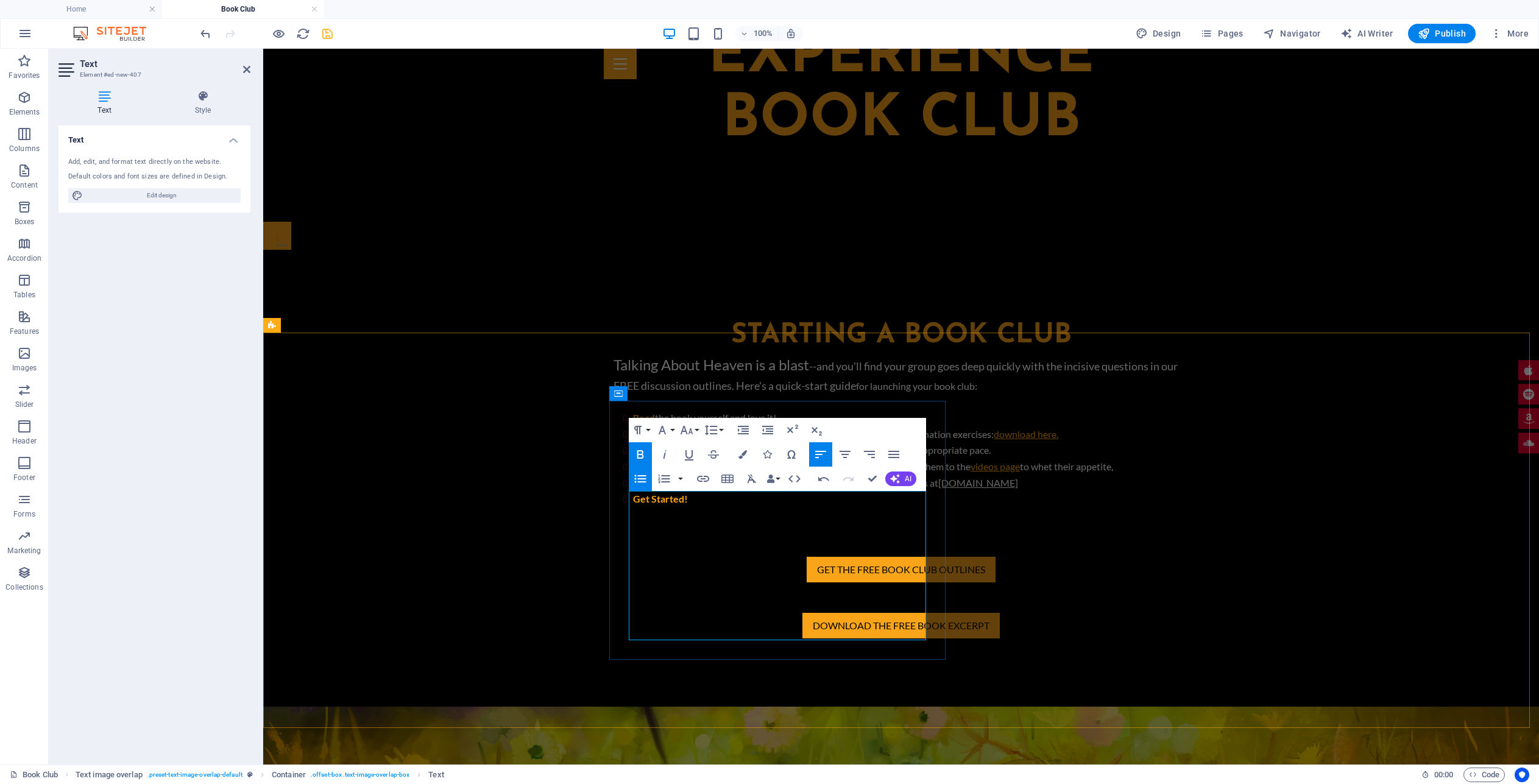
drag, startPoint x: 735, startPoint y: 568, endPoint x: 644, endPoint y: 562, distance: 91.2
drag, startPoint x: 716, startPoint y: 555, endPoint x: 648, endPoint y: 554, distance: 68.0
click strong "Optional videos"
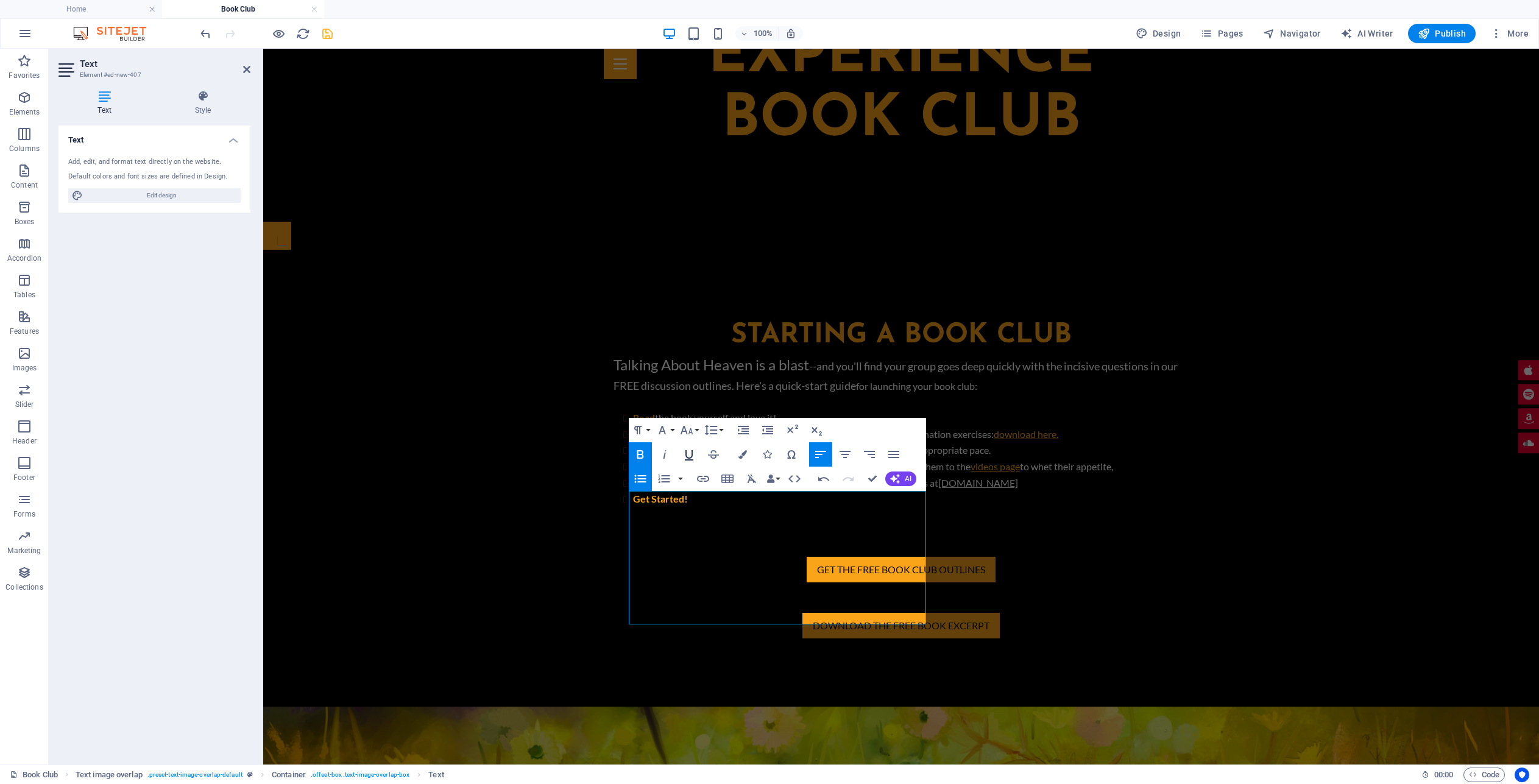
click at [689, 451] on icon "button" at bounding box center [689, 454] width 15 height 15
click at [706, 479] on icon "button" at bounding box center [703, 479] width 15 height 15
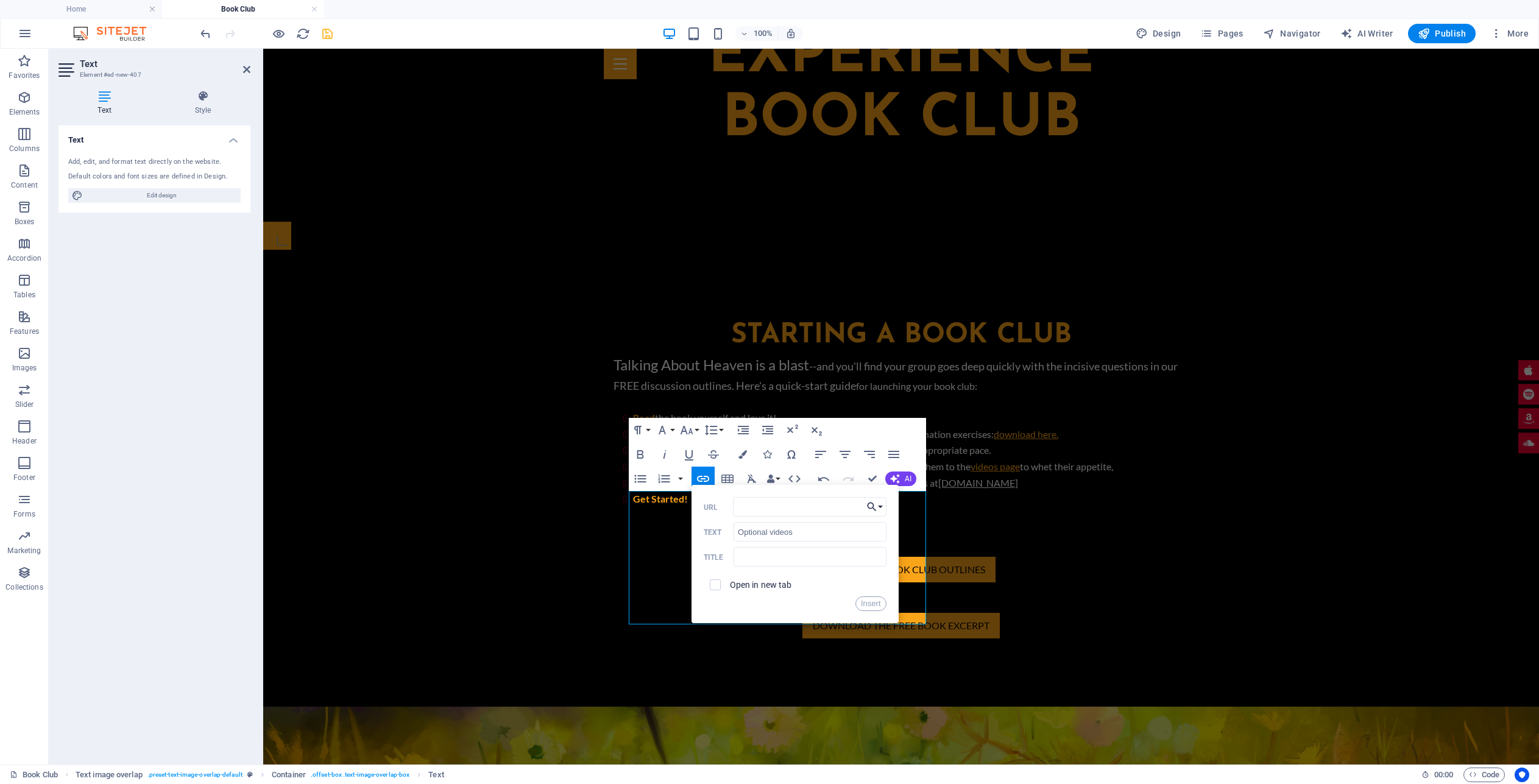
click at [878, 507] on button "Choose Link" at bounding box center [874, 507] width 23 height 19
click at [850, 599] on link "Videos" at bounding box center [838, 602] width 94 height 19
click at [878, 605] on button "Insert" at bounding box center [871, 604] width 31 height 15
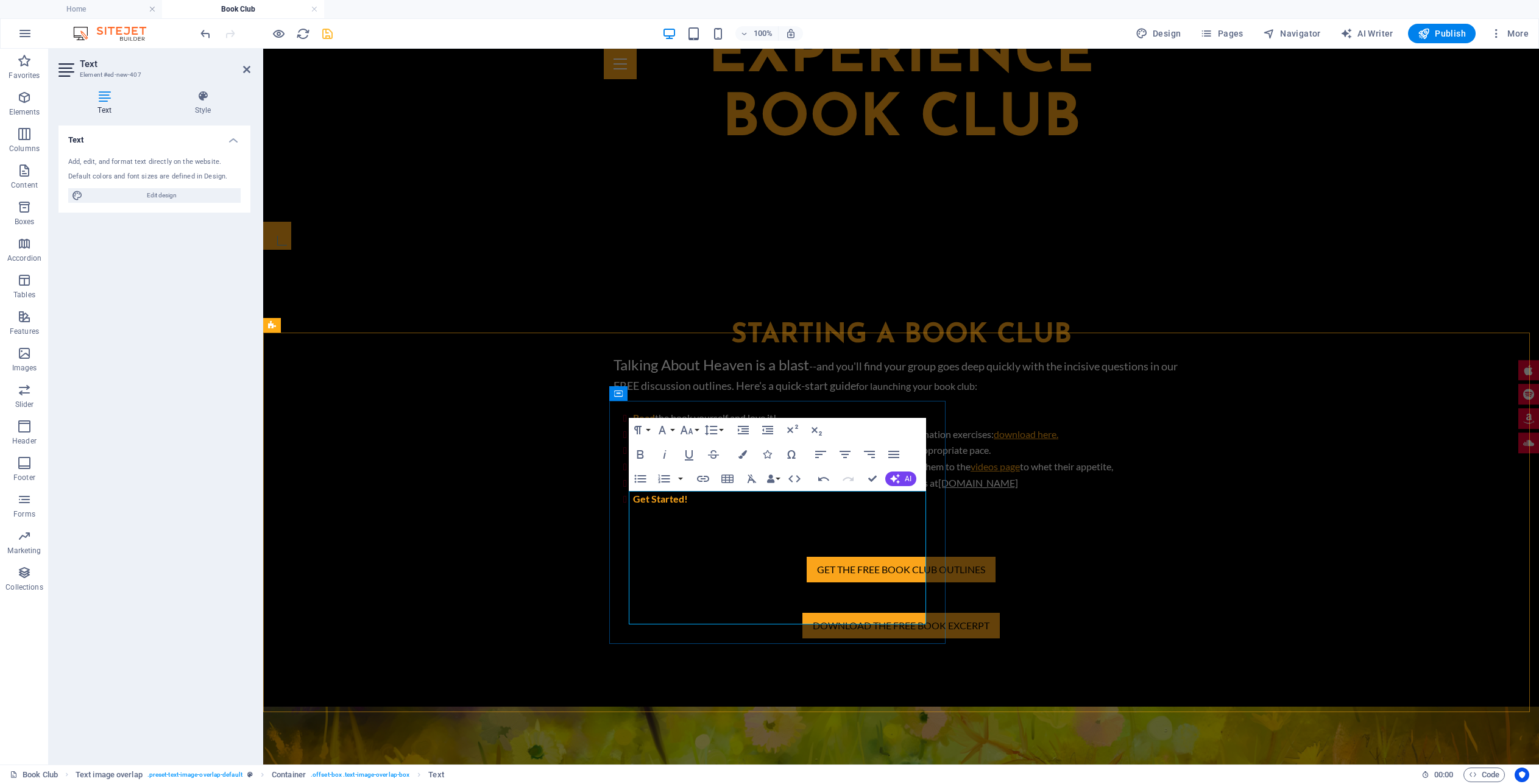
drag, startPoint x: 819, startPoint y: 568, endPoint x: 827, endPoint y: 576, distance: 11.3
drag, startPoint x: 715, startPoint y: 555, endPoint x: 645, endPoint y: 551, distance: 70.1
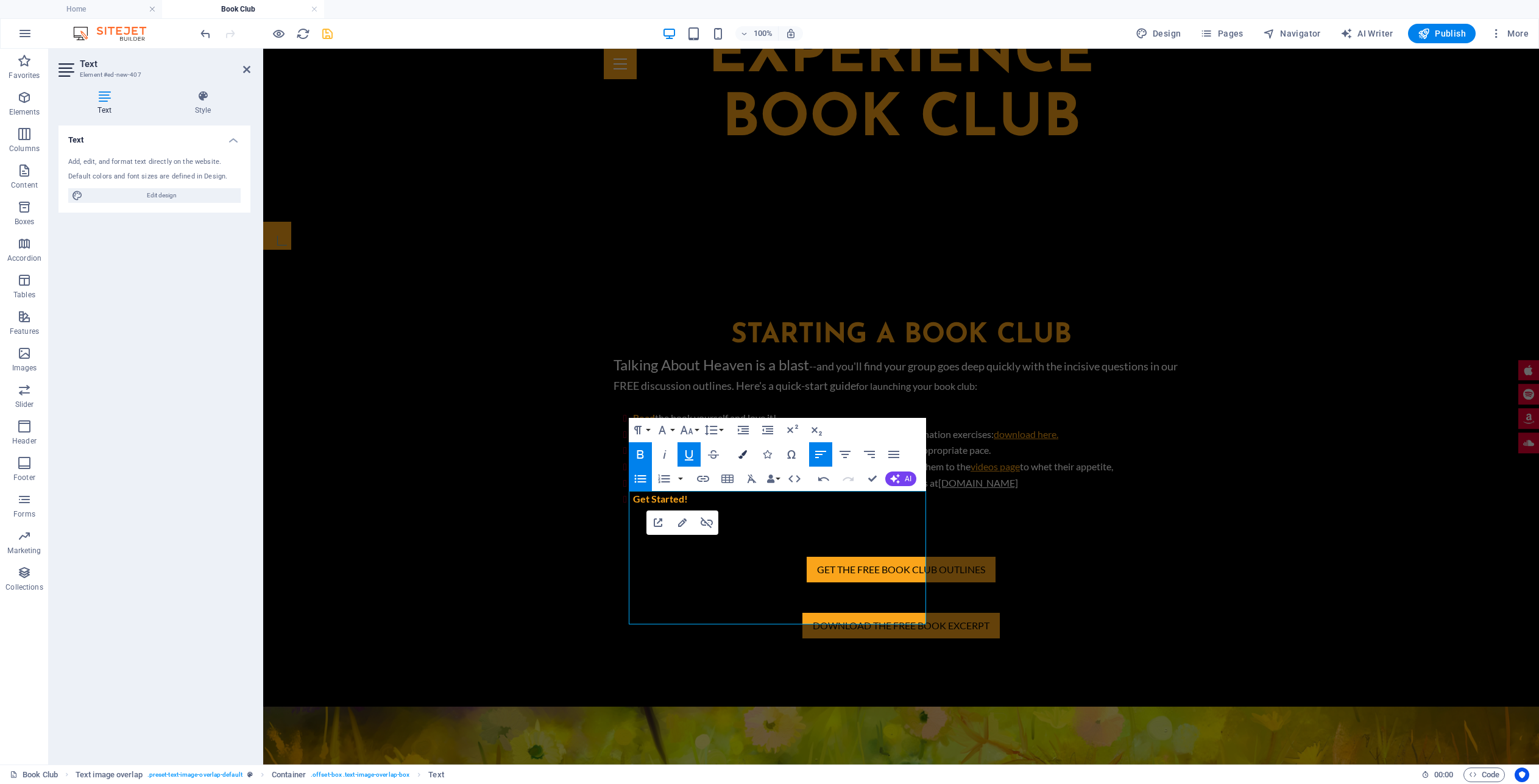
click at [747, 452] on icon "button" at bounding box center [743, 454] width 9 height 9
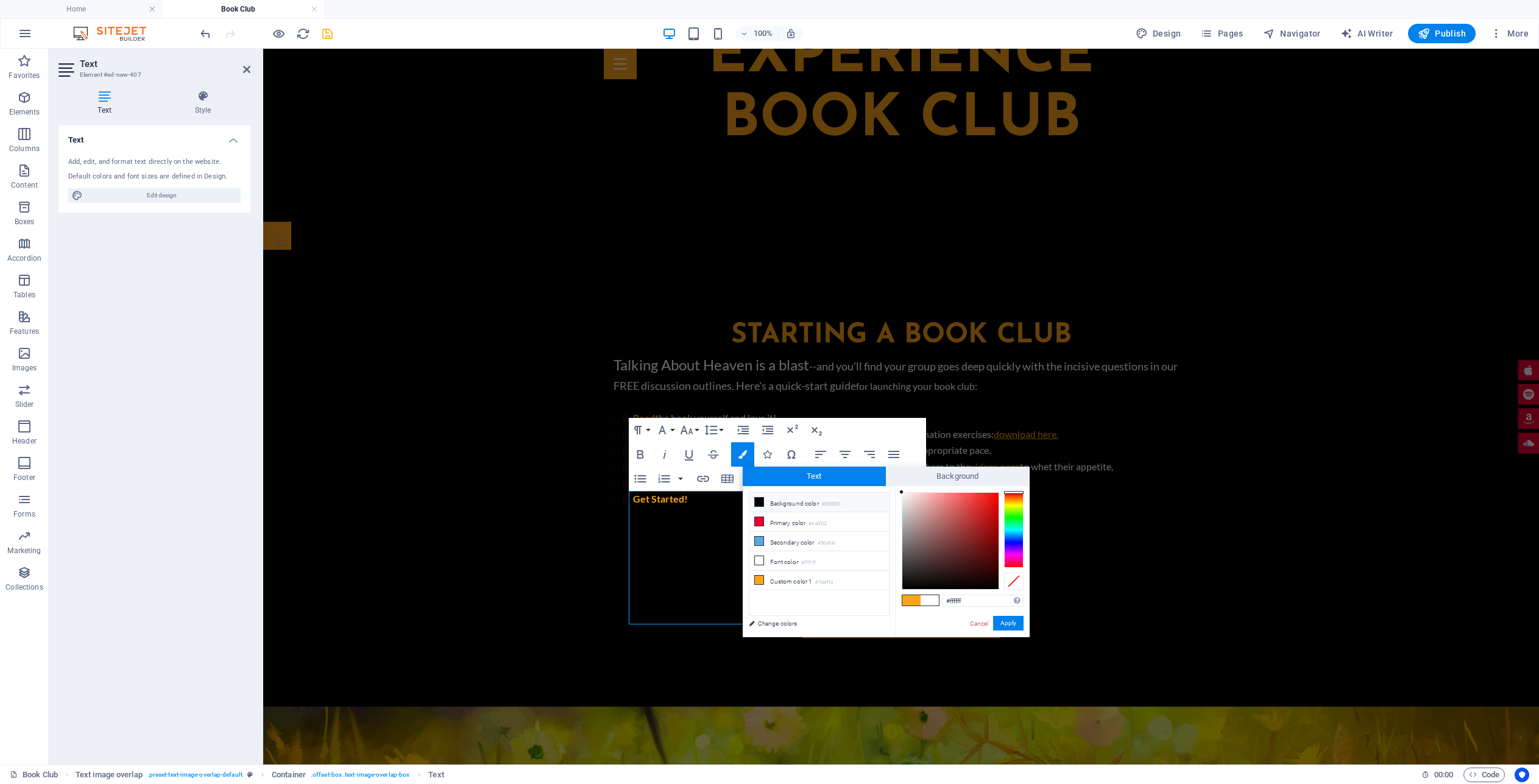
click at [768, 500] on li "Background color #000000" at bounding box center [819, 502] width 140 height 19
type input "#000000"
click at [1014, 624] on button "Apply" at bounding box center [1008, 623] width 30 height 15
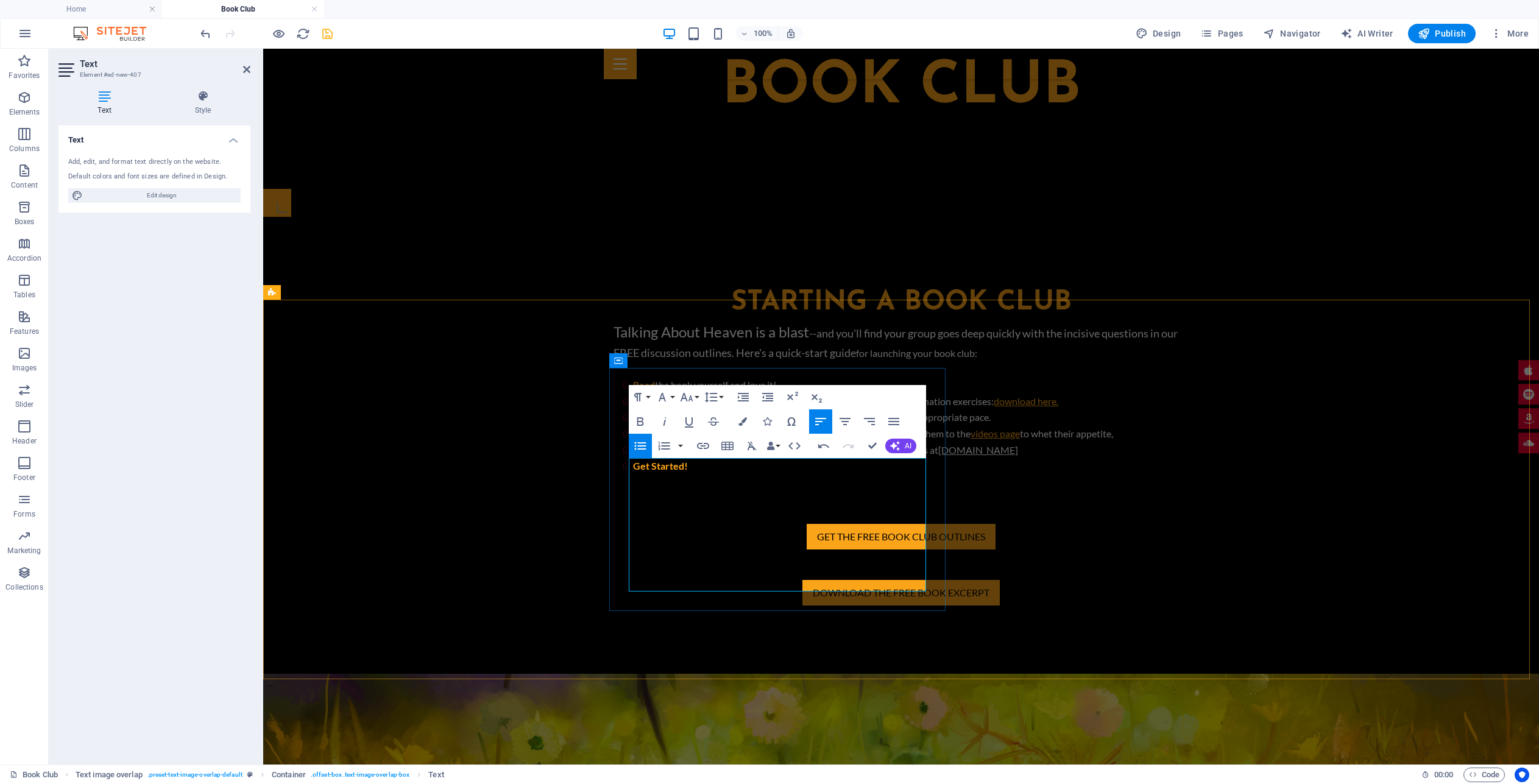
scroll to position [900, 0]
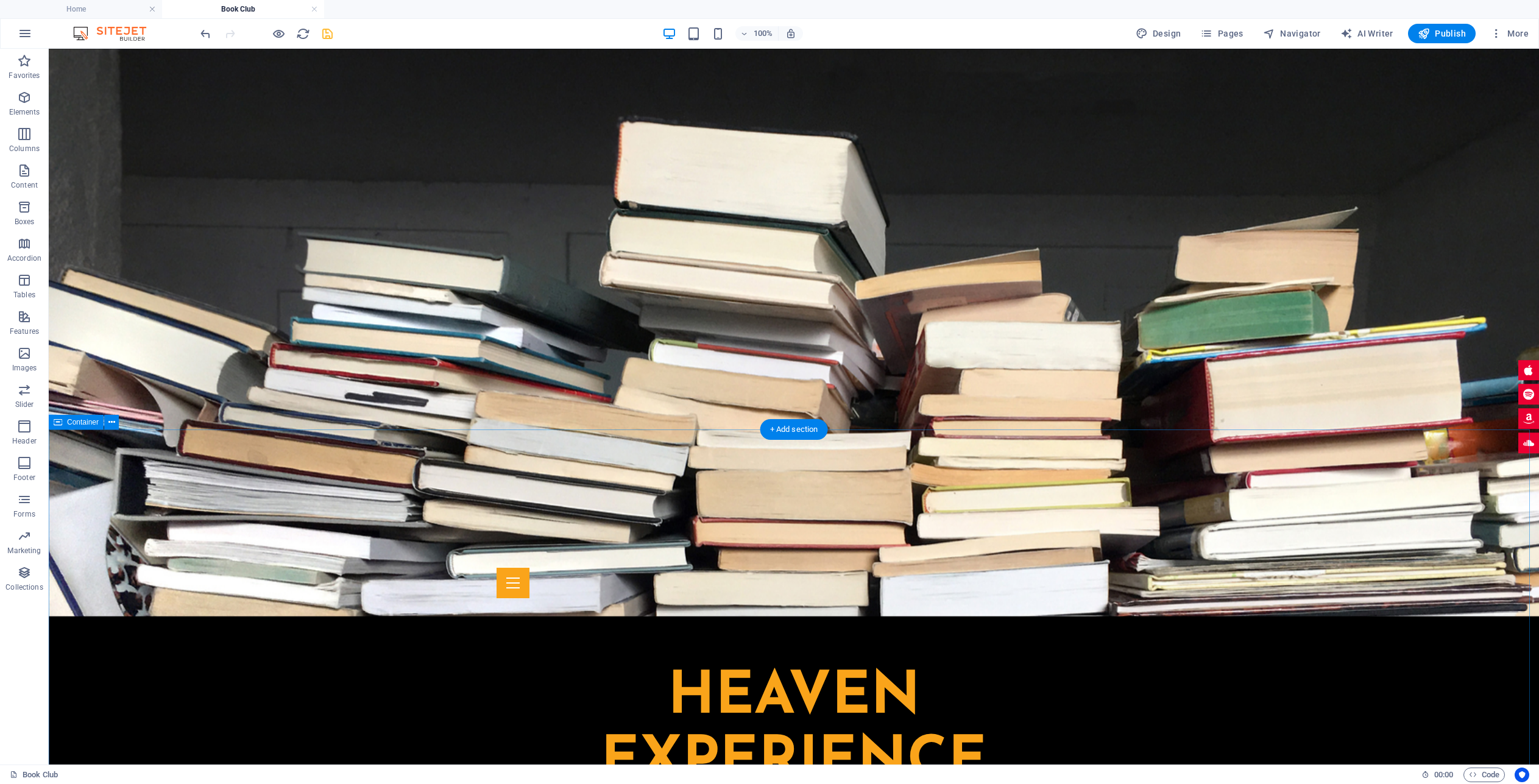
scroll to position [305, 0]
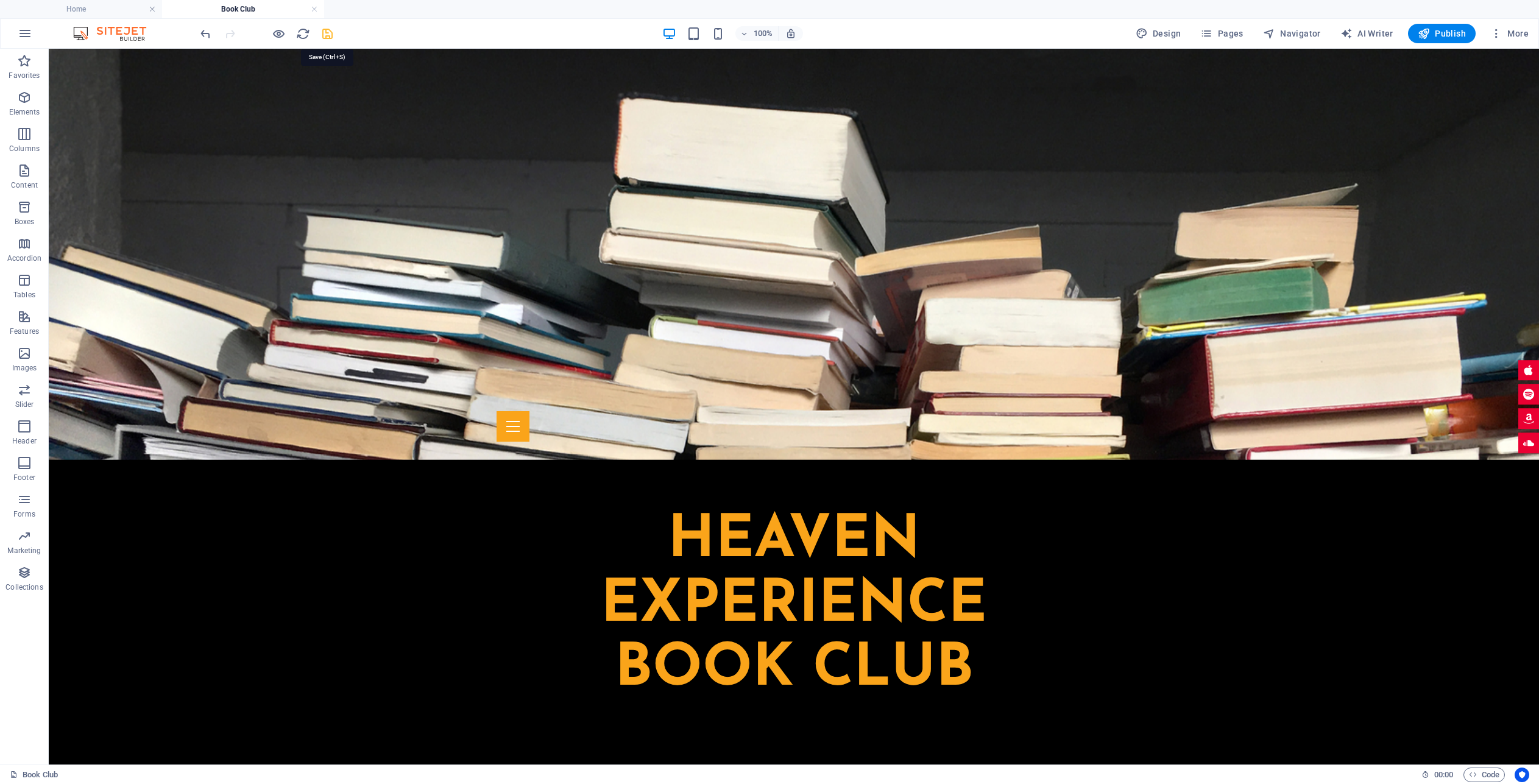
click at [322, 33] on icon "save" at bounding box center [327, 33] width 14 height 14
click at [1514, 30] on span "More" at bounding box center [1509, 33] width 39 height 12
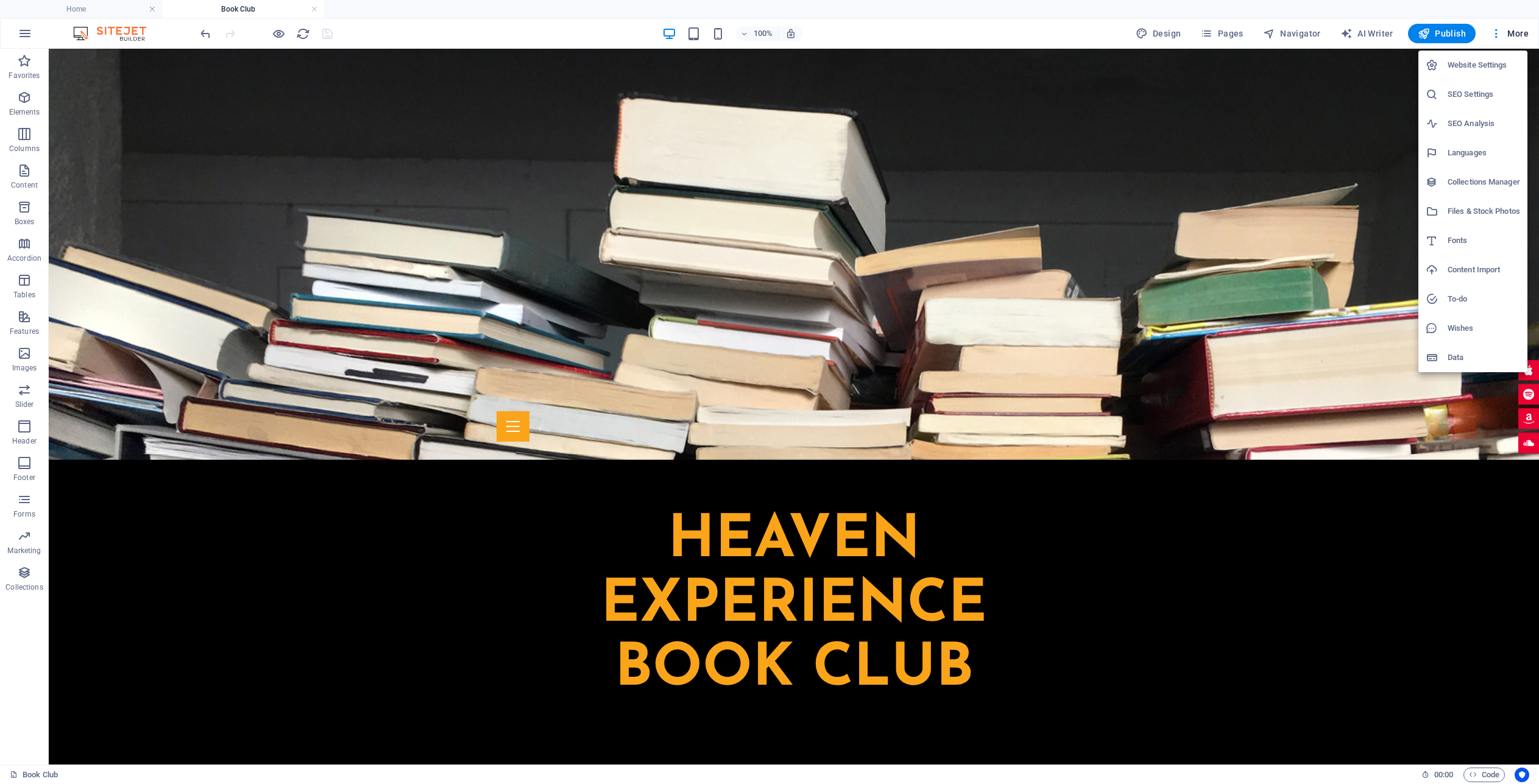
click at [1469, 210] on h6 "Files & Stock Photos" at bounding box center [1484, 211] width 73 height 15
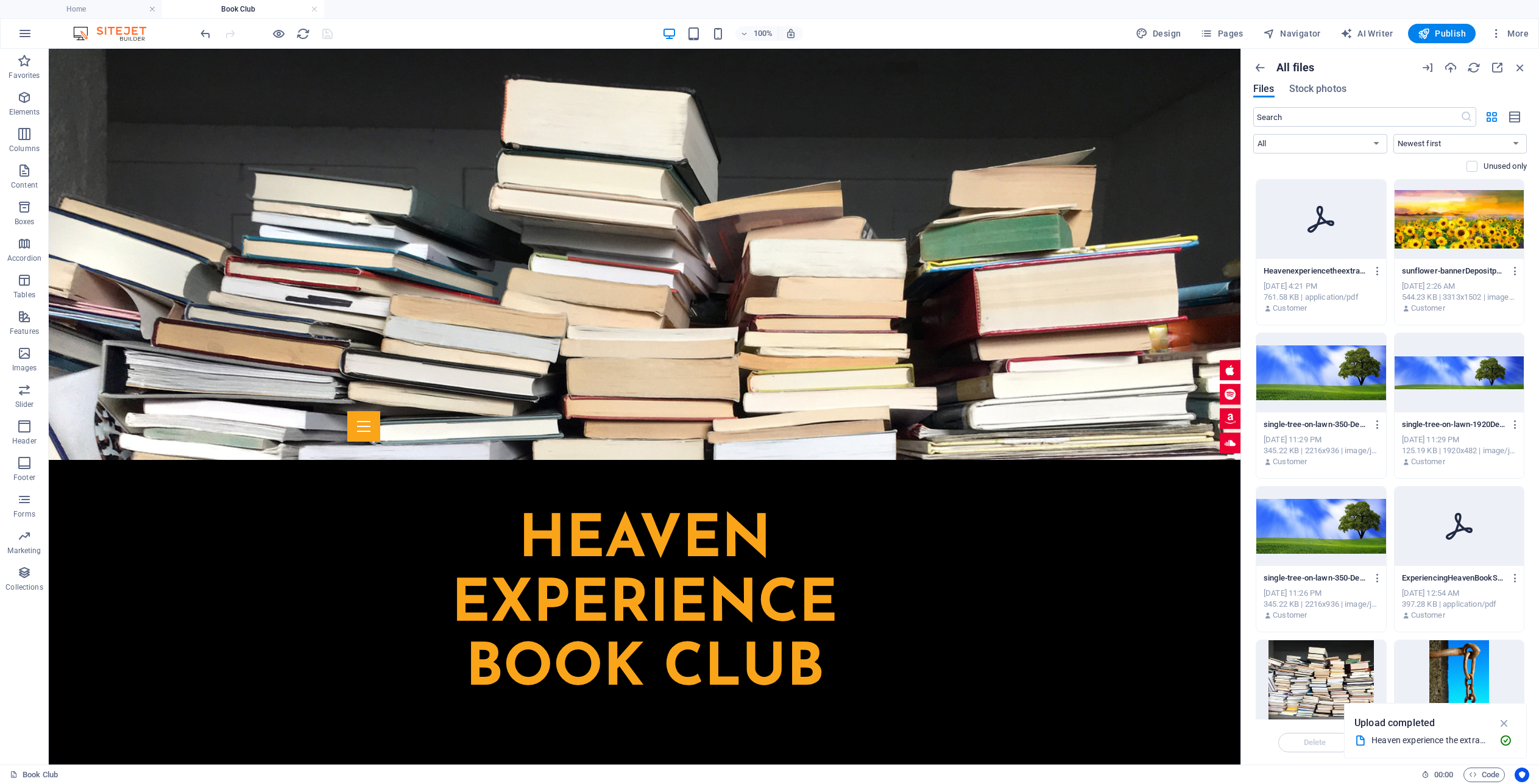
click at [1462, 529] on icon at bounding box center [1459, 526] width 27 height 27
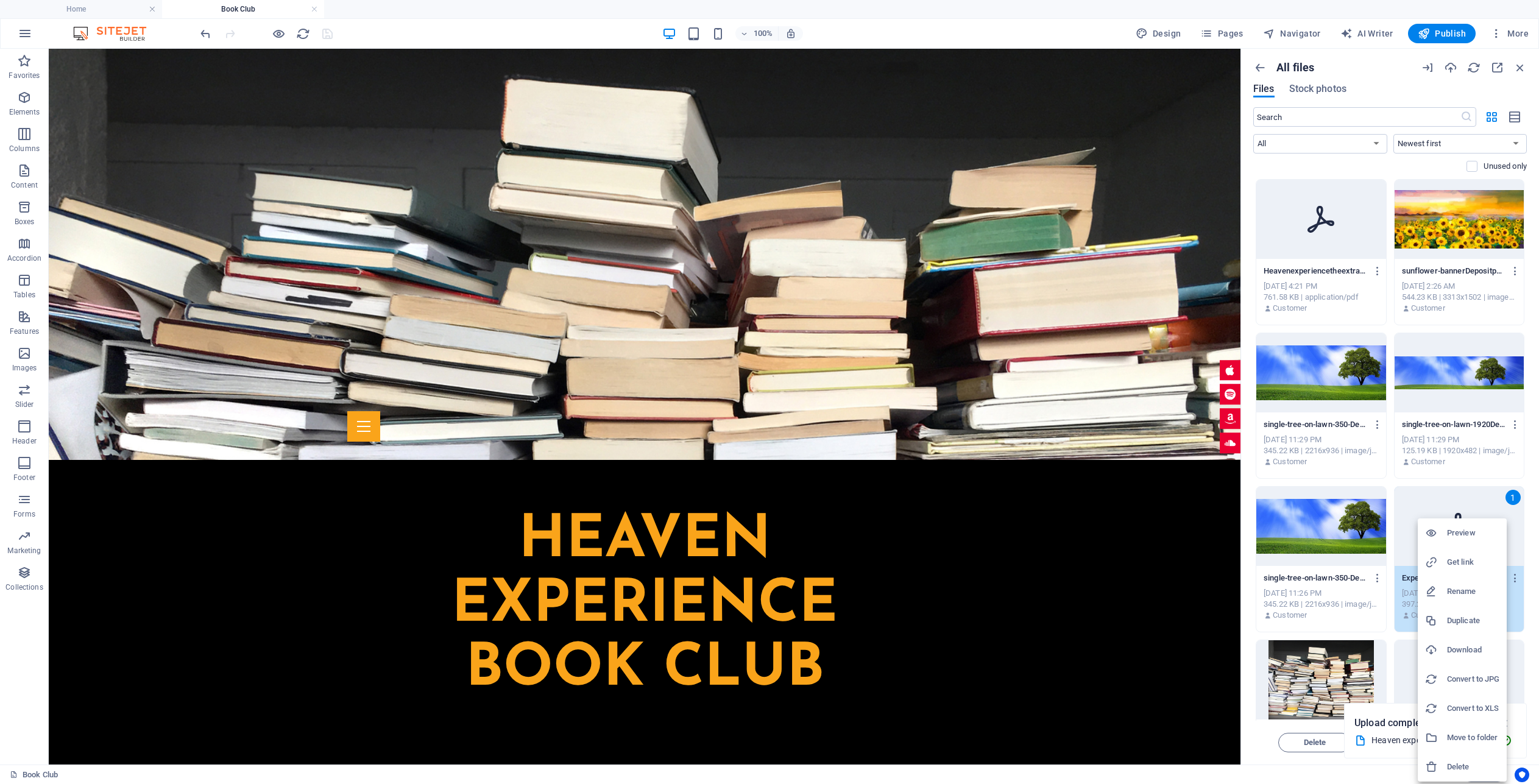
click at [1467, 769] on h6 "Delete" at bounding box center [1473, 767] width 53 height 15
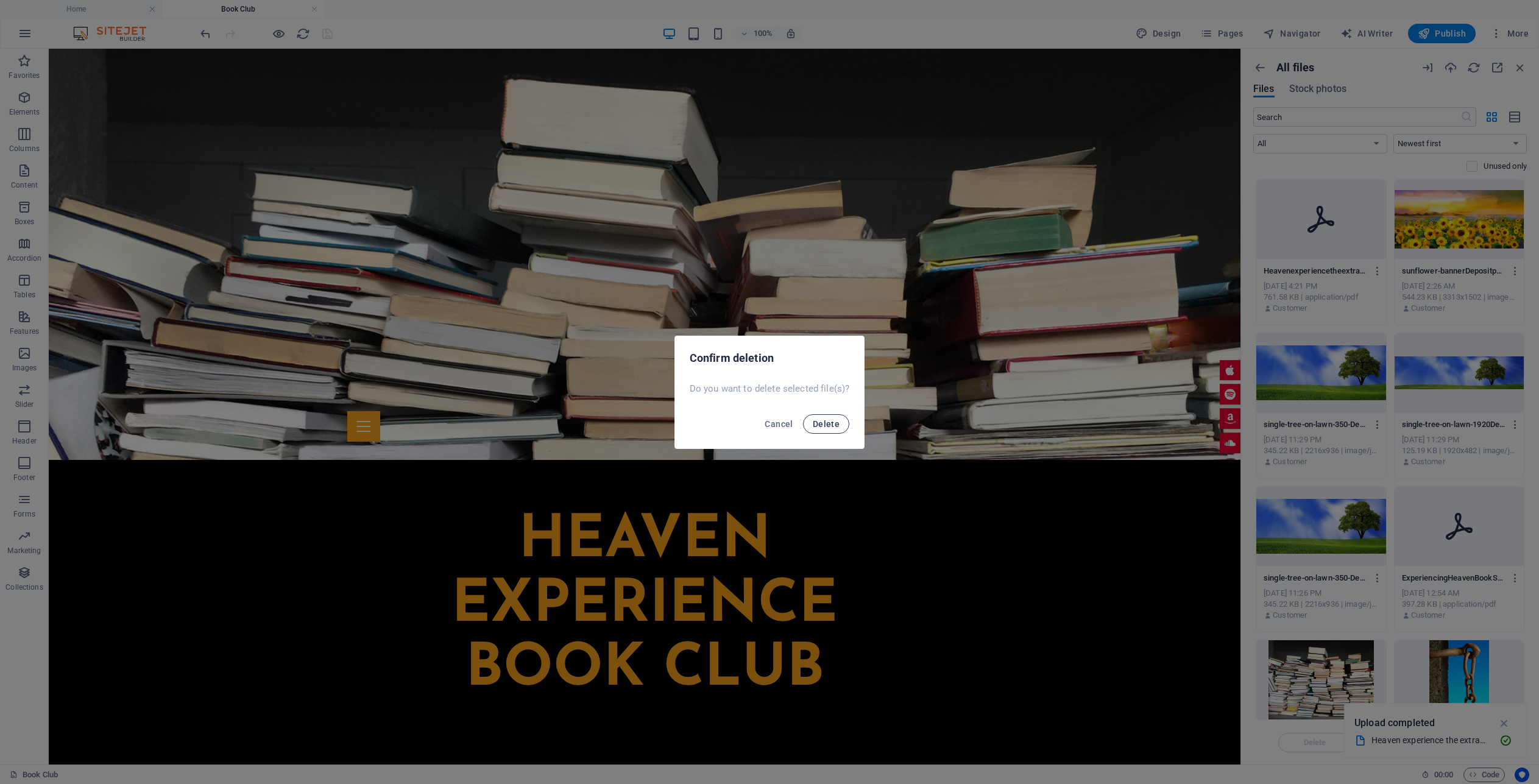
click at [827, 428] on span "Delete" at bounding box center [826, 423] width 27 height 10
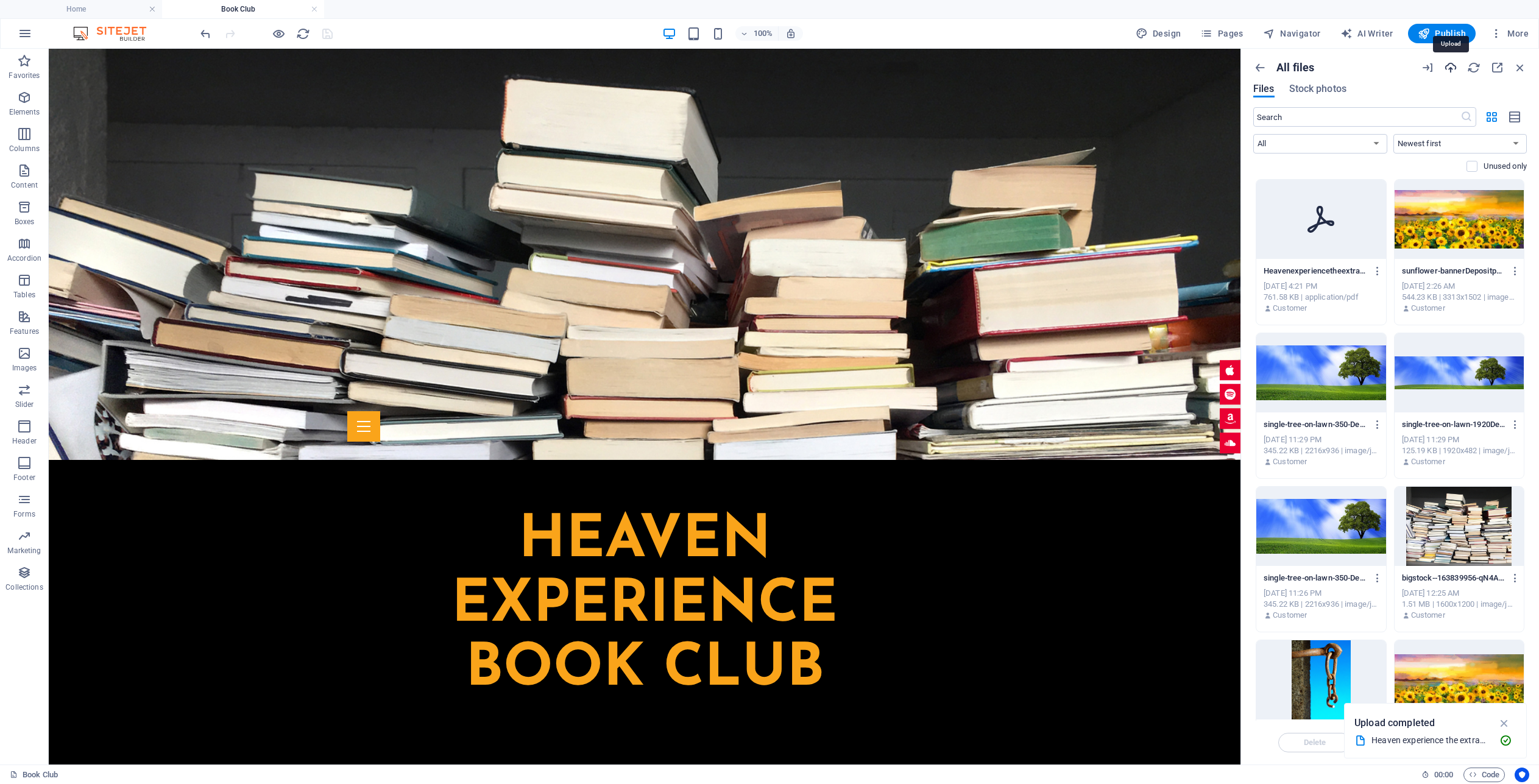
click at [1452, 69] on icon "button" at bounding box center [1451, 67] width 13 height 13
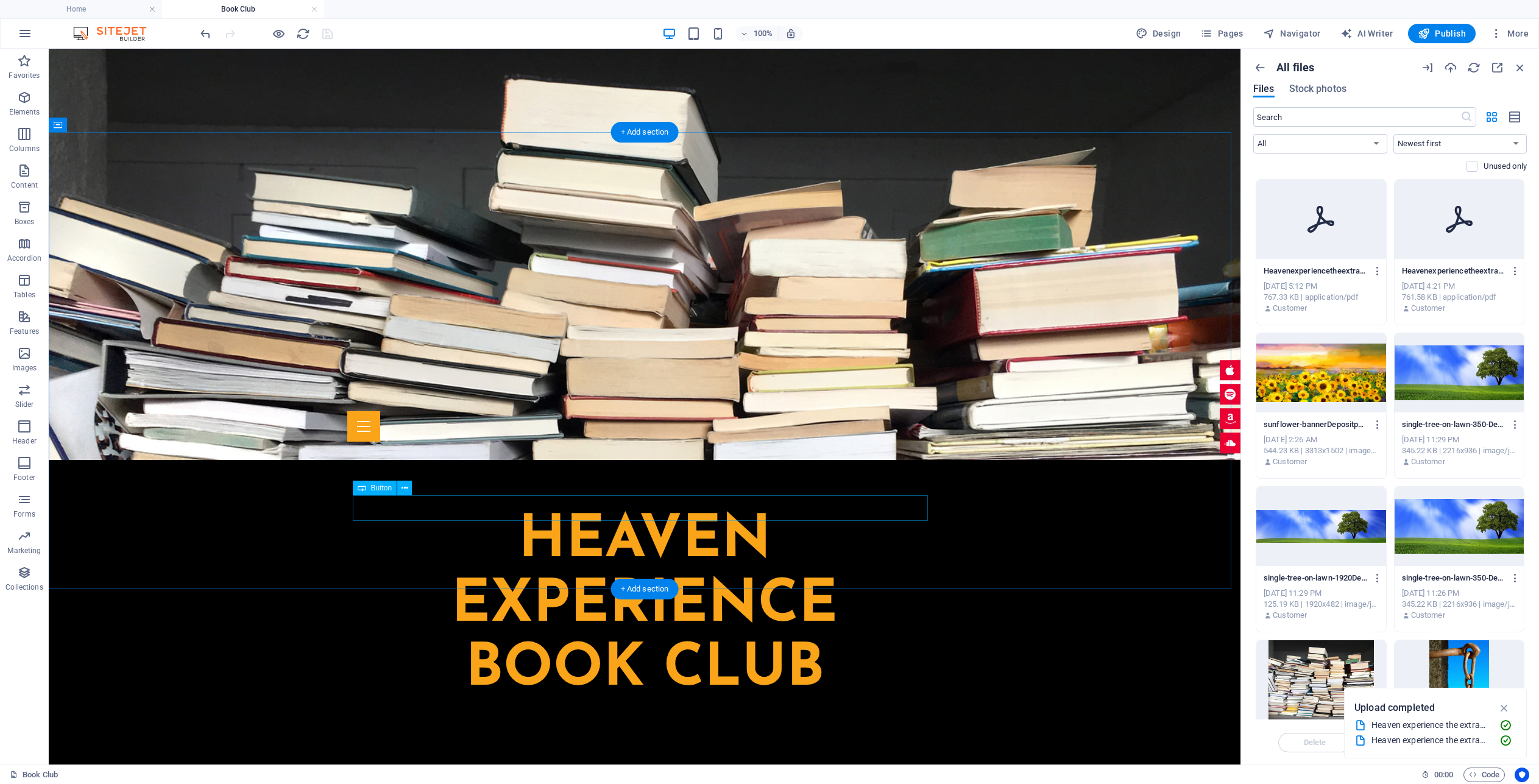
click at [402, 492] on icon at bounding box center [405, 488] width 7 height 13
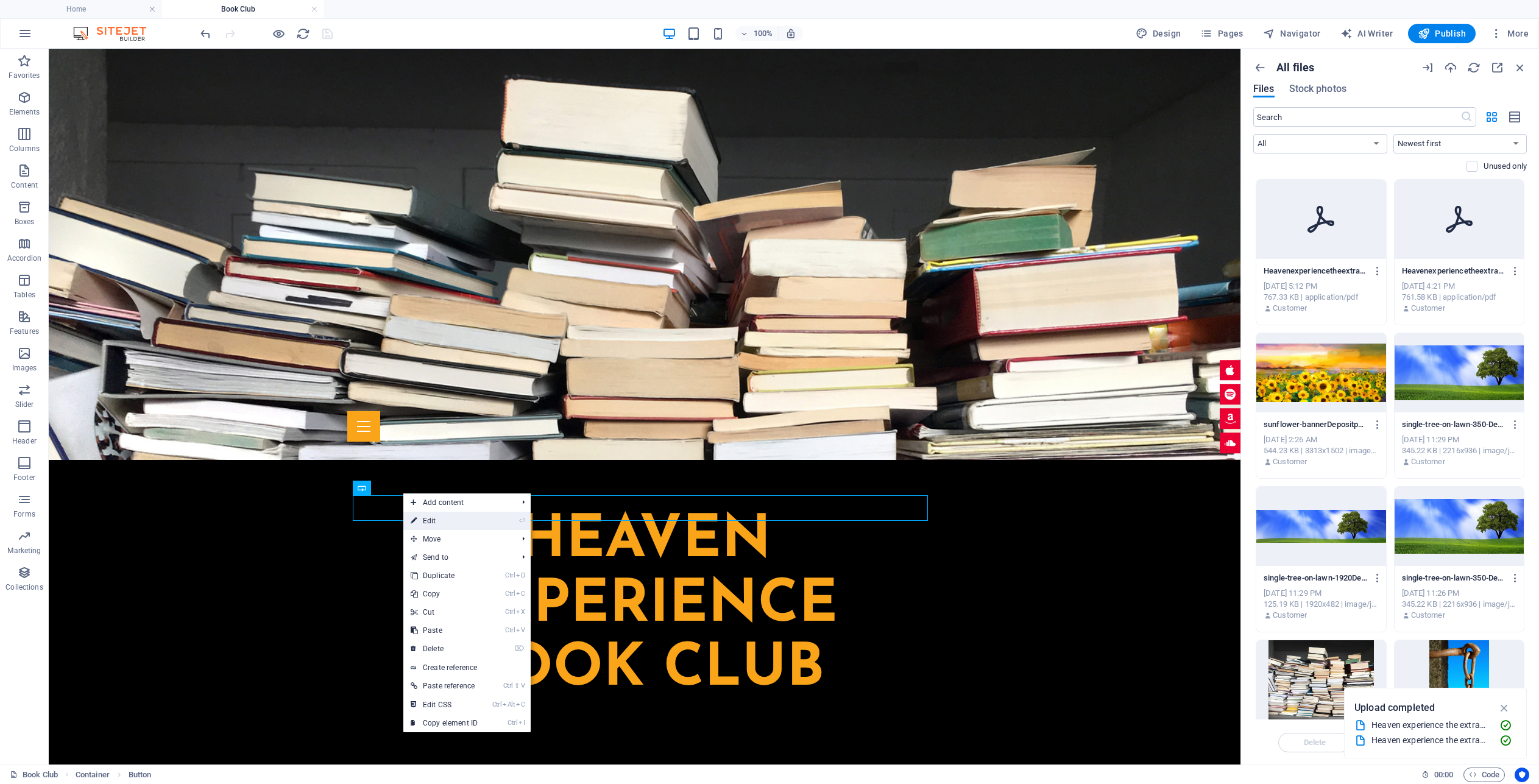
click at [444, 526] on link "⏎ Edit" at bounding box center [444, 520] width 82 height 19
select select
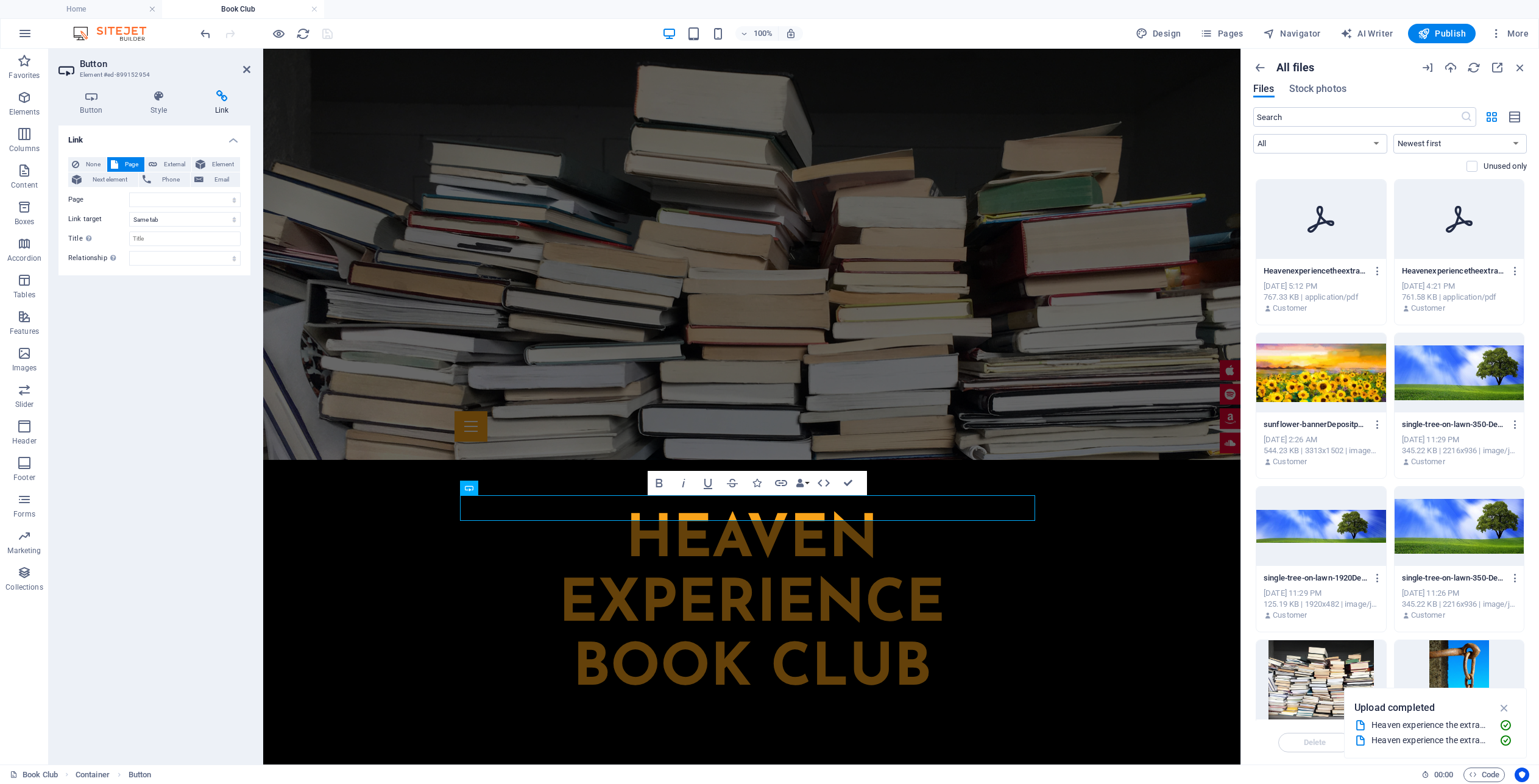
click at [222, 97] on icon at bounding box center [222, 96] width 57 height 12
click at [235, 201] on select "Home Partner Donate Book Club Videos Legal Notice Privacy" at bounding box center [185, 200] width 111 height 15
click at [168, 162] on span "External" at bounding box center [174, 165] width 27 height 15
click at [216, 160] on span "Element" at bounding box center [222, 165] width 27 height 15
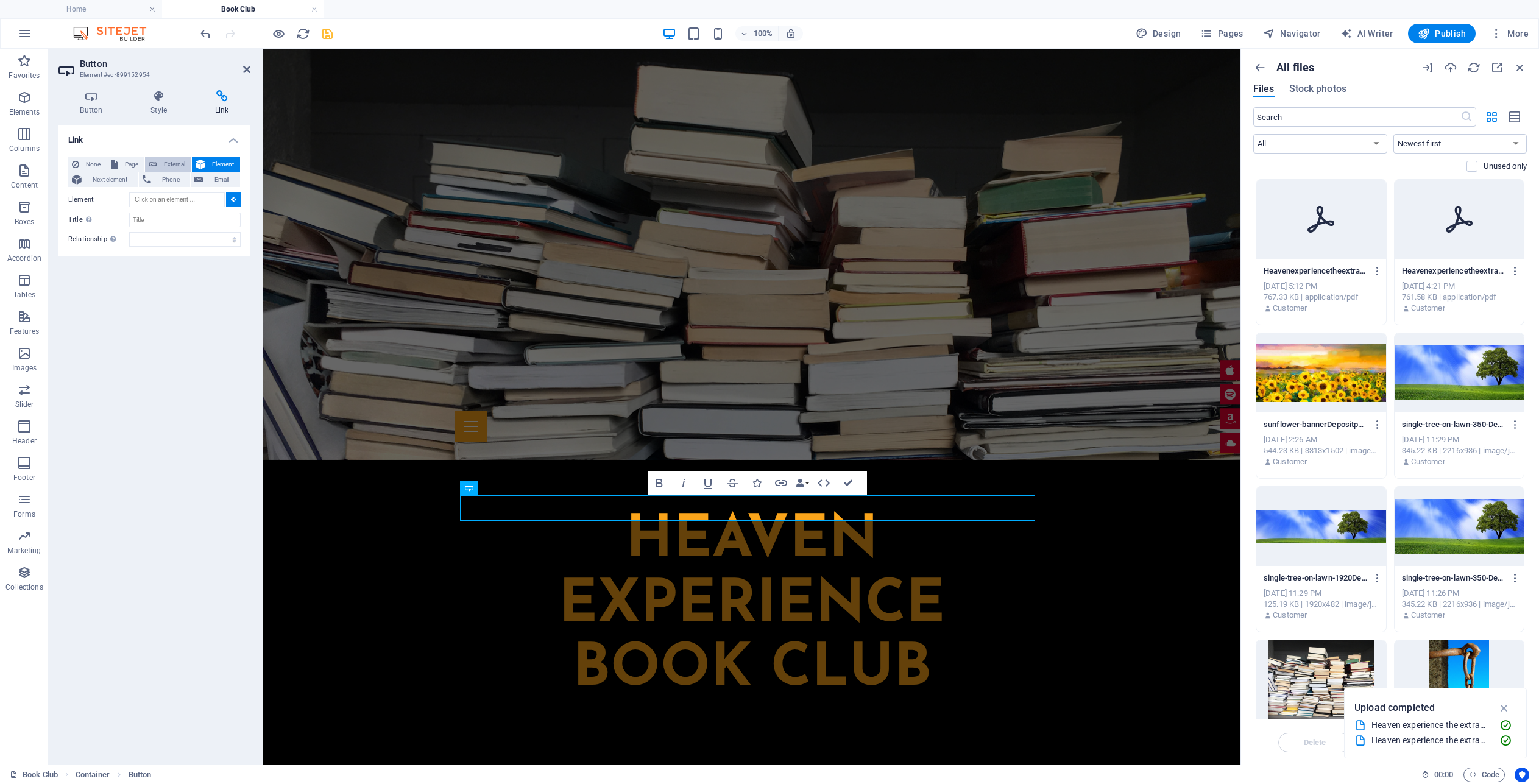
click at [164, 159] on span "External" at bounding box center [174, 165] width 27 height 15
select select "blank"
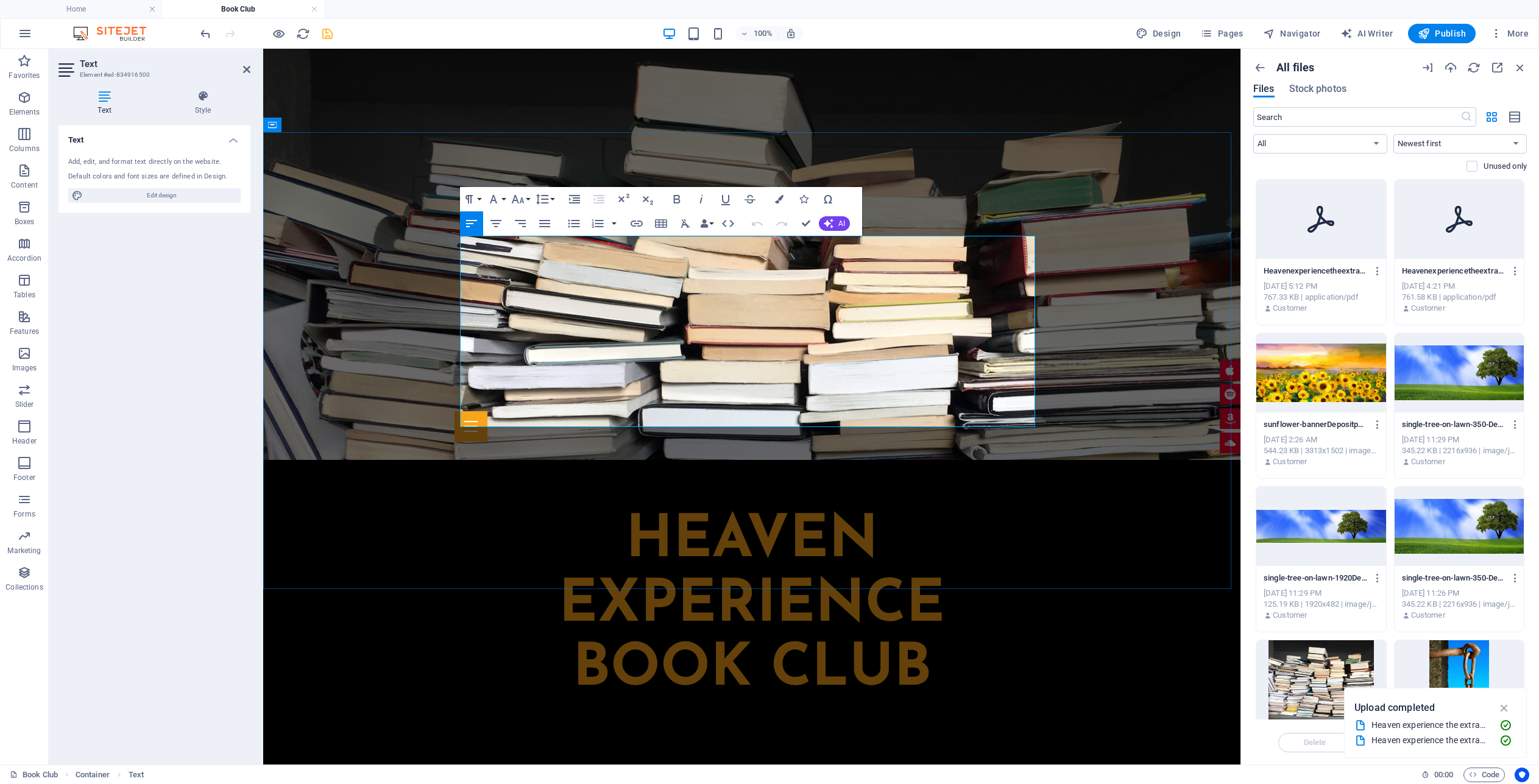
drag, startPoint x: 735, startPoint y: 350, endPoint x: 683, endPoint y: 353, distance: 52.1
click at [638, 222] on icon "button" at bounding box center [637, 223] width 12 height 6
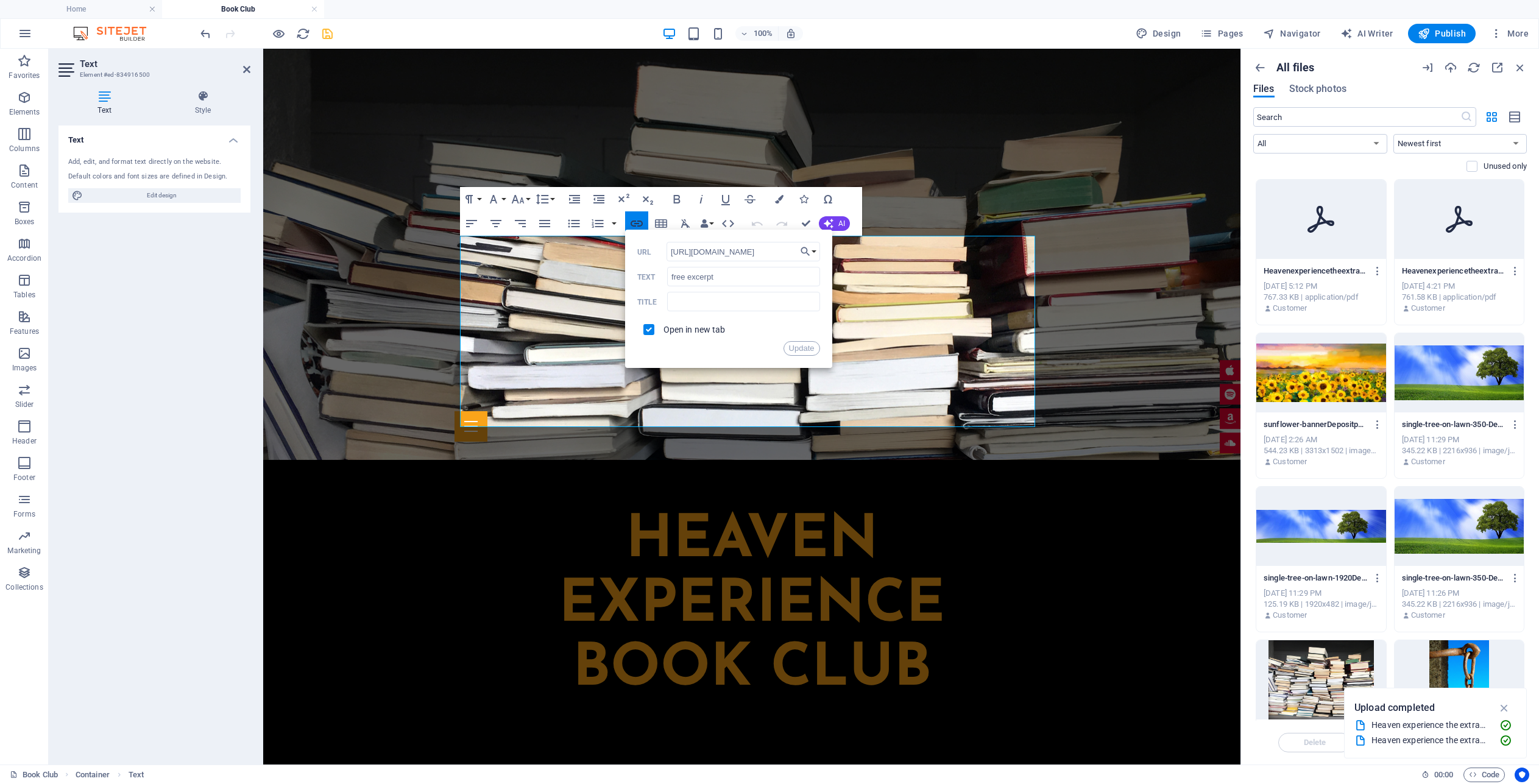
scroll to position [0, 343]
click at [814, 251] on button "Choose Link" at bounding box center [808, 251] width 23 height 19
click at [778, 398] on p "Choose file ..." at bounding box center [772, 401] width 70 height 19
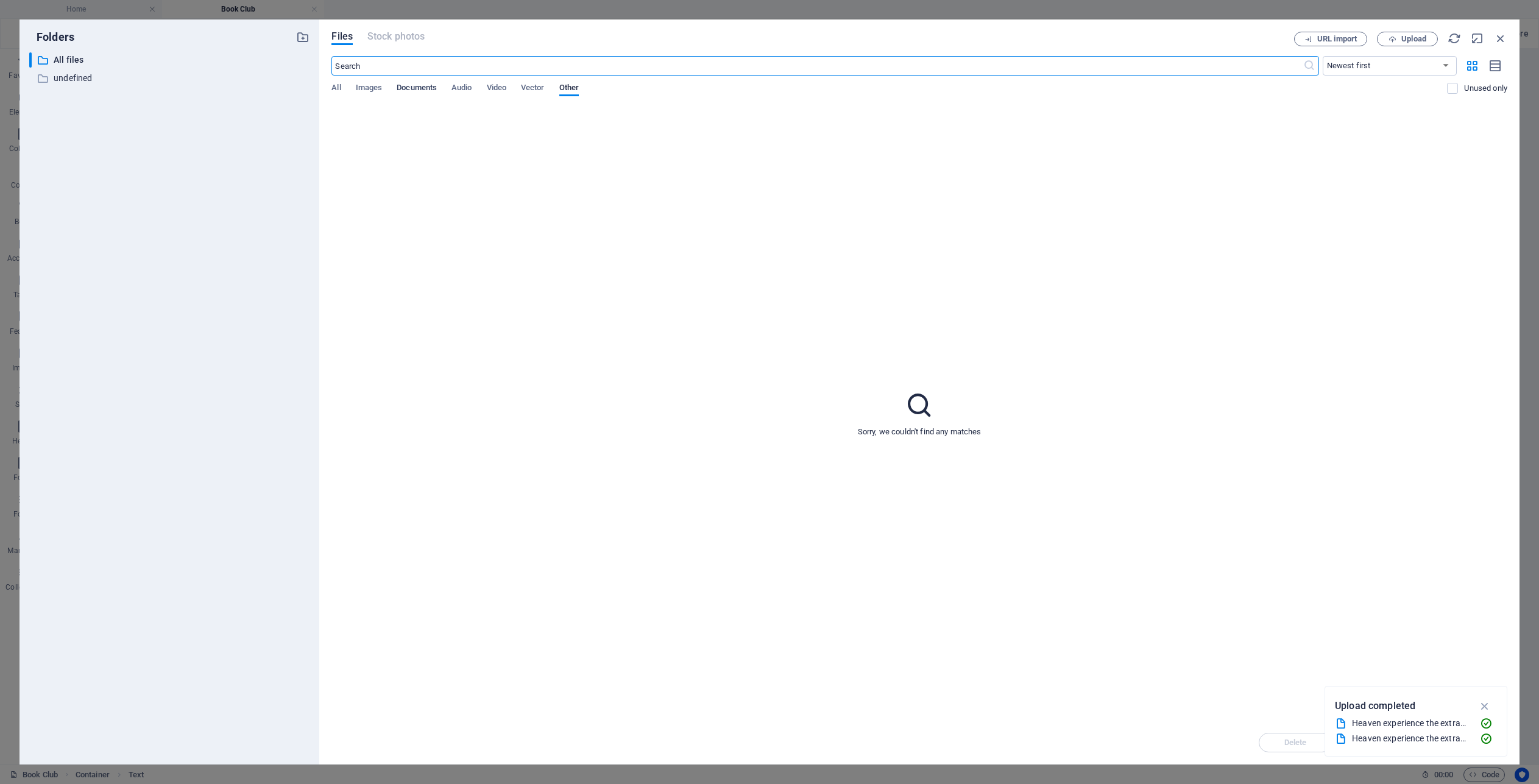
click at [424, 87] on span "Documents" at bounding box center [417, 88] width 40 height 17
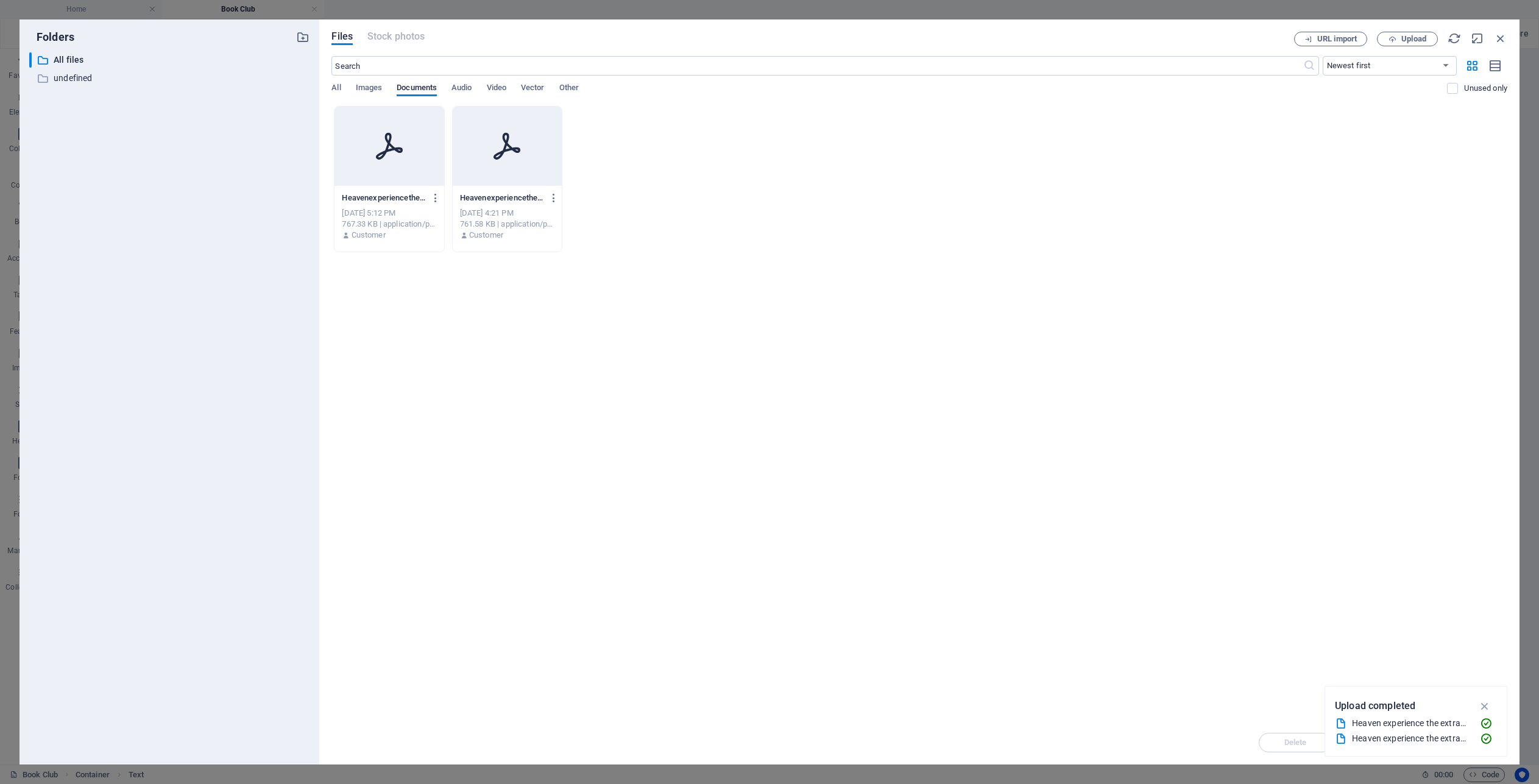
click at [398, 159] on icon at bounding box center [388, 146] width 29 height 29
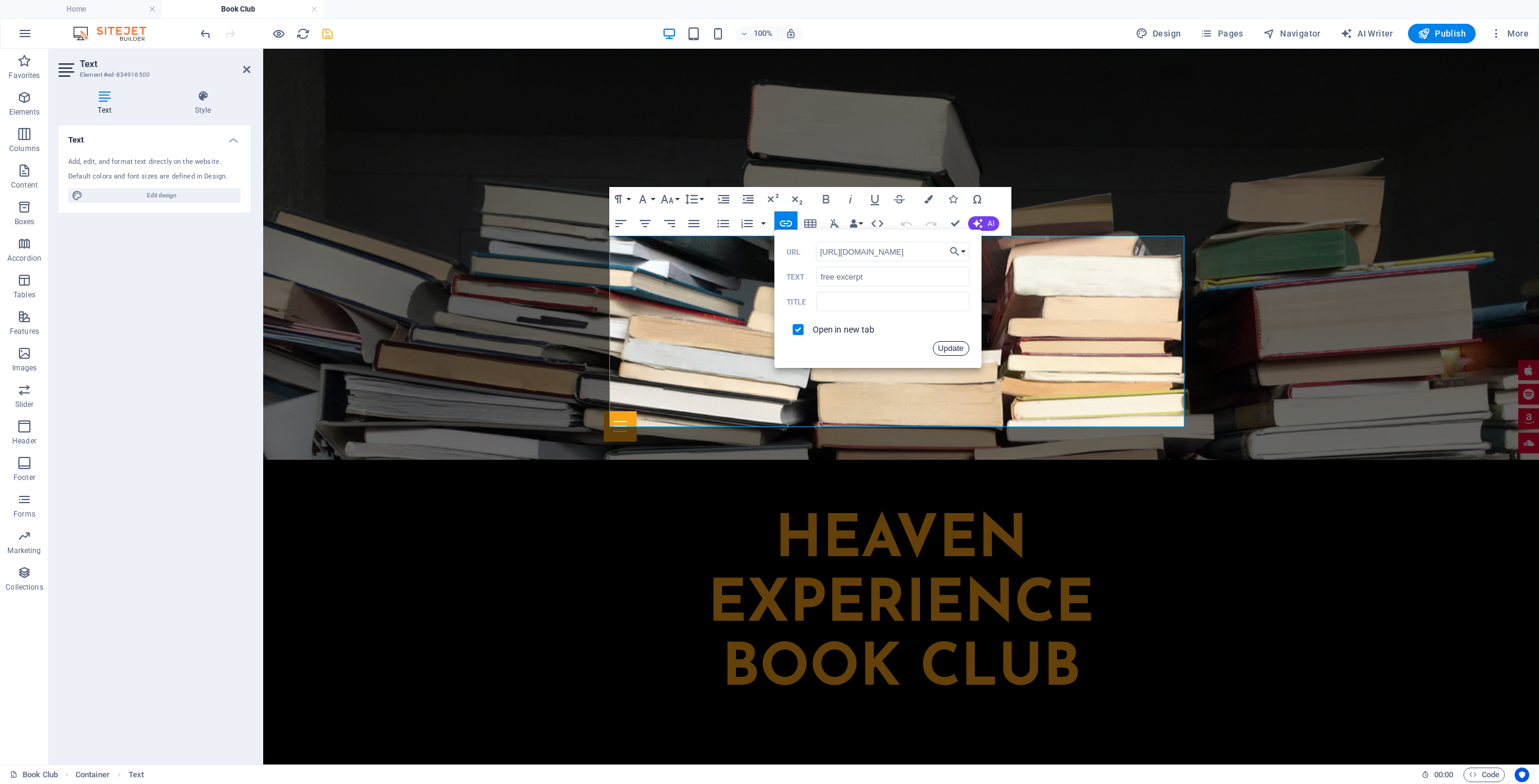
click at [956, 348] on button "Update" at bounding box center [950, 348] width 36 height 15
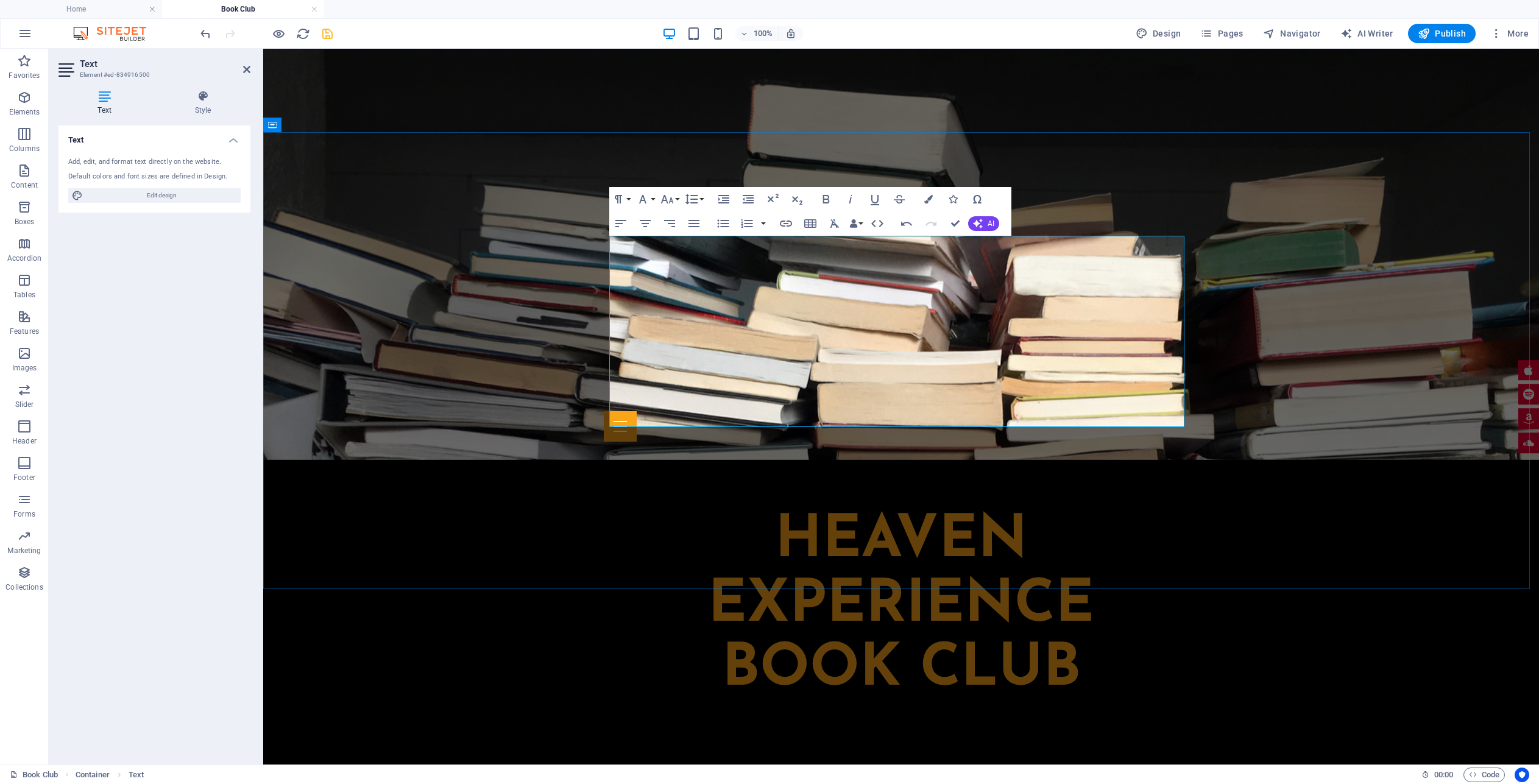
type input "[URL][DOMAIN_NAME]"
click at [785, 222] on icon "button" at bounding box center [786, 224] width 15 height 15
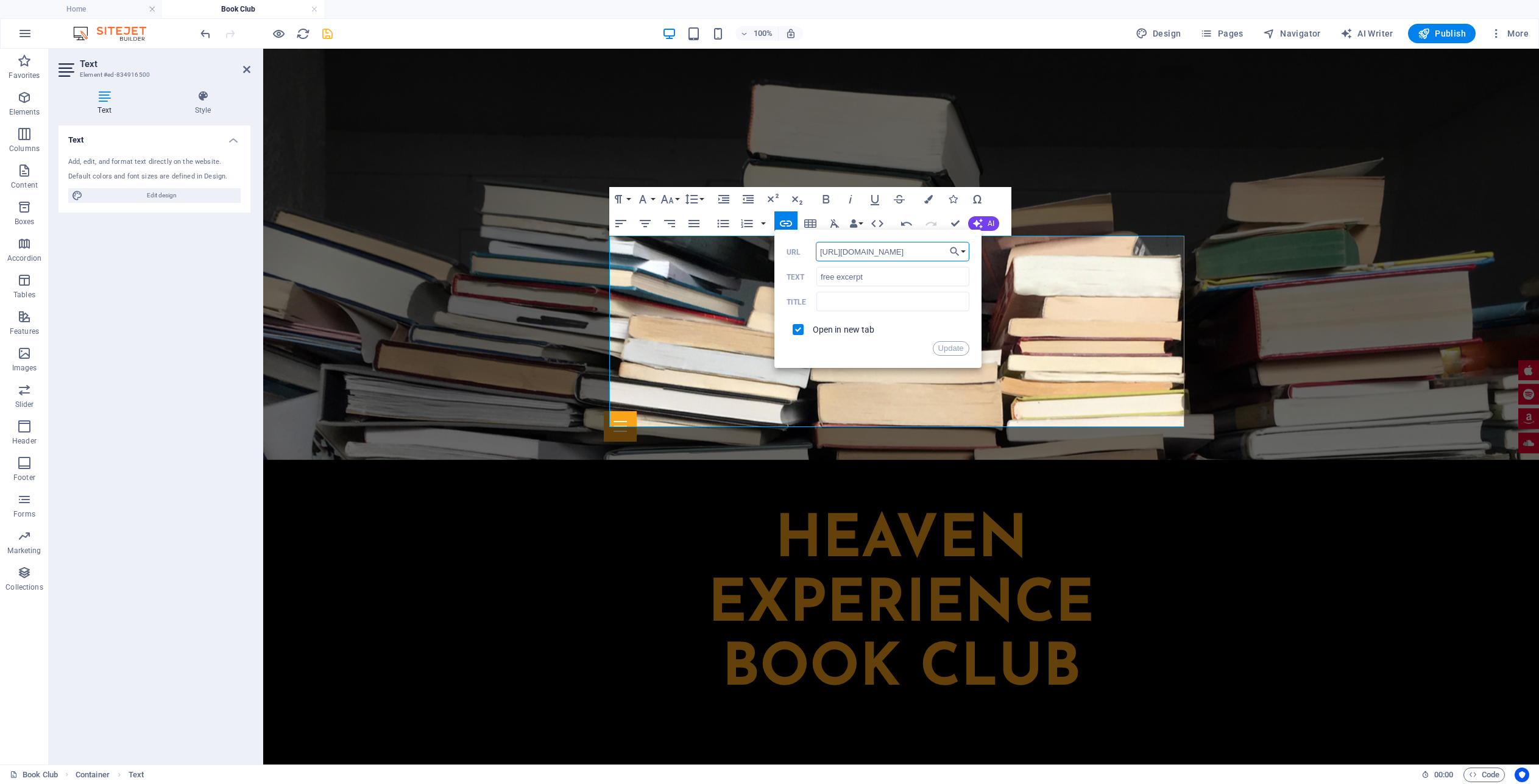
click at [878, 253] on input "[URL][DOMAIN_NAME]" at bounding box center [892, 251] width 153 height 19
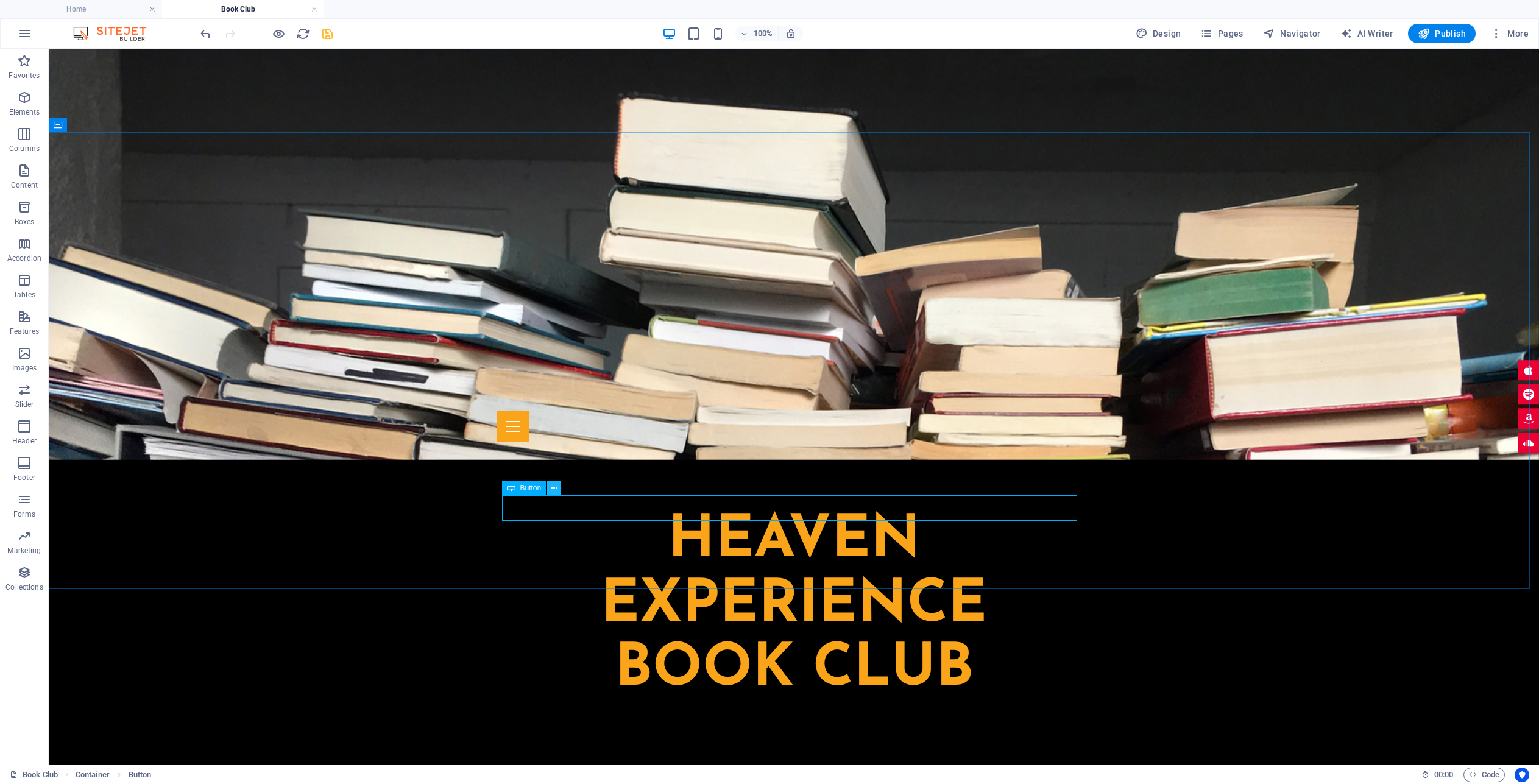
click at [555, 492] on icon at bounding box center [554, 488] width 7 height 13
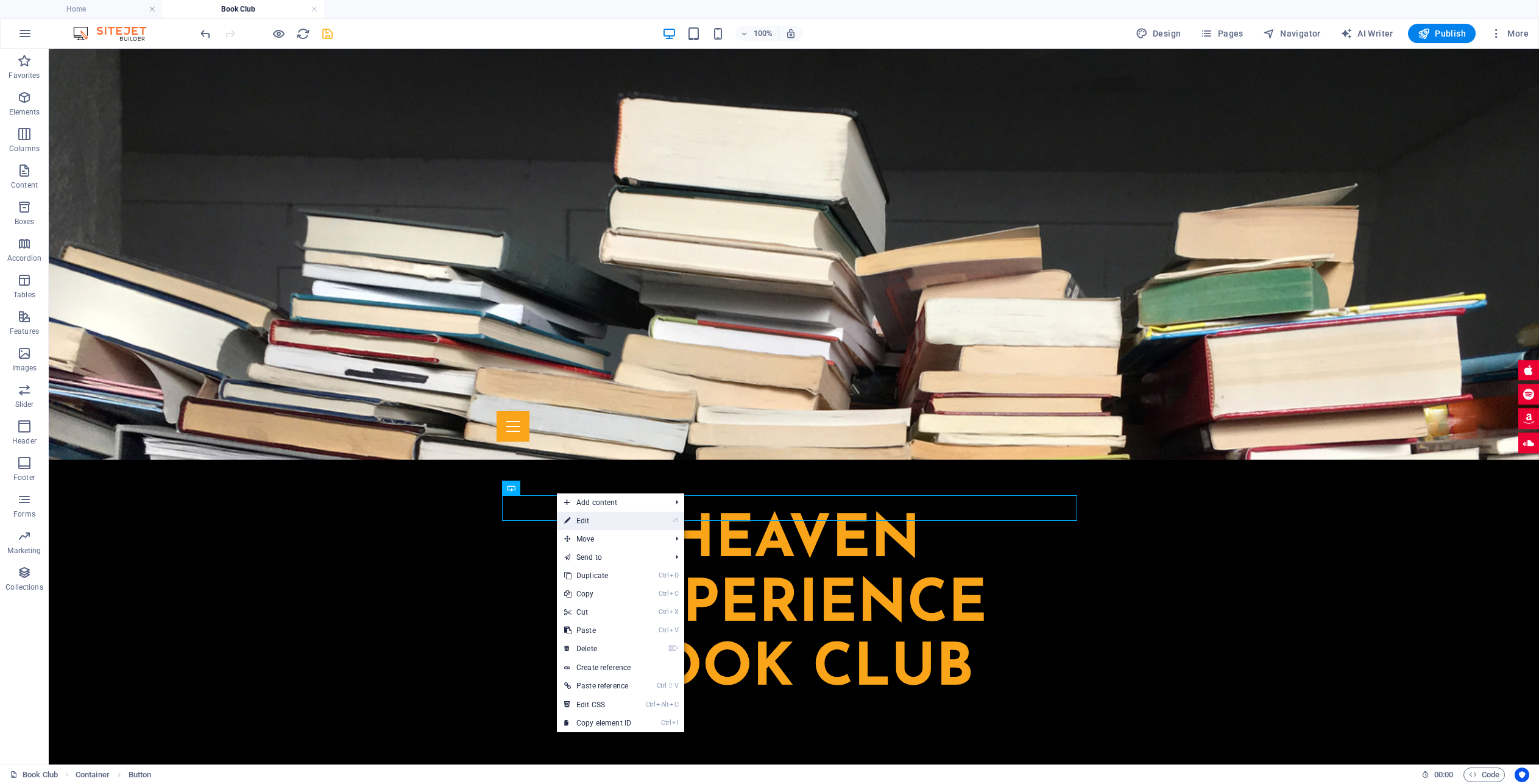
click at [586, 521] on link "⏎ Edit" at bounding box center [598, 520] width 82 height 19
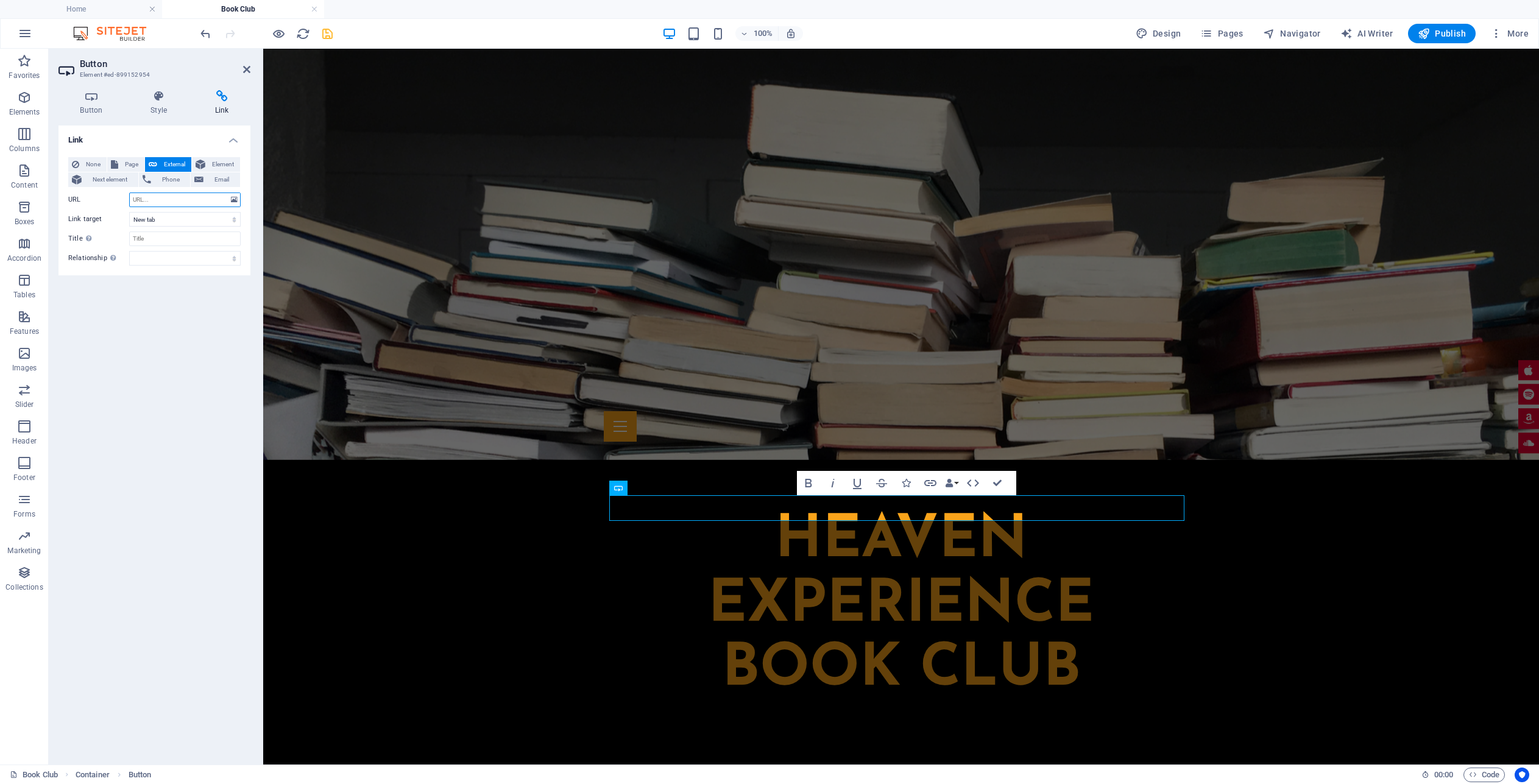
click at [167, 199] on input "URL" at bounding box center [185, 200] width 111 height 15
paste input "[URL][DOMAIN_NAME]"
type input "[URL][DOMAIN_NAME]"
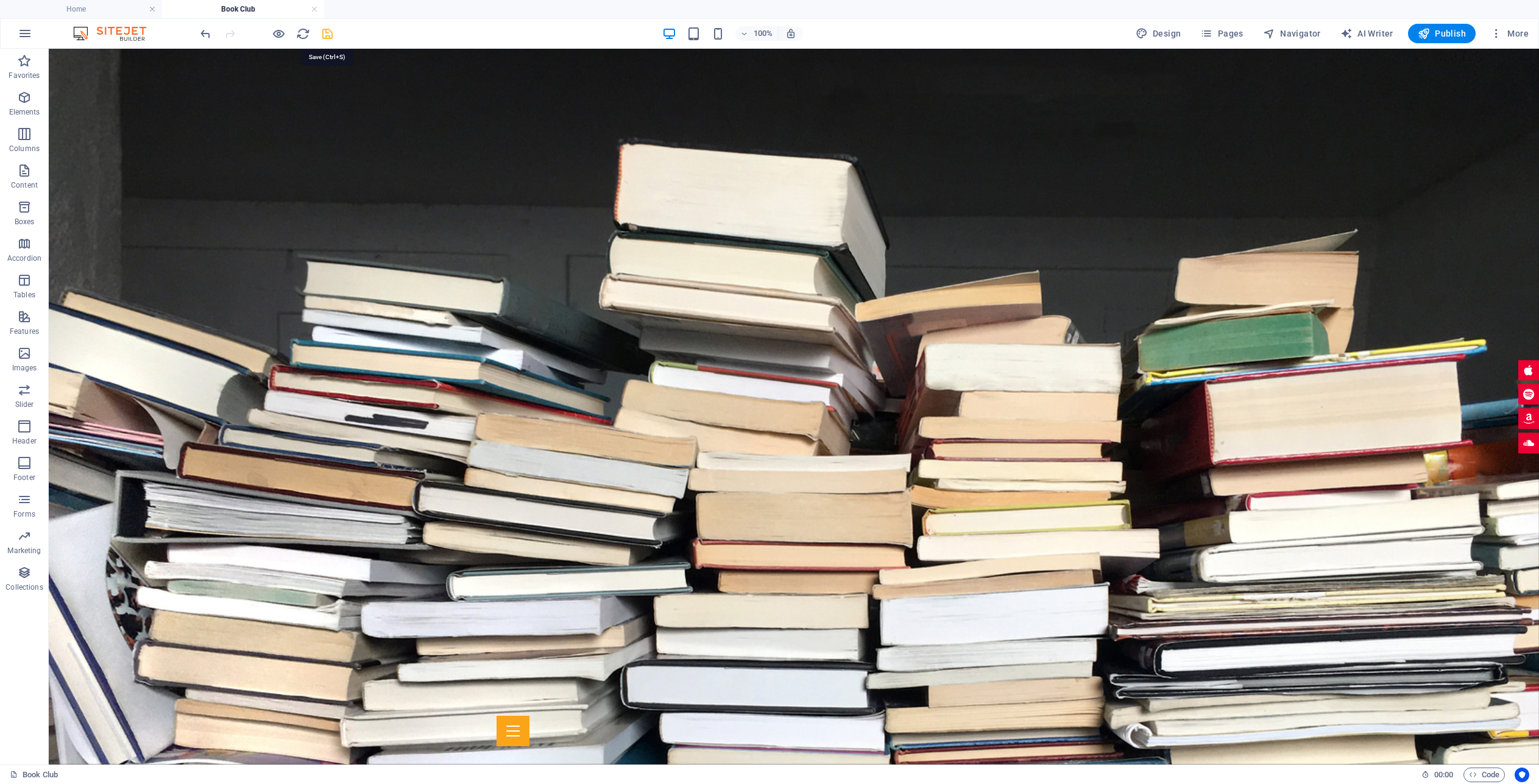
click at [330, 30] on icon "save" at bounding box center [327, 33] width 14 height 14
click at [1497, 41] on button "More" at bounding box center [1509, 33] width 48 height 19
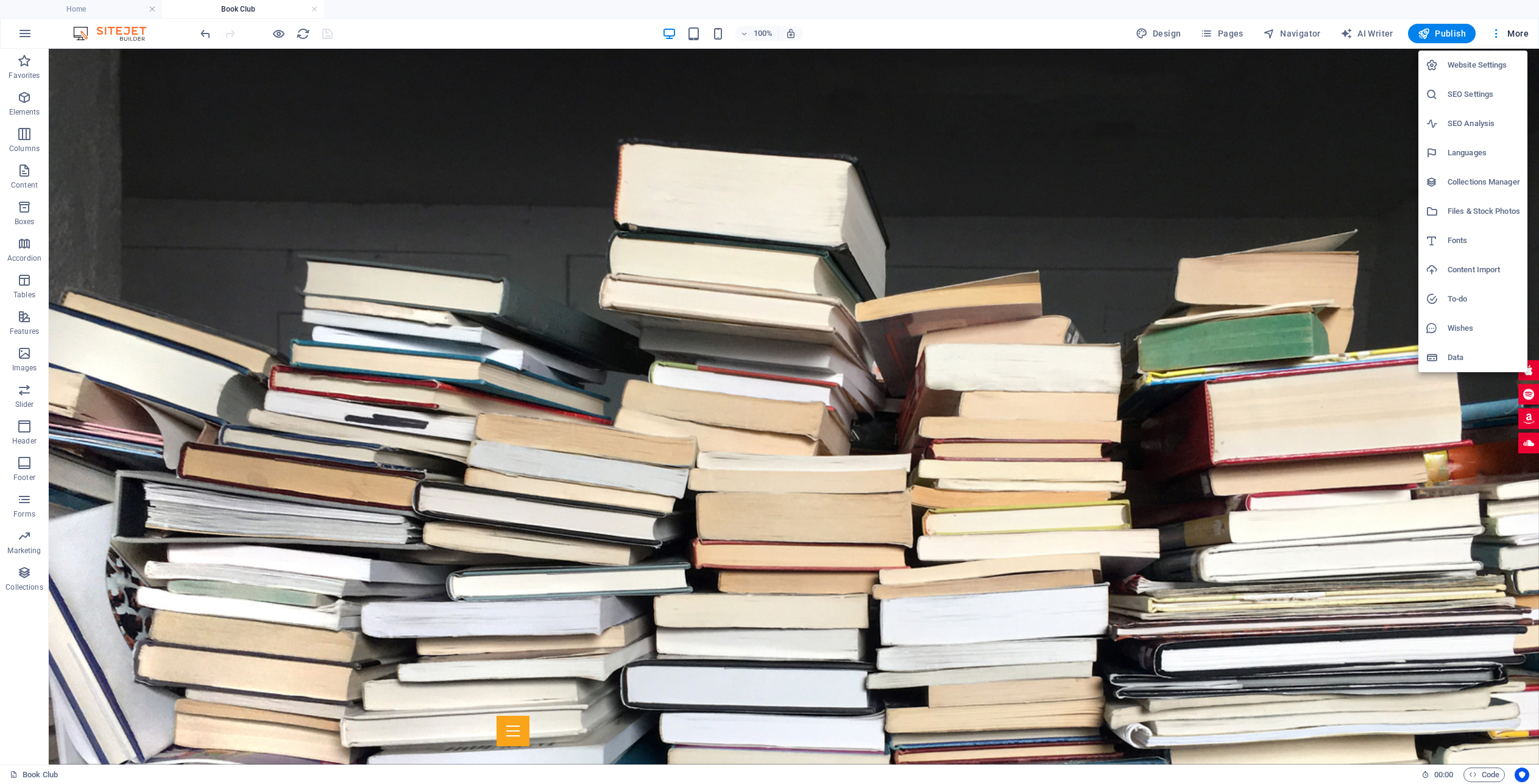
click at [1469, 210] on h6 "Files & Stock Photos" at bounding box center [1484, 211] width 73 height 15
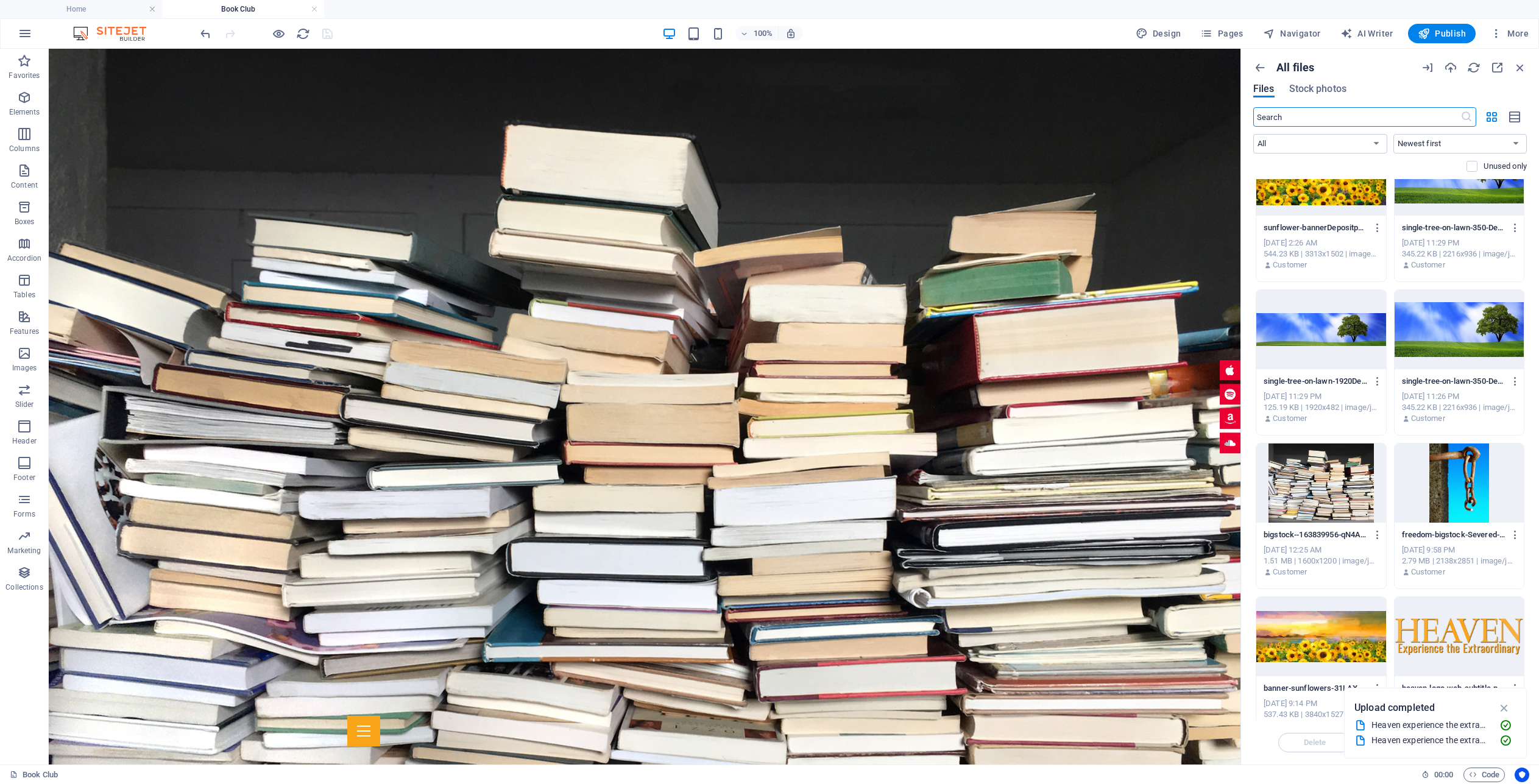
scroll to position [196, 0]
click at [1454, 66] on icon "button" at bounding box center [1451, 67] width 13 height 13
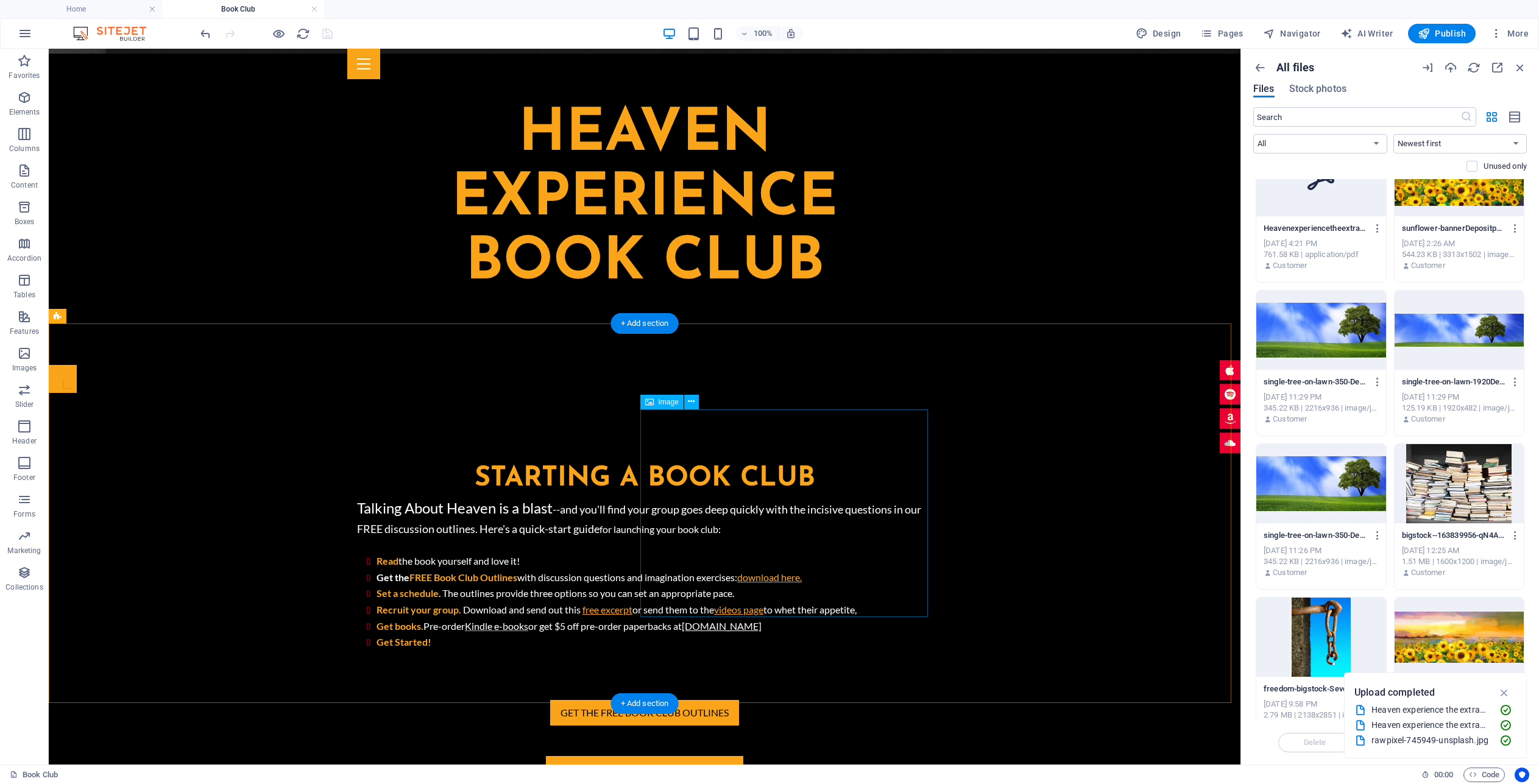
scroll to position [900, 0]
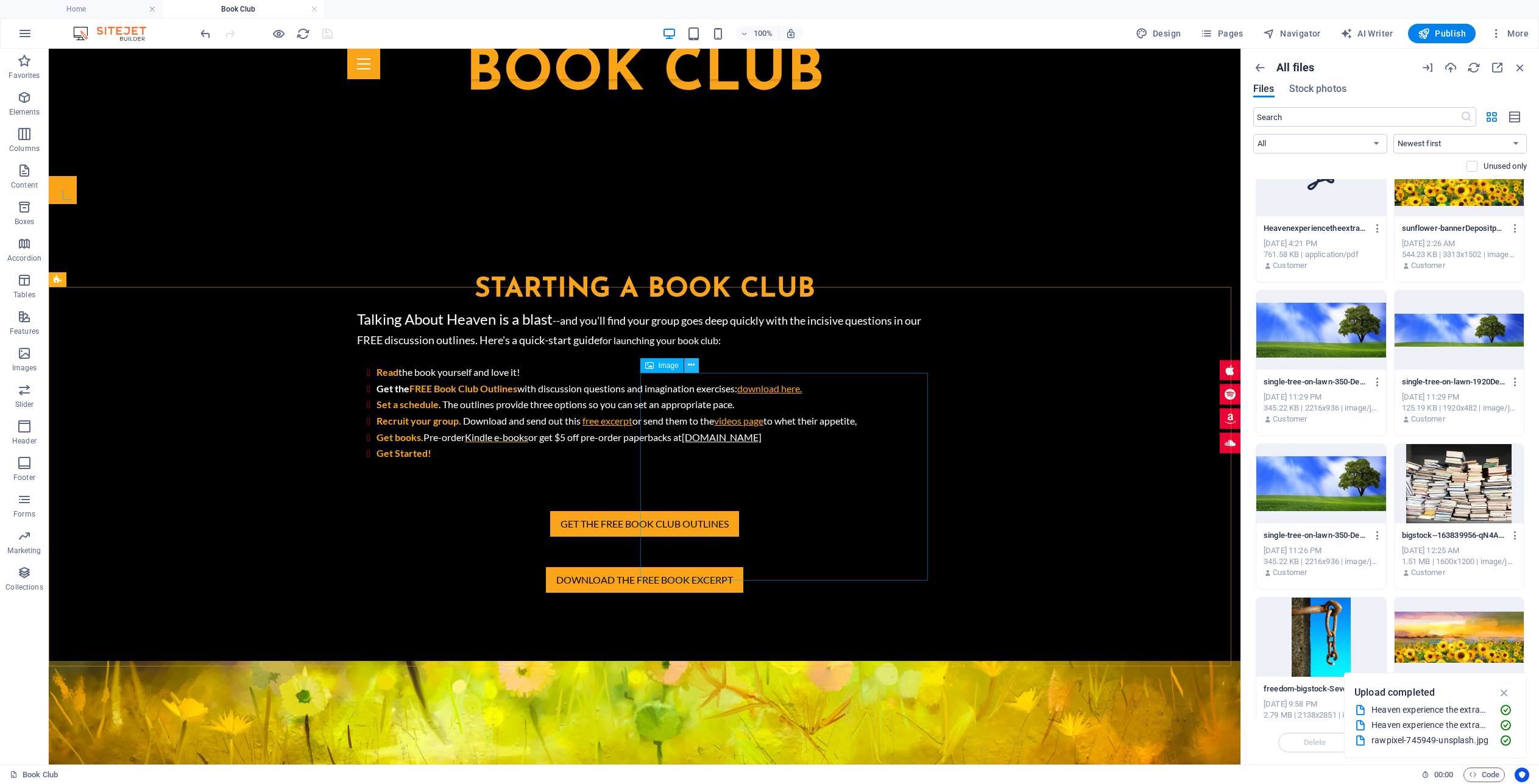
click at [689, 362] on icon at bounding box center [691, 365] width 7 height 13
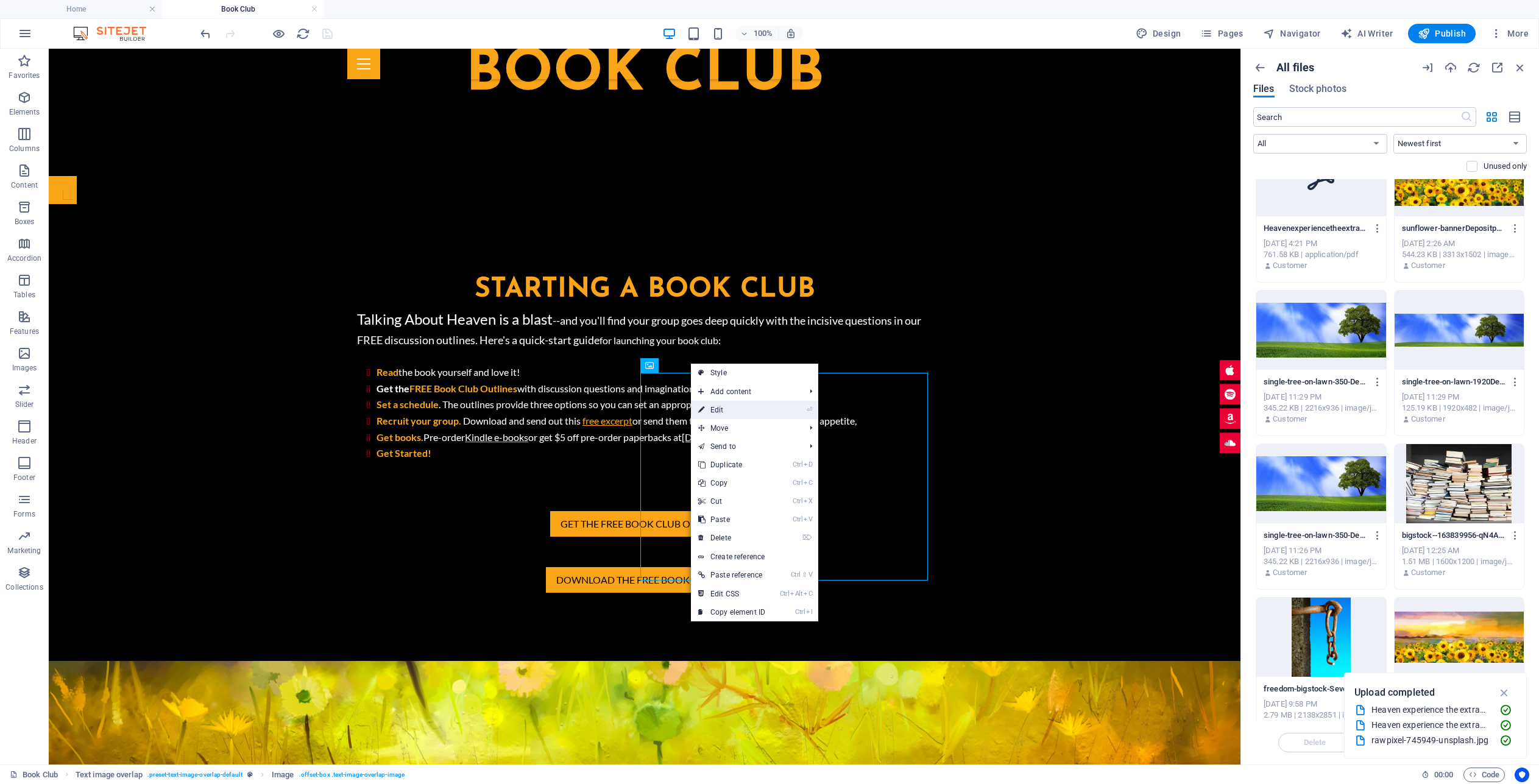
drag, startPoint x: 716, startPoint y: 408, endPoint x: 449, endPoint y: 359, distance: 271.5
click at [716, 408] on link "⏎ Edit" at bounding box center [732, 410] width 82 height 19
select select "%"
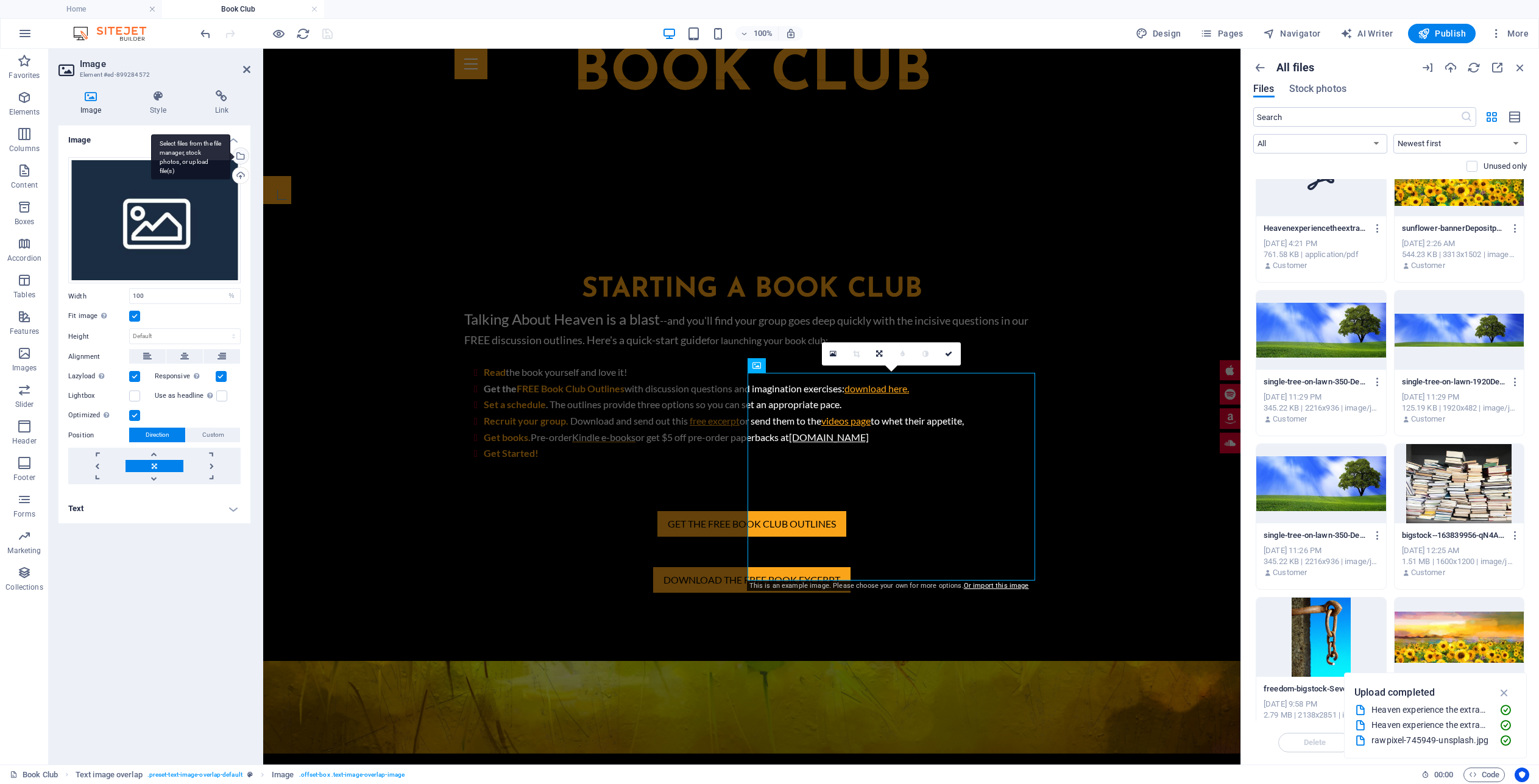
click at [240, 154] on div "Select files from the file manager, stock photos, or upload file(s)" at bounding box center [239, 157] width 19 height 19
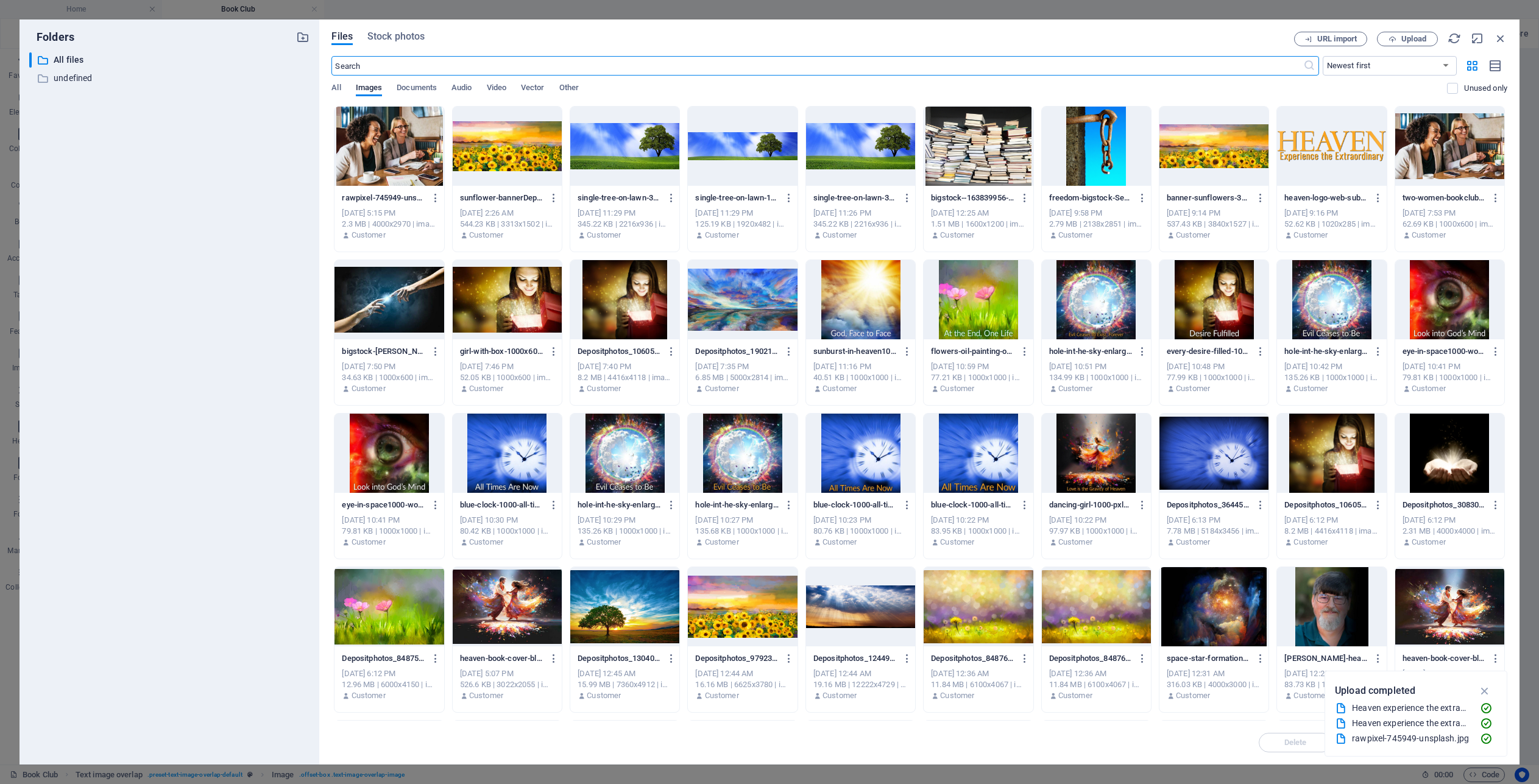
click at [385, 146] on div at bounding box center [388, 146] width 109 height 79
click at [385, 146] on div "1" at bounding box center [388, 146] width 109 height 79
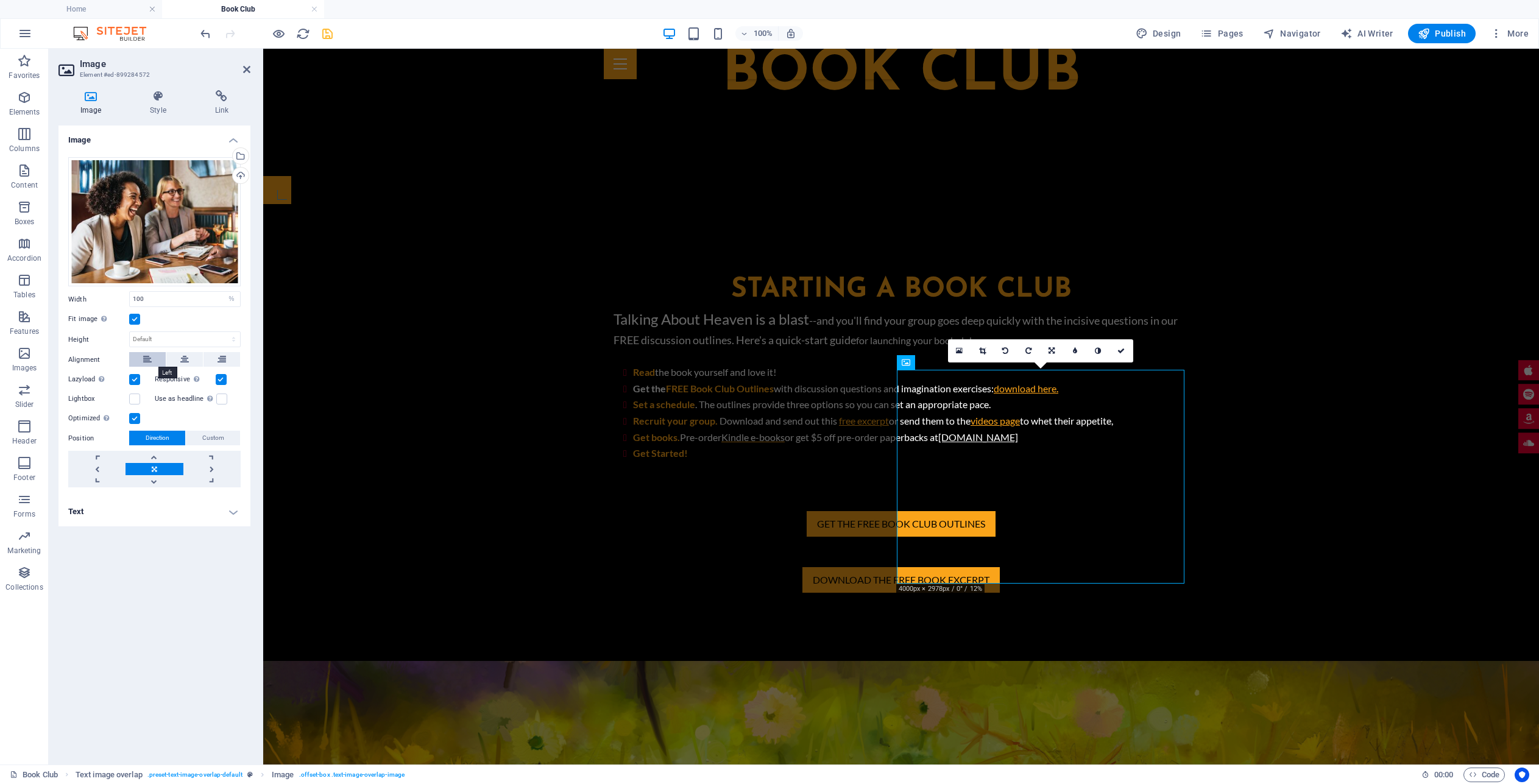
click at [148, 357] on icon at bounding box center [148, 359] width 9 height 15
click at [214, 416] on div "Optimized Images are compressed to improve page speed." at bounding box center [154, 419] width 173 height 15
click at [669, 348] on icon at bounding box center [672, 347] width 7 height 13
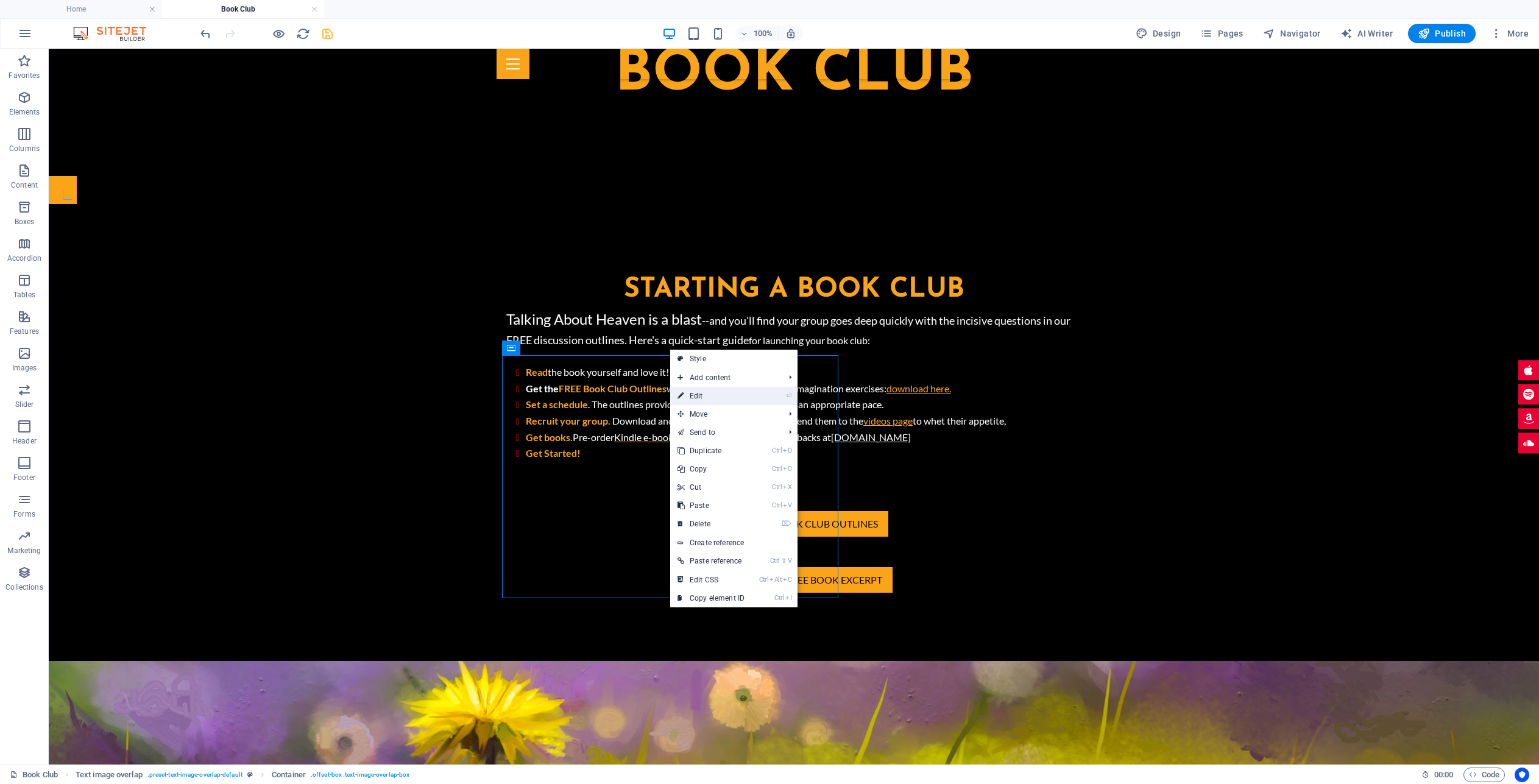
click at [695, 399] on link "⏎ Edit" at bounding box center [711, 396] width 82 height 19
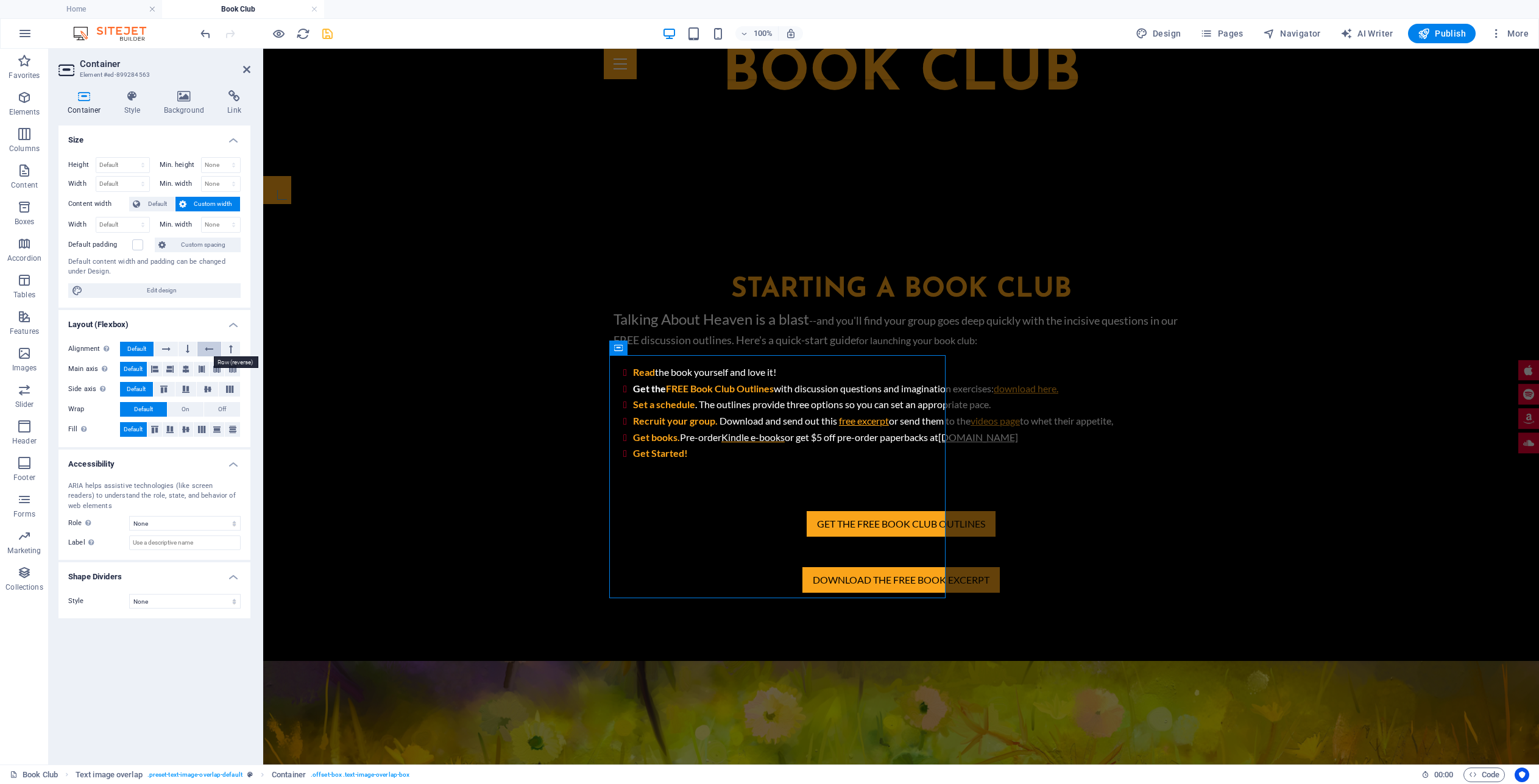
click at [208, 350] on icon at bounding box center [209, 349] width 9 height 15
click at [132, 347] on span "Default" at bounding box center [136, 349] width 19 height 15
click at [138, 93] on icon at bounding box center [132, 96] width 35 height 12
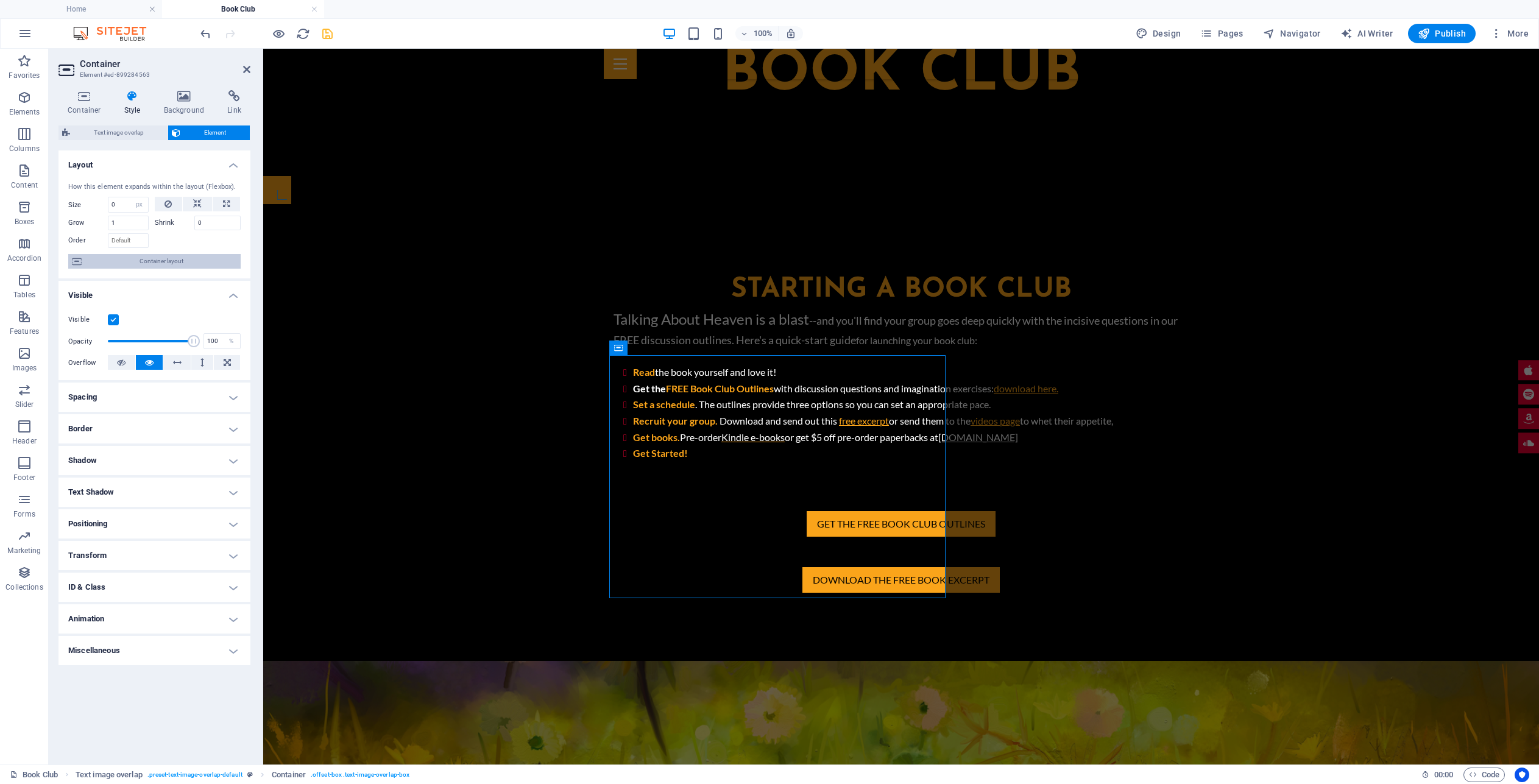
click at [152, 262] on span "Container layout" at bounding box center [161, 262] width 152 height 15
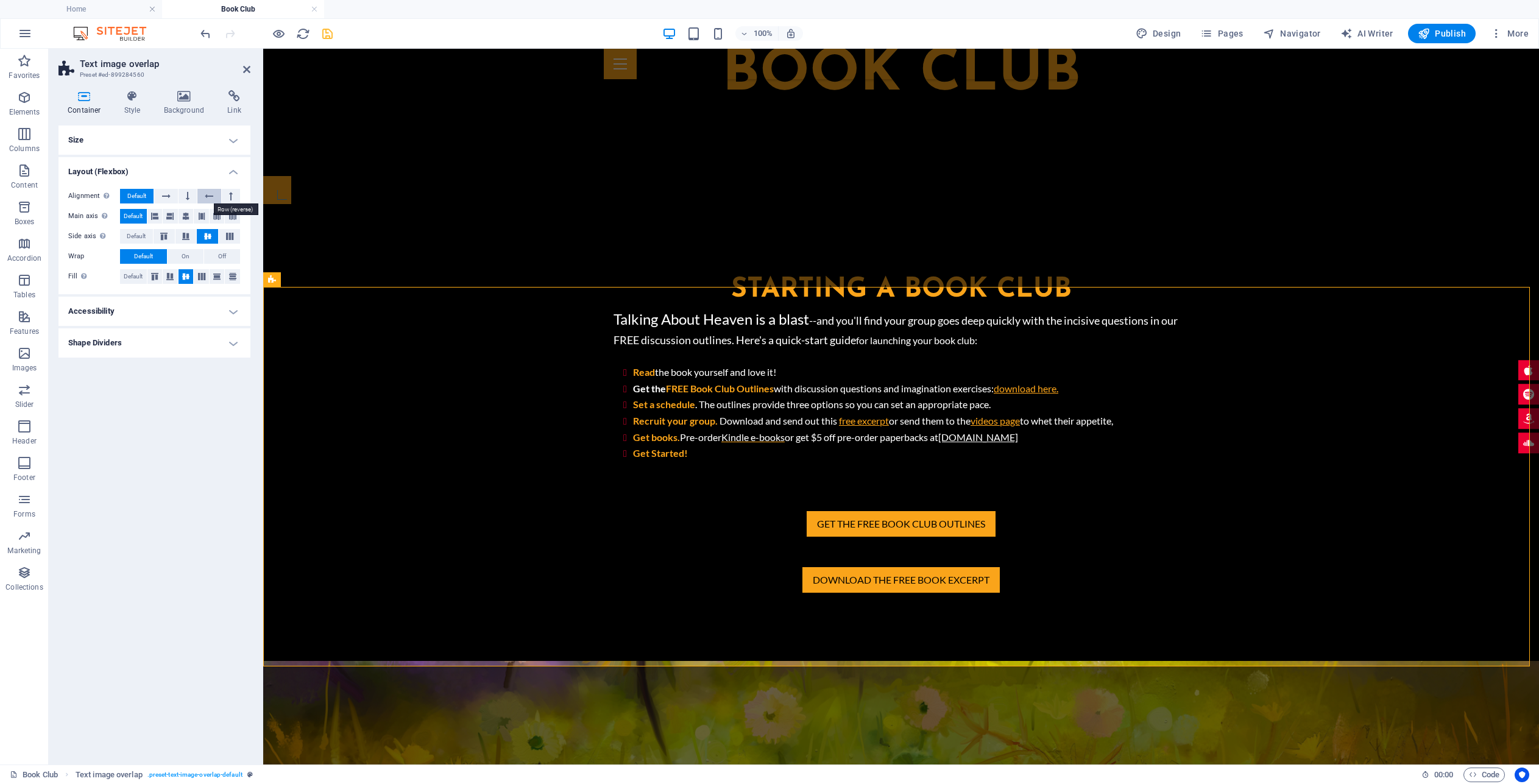
click at [211, 197] on icon at bounding box center [209, 196] width 9 height 15
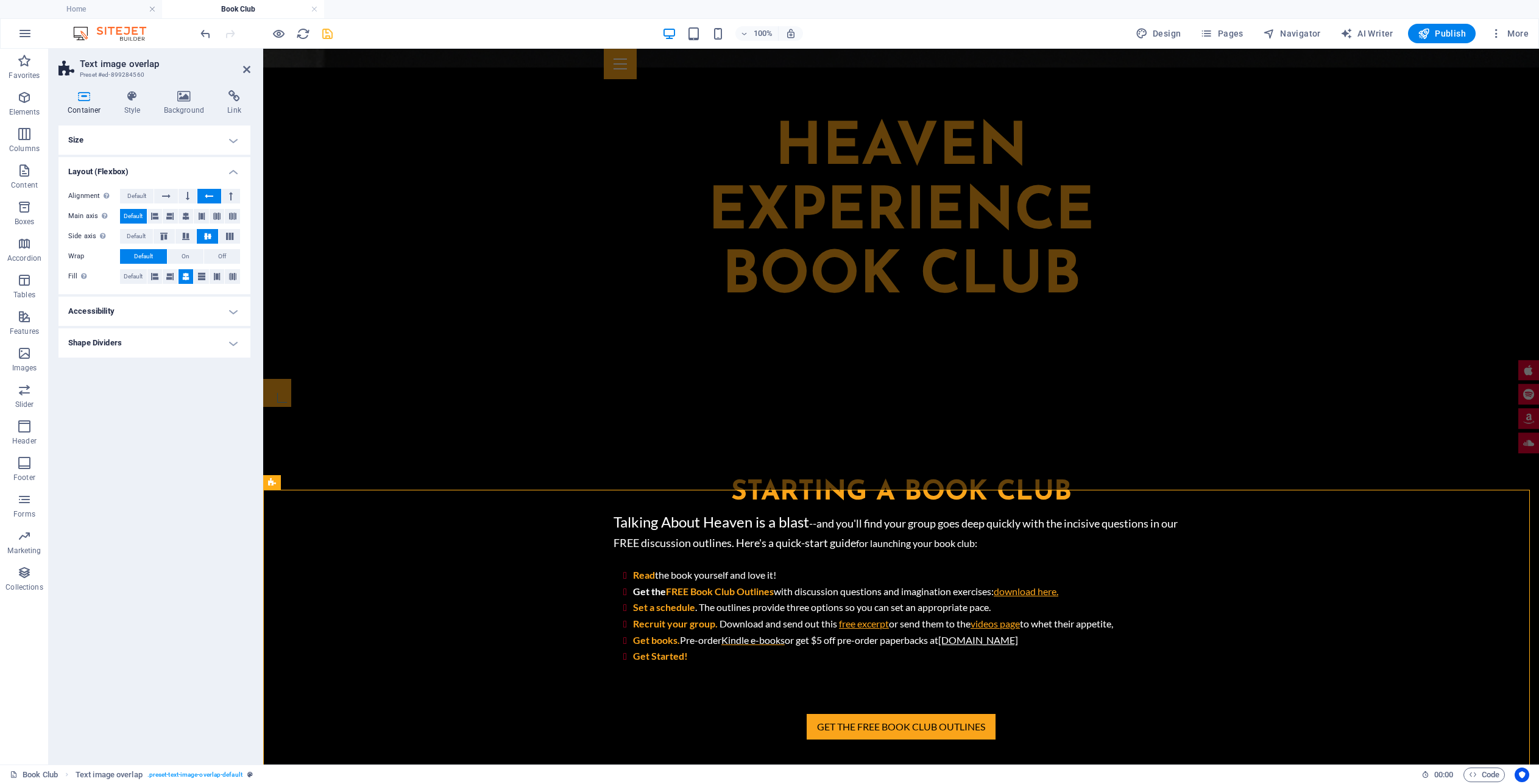
scroll to position [595, 0]
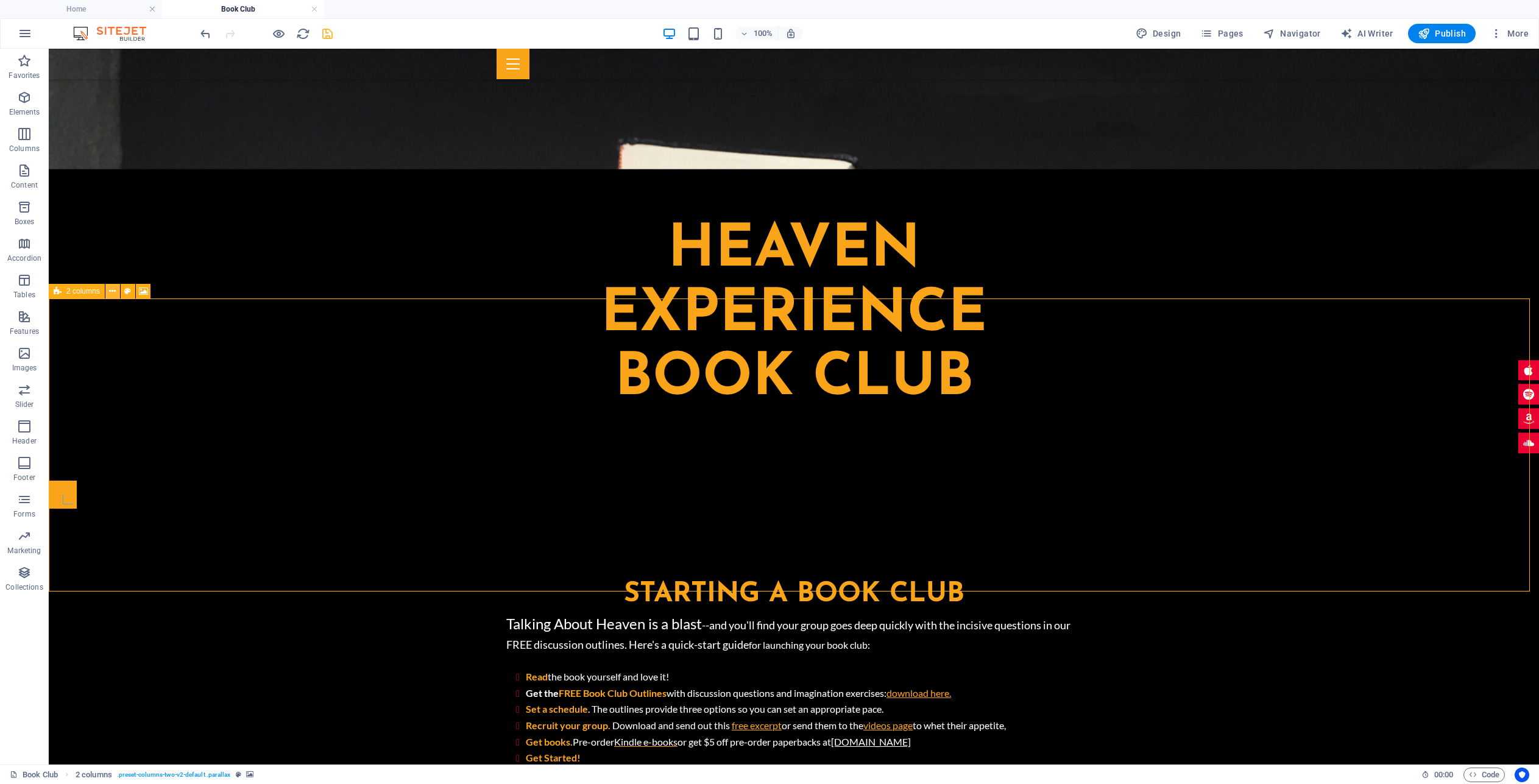
click at [114, 292] on icon at bounding box center [112, 291] width 7 height 13
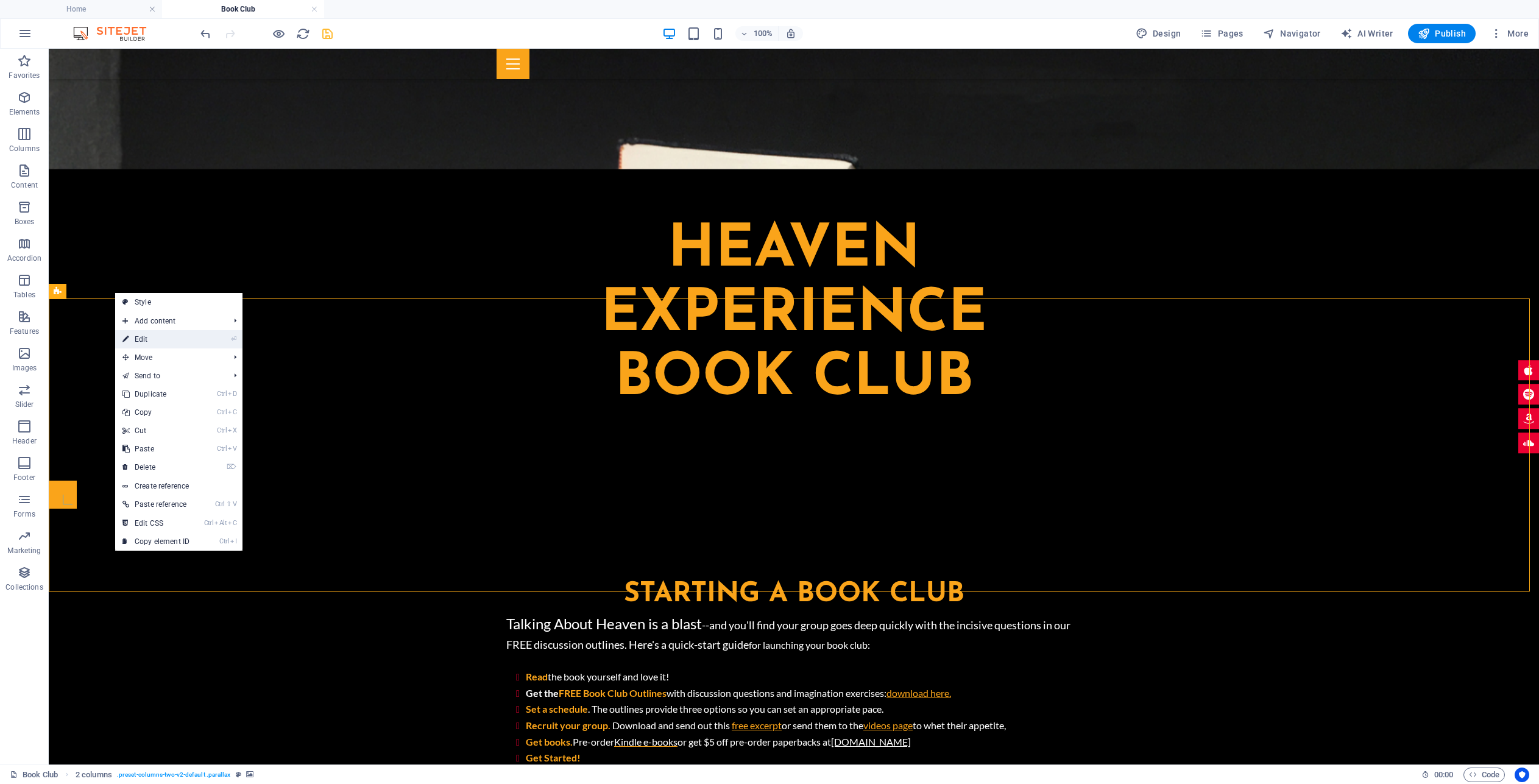
click at [177, 345] on link "⏎ Edit" at bounding box center [156, 339] width 82 height 19
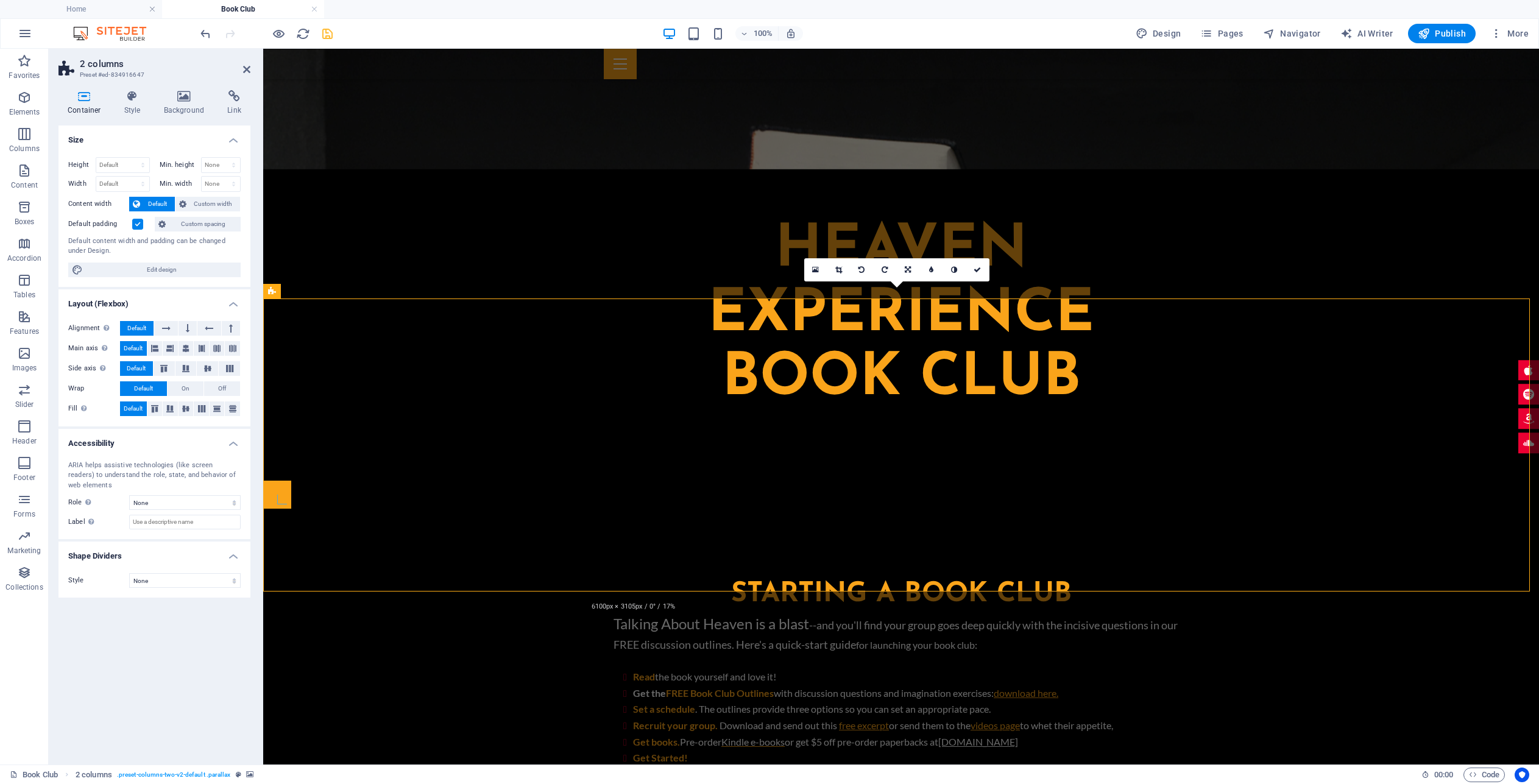
click at [90, 90] on icon at bounding box center [85, 96] width 52 height 12
click at [133, 96] on icon at bounding box center [132, 96] width 35 height 12
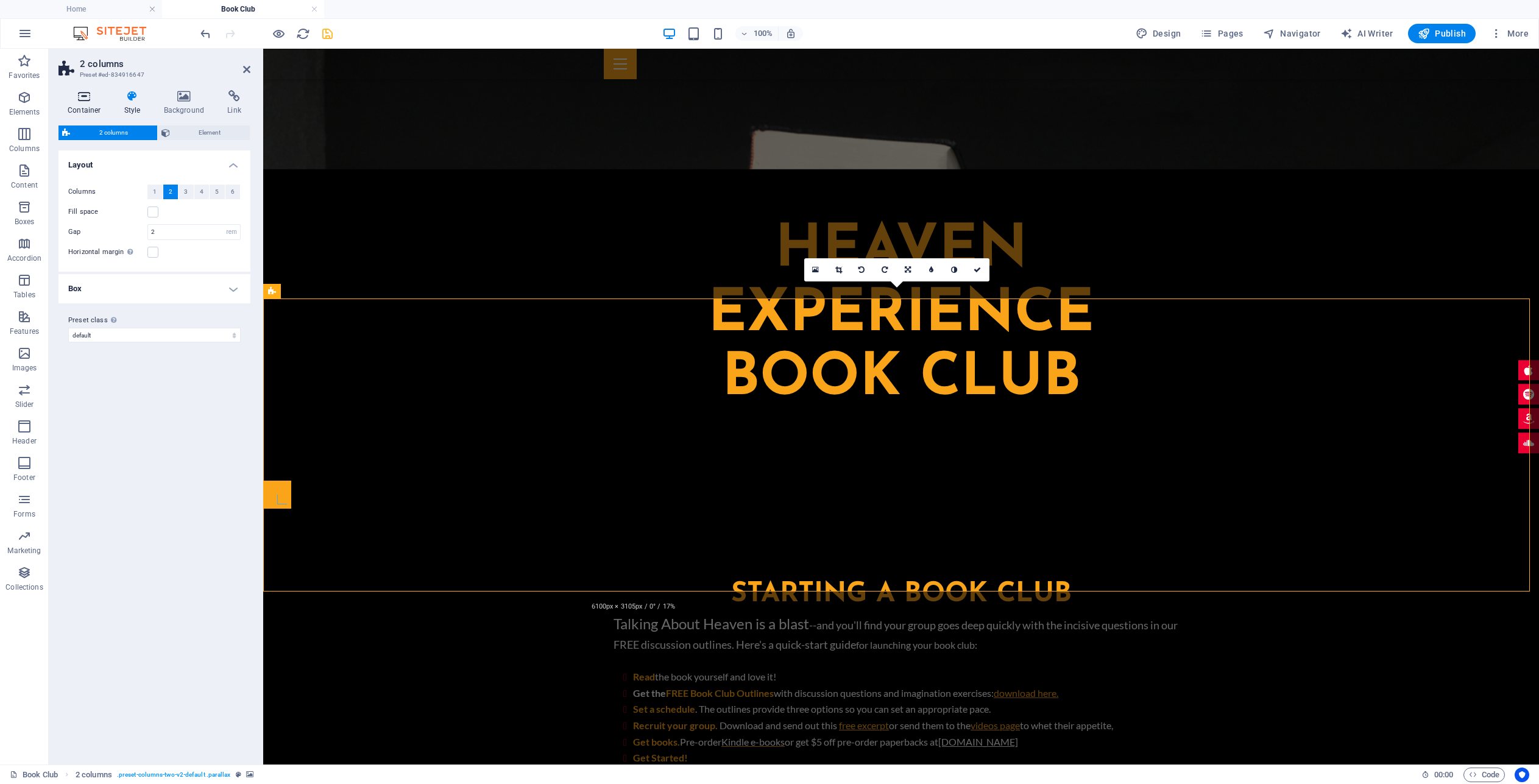
click at [84, 93] on icon at bounding box center [85, 96] width 52 height 12
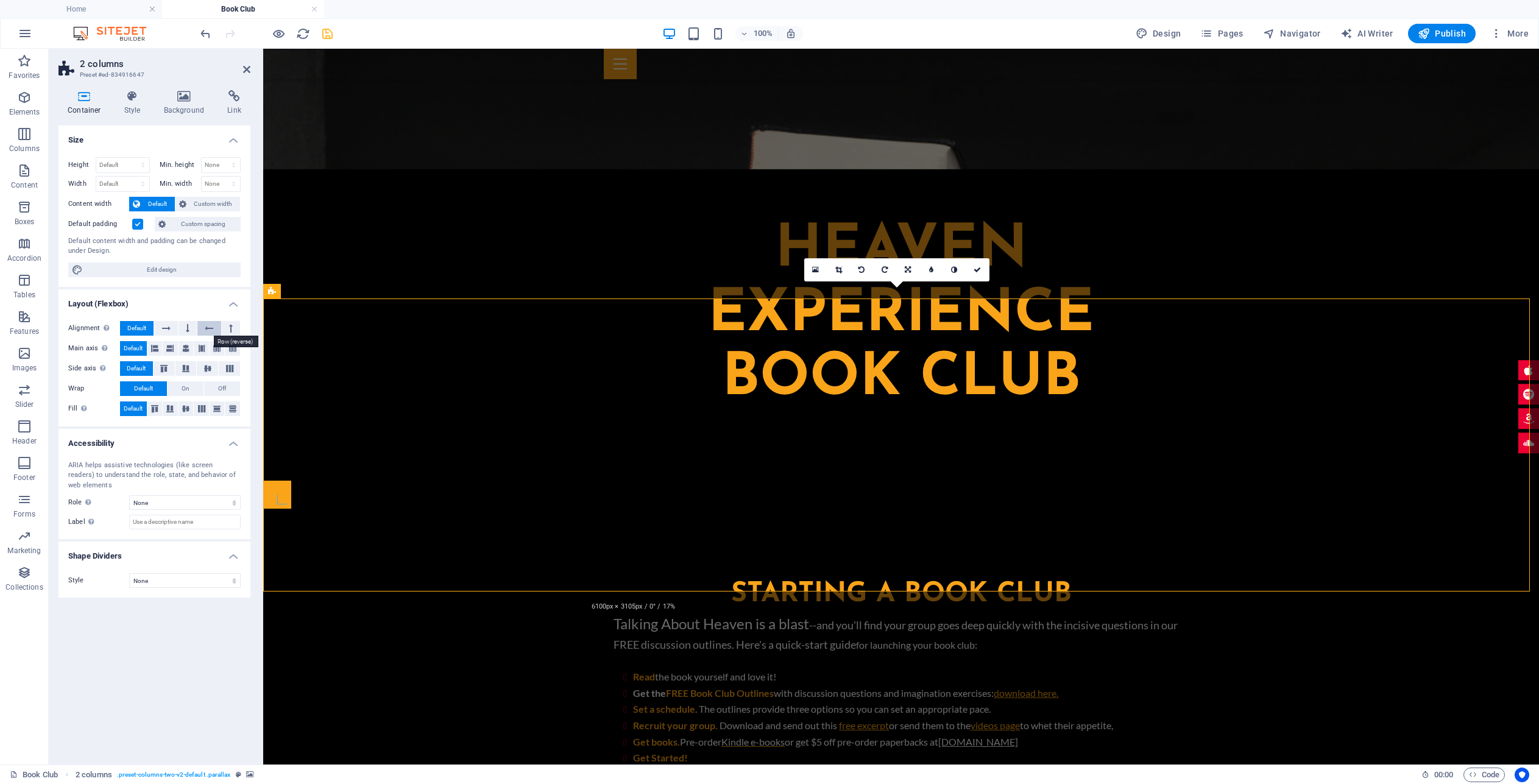
click at [207, 327] on icon at bounding box center [209, 328] width 9 height 15
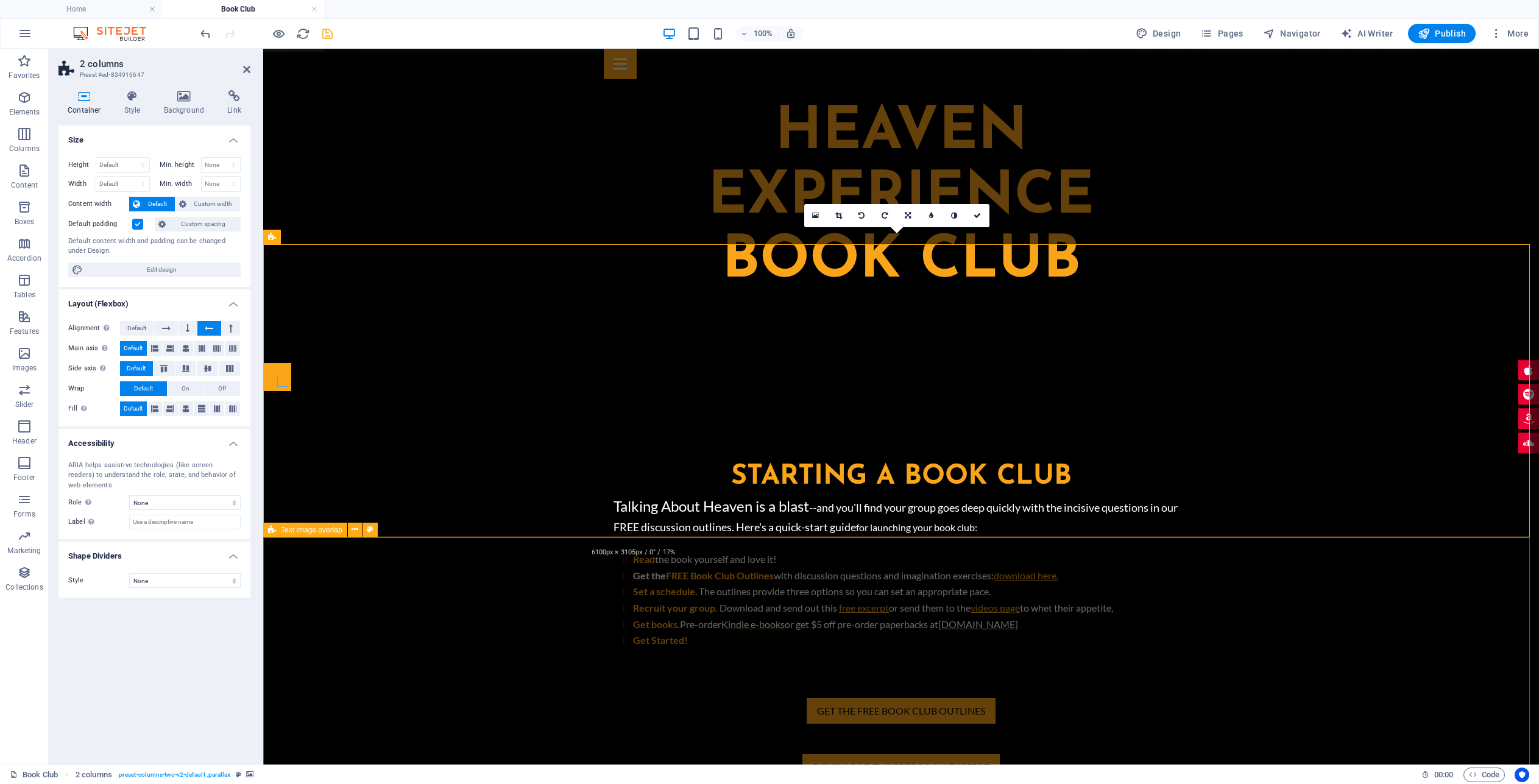
scroll to position [900, 0]
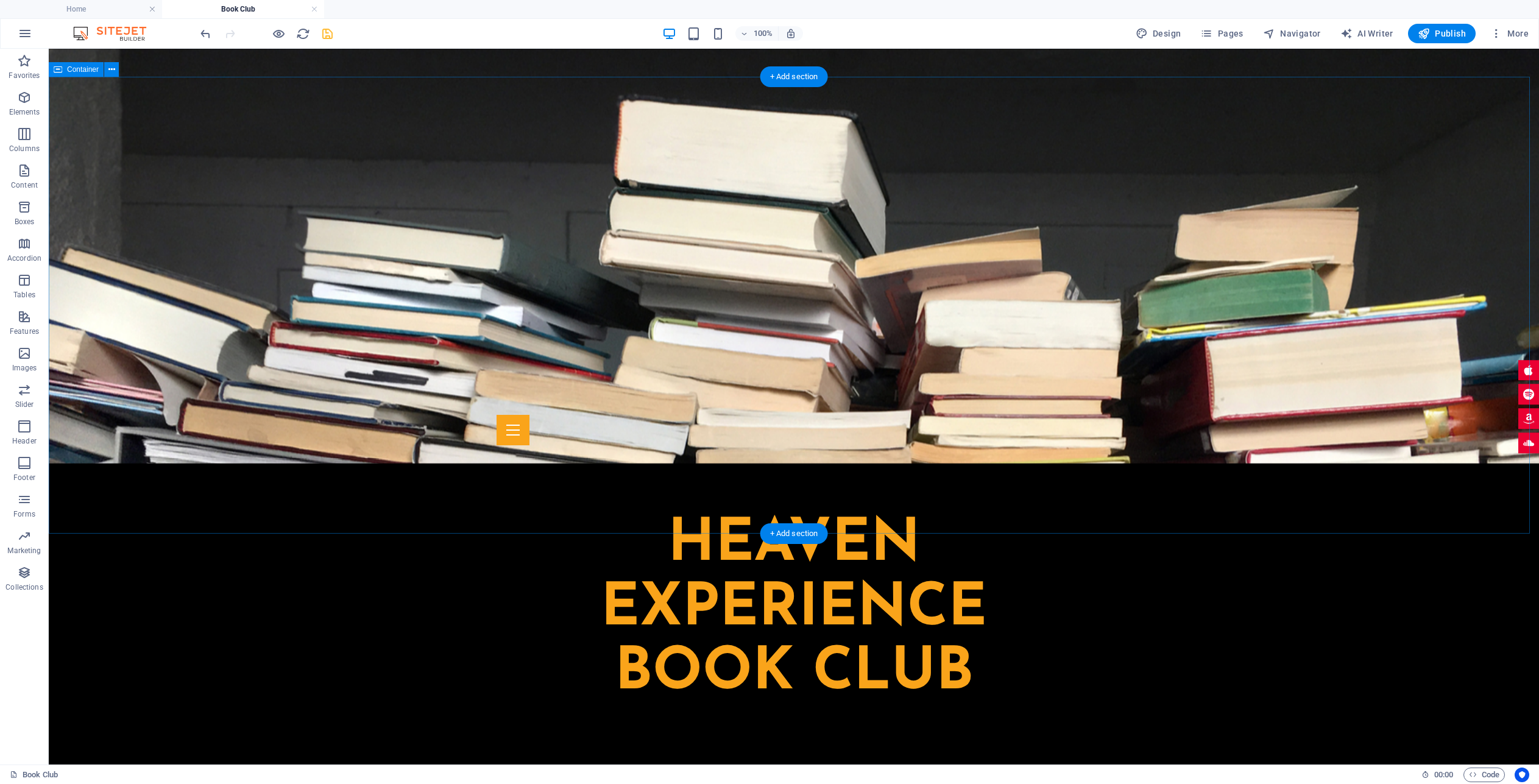
scroll to position [290, 0]
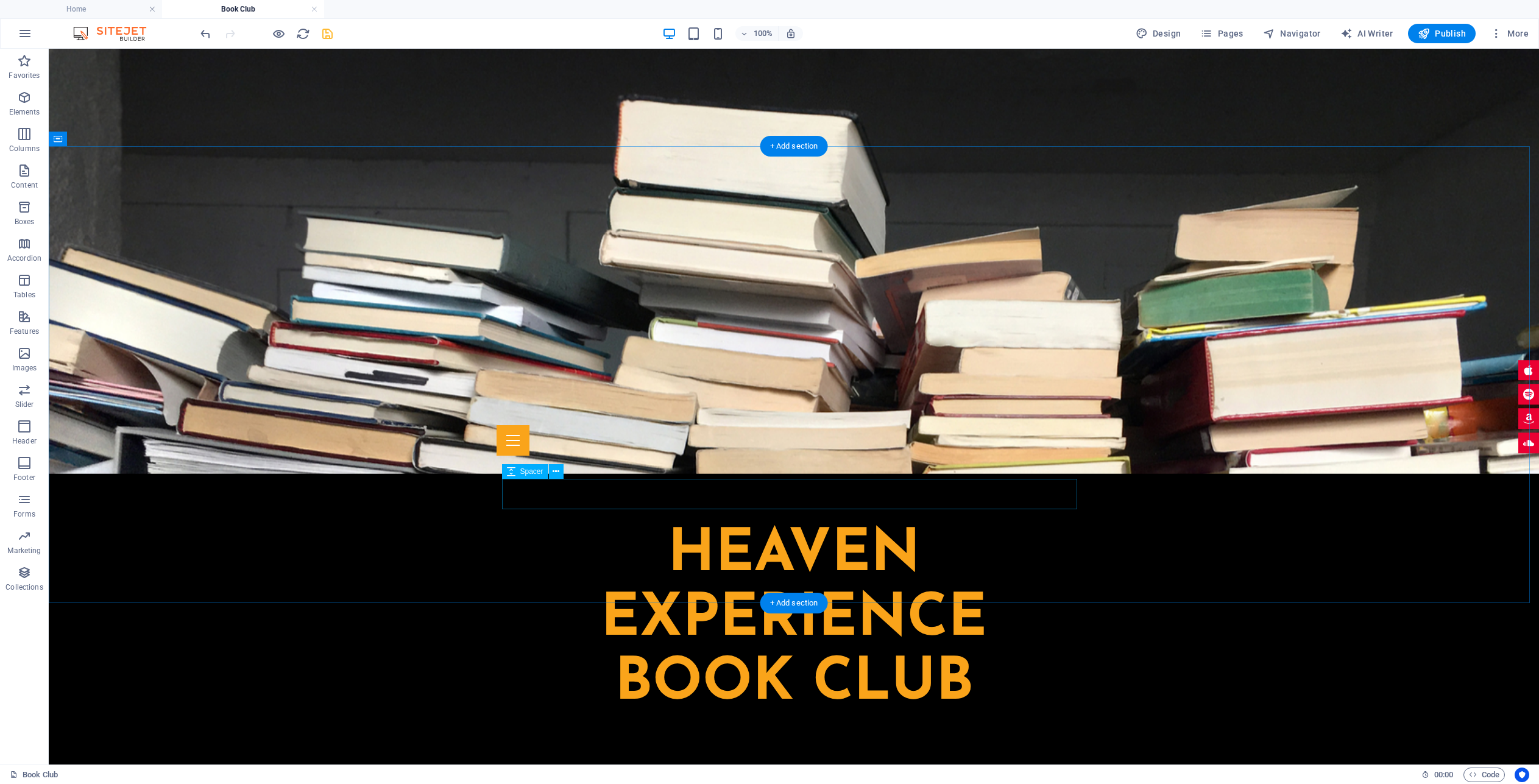
click at [556, 472] on icon at bounding box center [555, 471] width 7 height 13
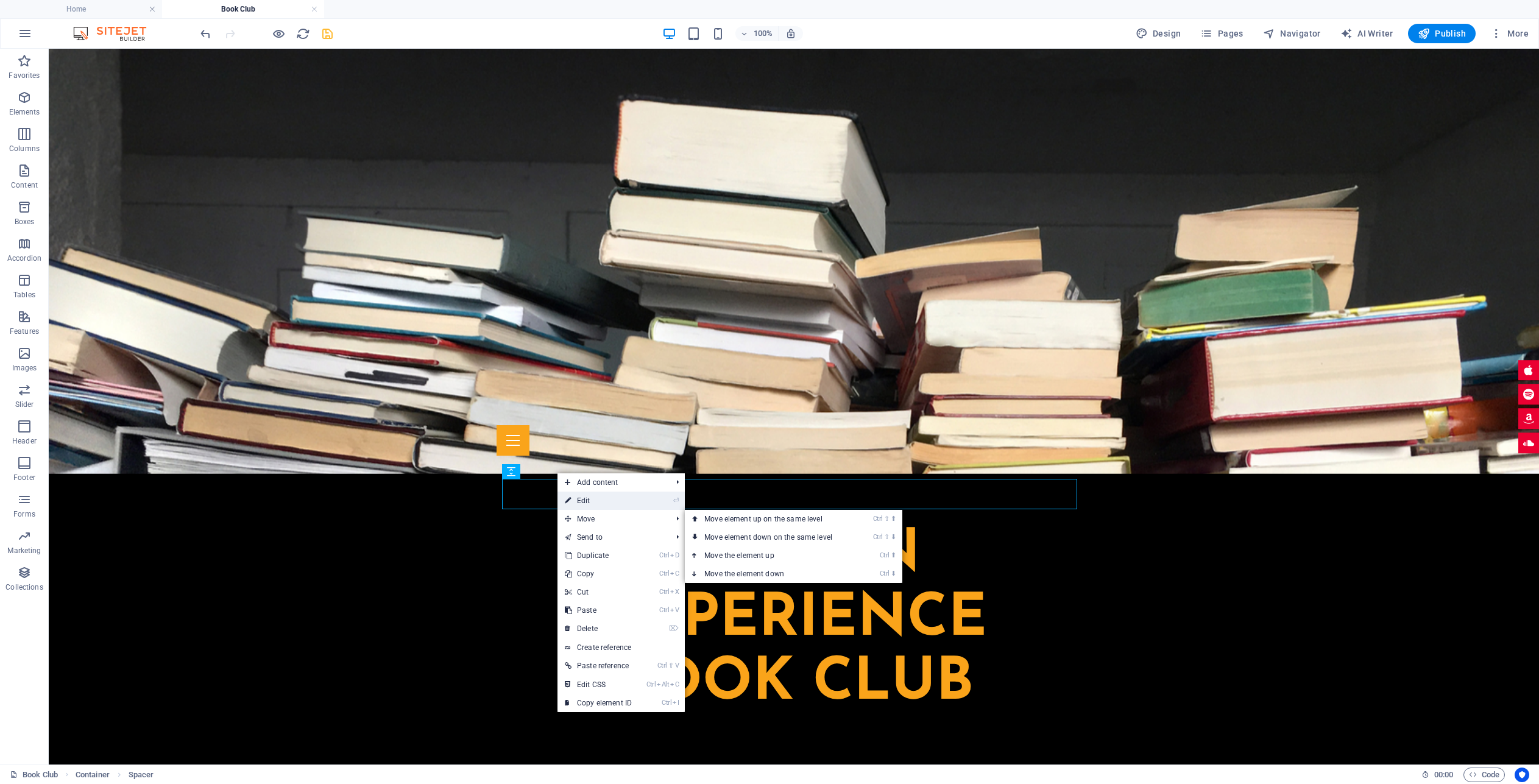
click at [595, 501] on link "⏎ Edit" at bounding box center [598, 500] width 82 height 19
select select "px"
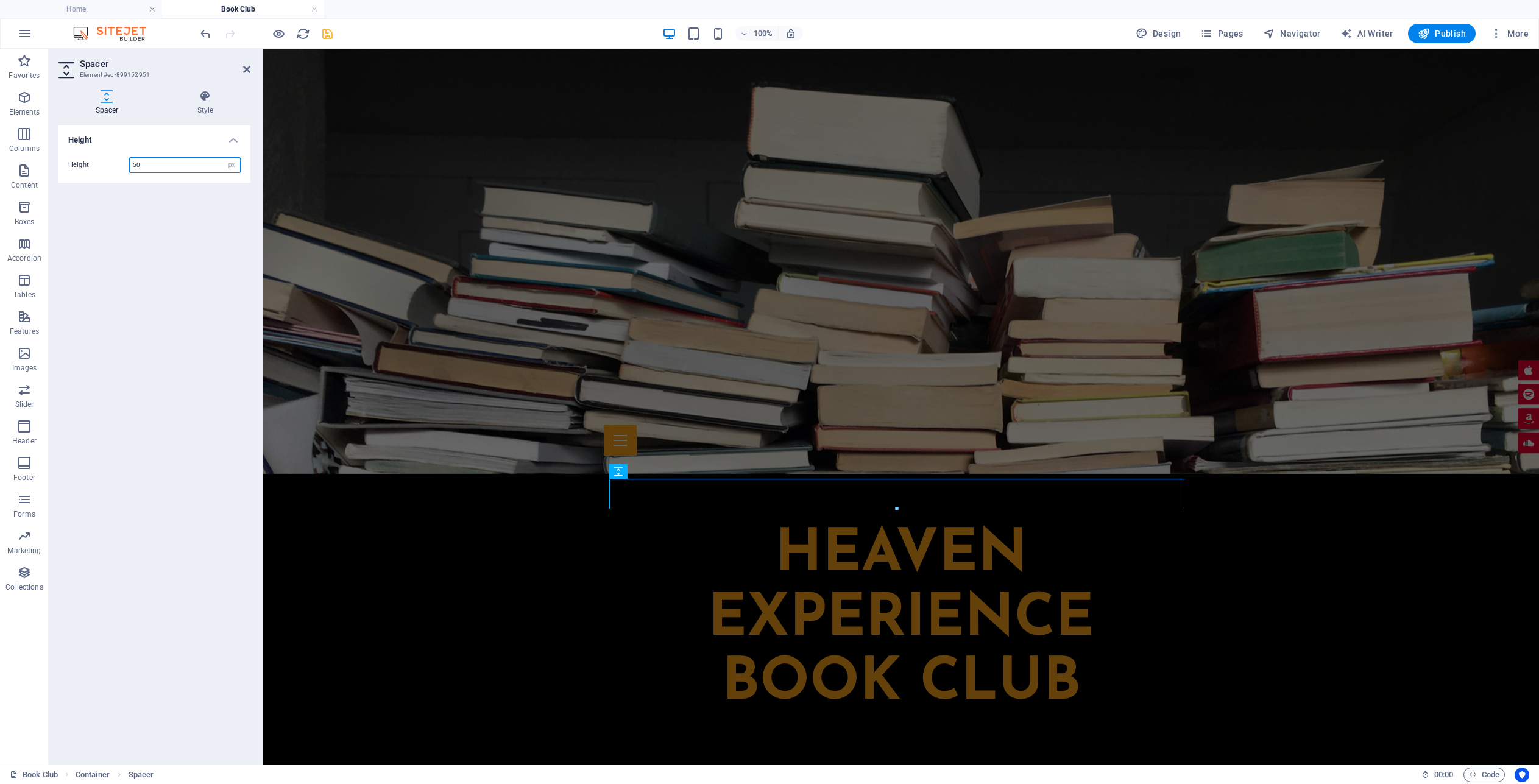
click at [112, 165] on div "Height 50 px rem vh vw" at bounding box center [154, 165] width 173 height 16
type input "20"
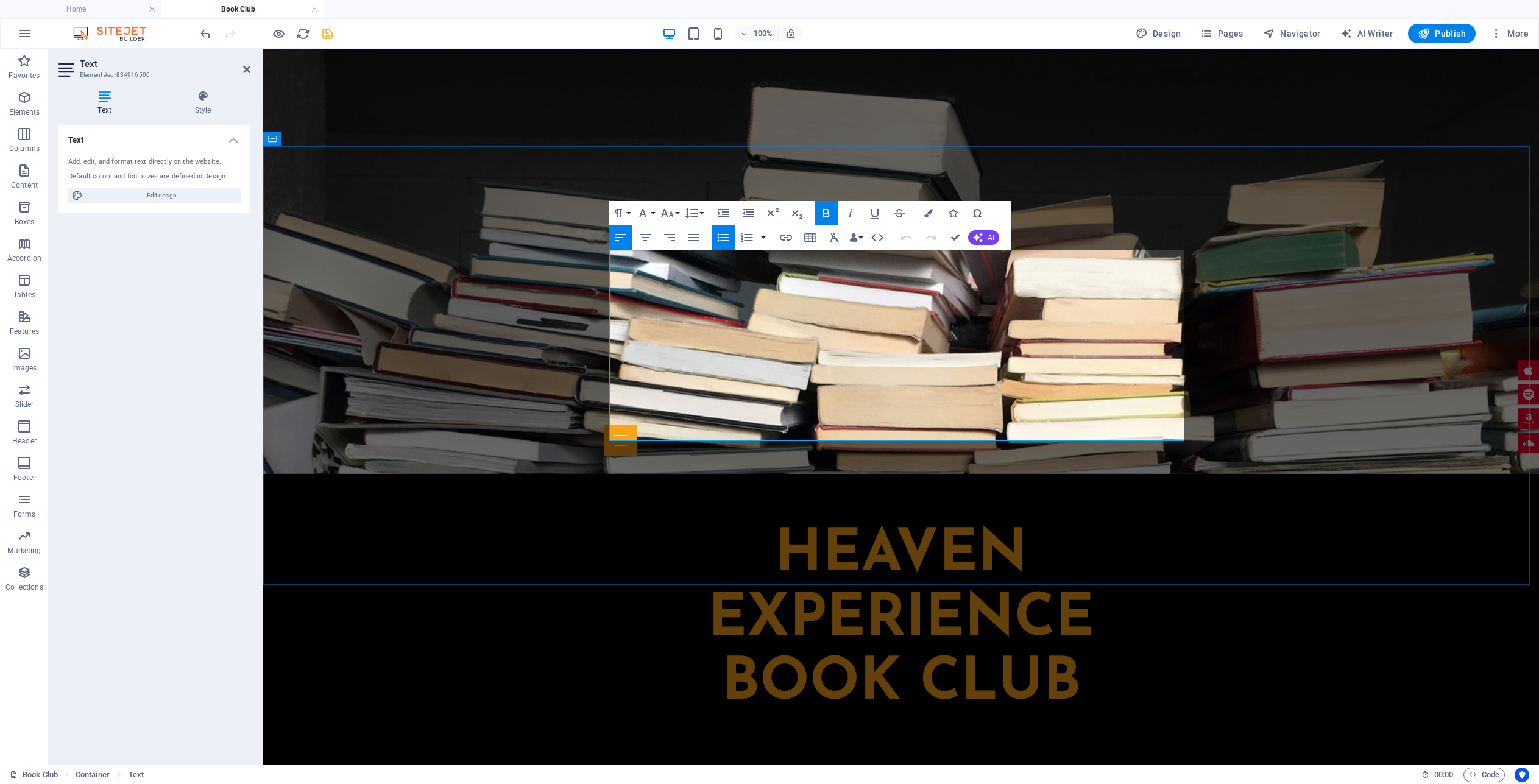
drag, startPoint x: 741, startPoint y: 398, endPoint x: 727, endPoint y: 428, distance: 33.1
drag, startPoint x: 952, startPoint y: 234, endPoint x: 905, endPoint y: 248, distance: 49.0
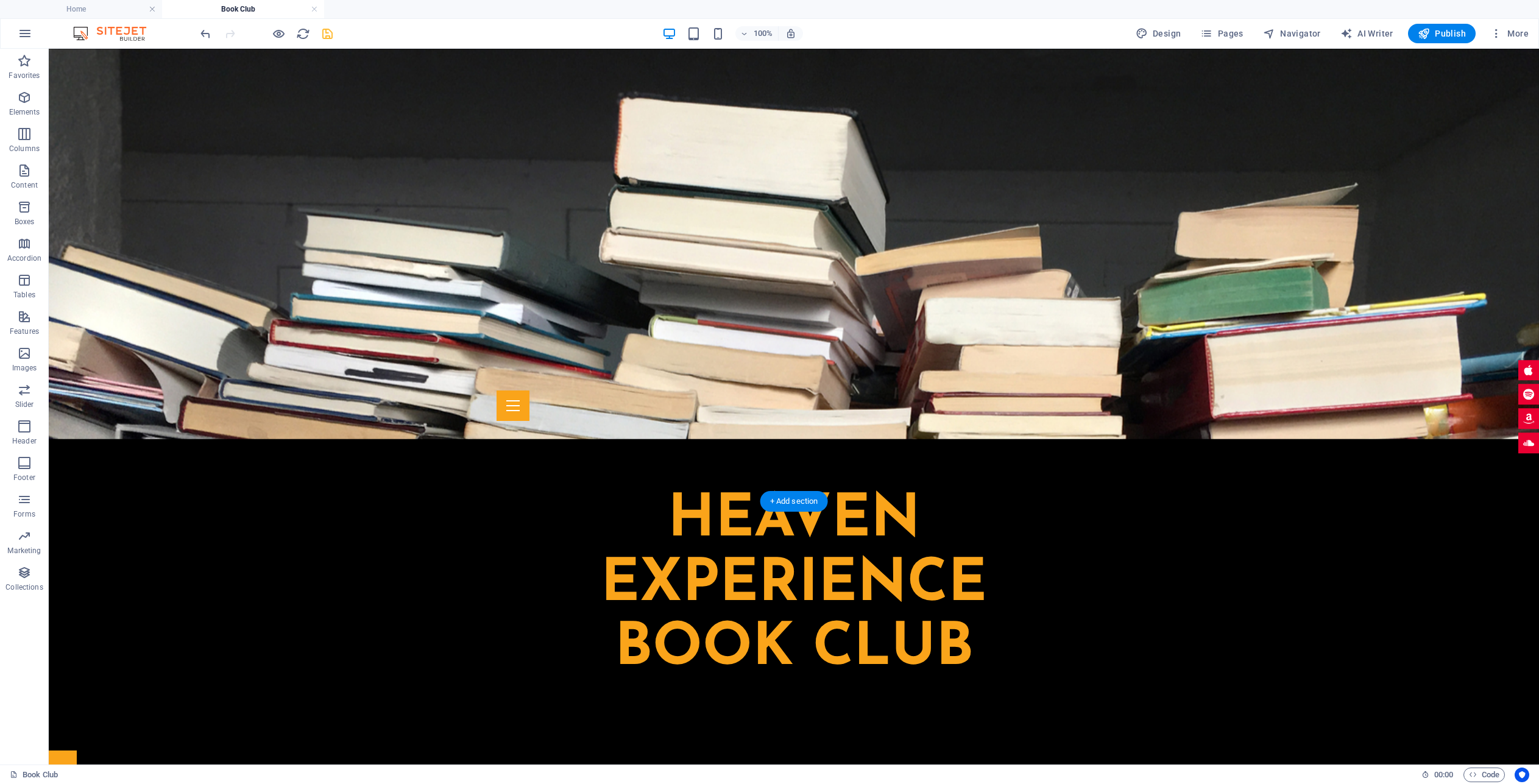
scroll to position [305, 0]
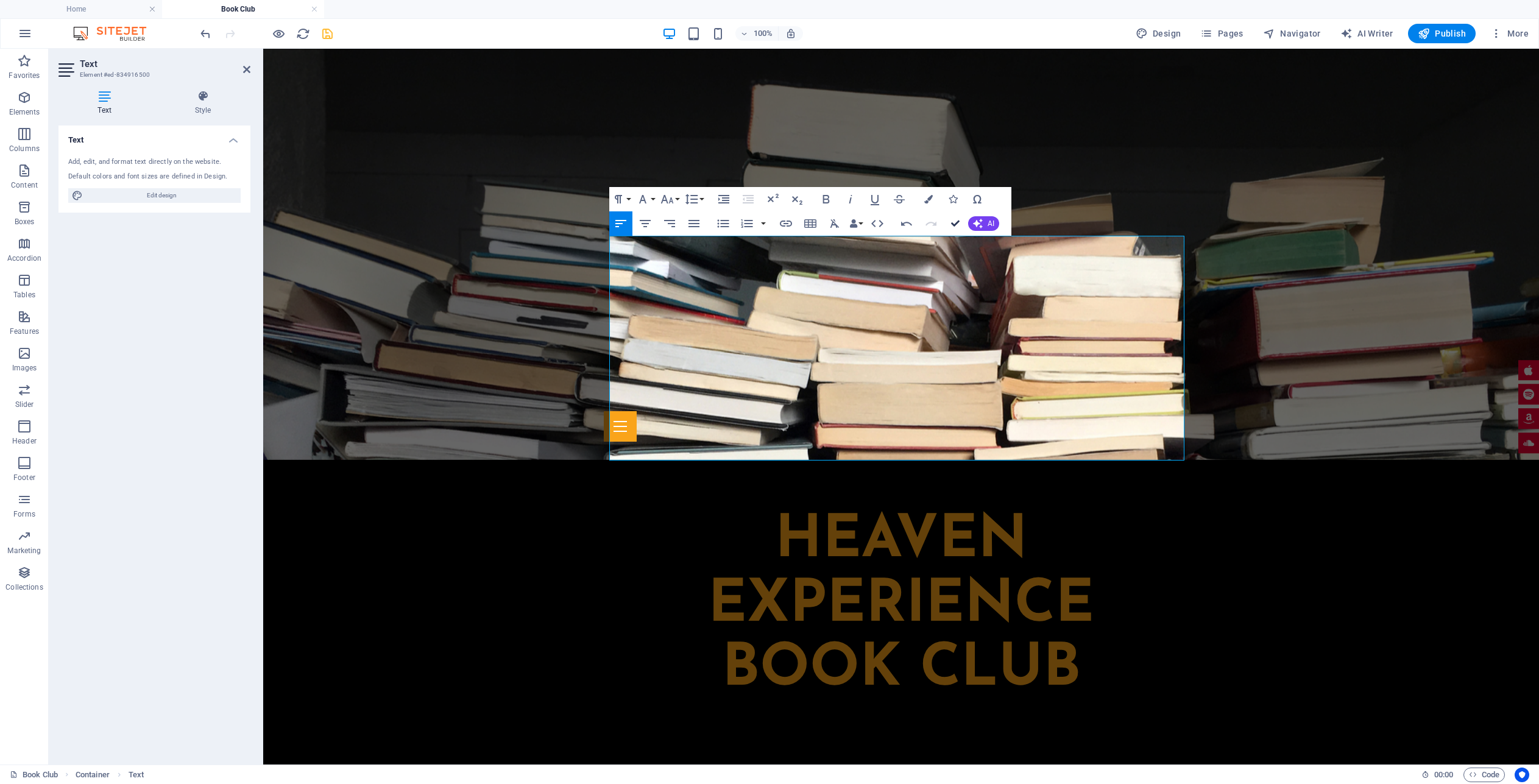
drag, startPoint x: 956, startPoint y: 224, endPoint x: 895, endPoint y: 189, distance: 70.3
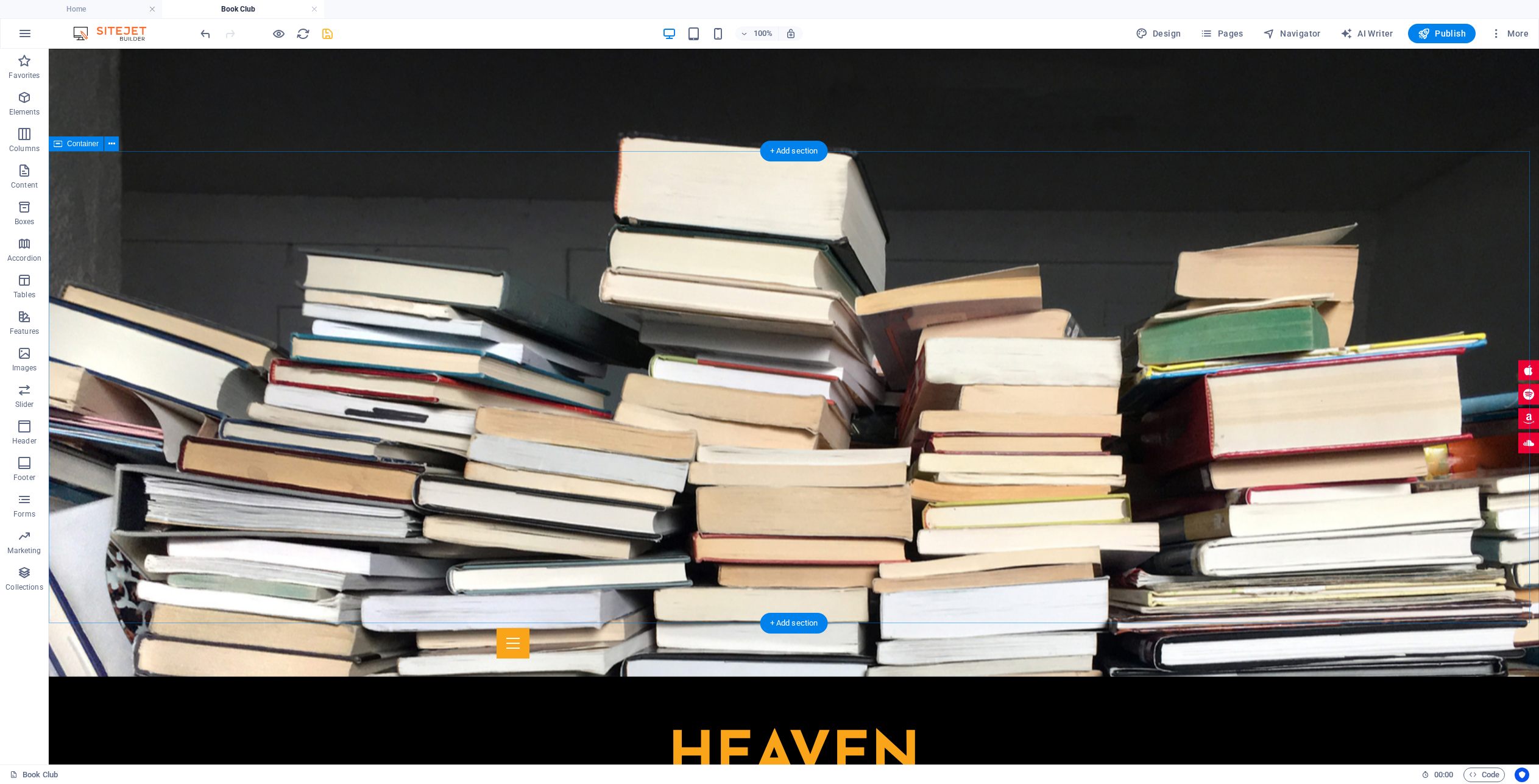
scroll to position [0, 0]
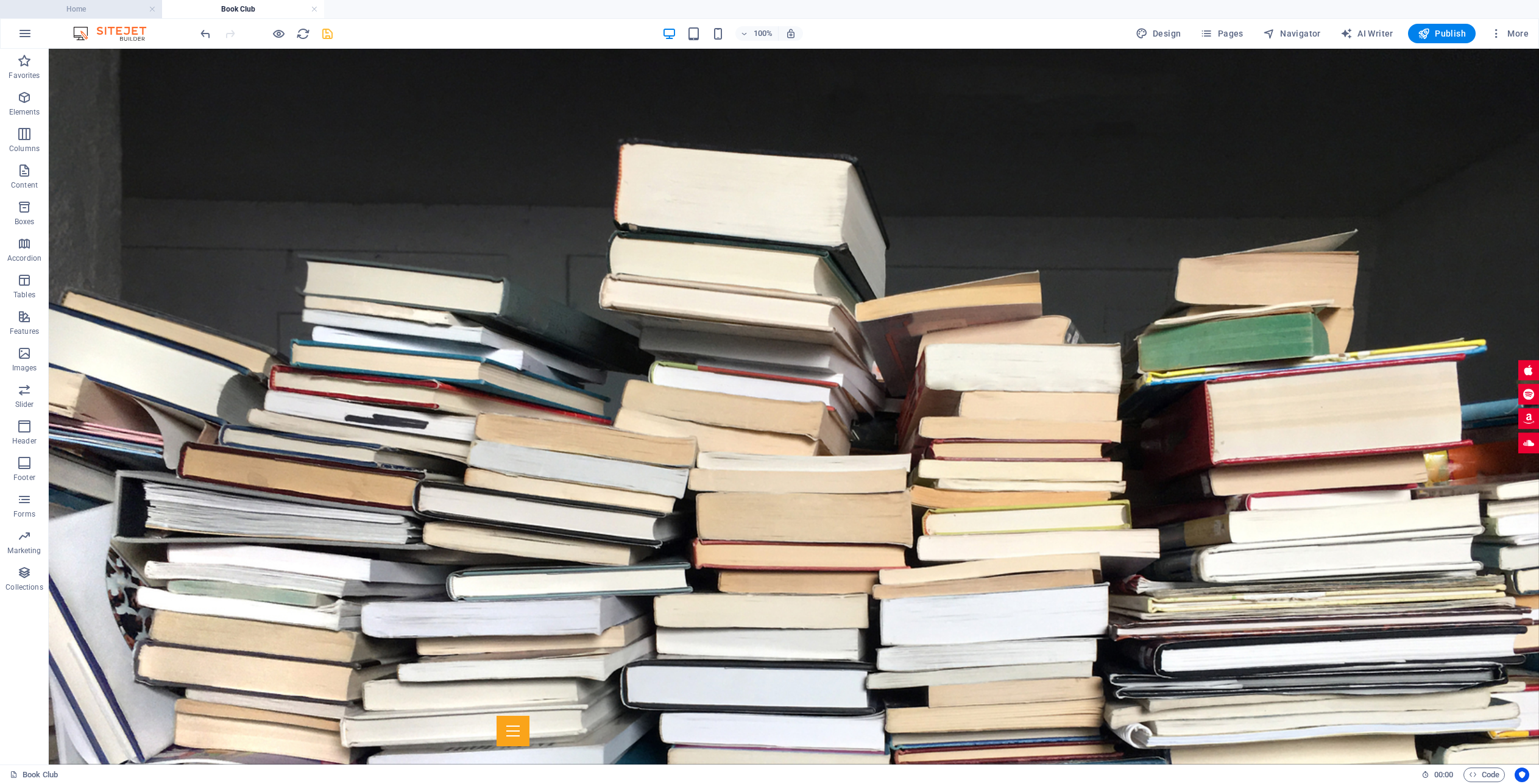
click at [114, 10] on h4 "Home" at bounding box center [81, 9] width 162 height 13
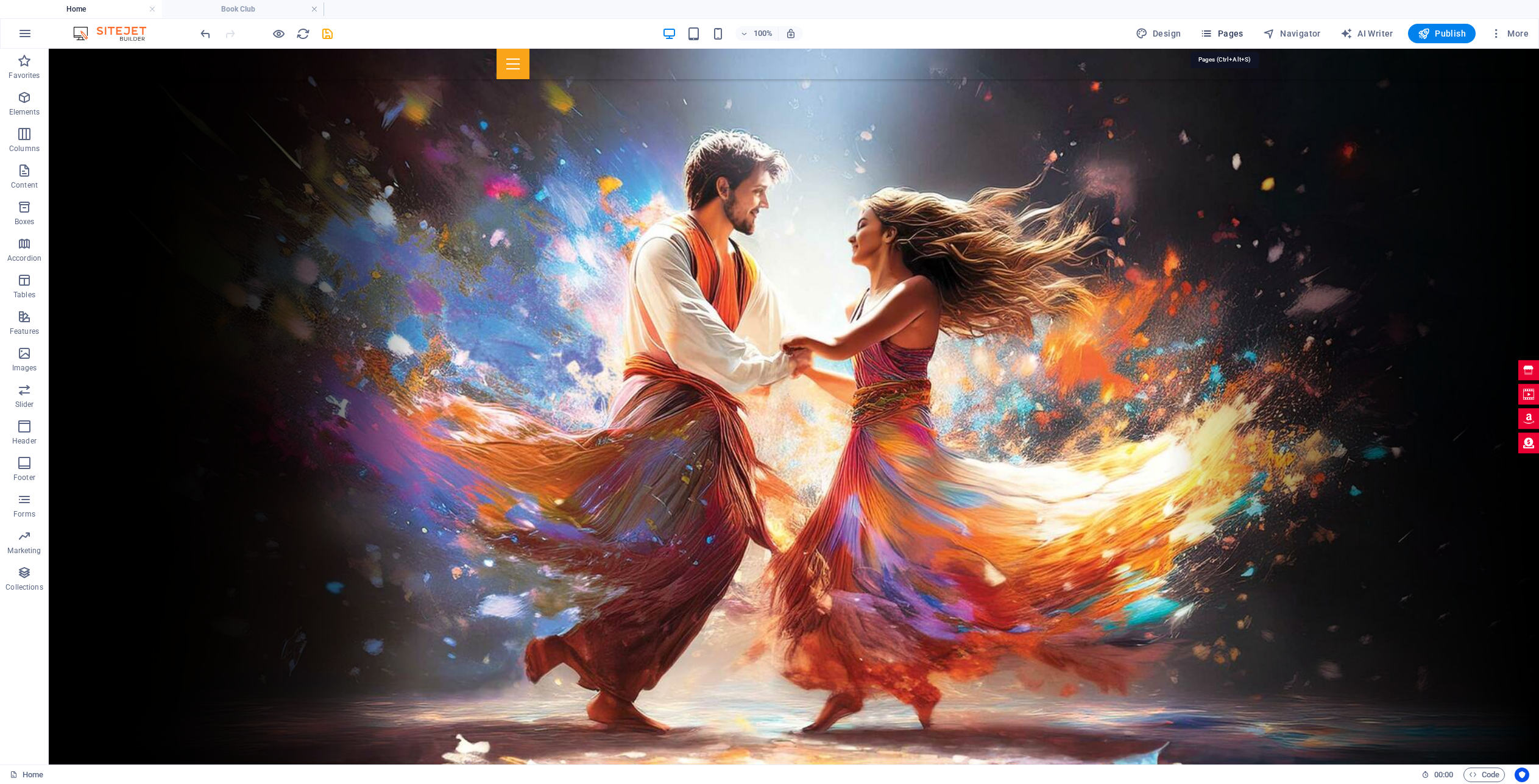
click at [1242, 36] on span "Pages" at bounding box center [1222, 33] width 43 height 12
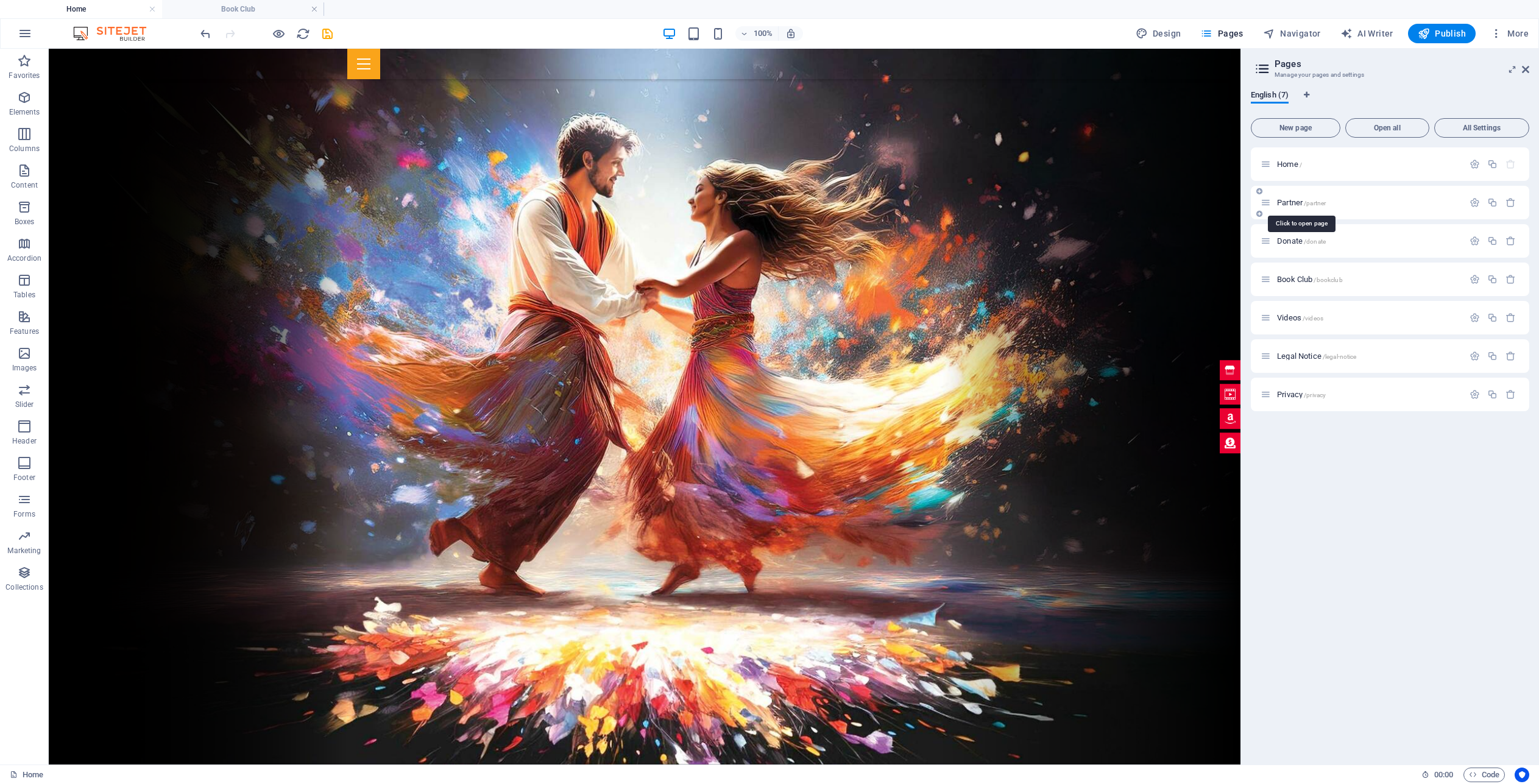
click at [1294, 202] on span "Partner /partner" at bounding box center [1301, 202] width 49 height 9
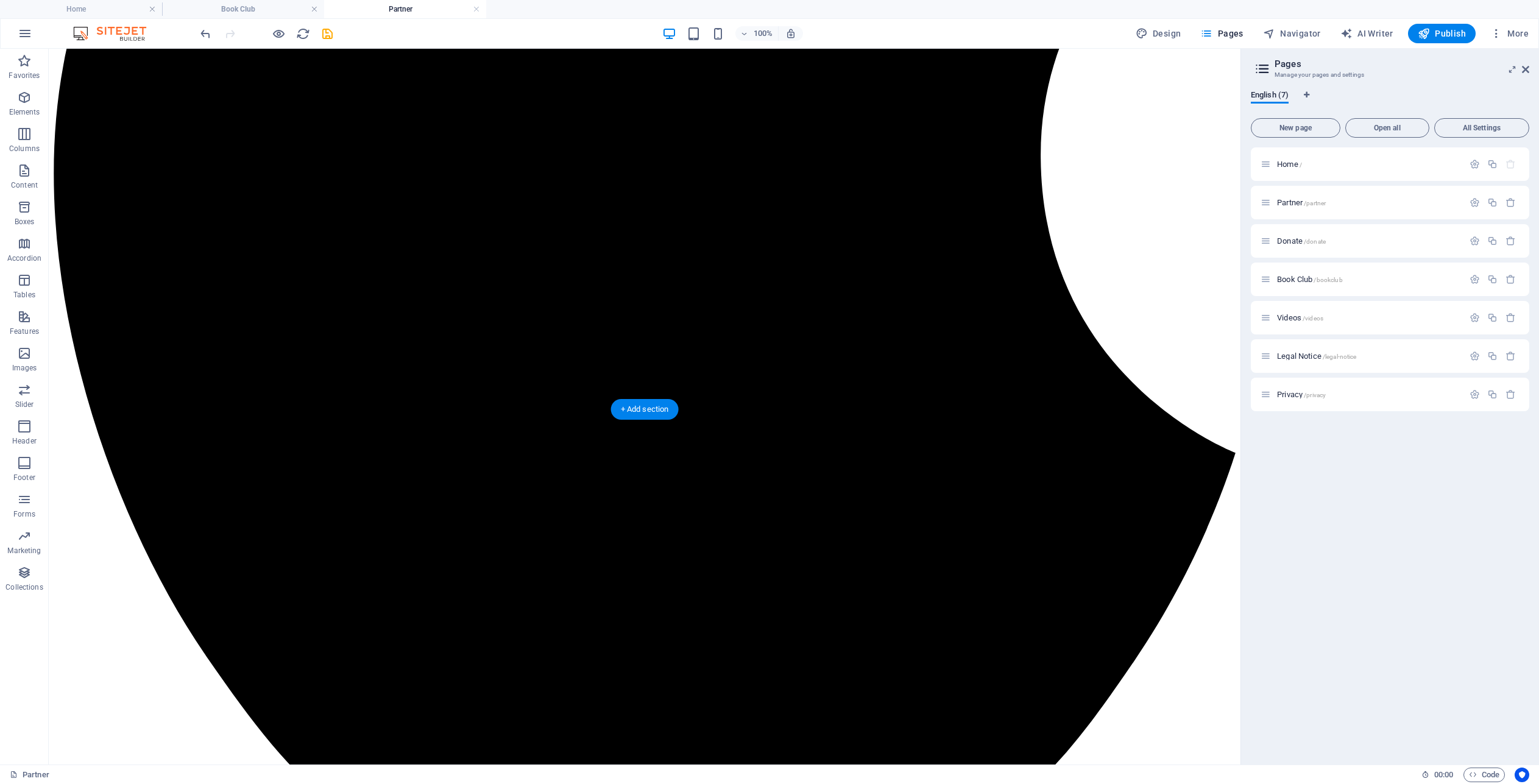
scroll to position [869, 0]
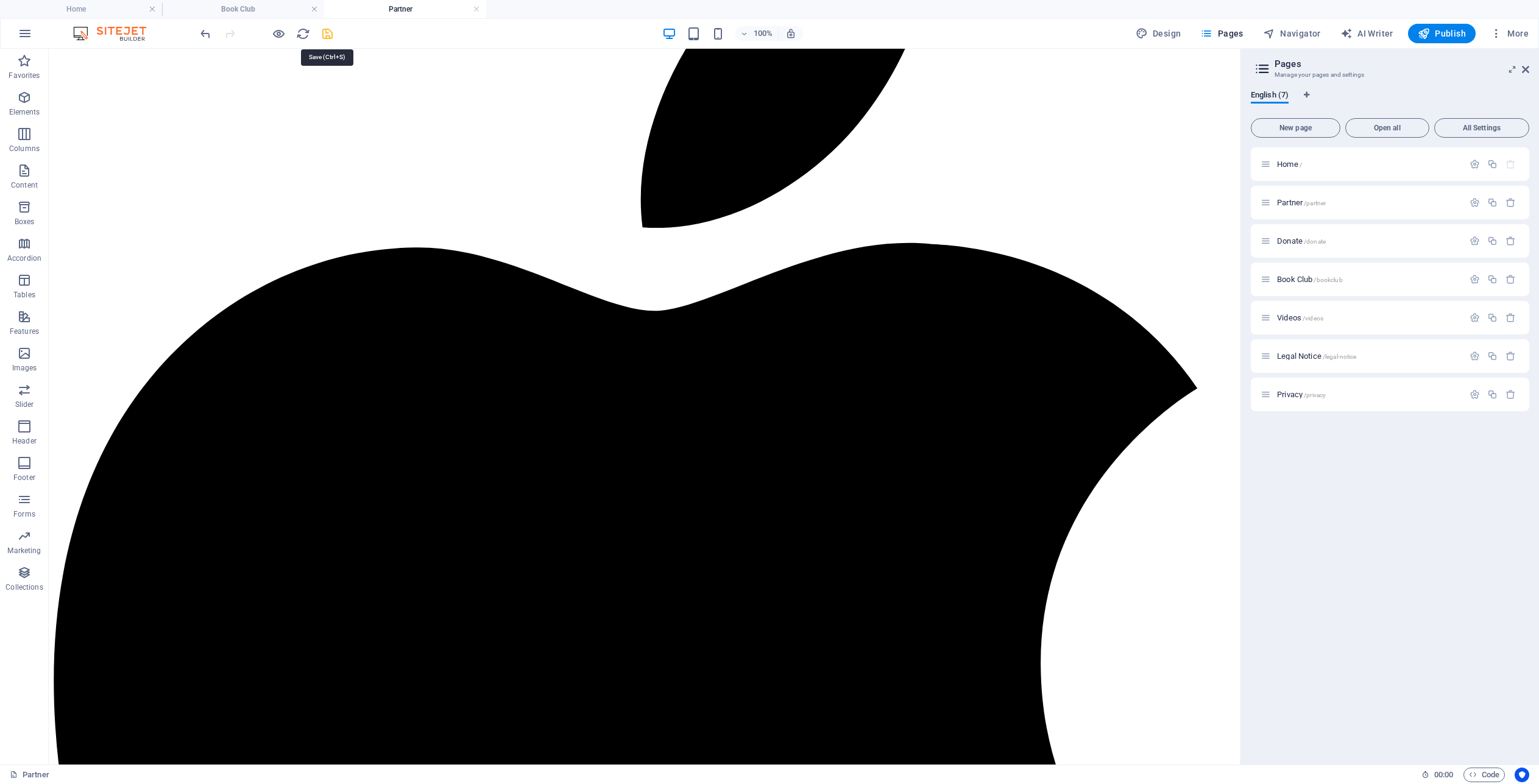
click at [329, 36] on icon "save" at bounding box center [327, 33] width 14 height 14
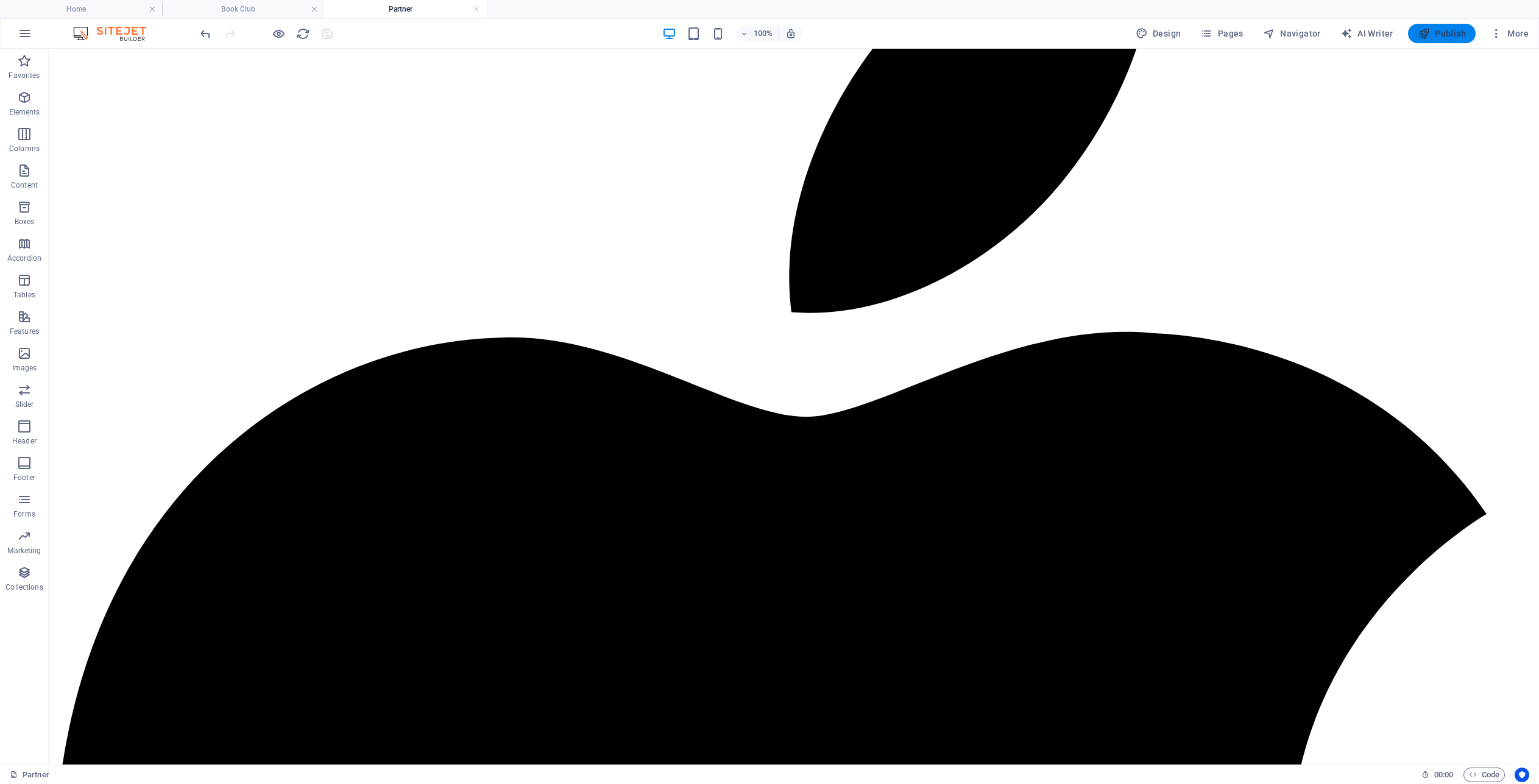
click at [1445, 29] on span "Publish" at bounding box center [1441, 33] width 48 height 12
